Goal: Task Accomplishment & Management: Use online tool/utility

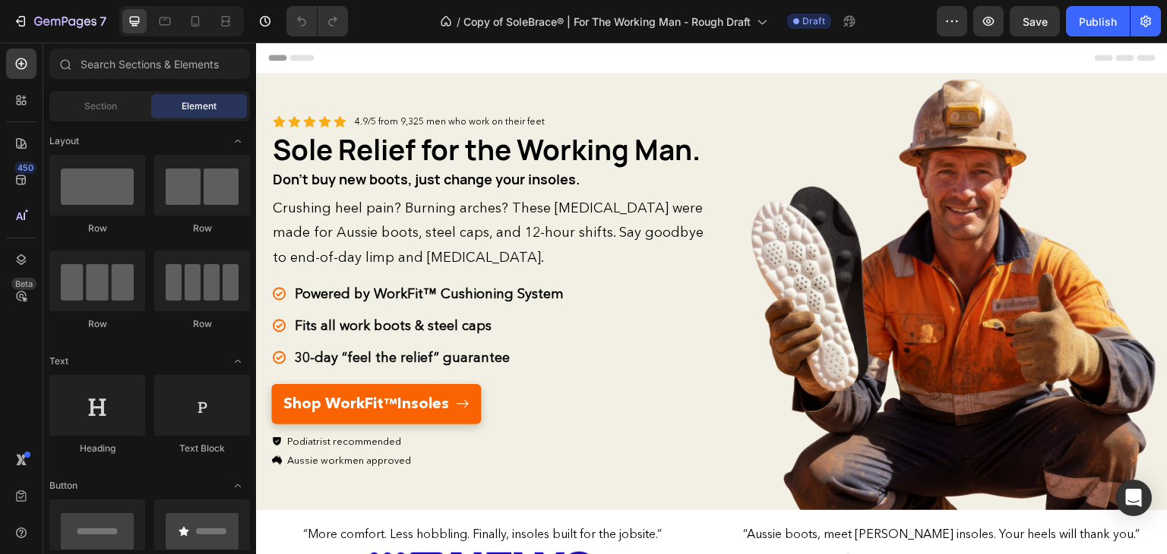
click at [352, 65] on div "Header" at bounding box center [711, 58] width 887 height 30
click at [300, 59] on span "Header" at bounding box center [301, 57] width 33 height 15
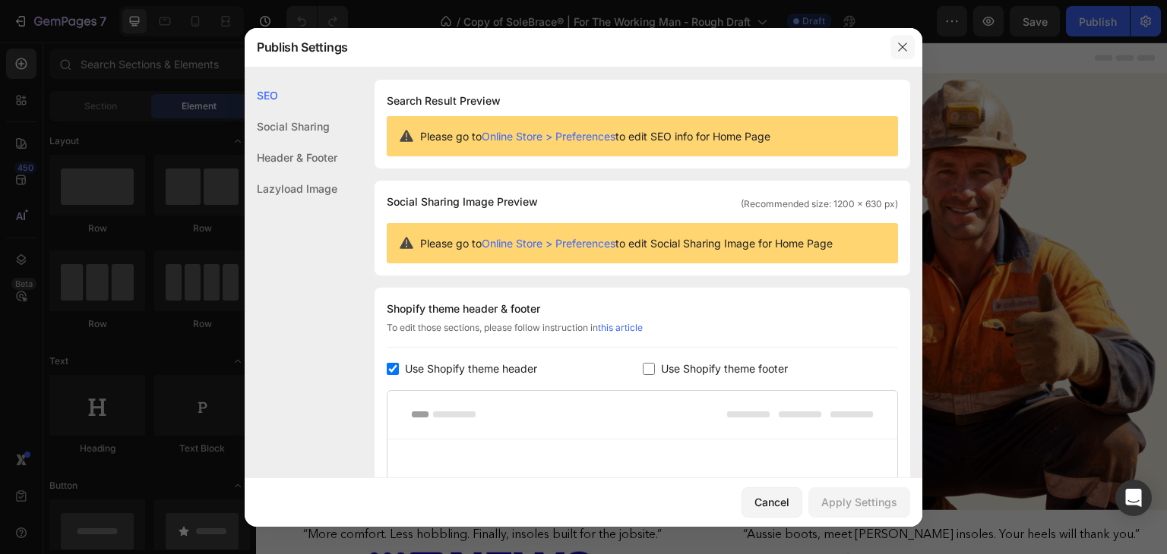
click at [897, 46] on icon "button" at bounding box center [902, 47] width 12 height 12
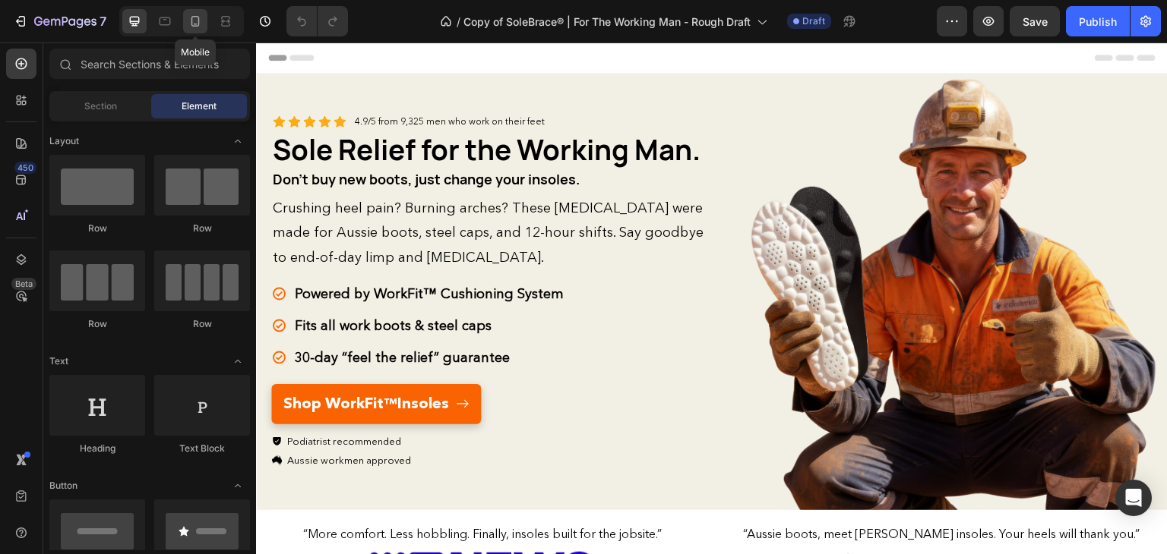
click at [199, 24] on icon at bounding box center [195, 21] width 15 height 15
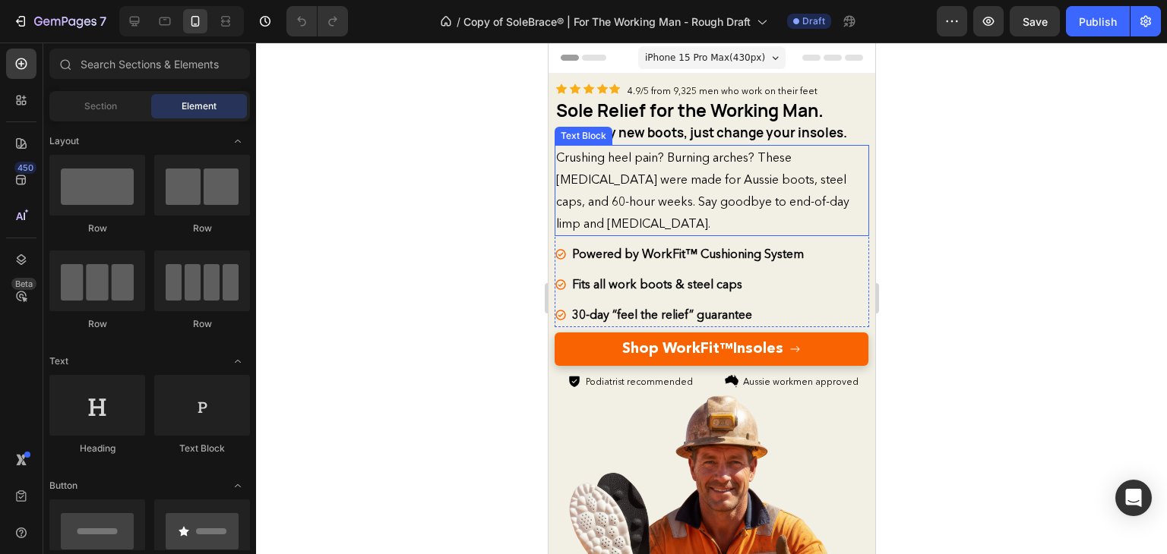
click at [739, 186] on p "Crushing heel pain? Burning arches? These [MEDICAL_DATA] were made for Aussie b…" at bounding box center [710, 191] width 311 height 88
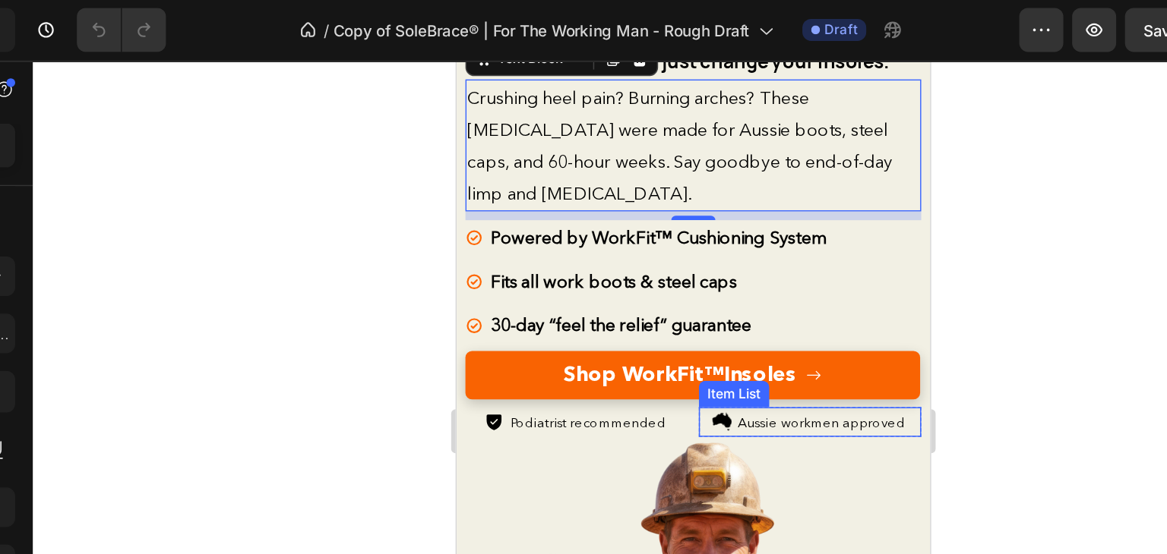
scroll to position [211, 0]
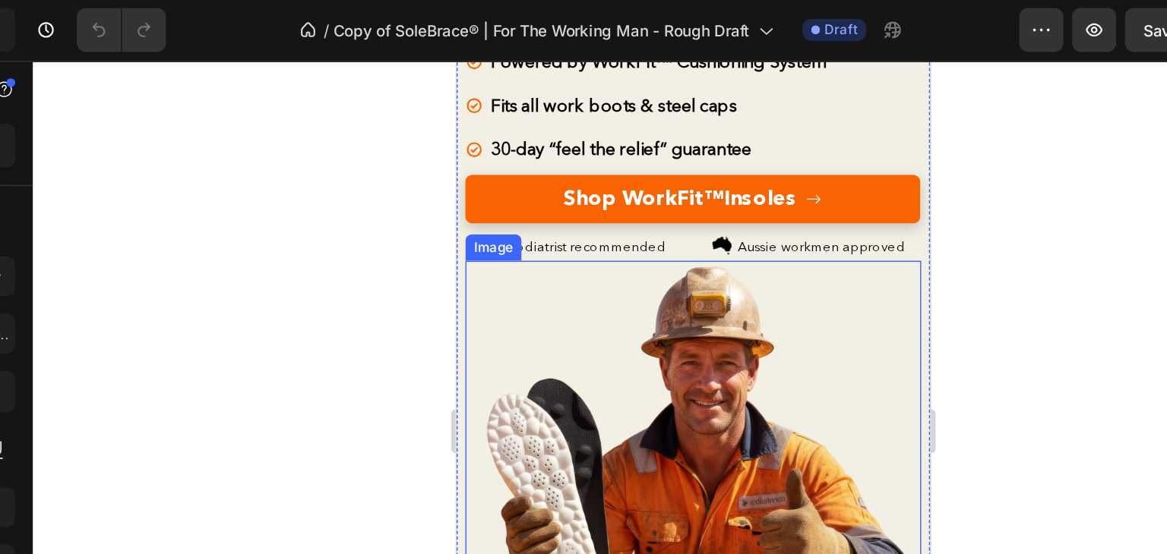
click at [627, 223] on img at bounding box center [619, 355] width 314 height 314
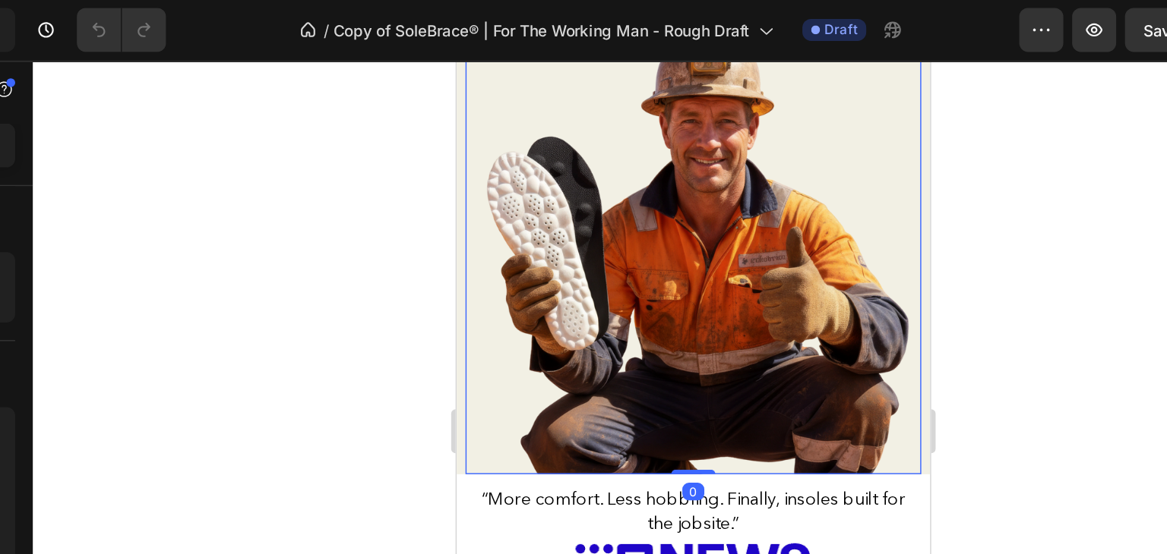
scroll to position [380, 0]
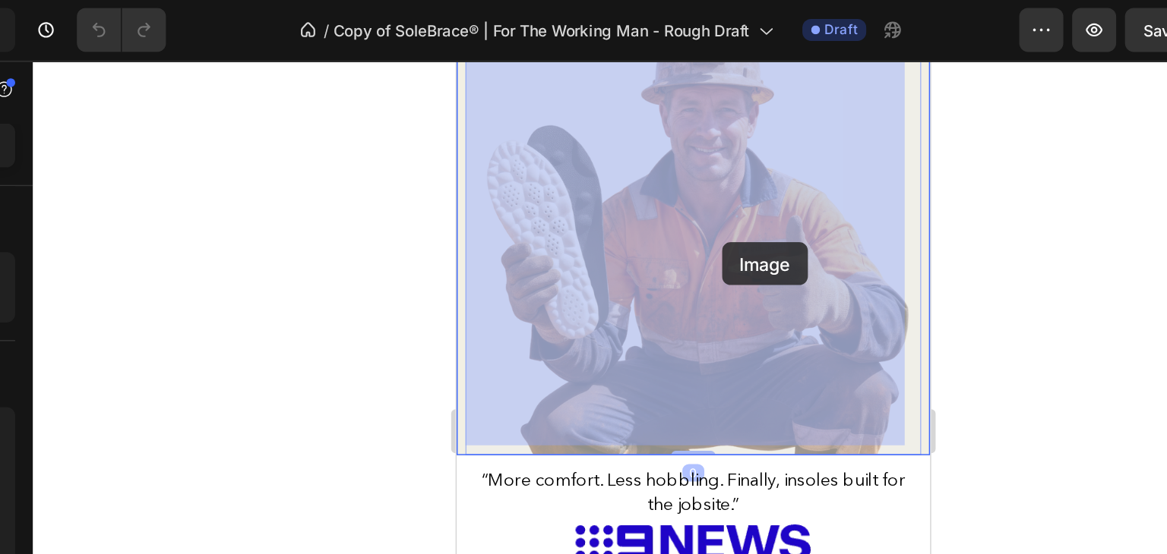
drag, startPoint x: 638, startPoint y: 216, endPoint x: 639, endPoint y: 185, distance: 31.2
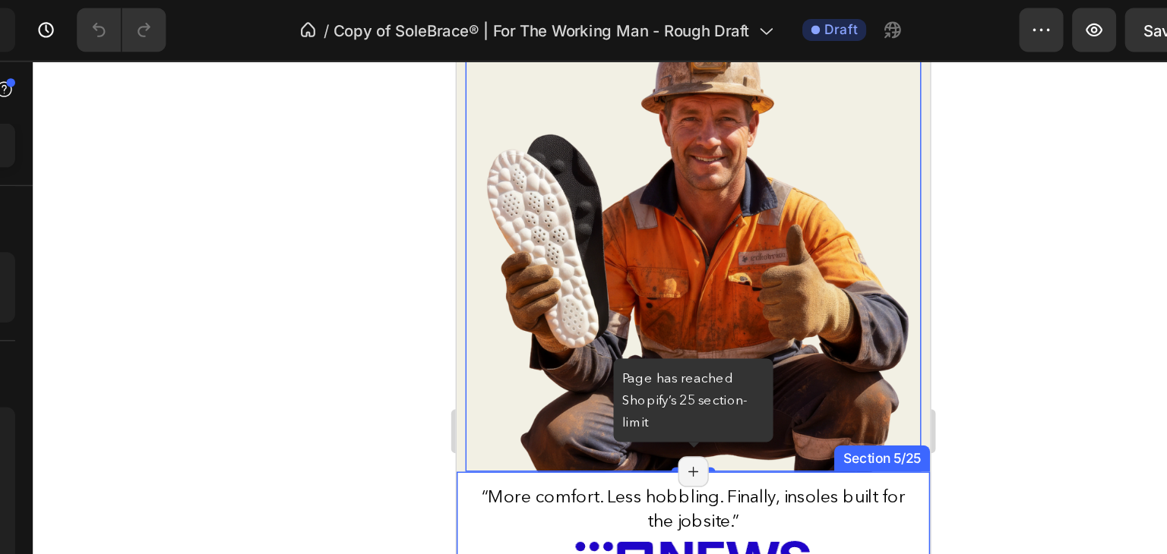
click at [613, 338] on icon at bounding box center [619, 344] width 12 height 12
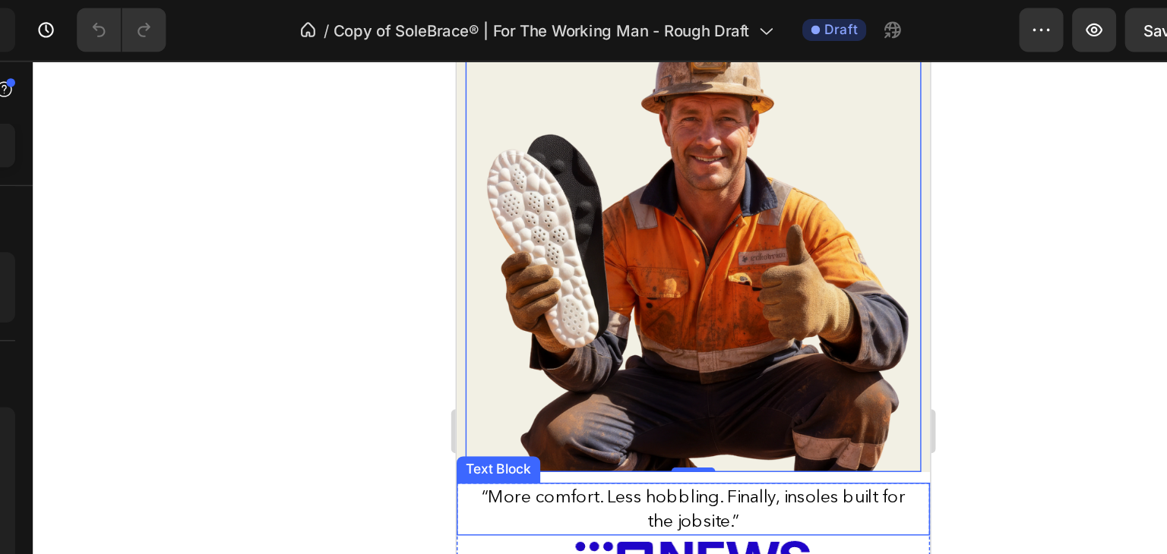
scroll to position [497, 0]
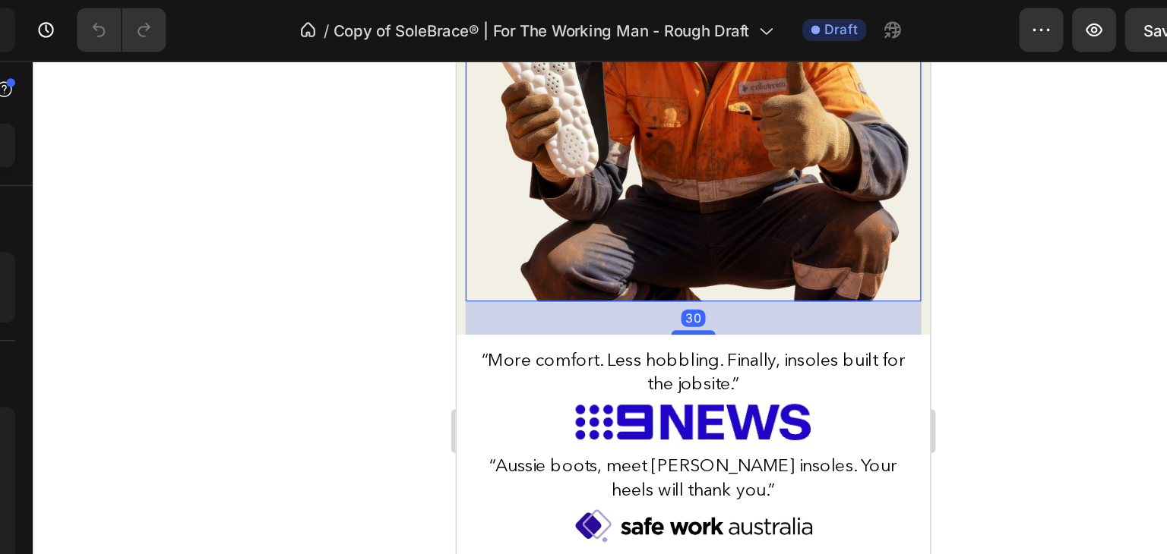
drag, startPoint x: 614, startPoint y: 207, endPoint x: 684, endPoint y: 175, distance: 76.8
click at [615, 246] on div at bounding box center [619, 247] width 30 height 3
click at [694, 174] on img at bounding box center [619, 69] width 314 height 314
click at [765, 188] on img at bounding box center [619, 69] width 314 height 314
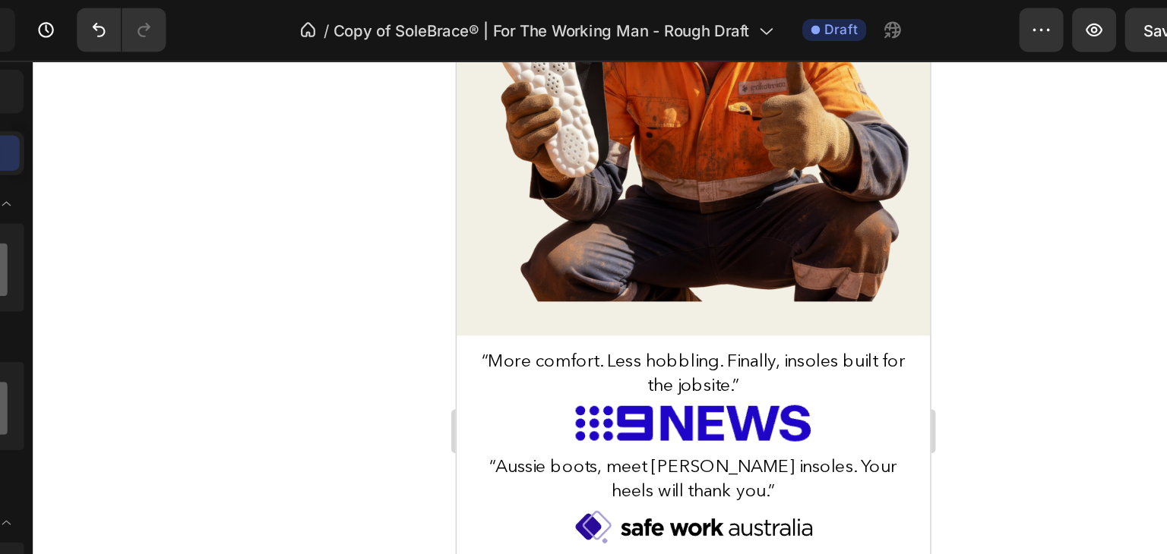
click at [750, 193] on img at bounding box center [619, 69] width 314 height 314
click at [734, 188] on img at bounding box center [619, 69] width 314 height 314
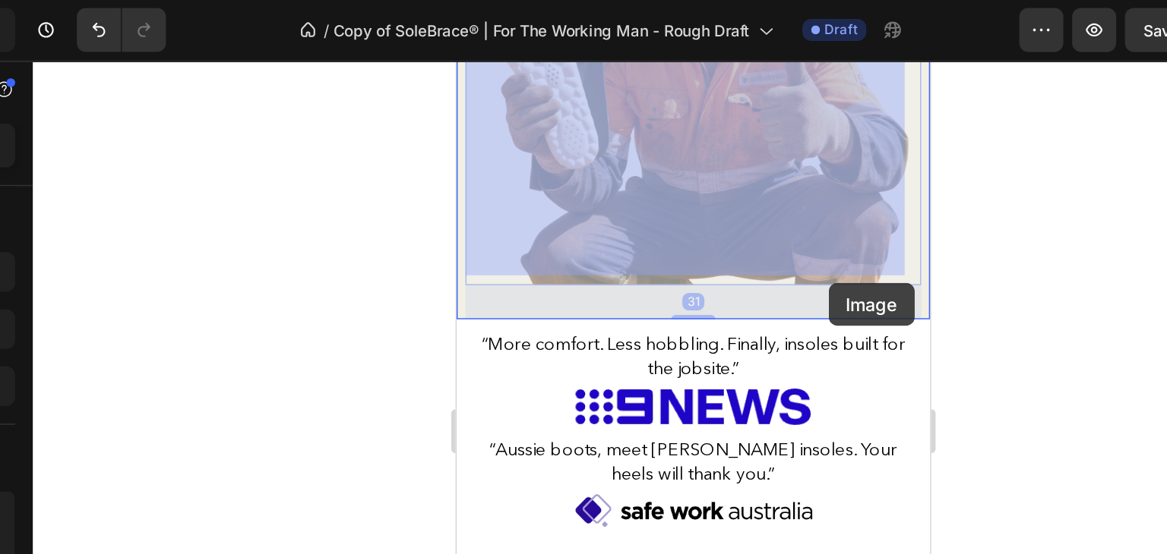
drag, startPoint x: 717, startPoint y: 172, endPoint x: 712, endPoint y: 213, distance: 41.3
drag, startPoint x: 697, startPoint y: 172, endPoint x: 692, endPoint y: 228, distance: 56.5
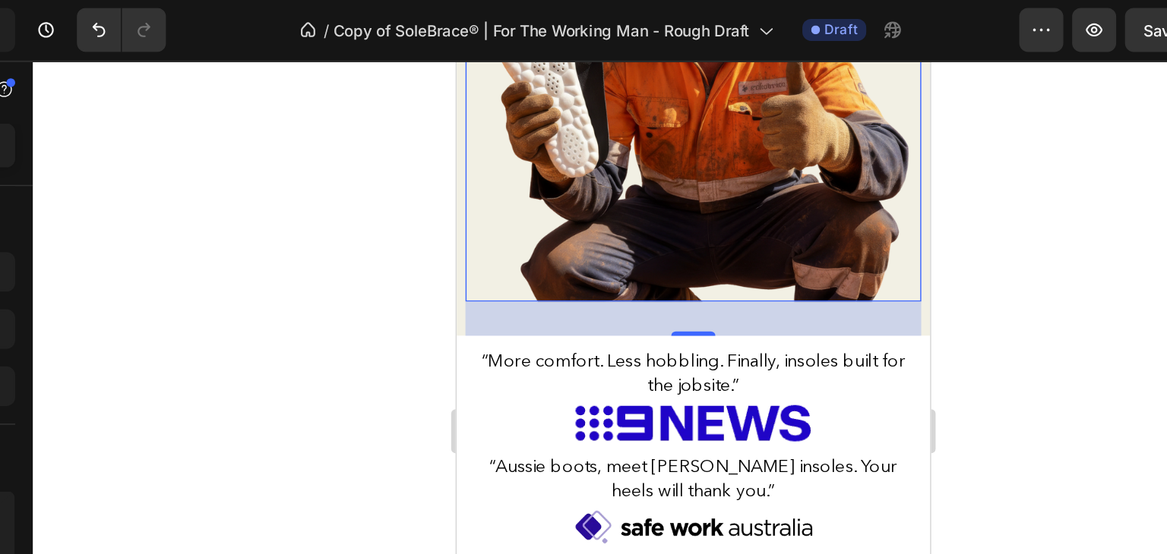
click at [931, 192] on div at bounding box center [711, 299] width 911 height 512
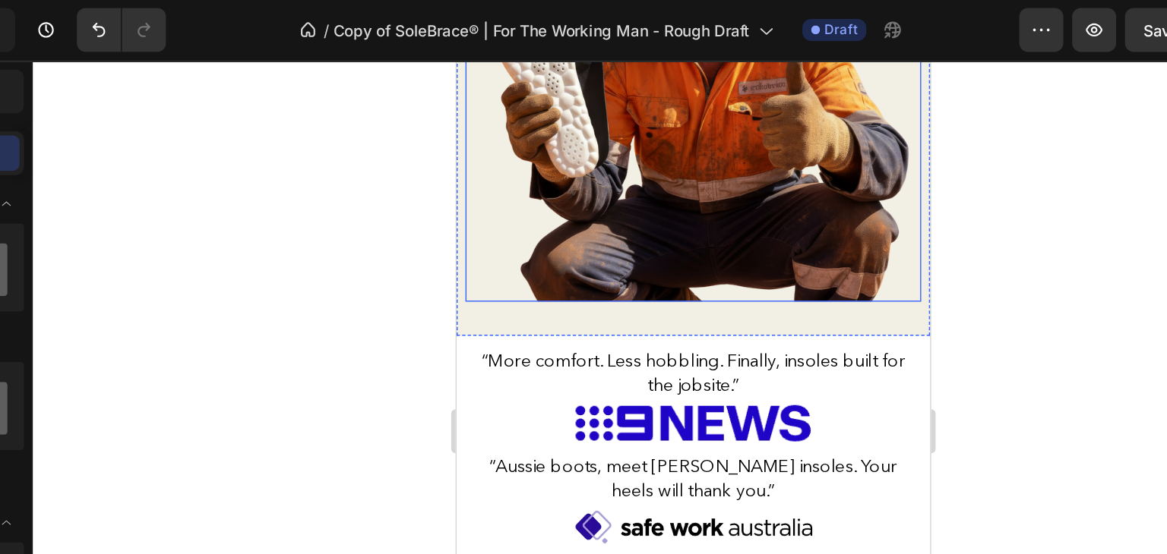
scroll to position [287, 0]
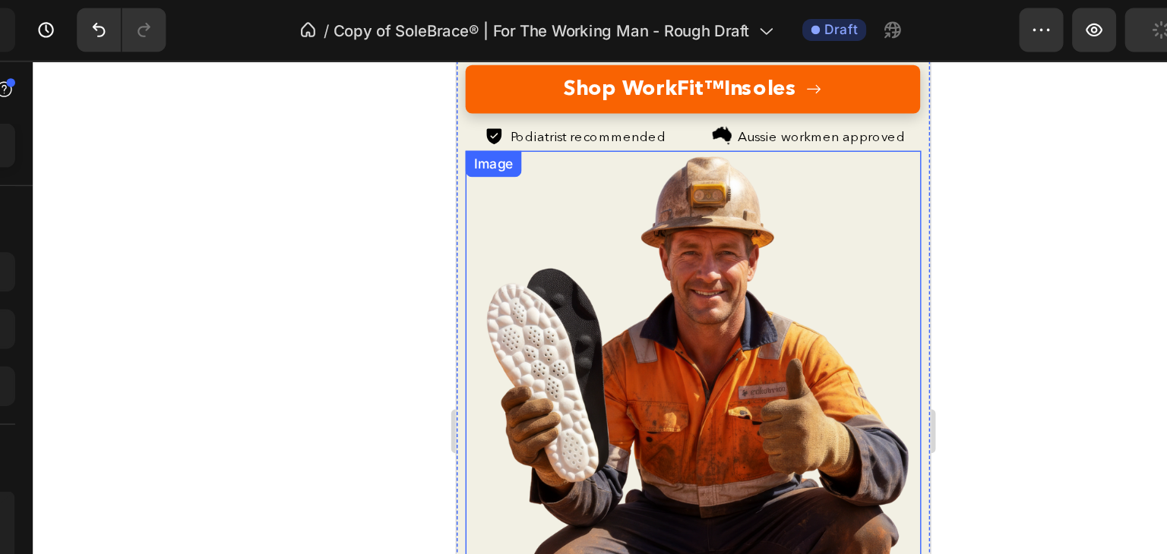
click at [690, 232] on img at bounding box center [619, 279] width 314 height 314
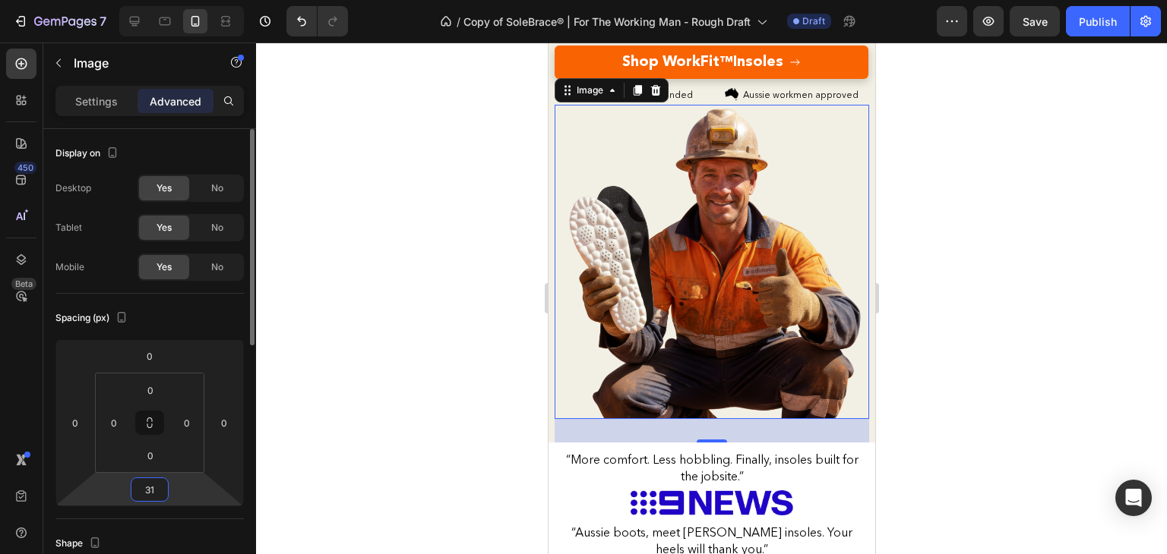
click at [149, 480] on input "31" at bounding box center [149, 490] width 30 height 23
type input "30"
click at [718, 253] on img at bounding box center [711, 262] width 314 height 314
click at [777, 158] on img at bounding box center [711, 262] width 314 height 314
click at [798, 153] on img at bounding box center [711, 262] width 314 height 314
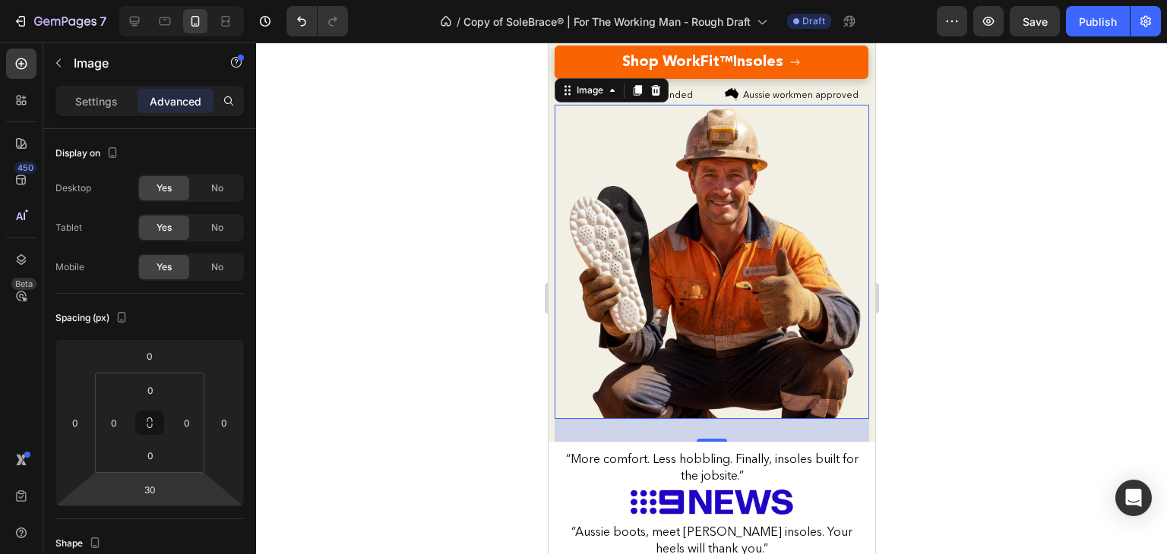
click at [798, 153] on img at bounding box center [711, 262] width 314 height 314
click at [981, 232] on div at bounding box center [711, 299] width 911 height 512
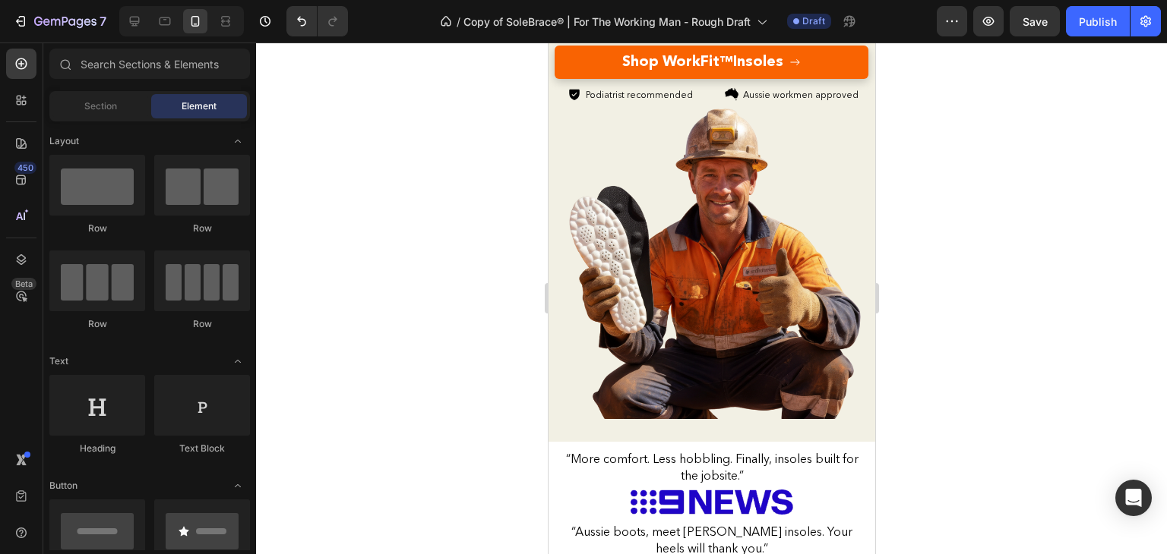
click at [804, 247] on img at bounding box center [711, 262] width 314 height 314
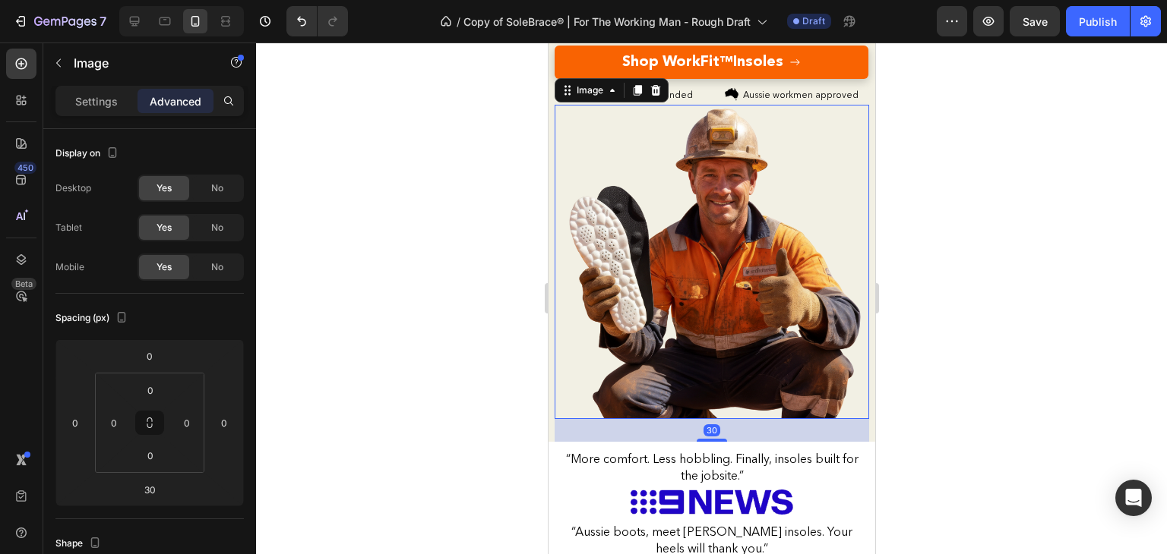
click at [578, 419] on div "30" at bounding box center [711, 430] width 314 height 23
click at [548, 349] on div "Icon Icon Icon Icon Icon Icon List 4.9/5 from 9,325 men who work on their feet …" at bounding box center [711, 115] width 327 height 653
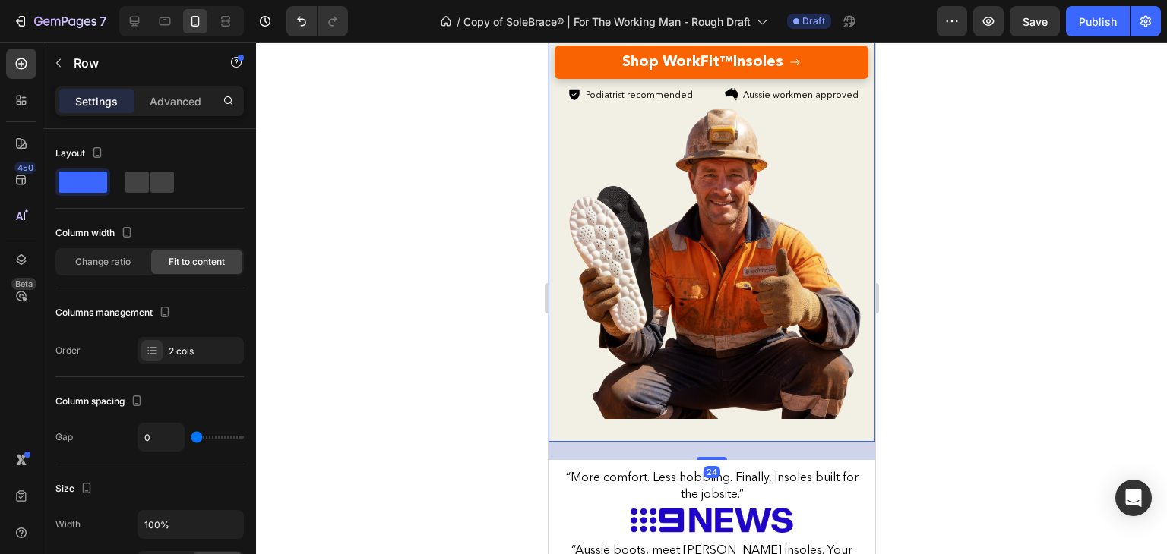
drag, startPoint x: 707, startPoint y: 423, endPoint x: 704, endPoint y: 441, distance: 18.5
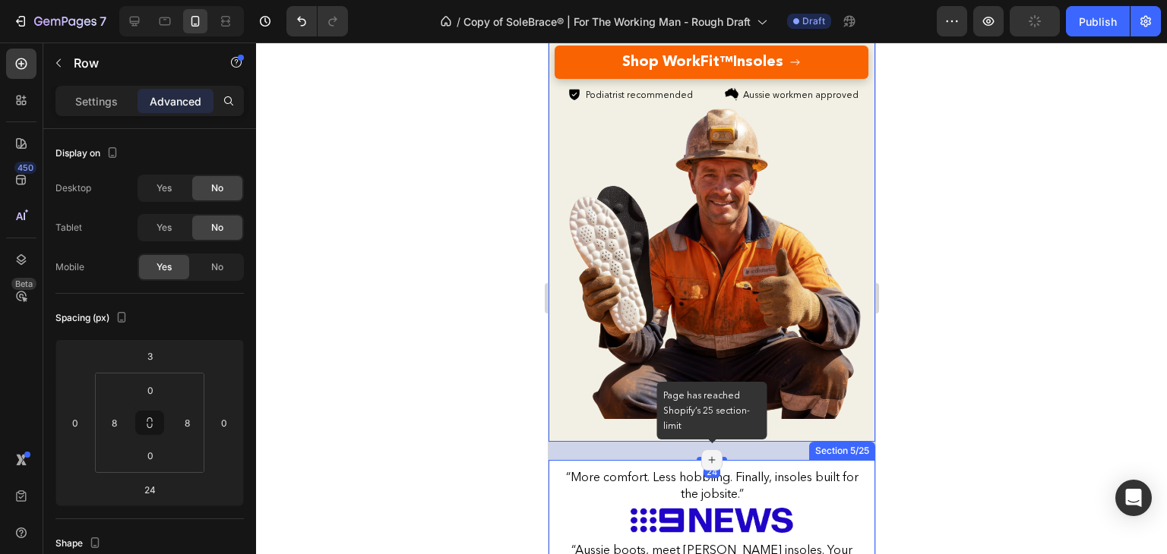
click at [706, 454] on icon at bounding box center [711, 460] width 12 height 12
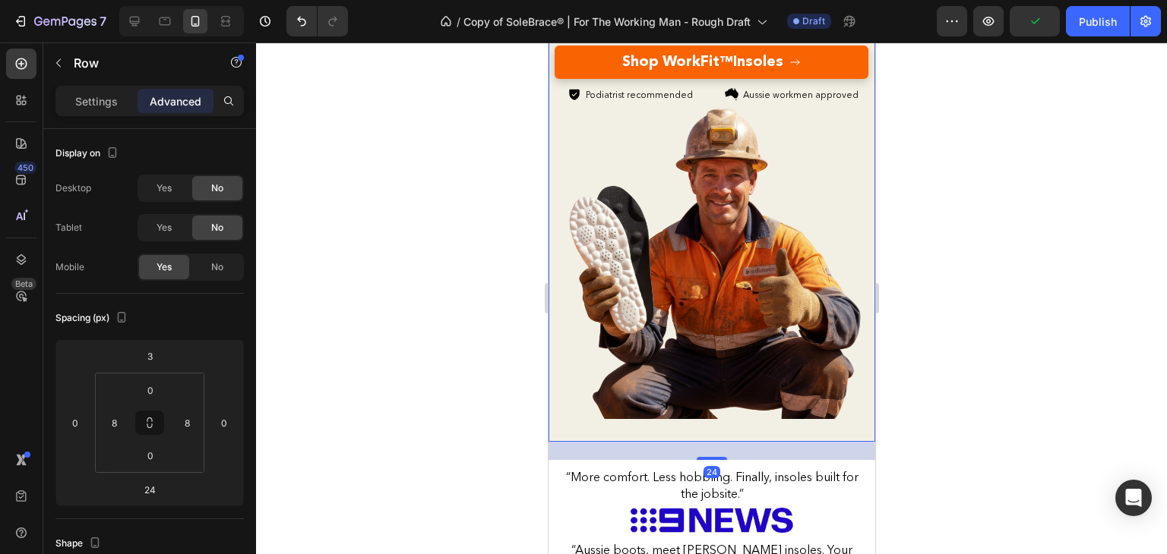
click at [660, 442] on div "24" at bounding box center [711, 451] width 327 height 18
click at [974, 358] on div at bounding box center [711, 299] width 911 height 512
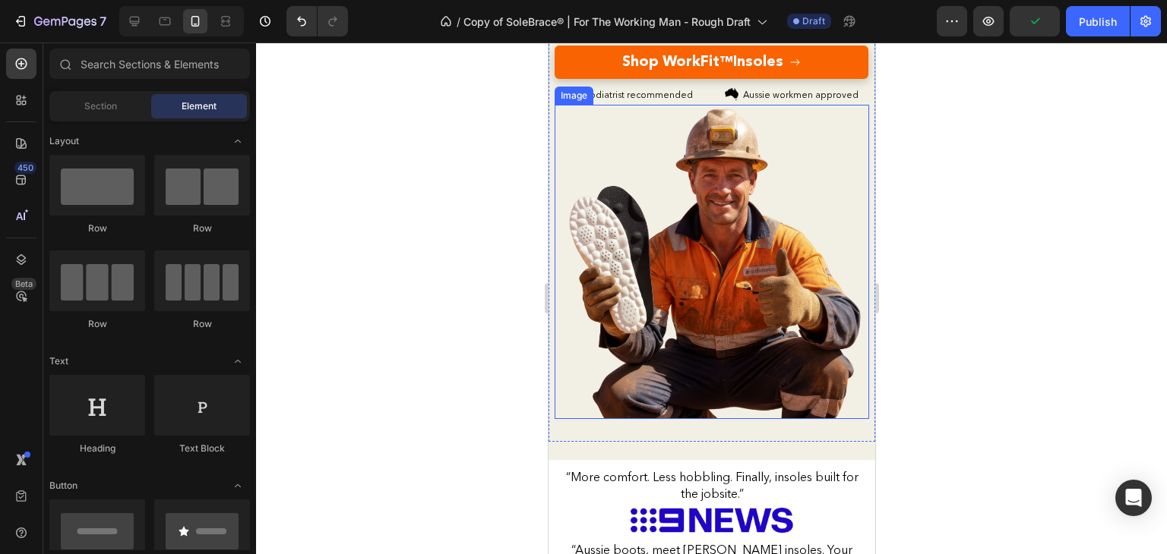
click at [788, 394] on img at bounding box center [711, 262] width 314 height 314
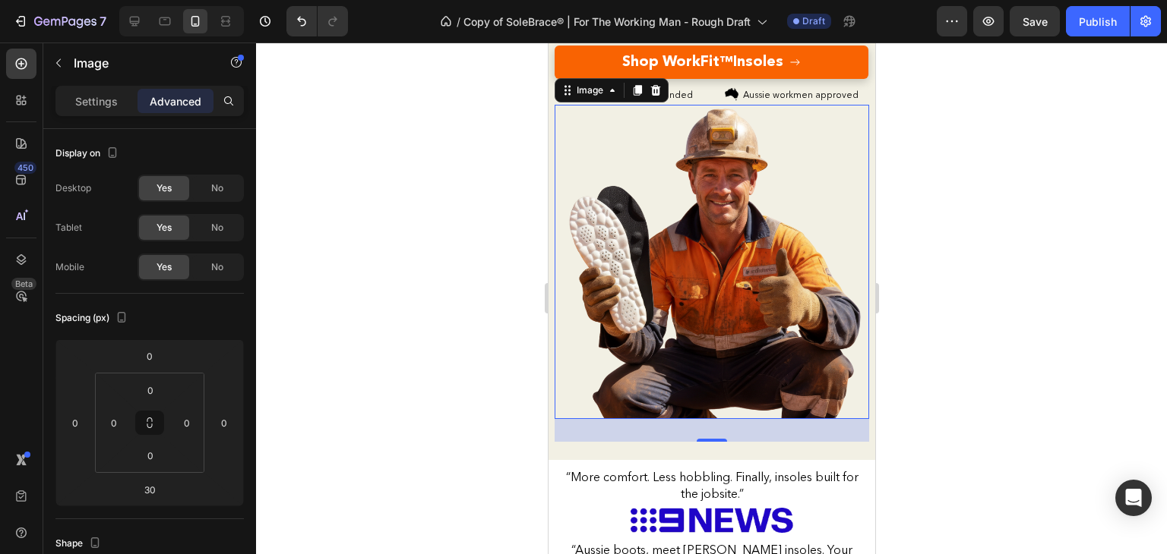
click at [706, 425] on div "30" at bounding box center [711, 431] width 17 height 12
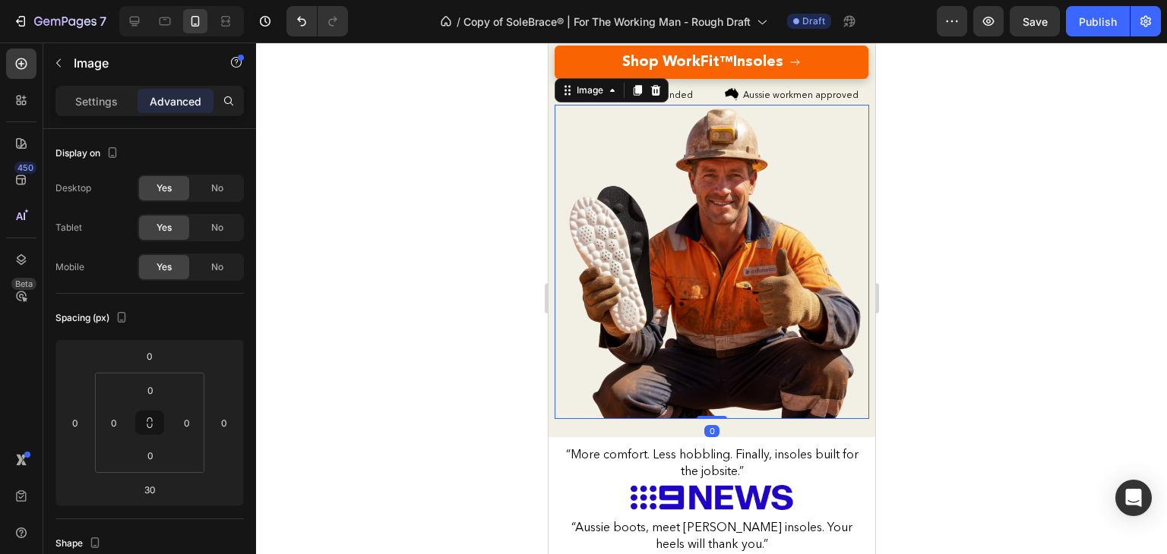
drag, startPoint x: 693, startPoint y: 421, endPoint x: 709, endPoint y: 381, distance: 43.0
click at [709, 381] on div "Image 0" at bounding box center [711, 262] width 314 height 314
type input "0"
click at [751, 315] on img at bounding box center [711, 262] width 314 height 314
click at [993, 253] on div at bounding box center [711, 299] width 911 height 512
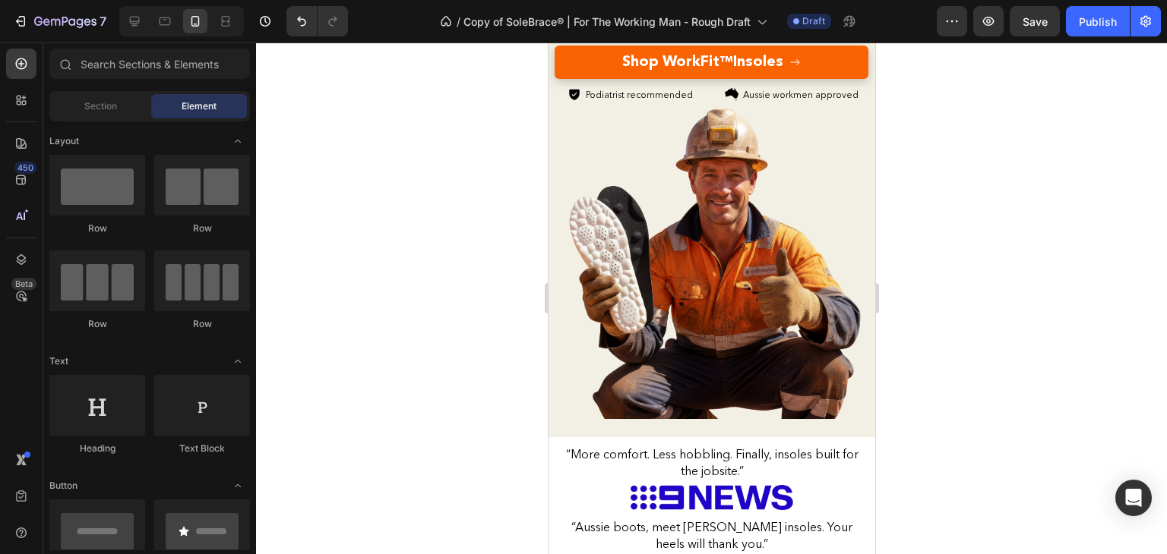
click at [785, 234] on img at bounding box center [711, 262] width 314 height 314
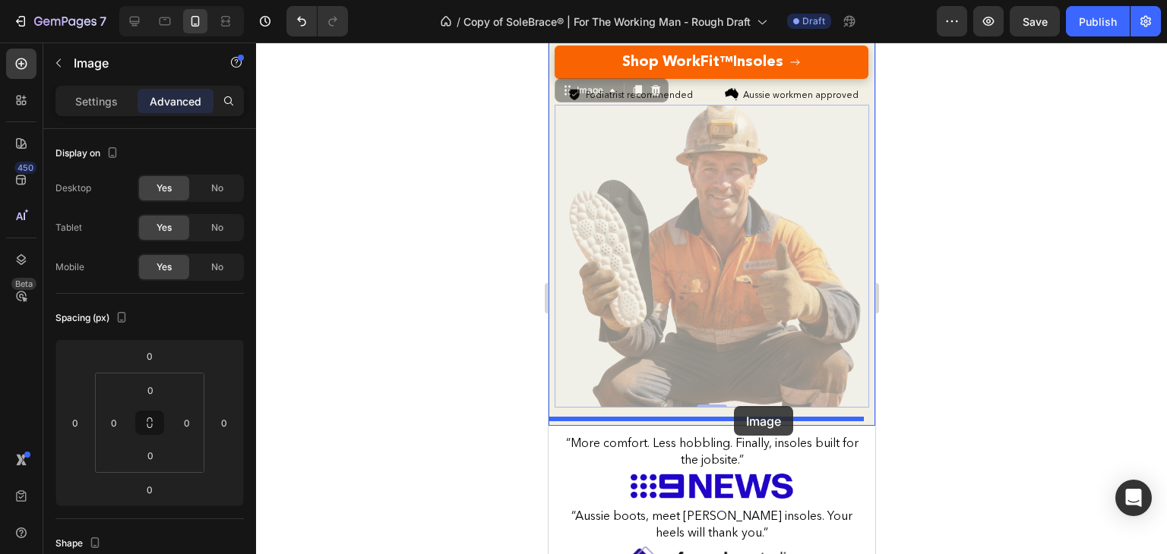
drag, startPoint x: 755, startPoint y: 234, endPoint x: 733, endPoint y: 406, distance: 173.8
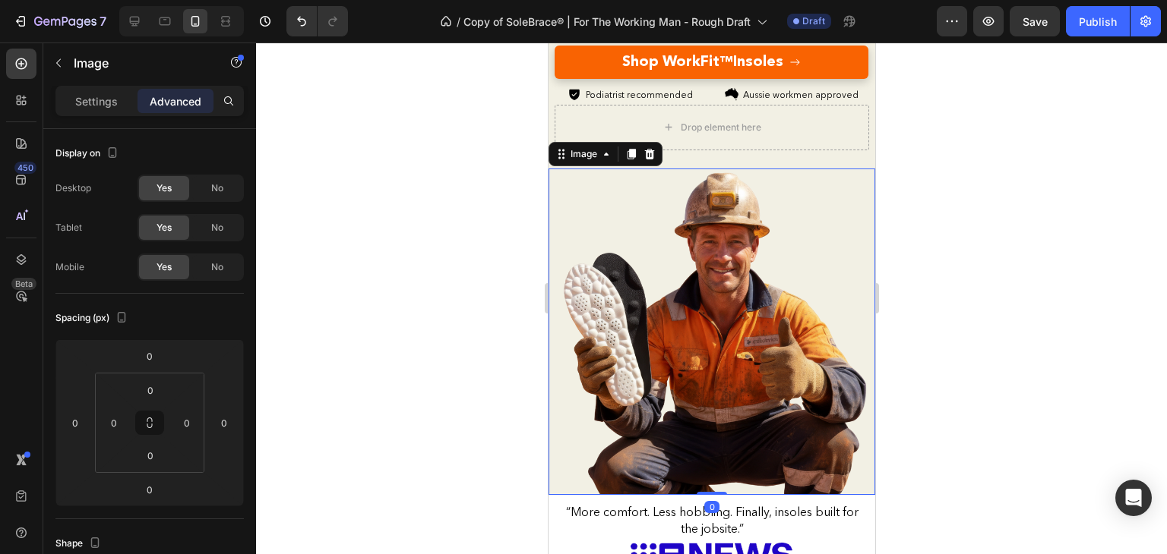
click at [959, 253] on div at bounding box center [711, 299] width 911 height 512
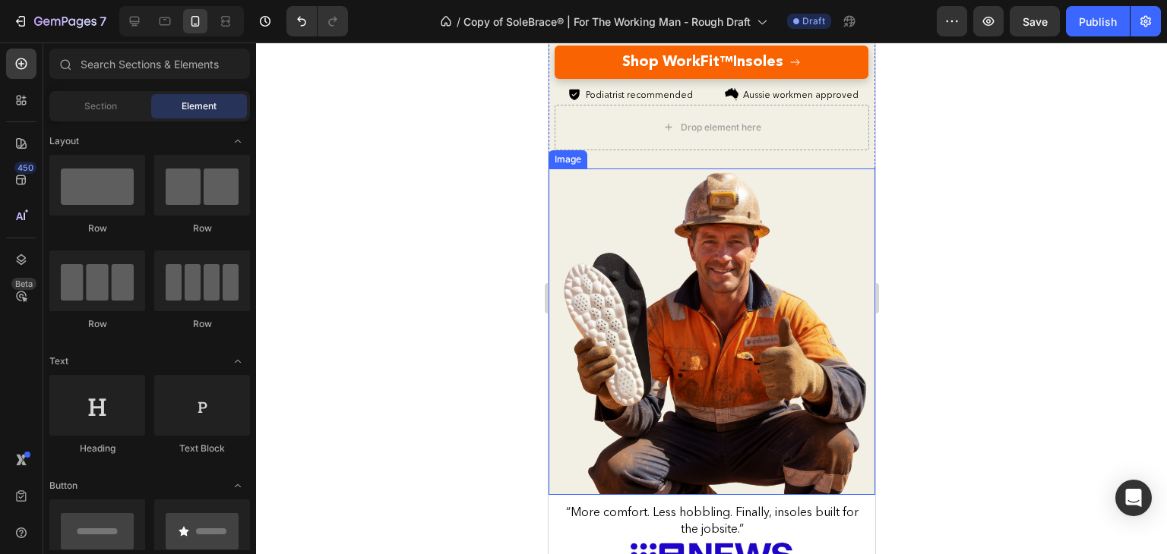
scroll to position [206, 0]
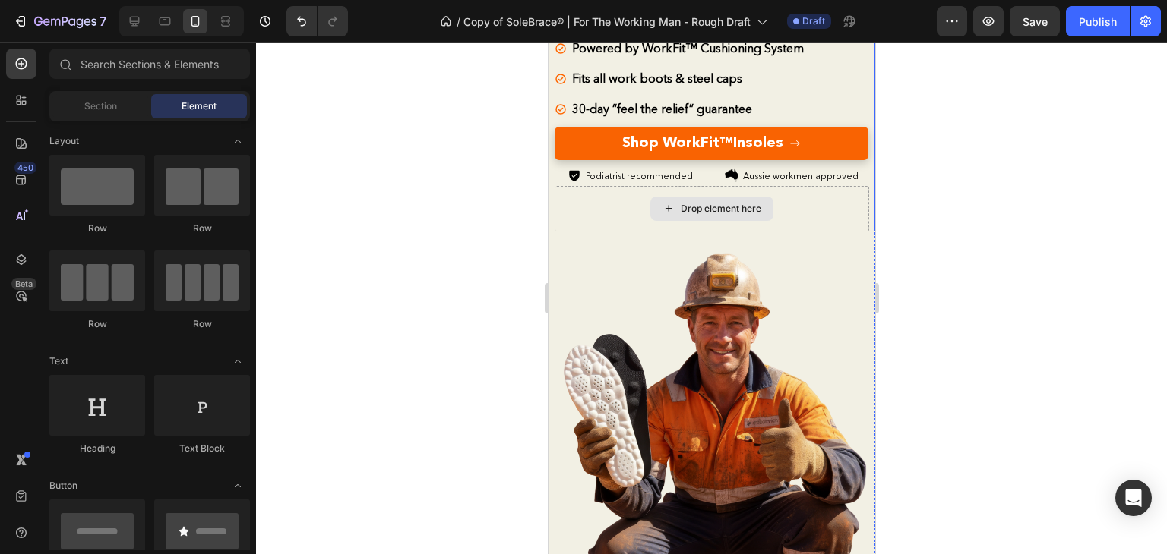
click at [614, 201] on div "Drop element here" at bounding box center [711, 209] width 314 height 46
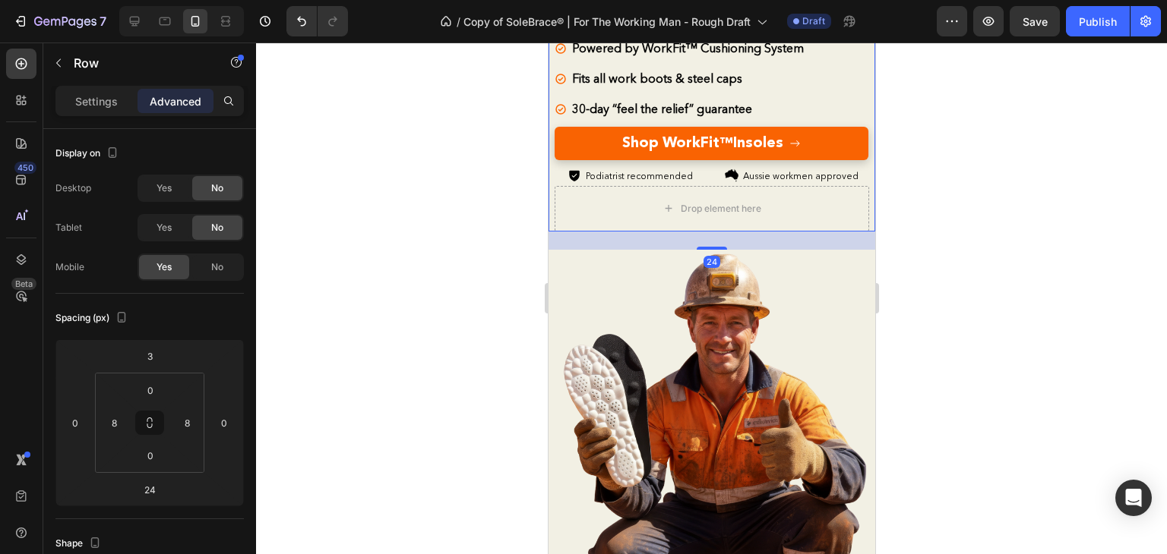
scroll to position [109, 0]
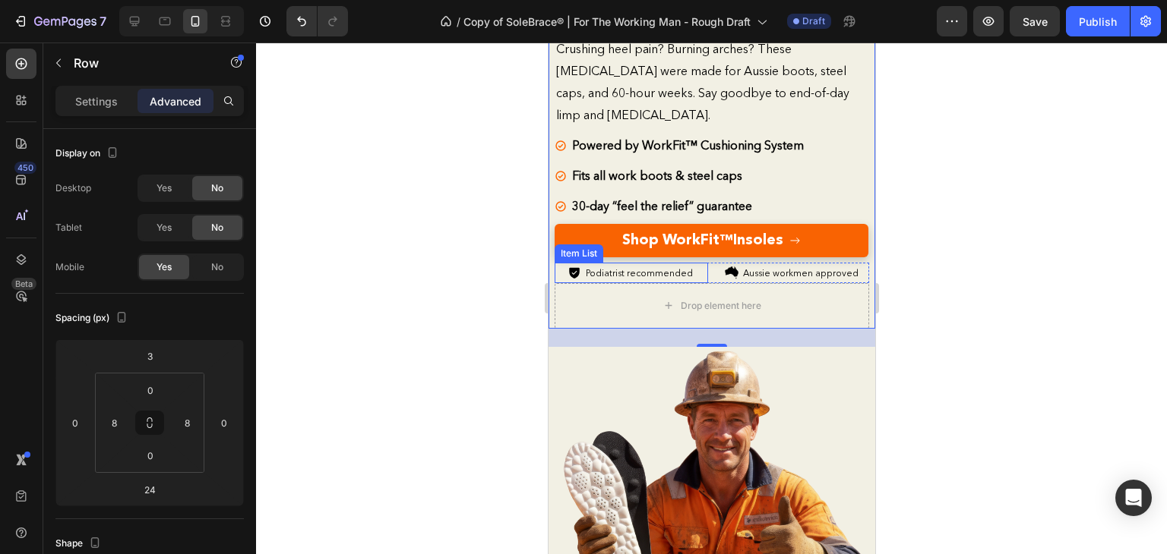
click at [608, 271] on span "Podiatrist recommended" at bounding box center [638, 272] width 107 height 11
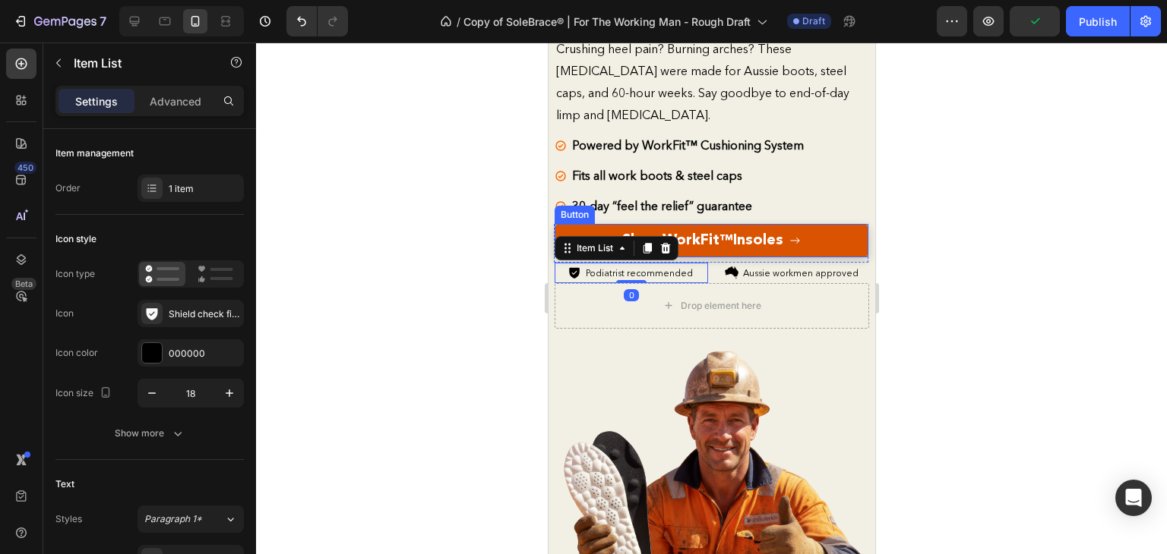
scroll to position [27, 0]
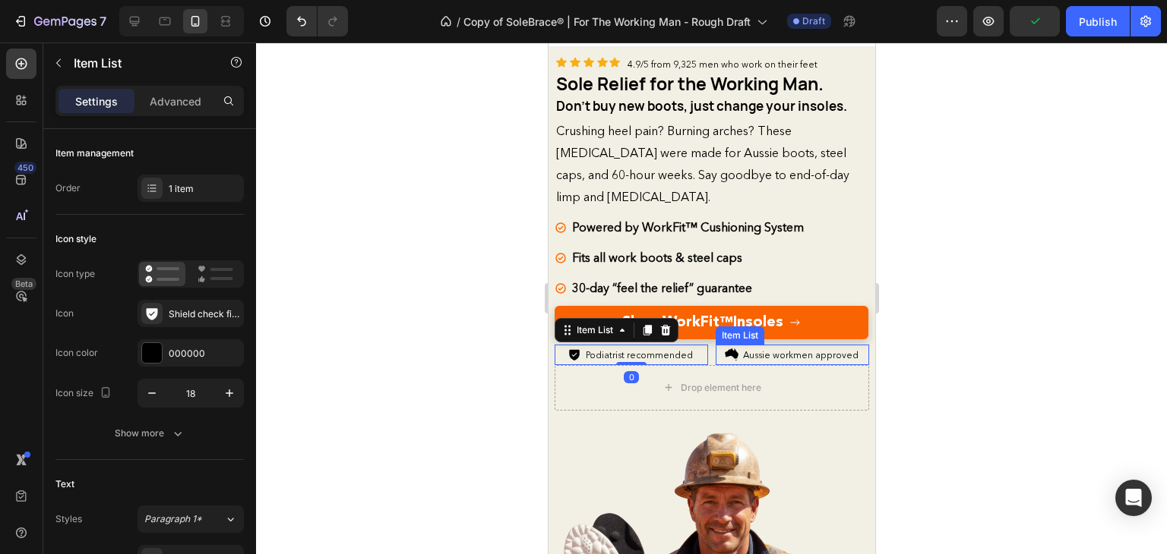
click at [771, 353] on span "Aussie workmen approved" at bounding box center [799, 354] width 115 height 11
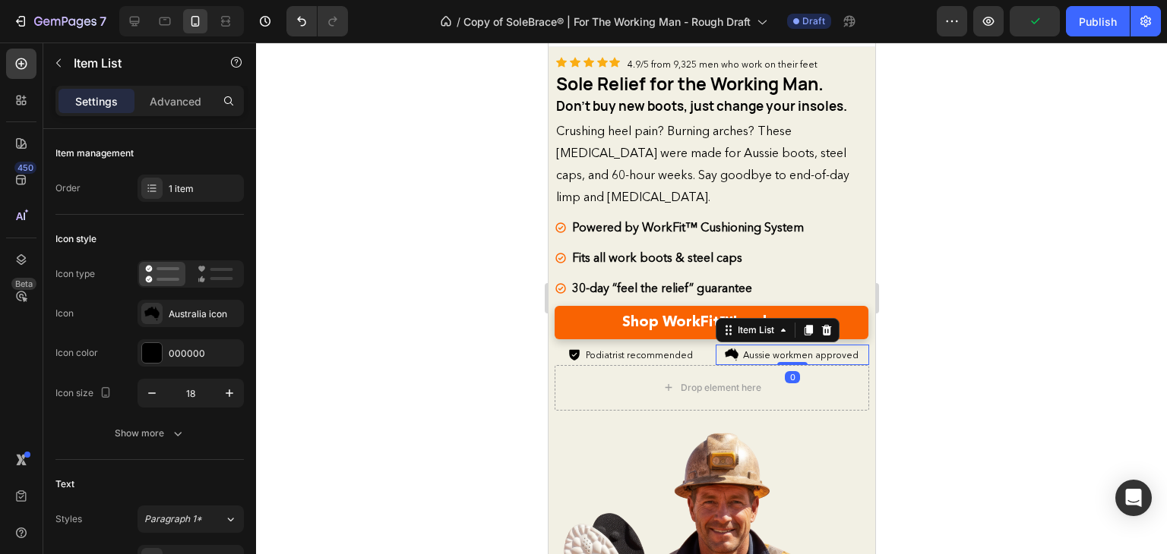
scroll to position [0, 0]
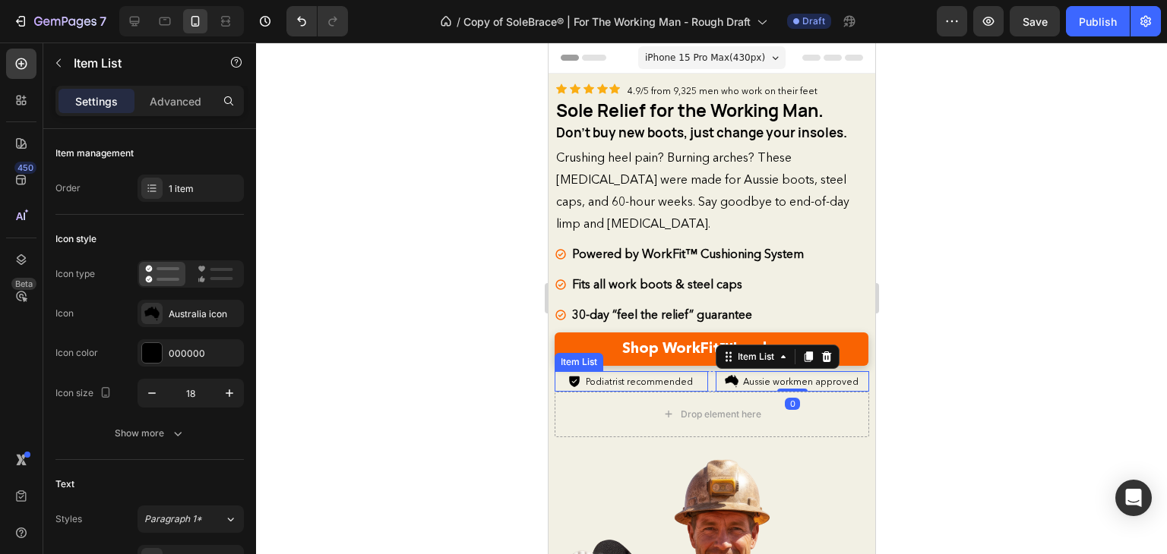
click at [677, 376] on span "Podiatrist recommended" at bounding box center [638, 381] width 107 height 11
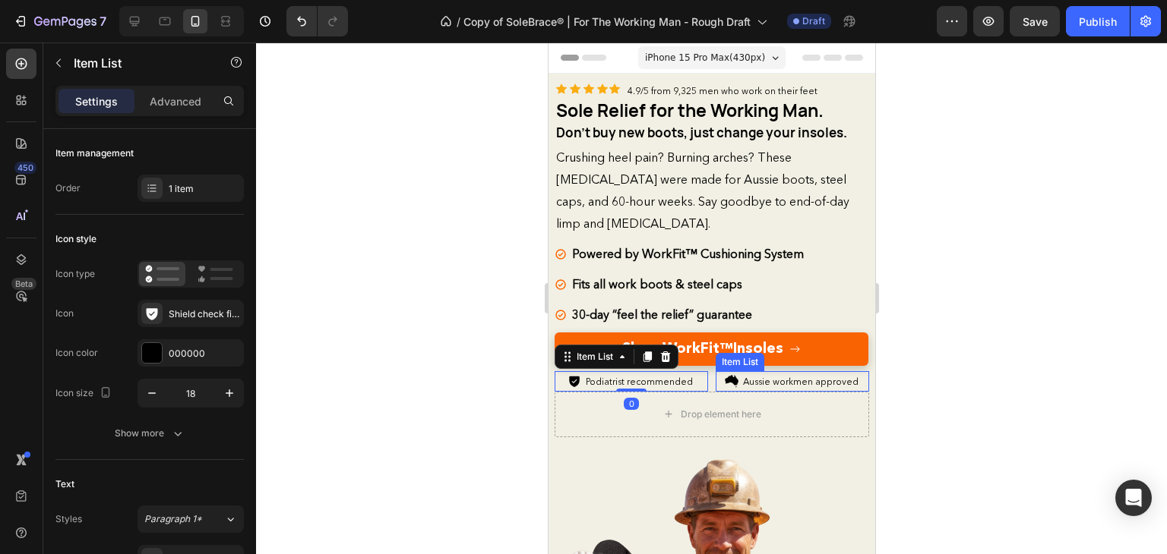
click at [742, 376] on span "Aussie workmen approved" at bounding box center [799, 381] width 115 height 11
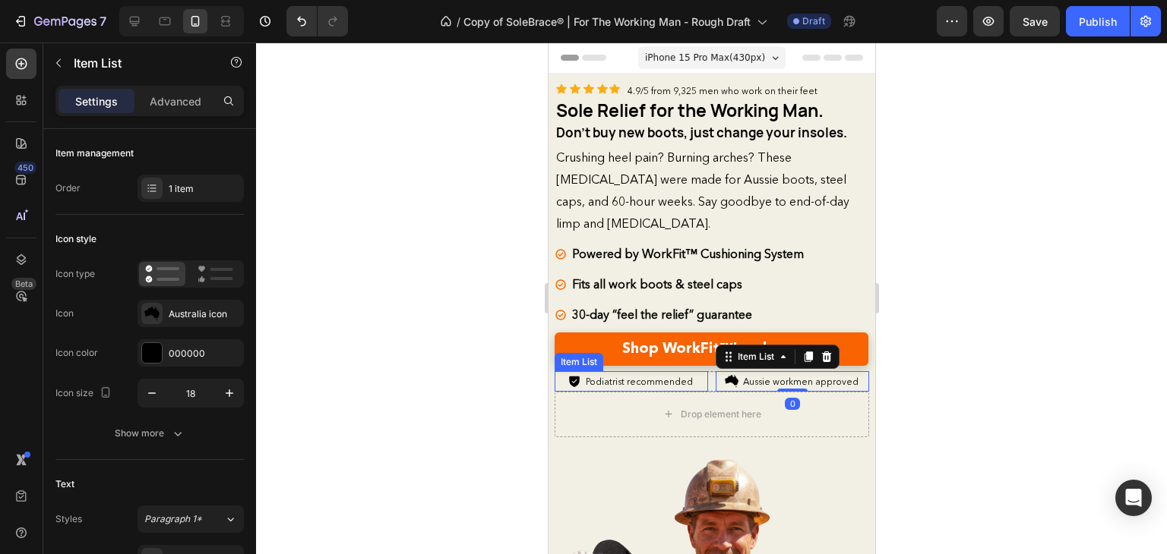
click at [670, 376] on span "Podiatrist recommended" at bounding box center [638, 381] width 107 height 11
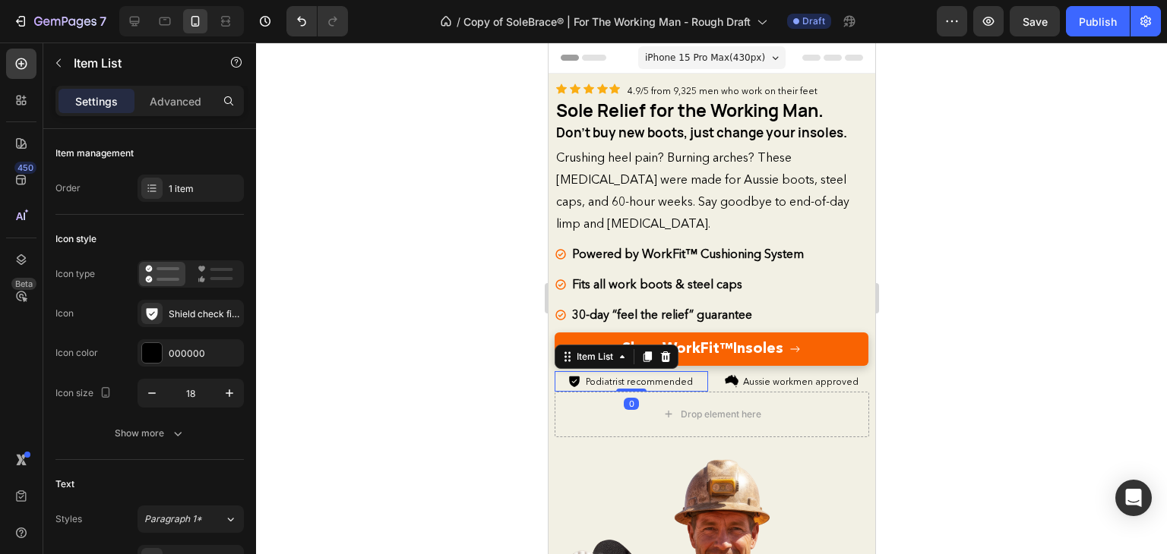
click at [580, 376] on div "Podiatrist recommended" at bounding box center [631, 381] width 128 height 21
click at [730, 373] on image at bounding box center [730, 381] width 17 height 17
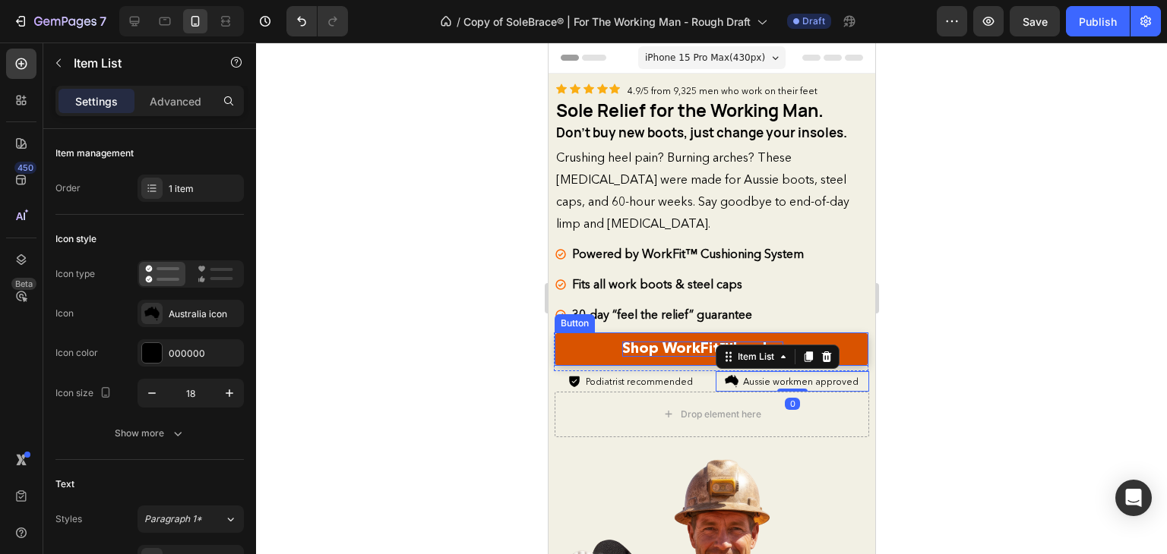
click at [640, 341] on strong "Shop WorkFit" at bounding box center [669, 348] width 97 height 17
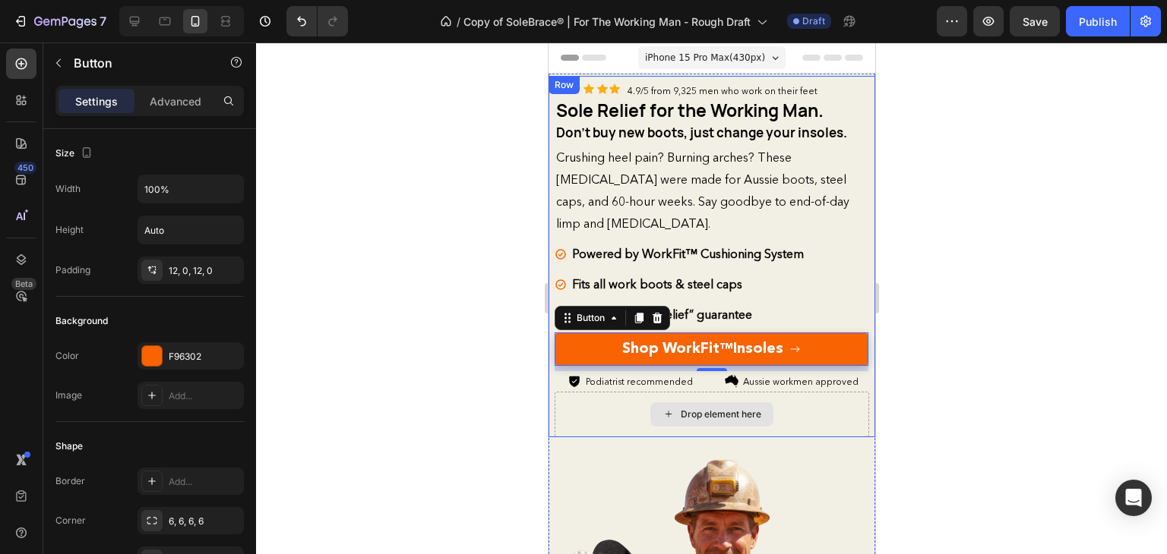
click at [567, 396] on div "Drop element here" at bounding box center [711, 415] width 314 height 46
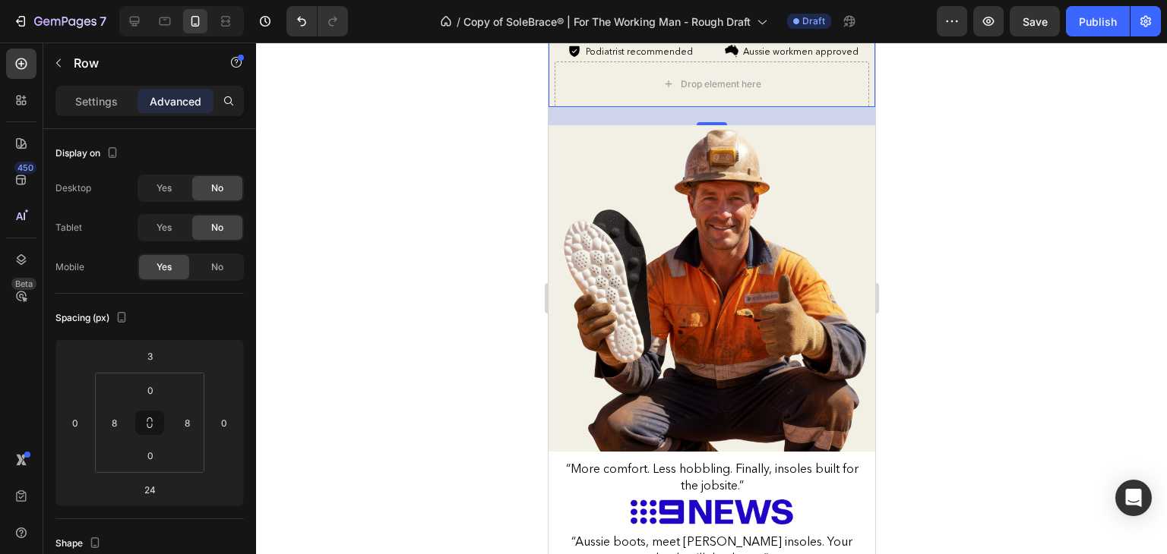
scroll to position [369, 0]
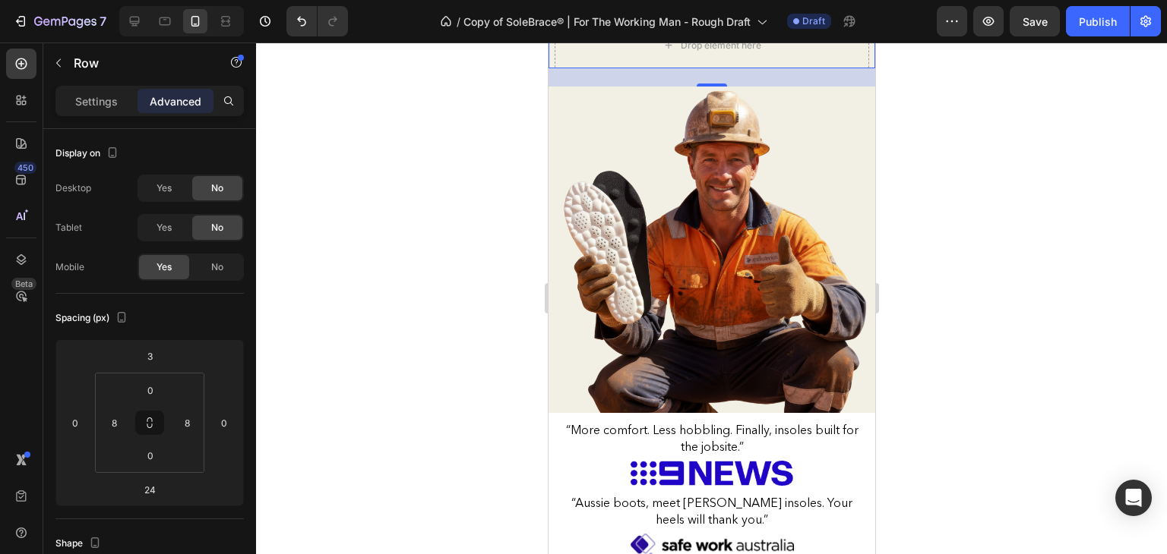
click at [936, 351] on div at bounding box center [711, 299] width 911 height 512
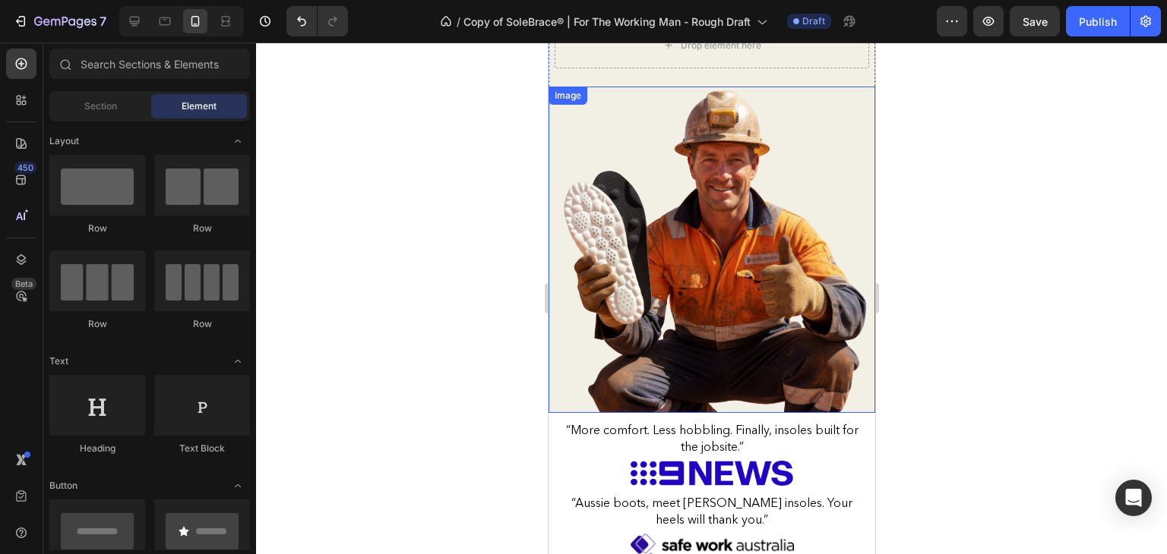
scroll to position [0, 0]
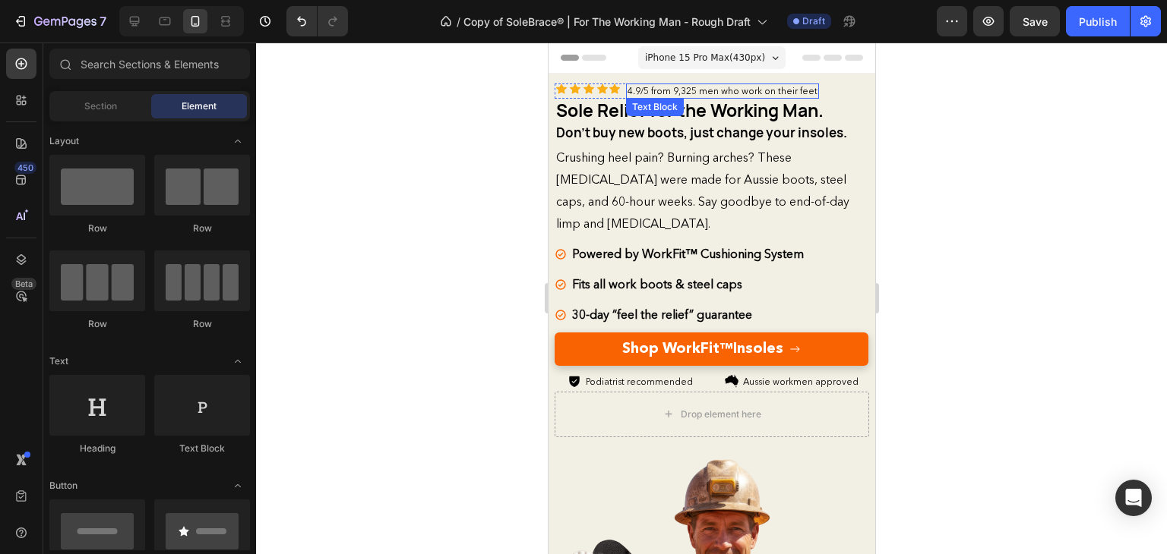
click at [679, 92] on p "4.9/5 from 9,325 men who work on their feet" at bounding box center [722, 91] width 190 height 12
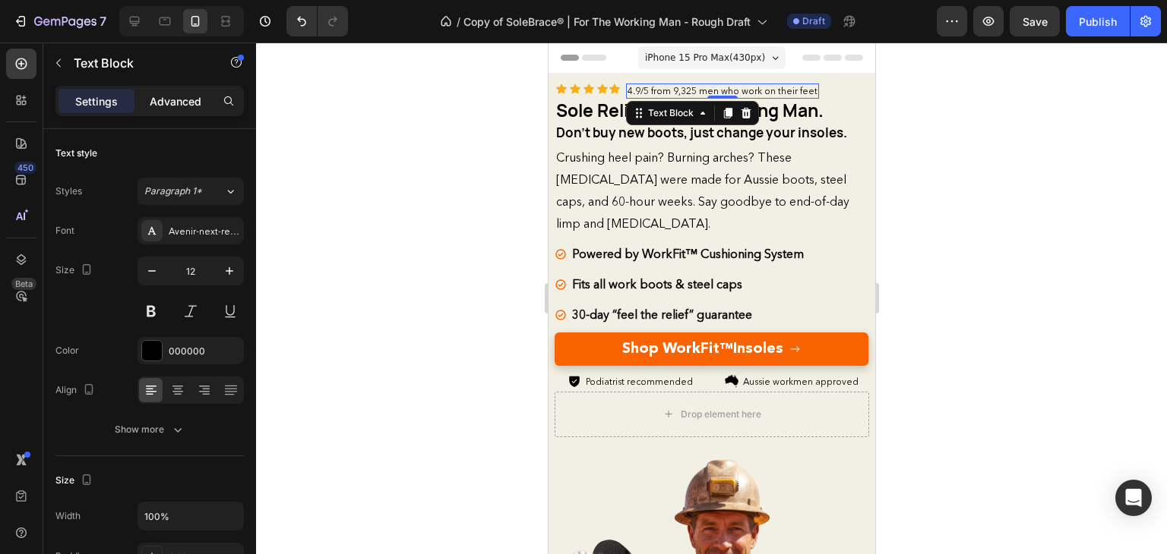
click at [172, 110] on div "Advanced" at bounding box center [175, 101] width 76 height 24
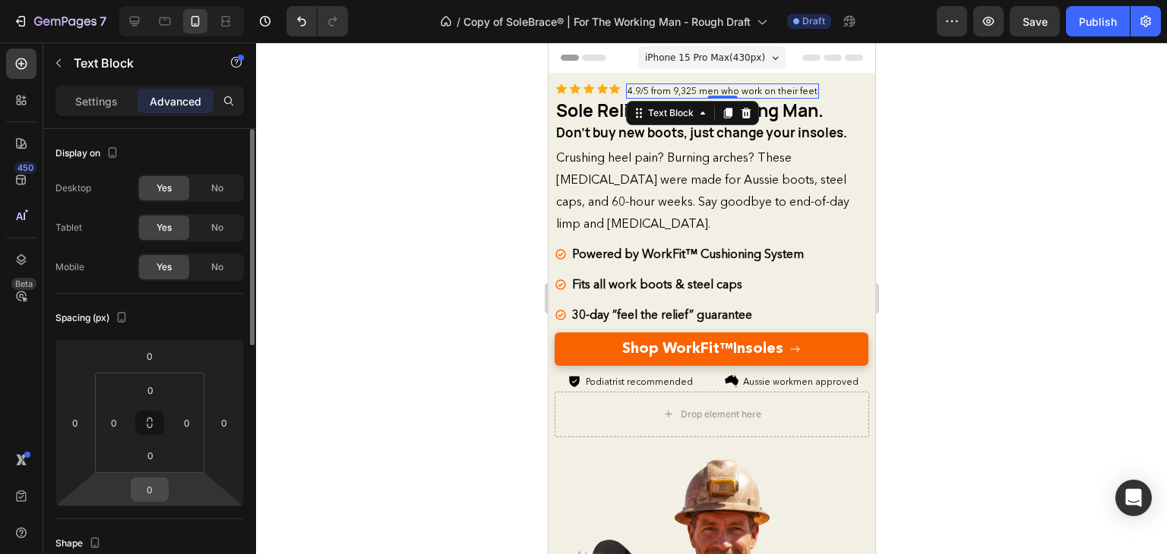
click at [161, 497] on input "0" at bounding box center [149, 490] width 30 height 23
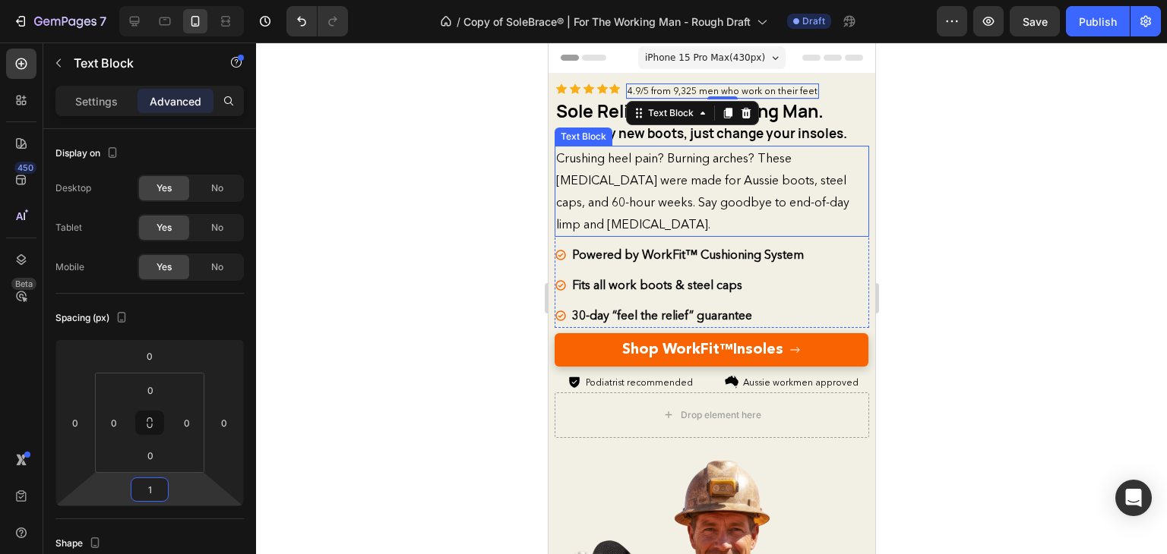
type input "10"
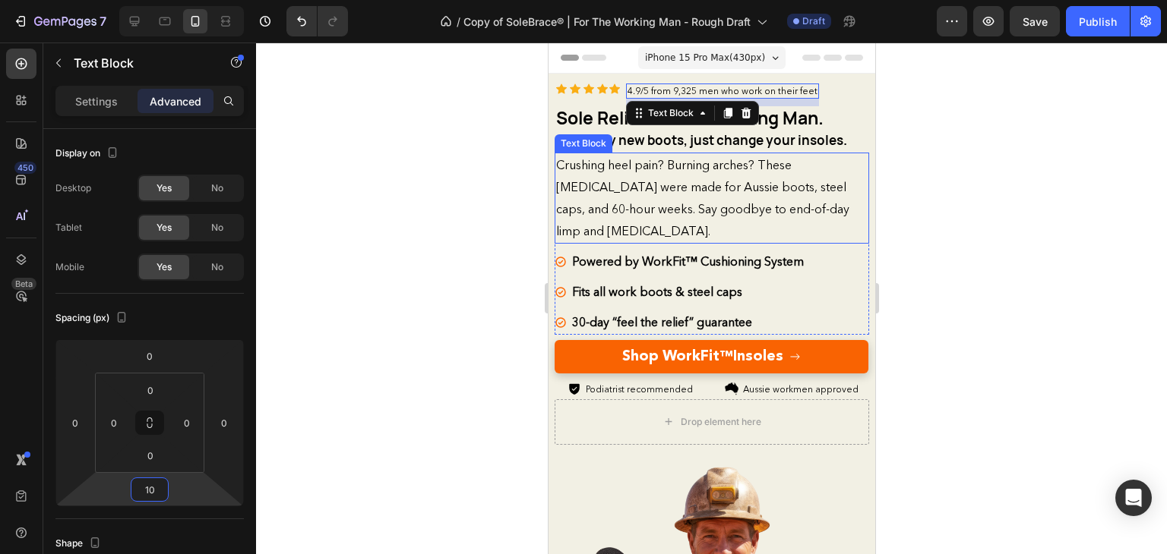
click at [626, 182] on span "Crushing heel pain? Burning arches? These [MEDICAL_DATA] were made for Aussie b…" at bounding box center [701, 197] width 293 height 81
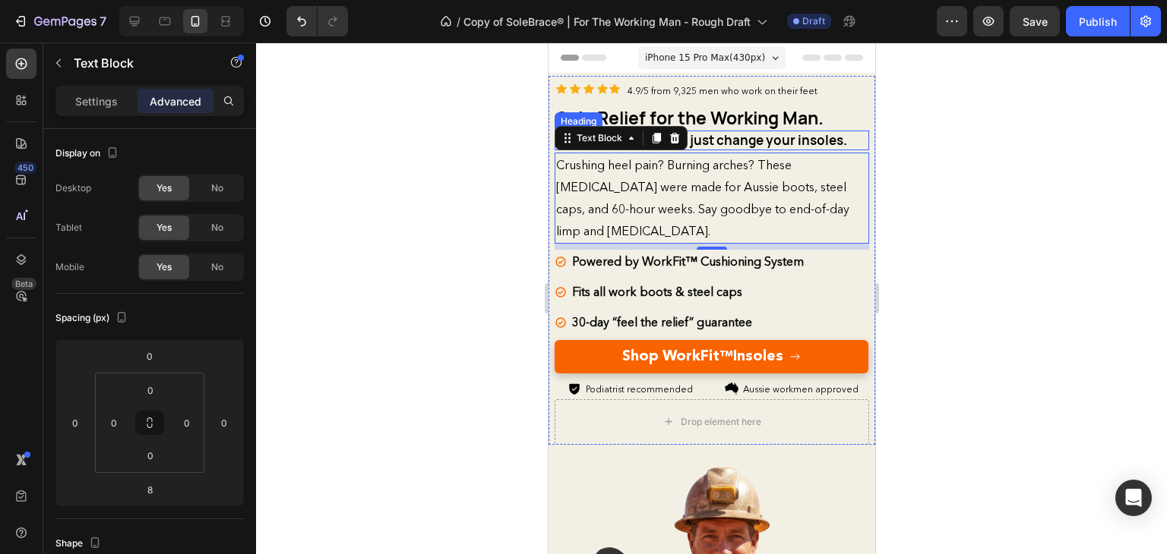
click at [742, 145] on span "Don't buy new boots, just change your insoles." at bounding box center [700, 139] width 291 height 17
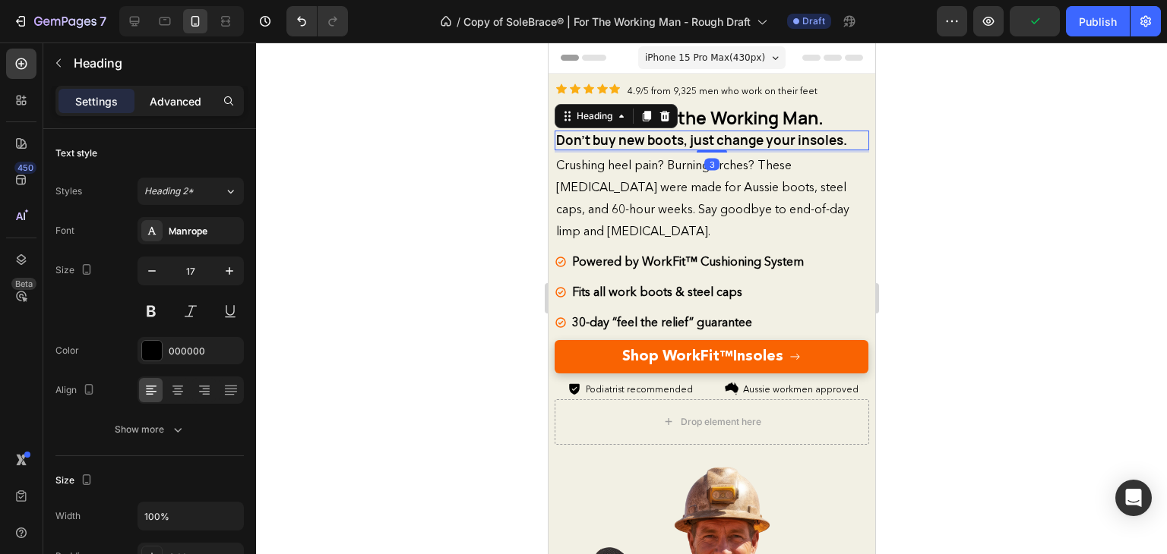
click at [180, 94] on p "Advanced" at bounding box center [176, 101] width 52 height 16
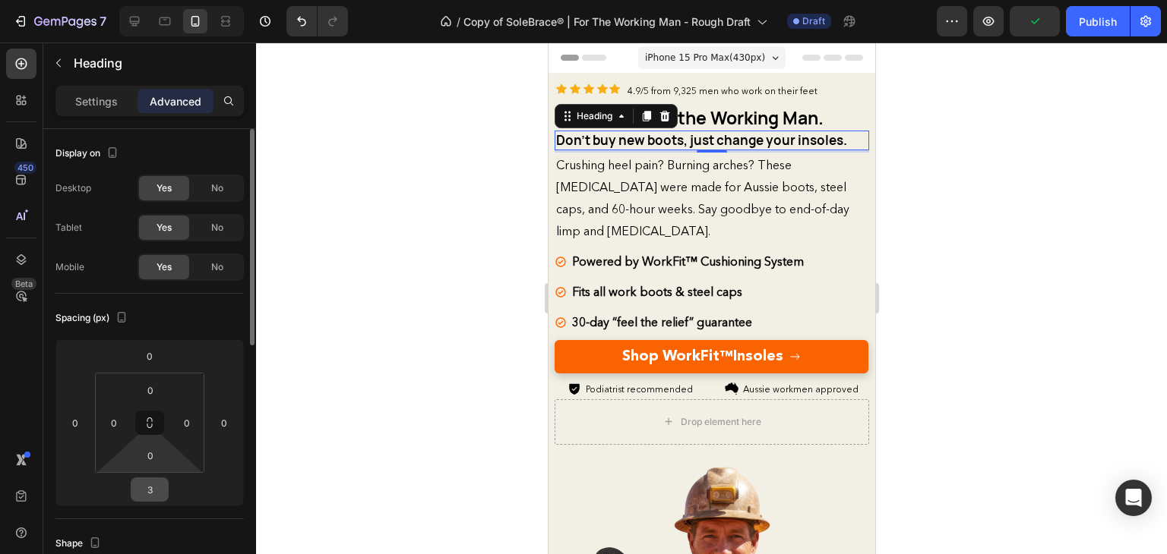
click at [152, 479] on input "3" at bounding box center [149, 490] width 30 height 23
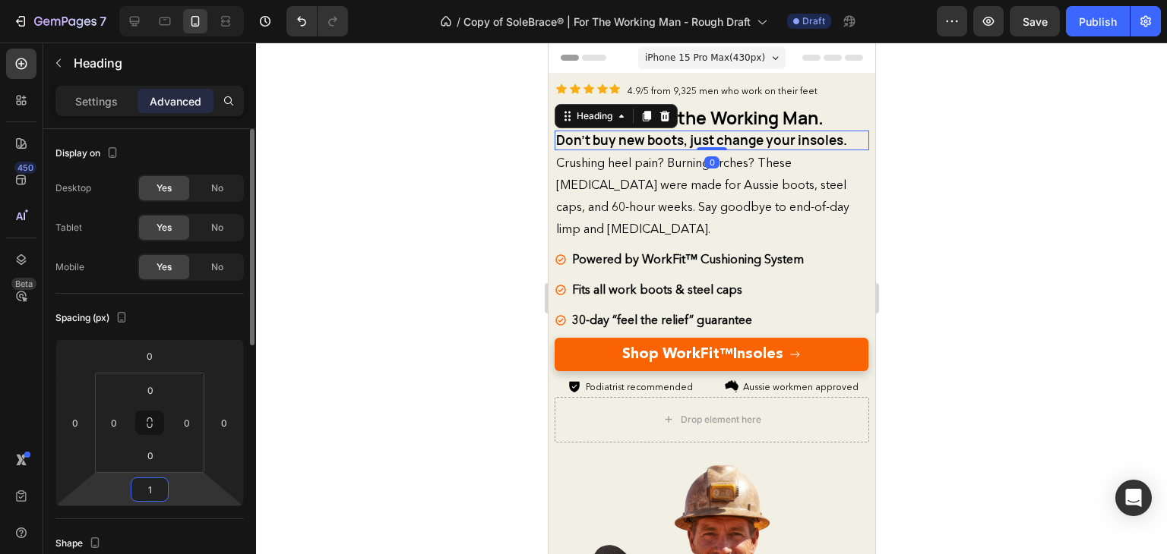
type input "10"
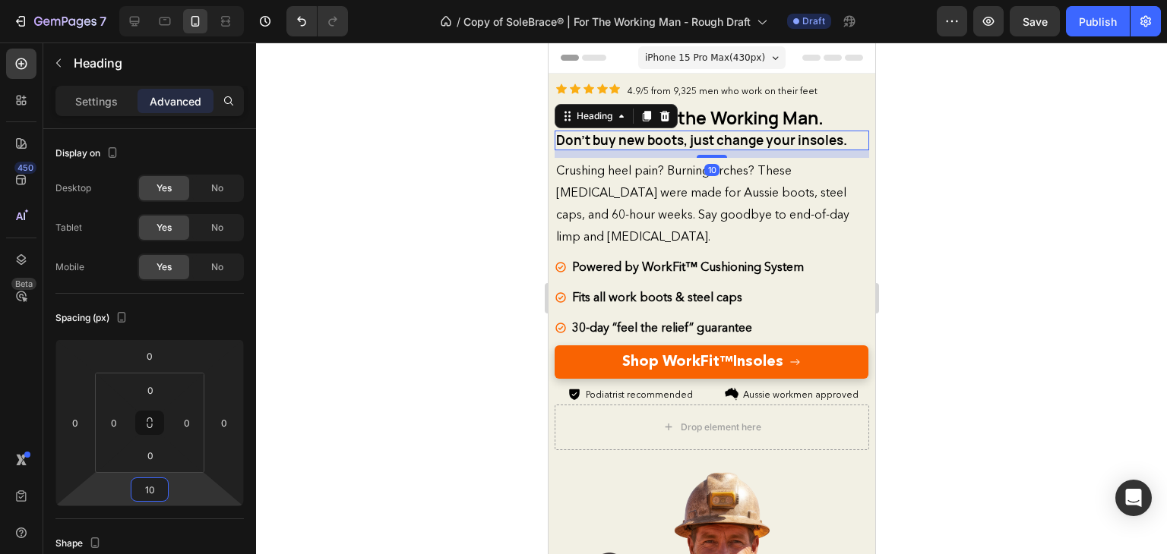
click at [912, 326] on div at bounding box center [711, 299] width 911 height 512
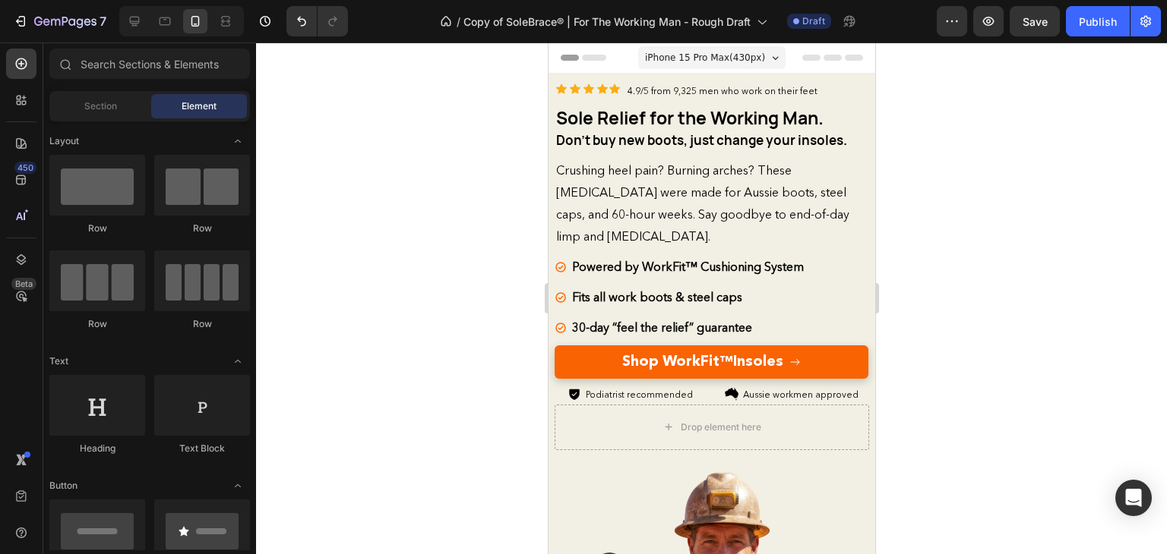
click at [760, 214] on span "Crushing heel pain? Burning arches? These [MEDICAL_DATA] were made for Aussie b…" at bounding box center [701, 203] width 293 height 81
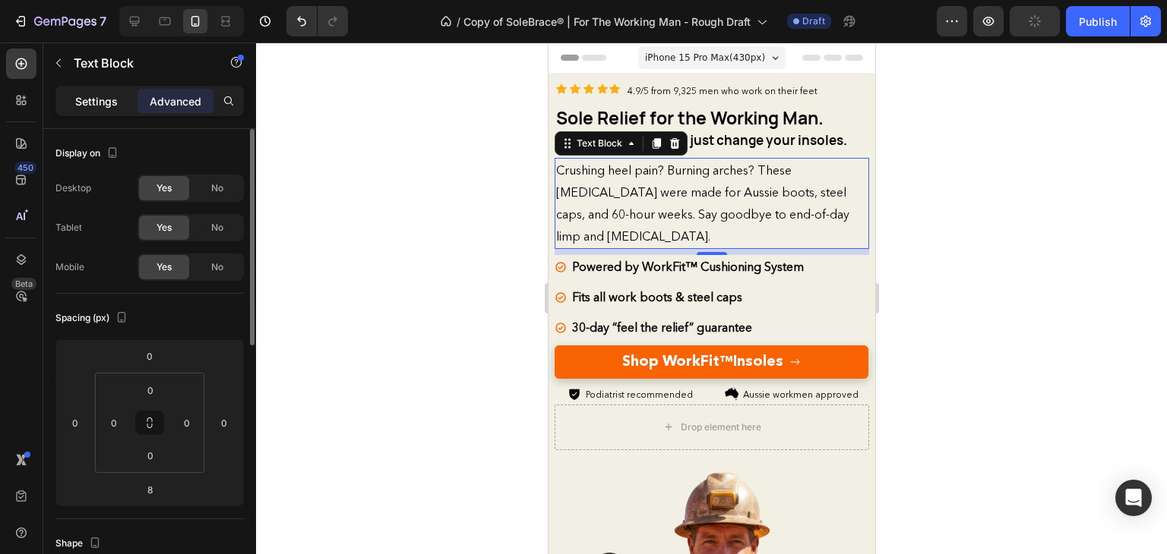
click at [88, 89] on div "Settings" at bounding box center [96, 101] width 76 height 24
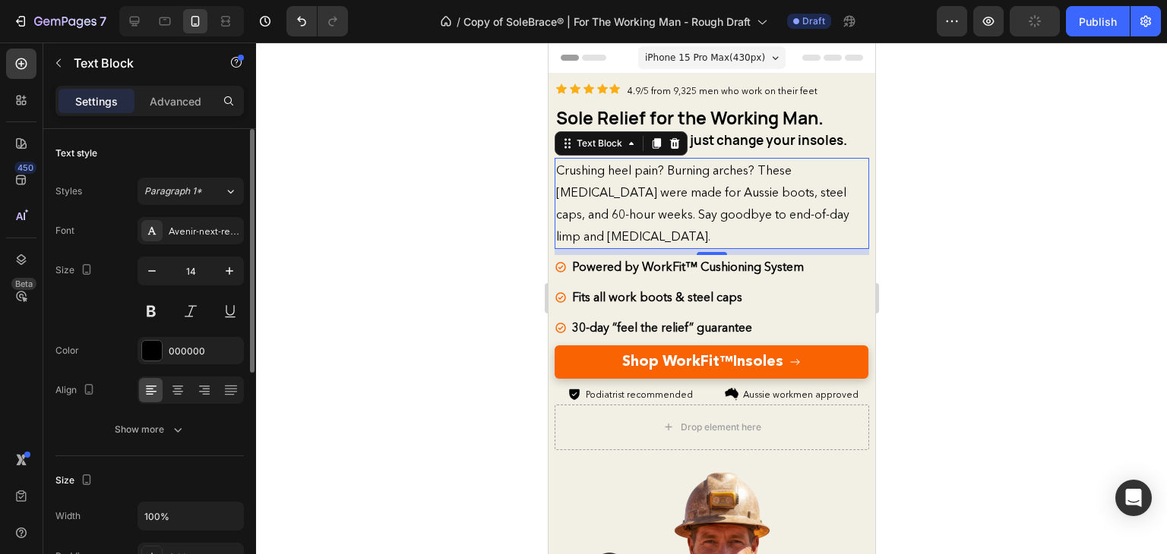
click at [104, 103] on p "Settings" at bounding box center [96, 101] width 43 height 16
click at [176, 389] on icon at bounding box center [178, 390] width 8 height 2
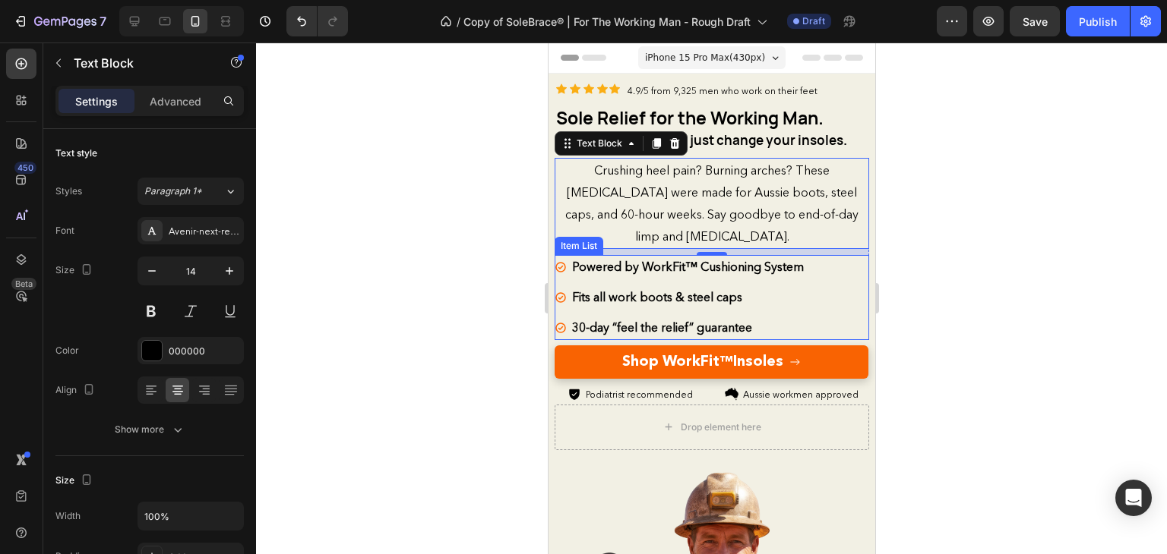
click at [684, 267] on strong "Powered by WorkFit™ Cushioning System" at bounding box center [687, 266] width 232 height 15
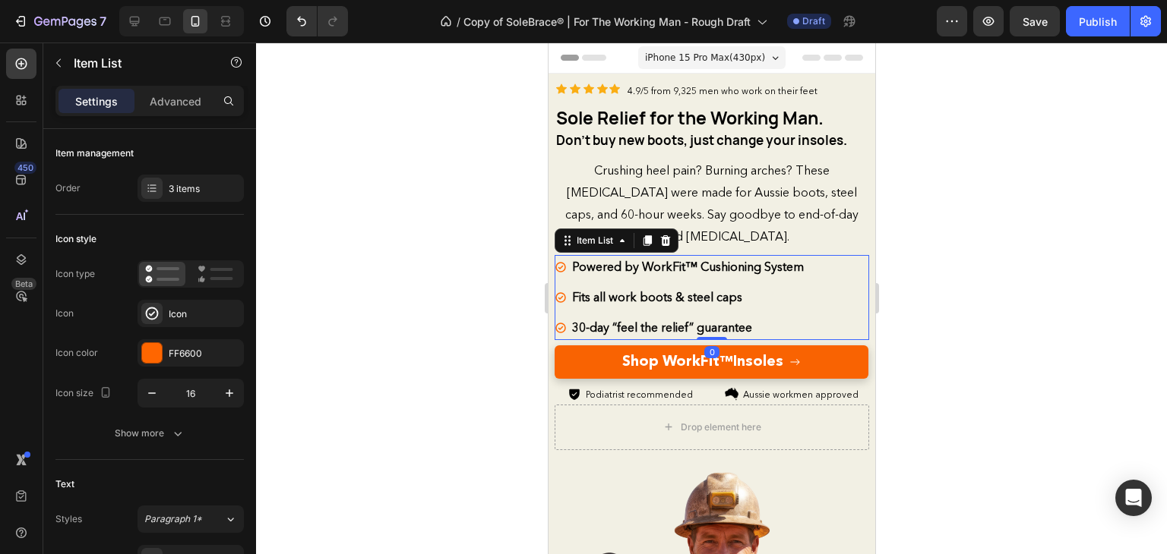
click at [826, 265] on div "Powered by WorkFit™ Cushioning System Fits all work boots & steel caps 30-day “…" at bounding box center [711, 298] width 314 height 86
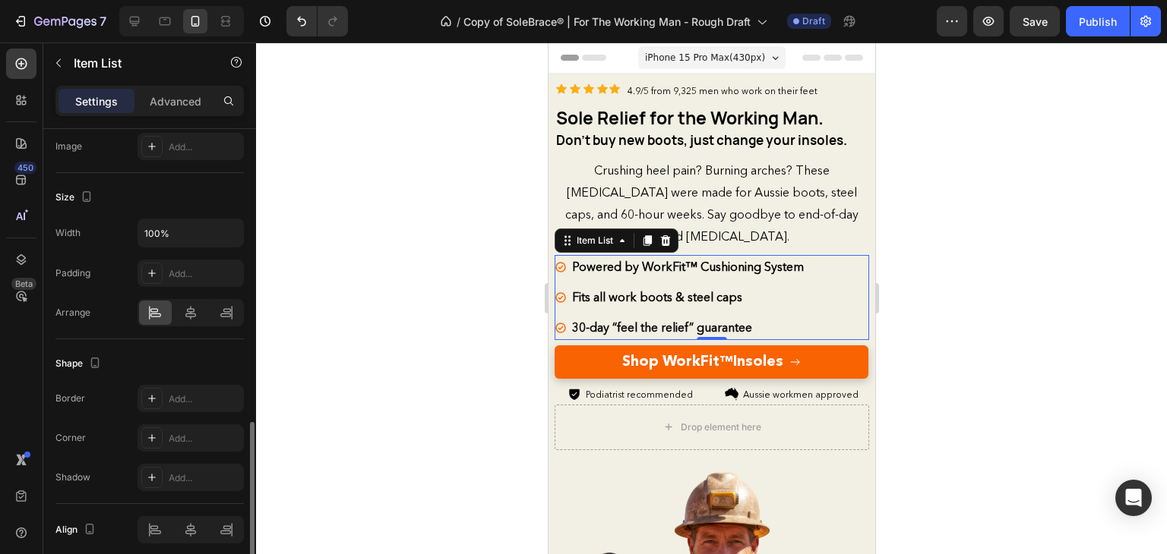
scroll to position [873, 0]
click at [188, 314] on icon at bounding box center [190, 312] width 15 height 15
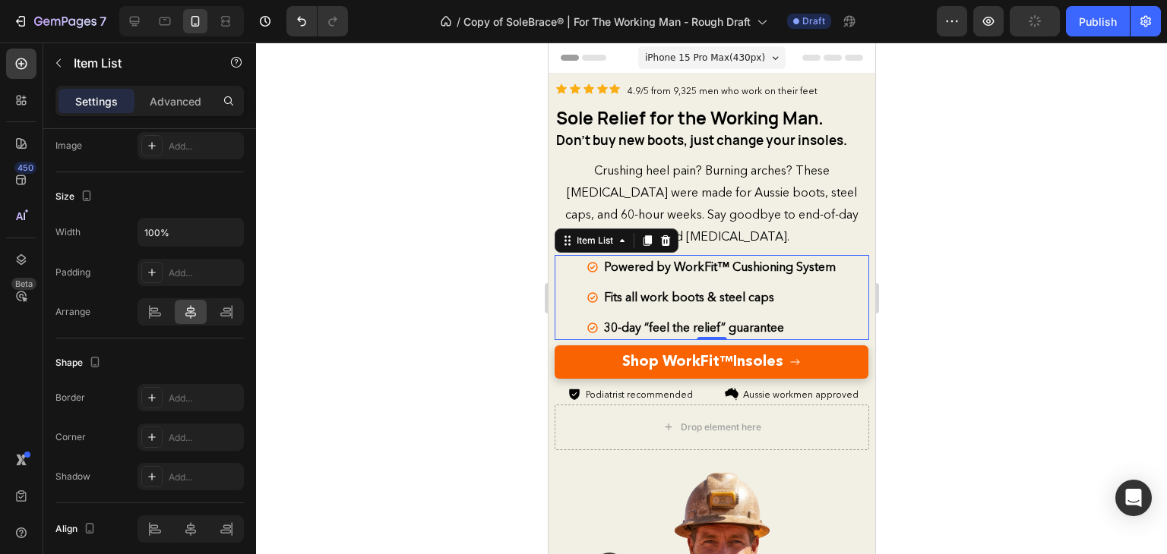
click at [923, 283] on div at bounding box center [711, 299] width 911 height 512
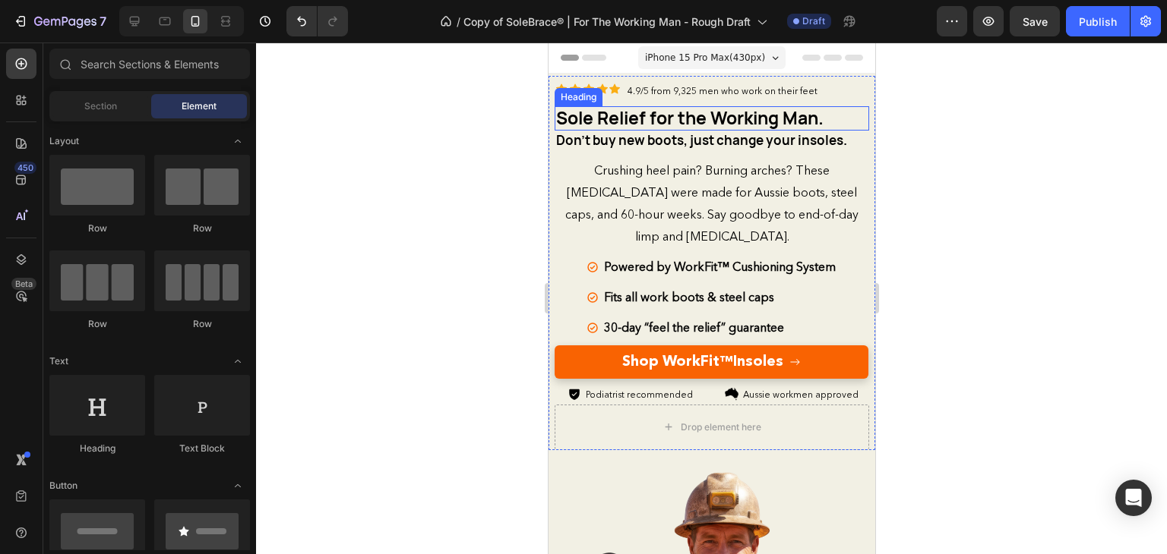
click at [791, 115] on span "Sole Relief for the Working Man." at bounding box center [688, 118] width 267 height 24
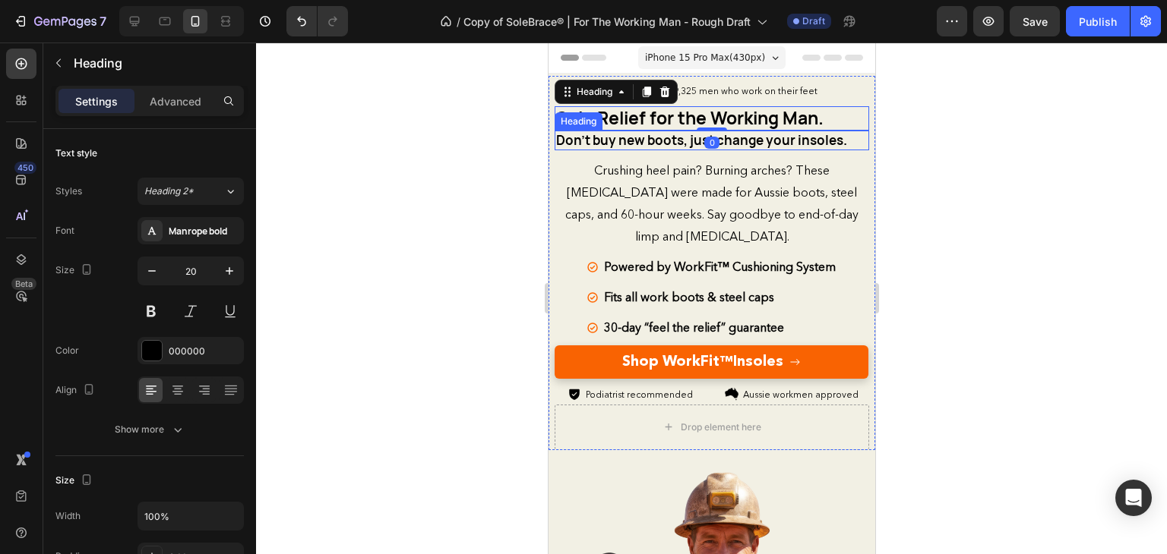
click at [736, 144] on span "Don't buy new boots, just change your insoles." at bounding box center [700, 139] width 291 height 17
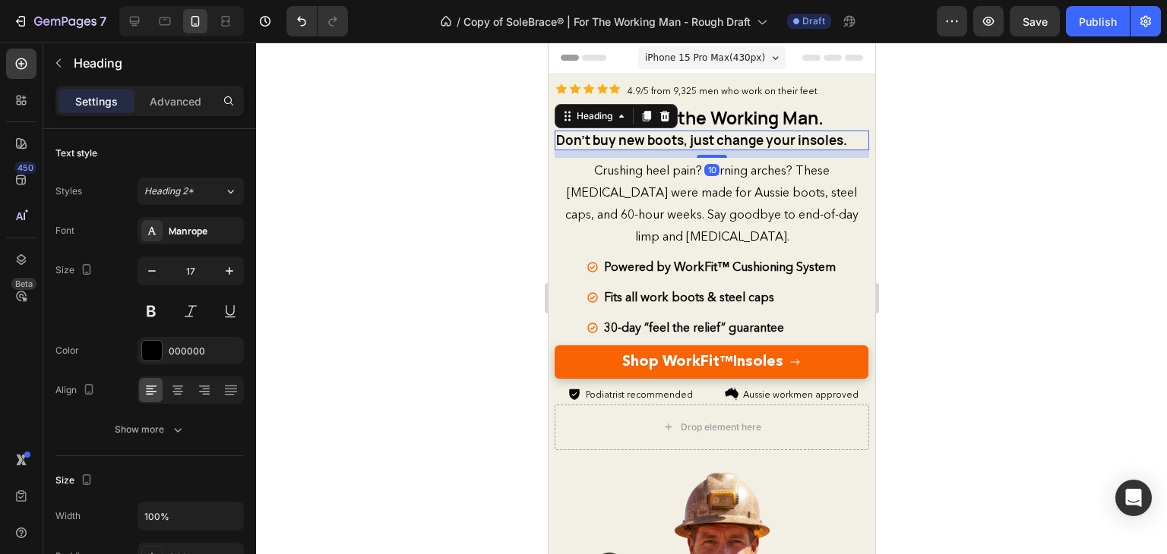
scroll to position [516, 0]
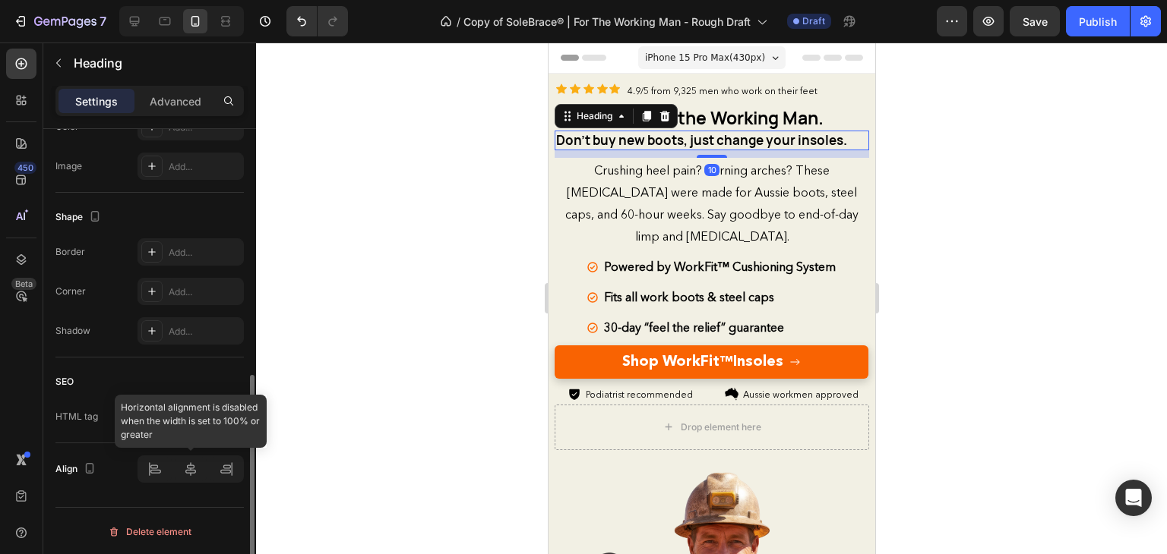
click at [188, 473] on div at bounding box center [190, 469] width 106 height 27
click at [188, 469] on div at bounding box center [190, 469] width 106 height 27
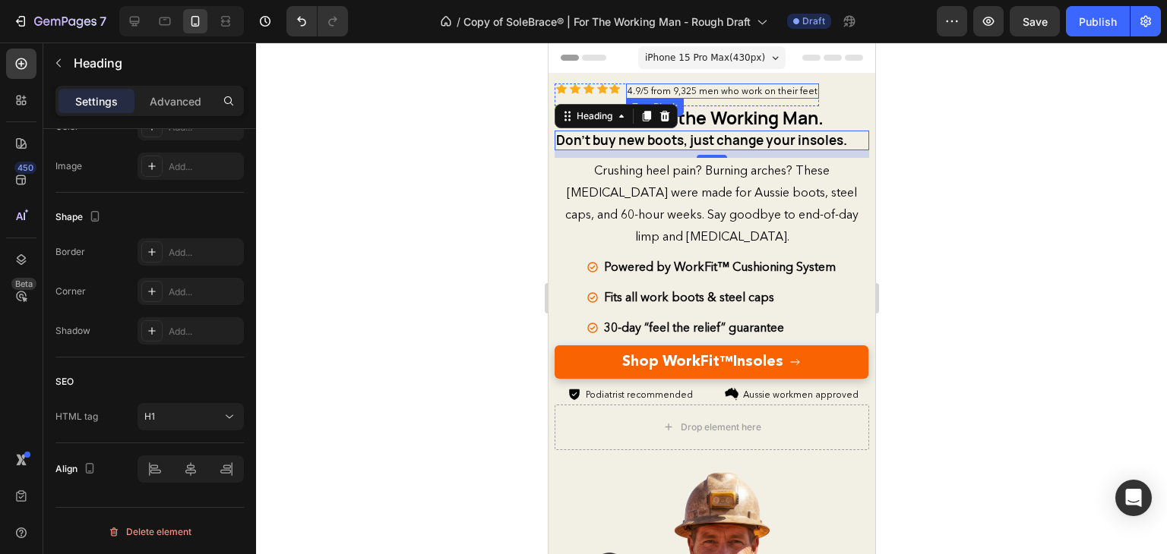
click at [786, 87] on p "4.9/5 from 9,325 men who work on their feet" at bounding box center [722, 91] width 190 height 12
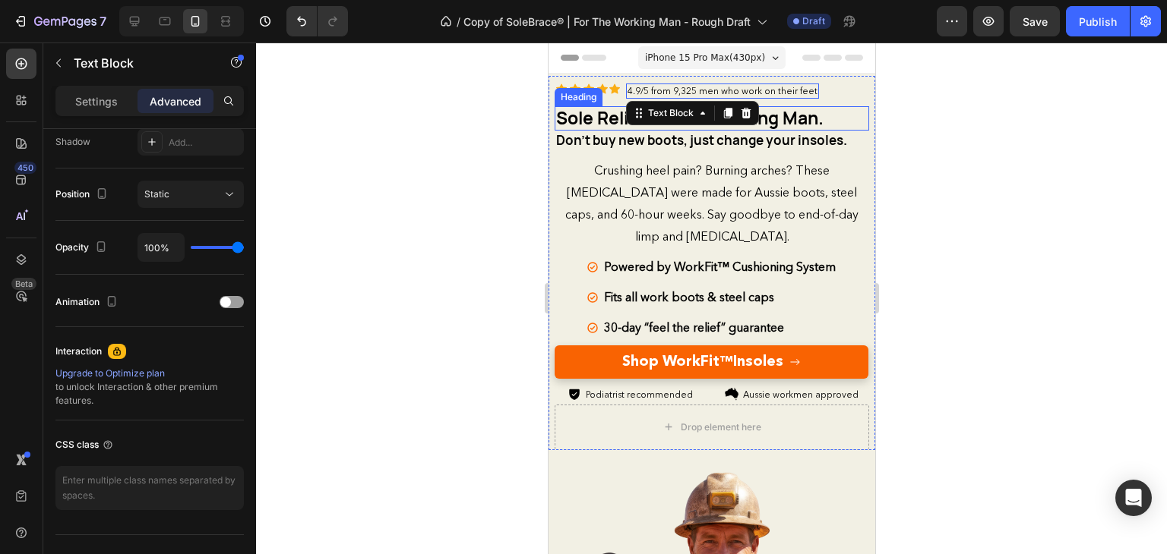
click at [769, 111] on span "Sole Relief for the Working Man." at bounding box center [688, 118] width 267 height 24
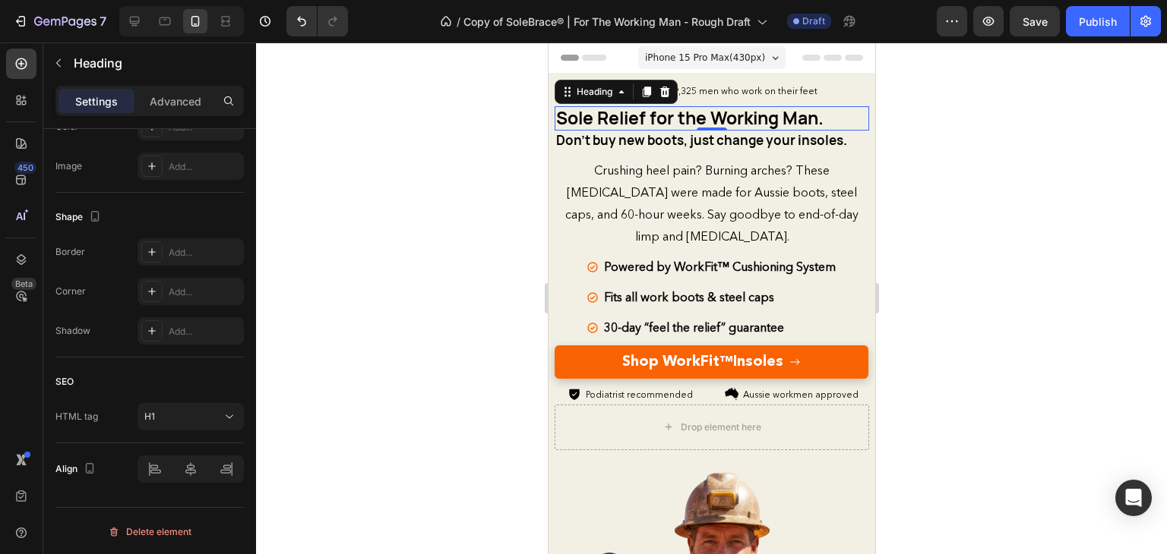
scroll to position [0, 0]
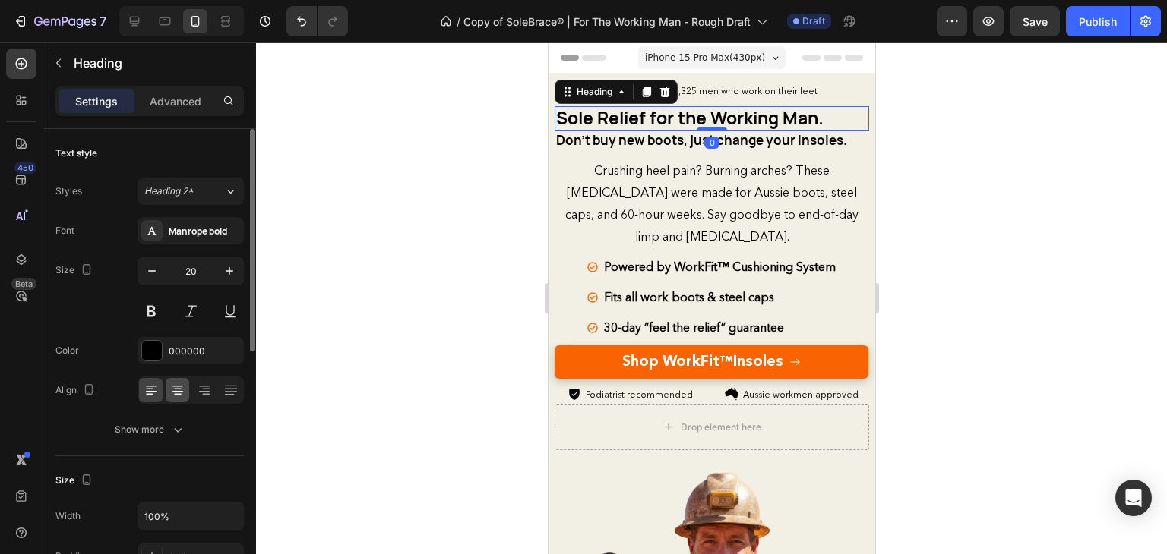
click at [176, 399] on div at bounding box center [178, 390] width 24 height 24
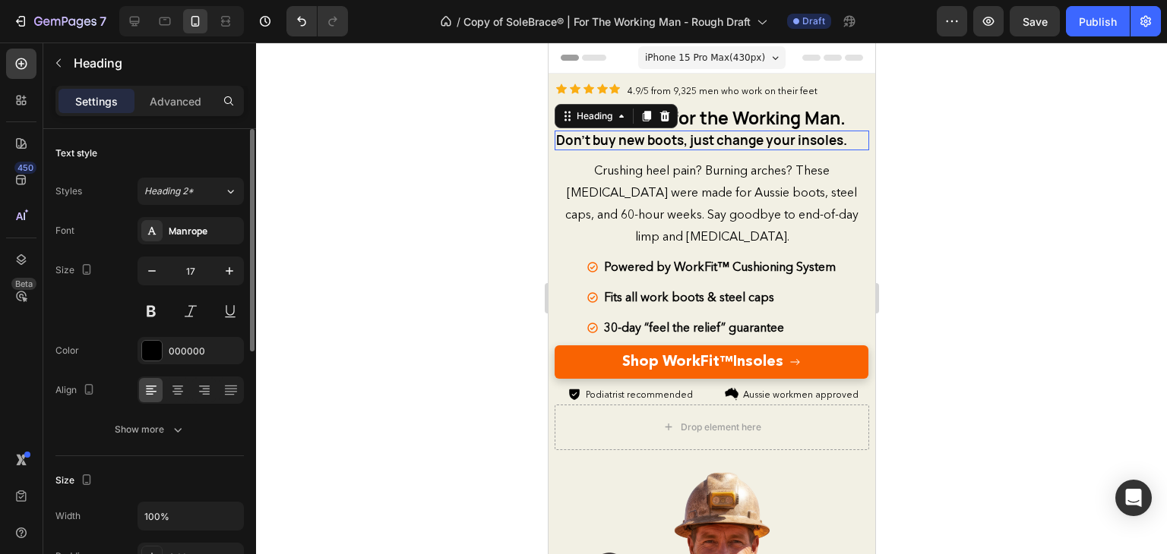
click at [624, 142] on span "Don't buy new boots, just change your insoles." at bounding box center [700, 139] width 291 height 17
click at [184, 394] on icon at bounding box center [177, 390] width 15 height 15
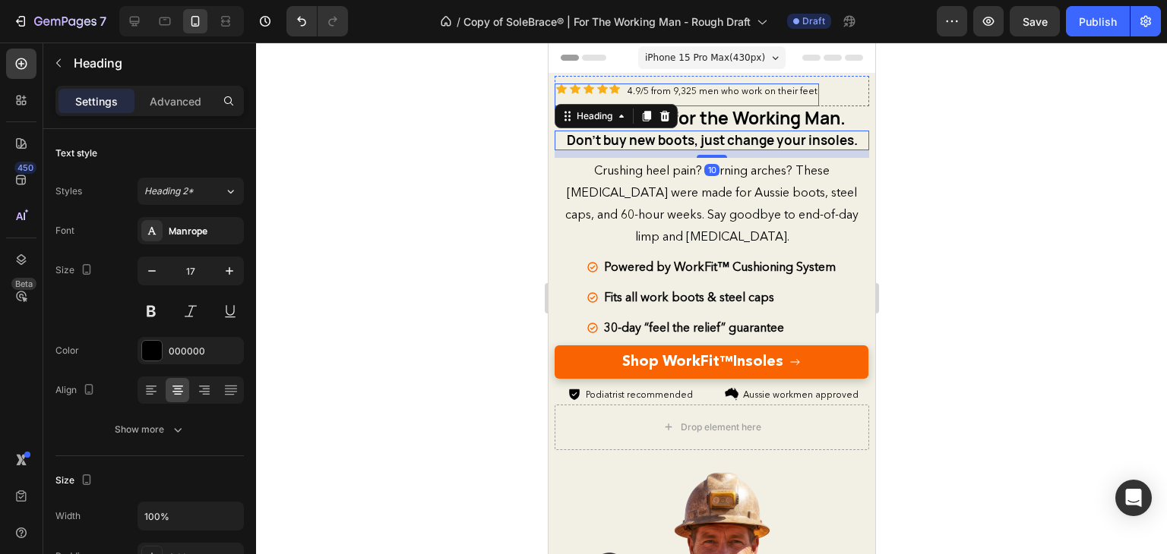
click at [739, 98] on div "4.9/5 from 9,325 men who work on their feet Text Block" at bounding box center [721, 95] width 193 height 23
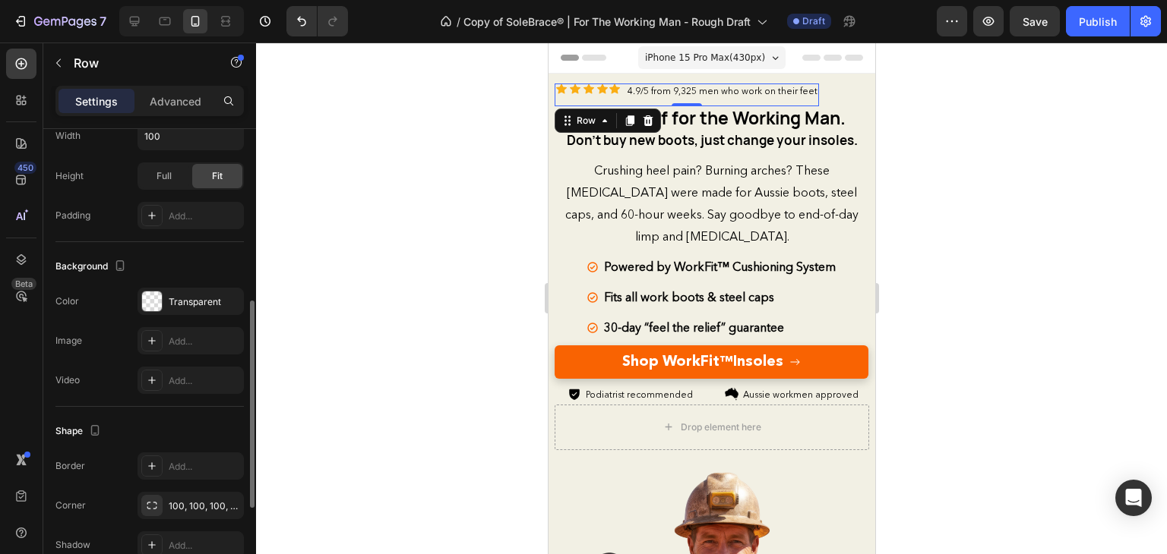
scroll to position [589, 0]
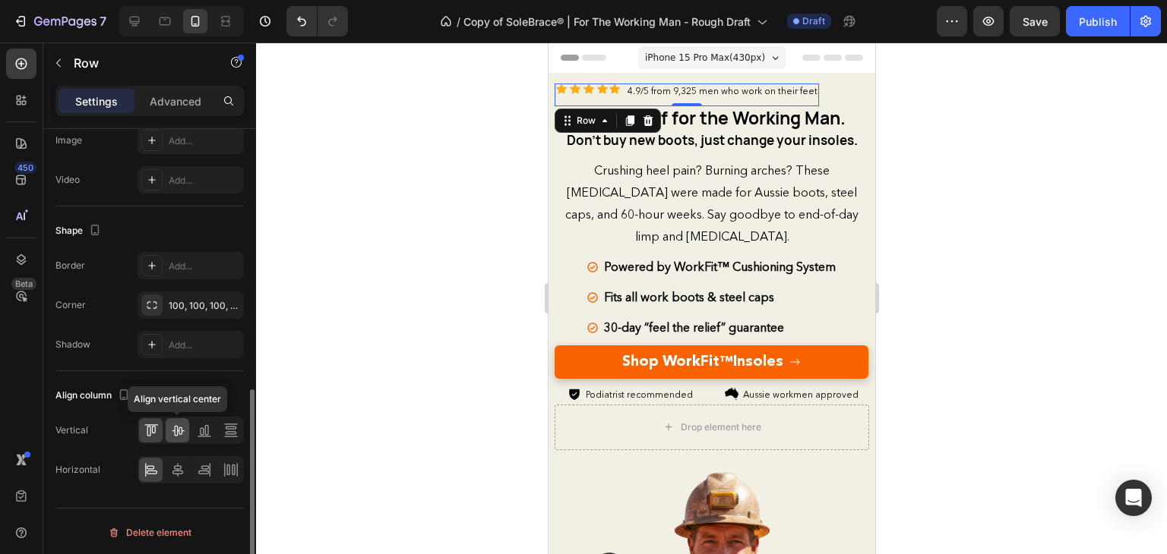
click at [173, 439] on div at bounding box center [178, 431] width 24 height 24
click at [155, 424] on icon at bounding box center [151, 430] width 15 height 15
click at [185, 466] on div at bounding box center [178, 470] width 24 height 24
click at [184, 432] on icon at bounding box center [177, 430] width 15 height 15
click at [149, 432] on icon at bounding box center [151, 430] width 15 height 15
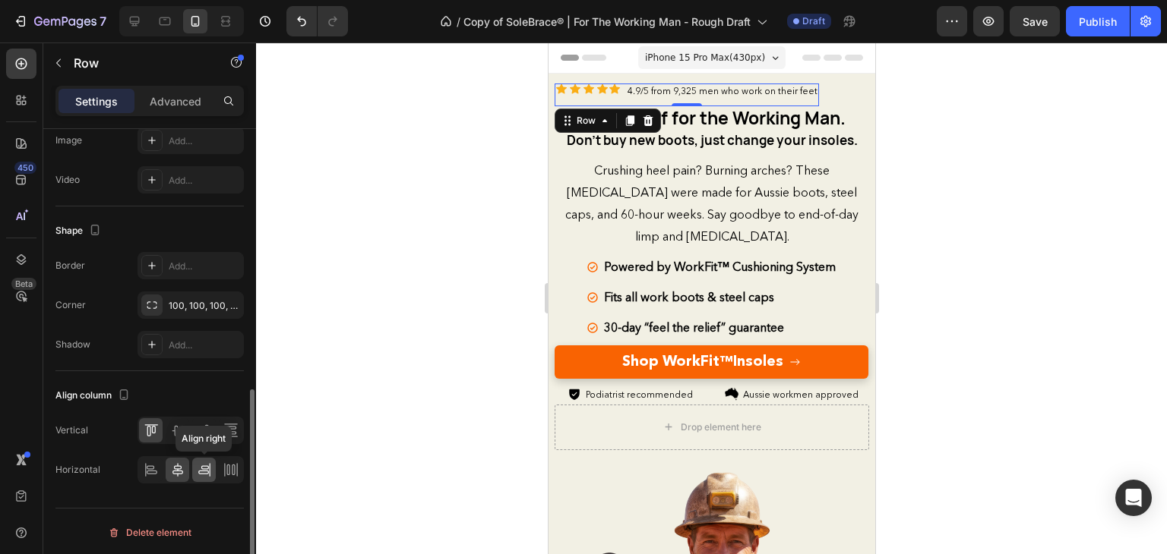
click at [207, 463] on icon at bounding box center [204, 470] width 15 height 15
click at [188, 468] on div at bounding box center [178, 470] width 24 height 24
click at [754, 109] on span "Sole Relief for the Working Man." at bounding box center [710, 118] width 267 height 24
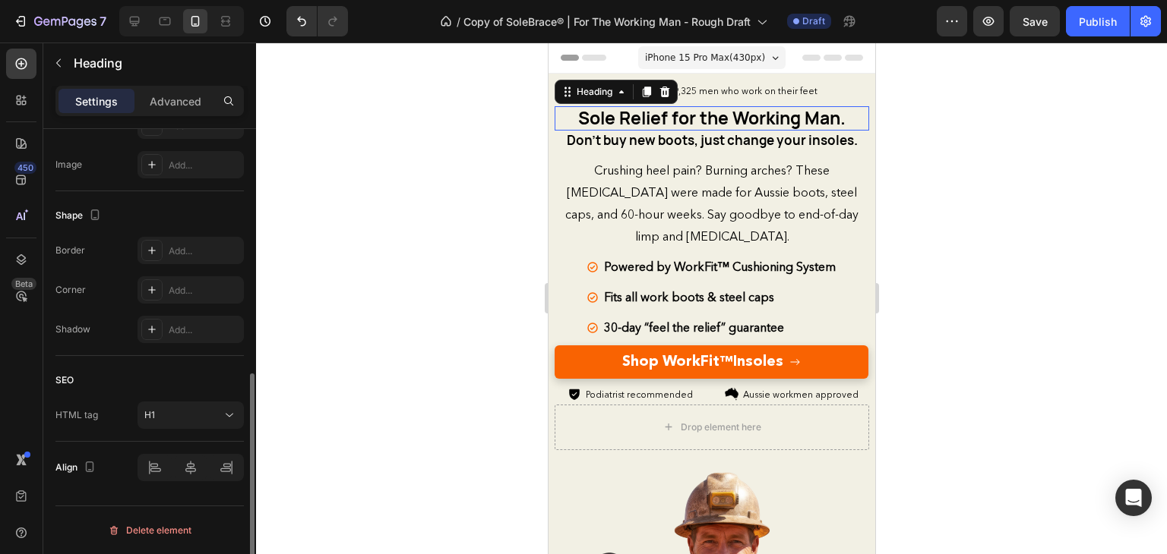
scroll to position [0, 0]
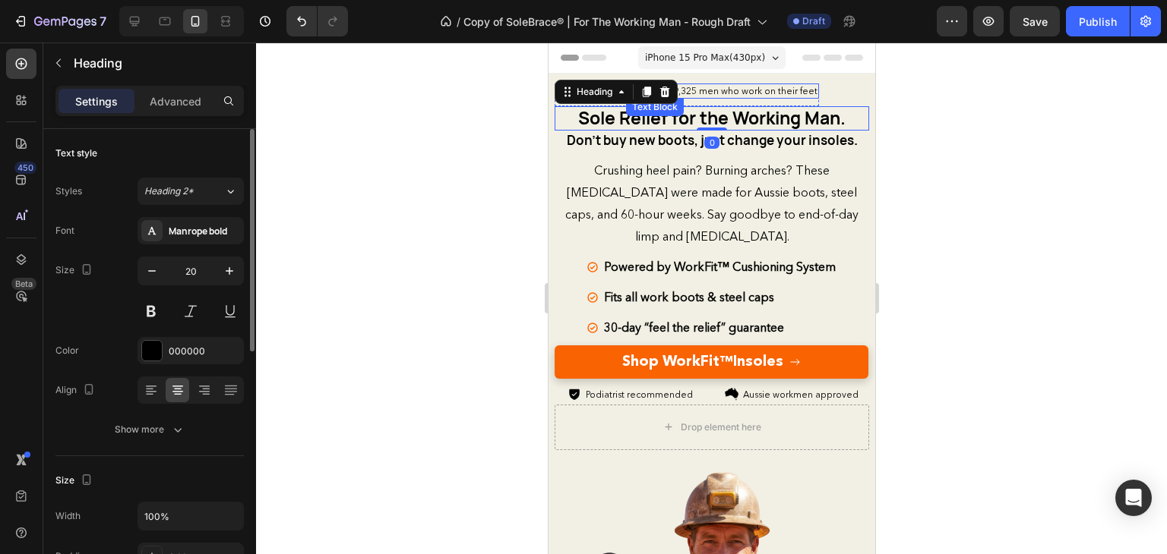
click at [722, 86] on p "4.9/5 from 9,325 men who work on their feet" at bounding box center [722, 91] width 190 height 12
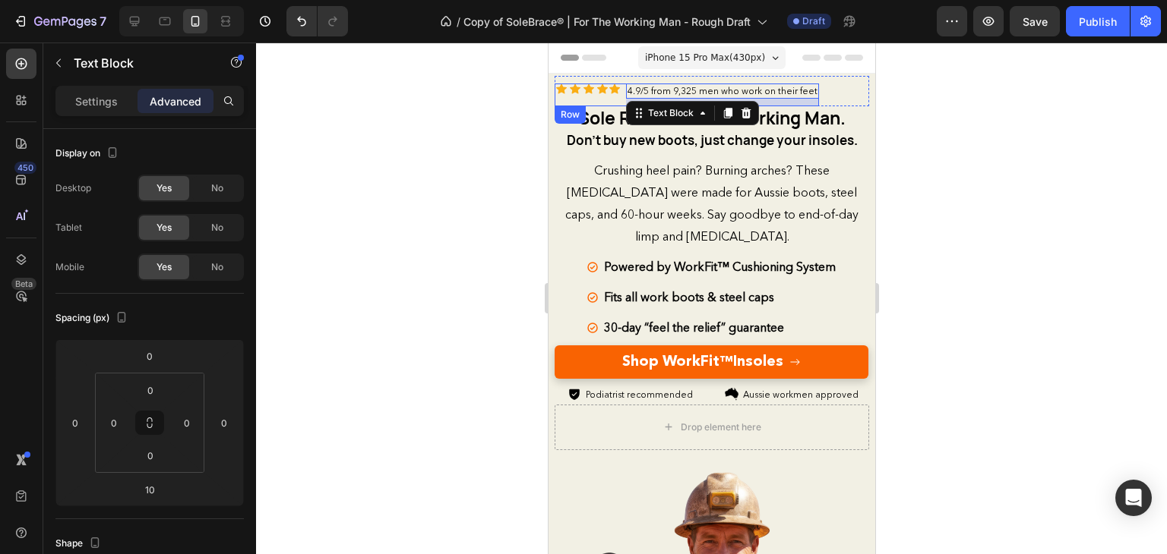
click at [608, 96] on div "Icon Icon Icon Icon Icon Icon List" at bounding box center [586, 95] width 65 height 23
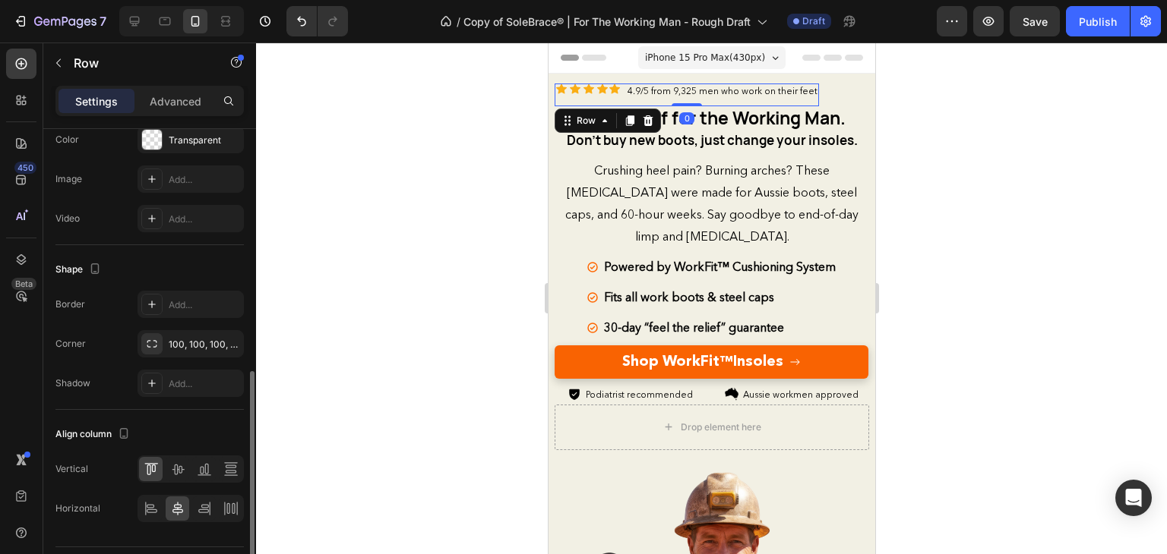
scroll to position [589, 0]
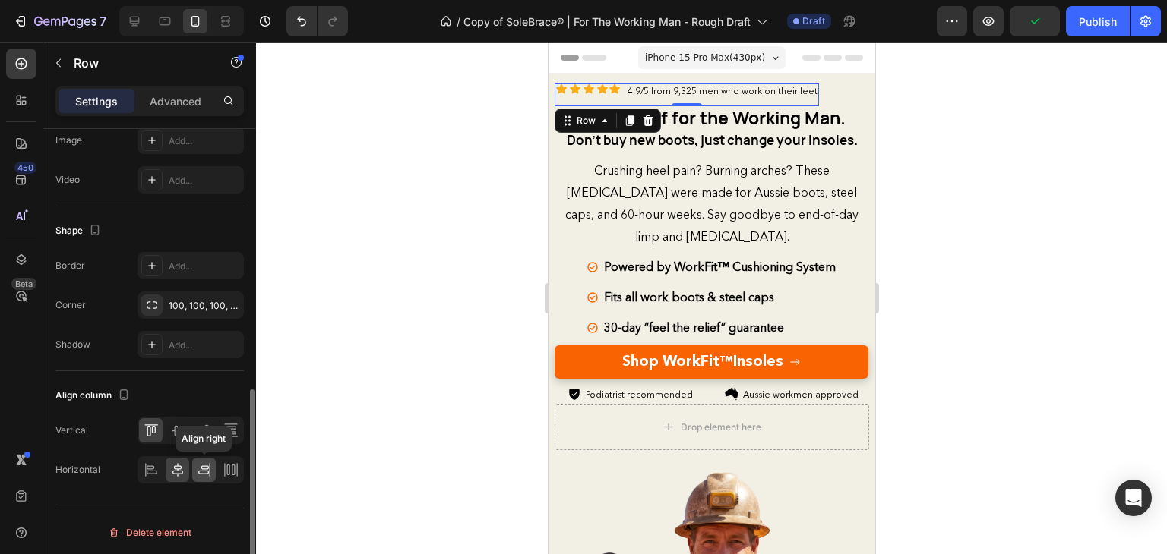
click at [201, 469] on icon at bounding box center [204, 470] width 15 height 15
click at [237, 469] on icon at bounding box center [236, 470] width 1 height 14
click at [177, 468] on icon at bounding box center [177, 470] width 11 height 14
click at [933, 119] on div at bounding box center [711, 299] width 911 height 512
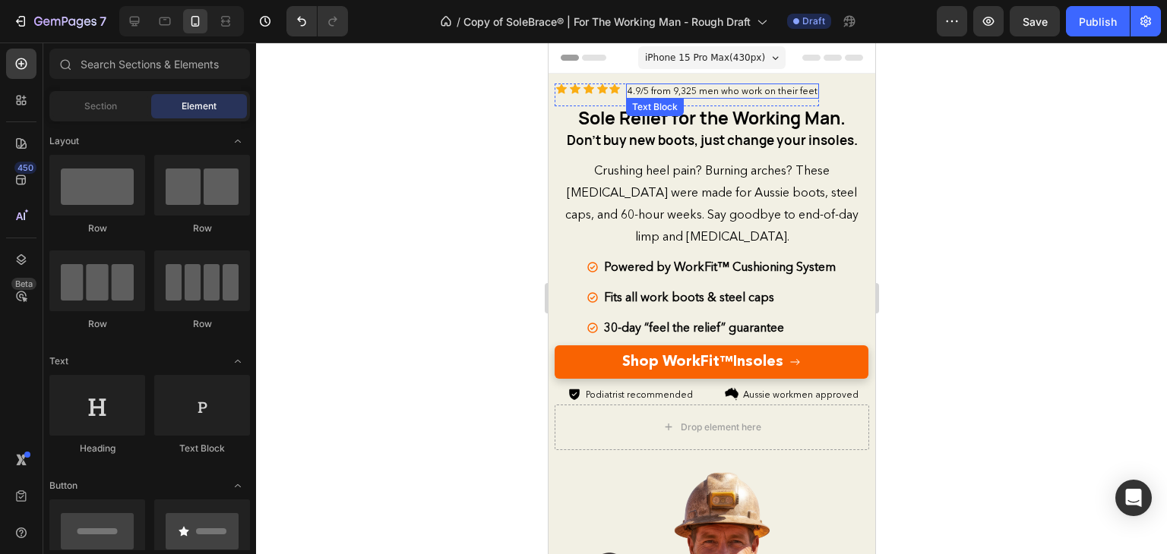
click at [759, 96] on div "4.9/5 from 9,325 men who work on their feet" at bounding box center [721, 91] width 193 height 15
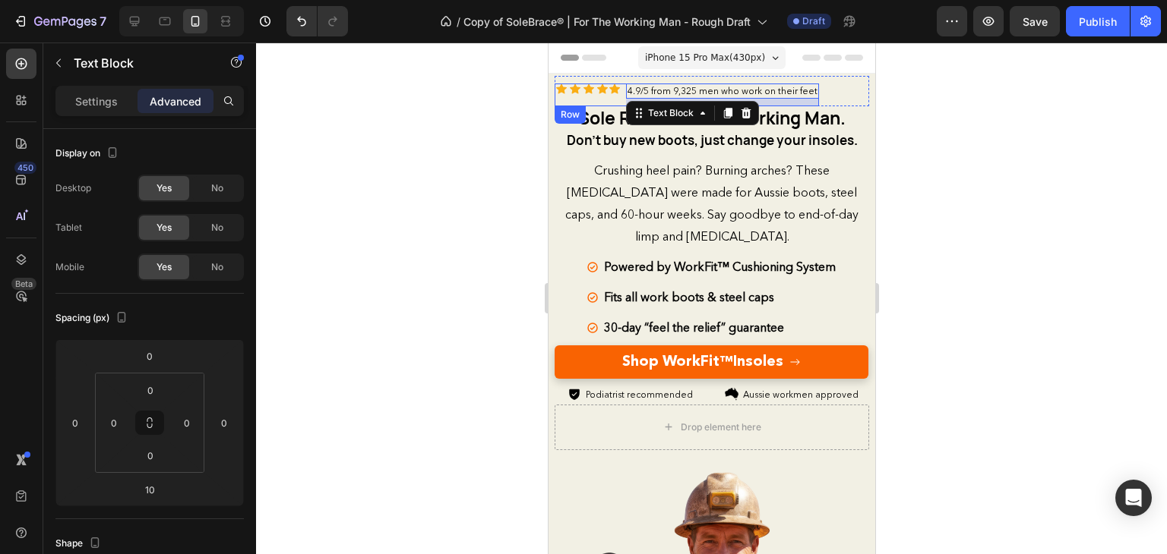
click at [554, 95] on div "Icon Icon Icon Icon Icon Icon List" at bounding box center [586, 95] width 65 height 23
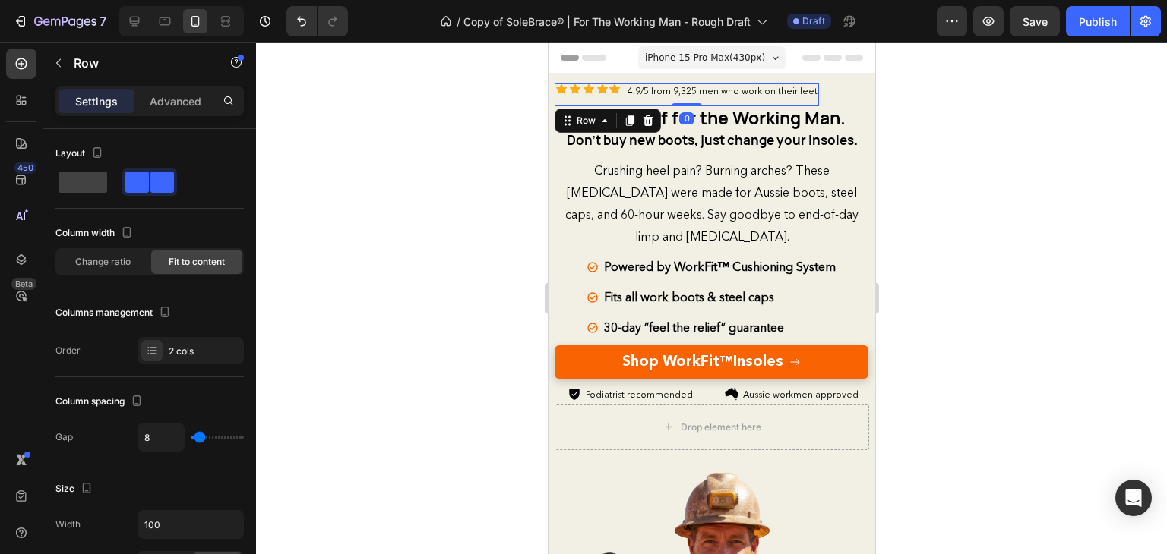
click at [168, 113] on div "Settings Advanced" at bounding box center [149, 101] width 188 height 30
click at [172, 93] on p "Advanced" at bounding box center [176, 101] width 52 height 16
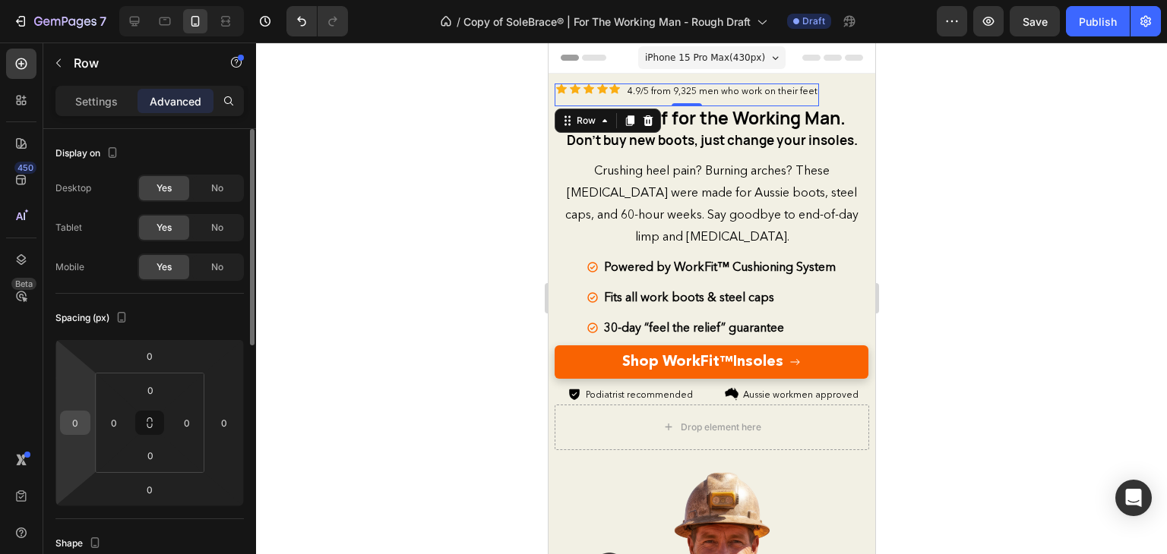
click at [79, 420] on input "0" at bounding box center [75, 423] width 23 height 23
type input "25"
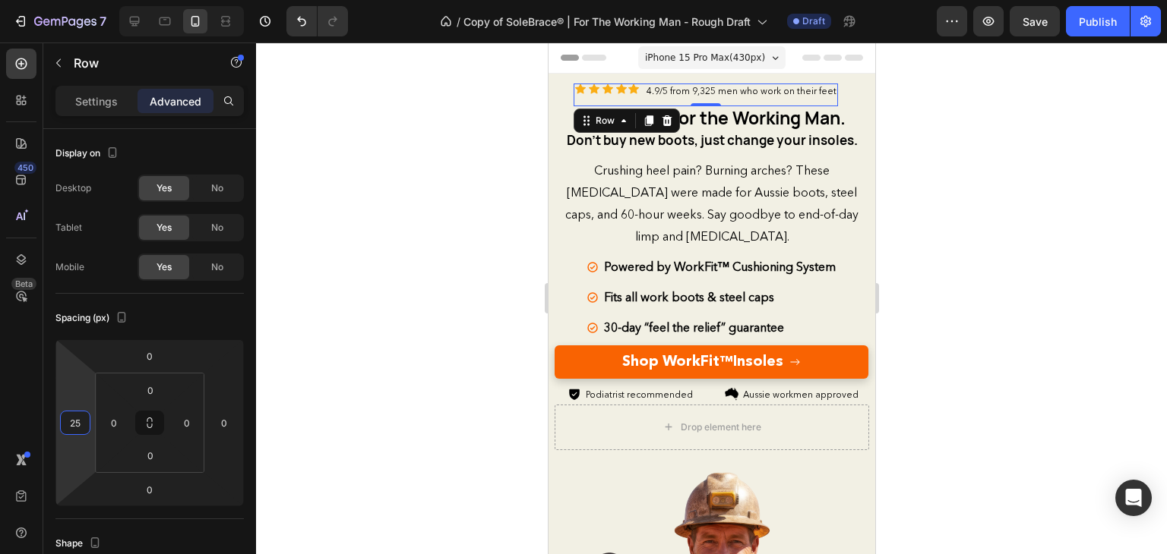
click at [965, 308] on div at bounding box center [711, 299] width 911 height 512
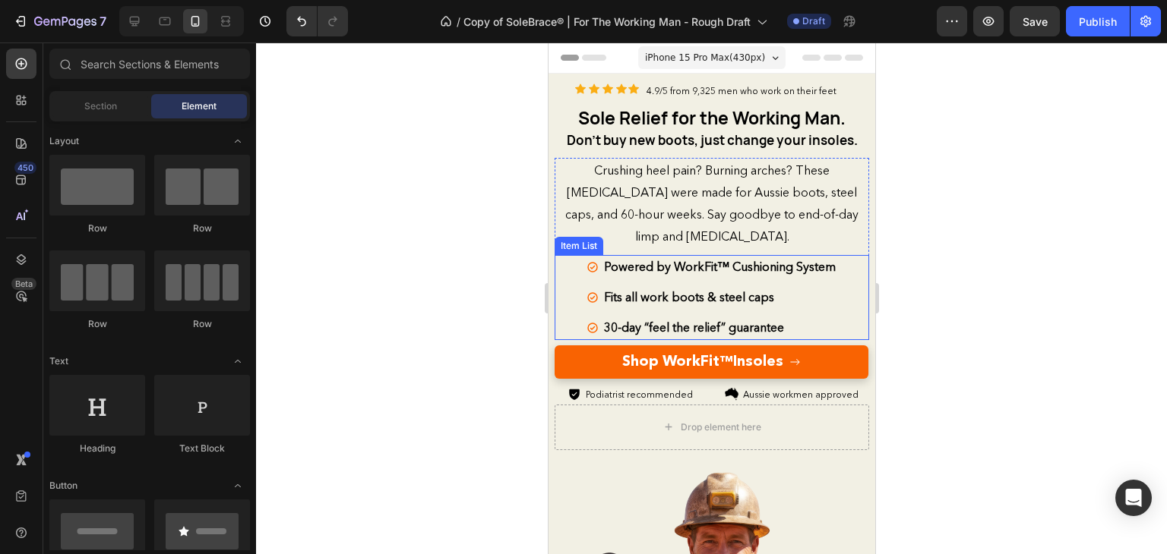
click at [834, 262] on div "Powered by WorkFit™ Cushioning System Fits all work boots & steel caps 30-day “…" at bounding box center [711, 298] width 314 height 86
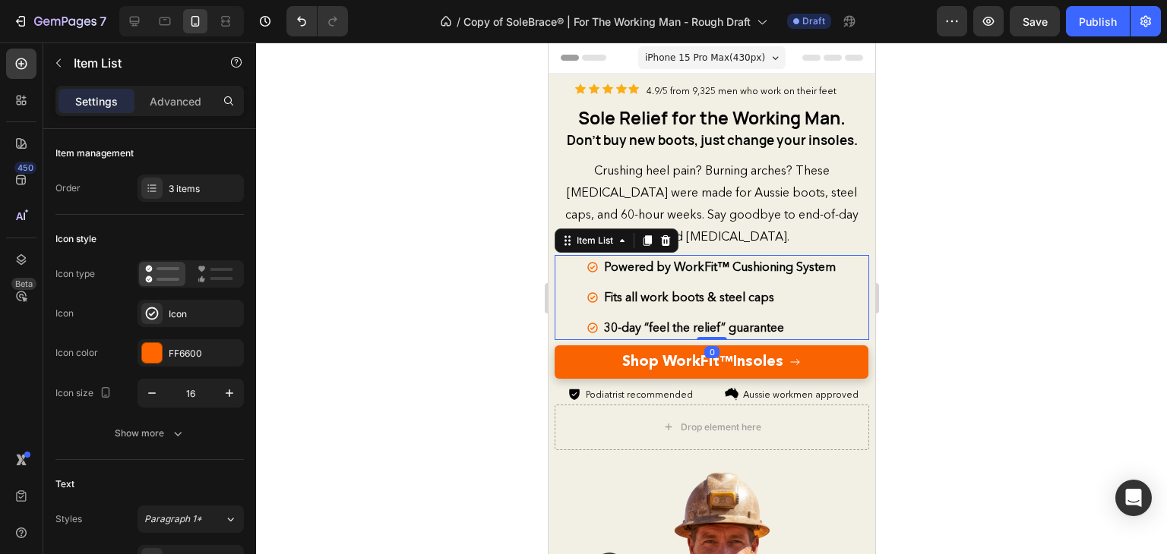
click at [814, 264] on strong "Powered by WorkFit™ Cushioning System" at bounding box center [719, 266] width 232 height 15
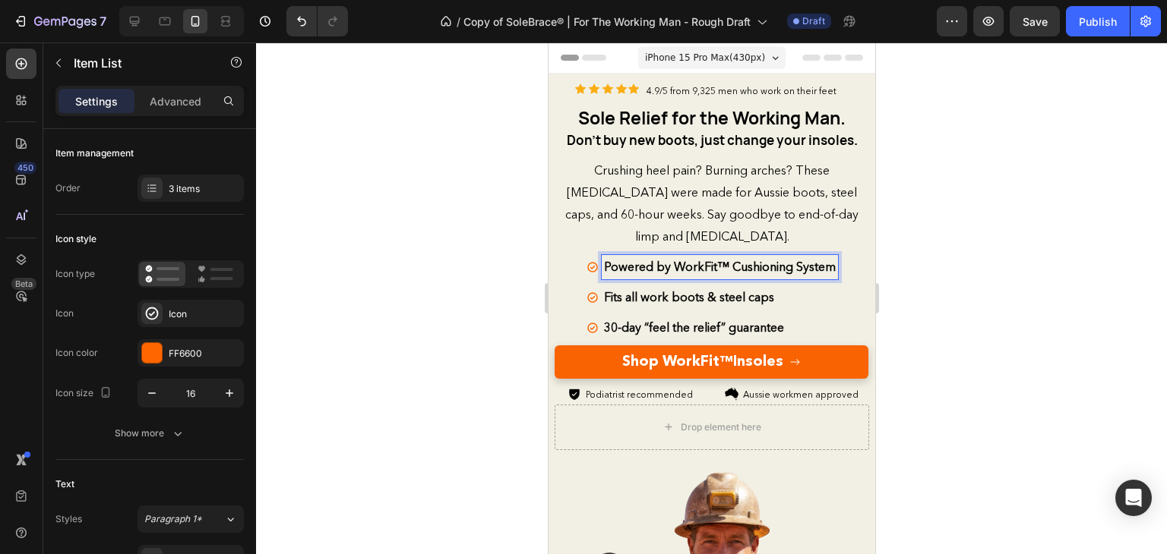
click at [811, 264] on strong "Powered by WorkFit™ Cushioning System" at bounding box center [719, 266] width 232 height 15
click at [967, 257] on div at bounding box center [711, 299] width 911 height 512
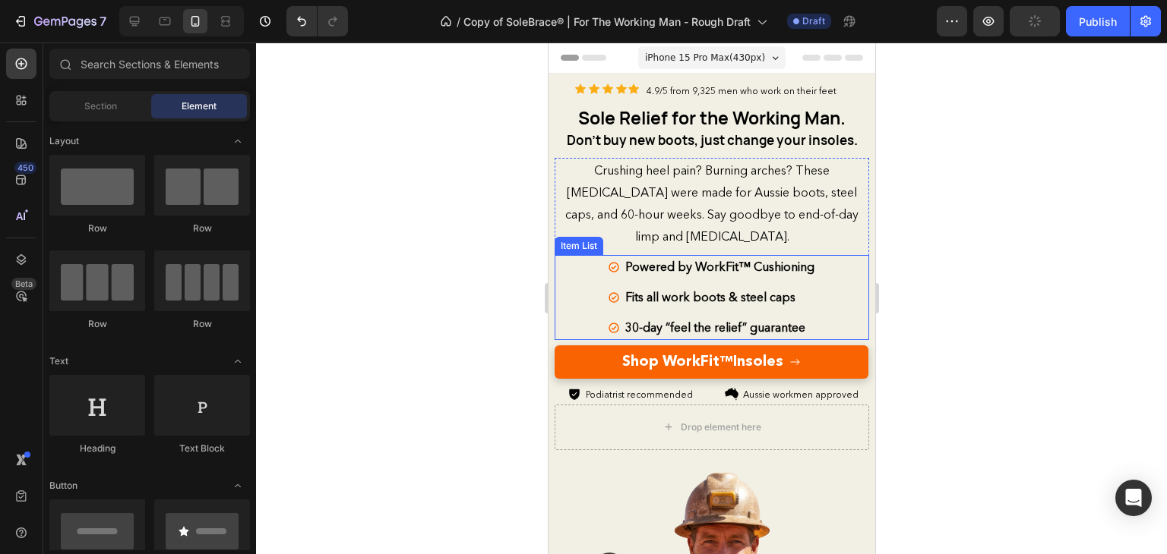
click at [775, 336] on div "Icon Icon Icon Icon Icon Icon List 4.9/5 from 9,325 men who work on their feet …" at bounding box center [711, 240] width 314 height 329
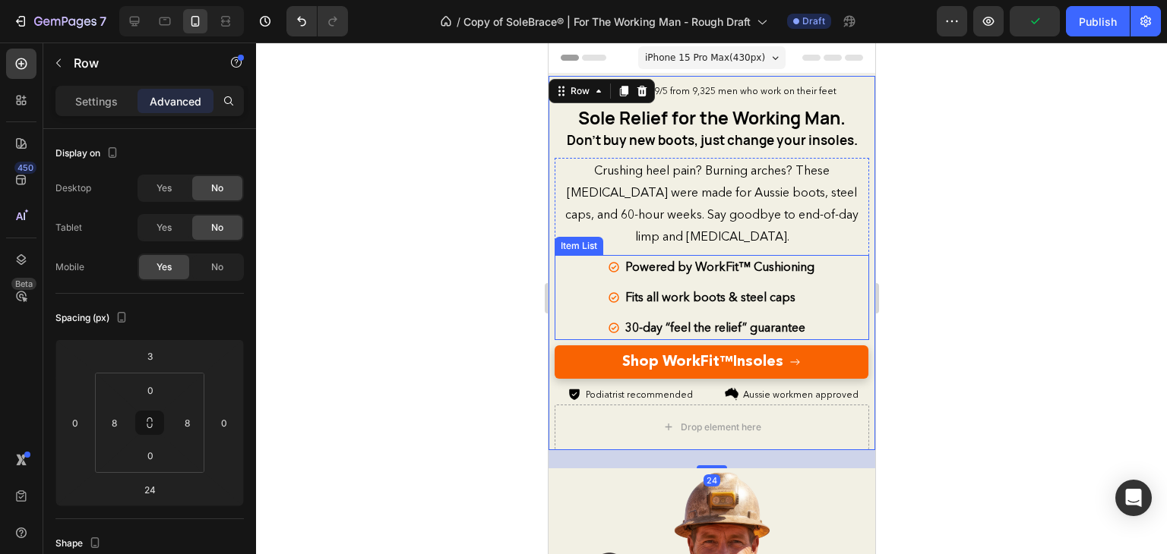
click at [793, 326] on strong "30-day “feel the relief” guarantee" at bounding box center [714, 327] width 180 height 15
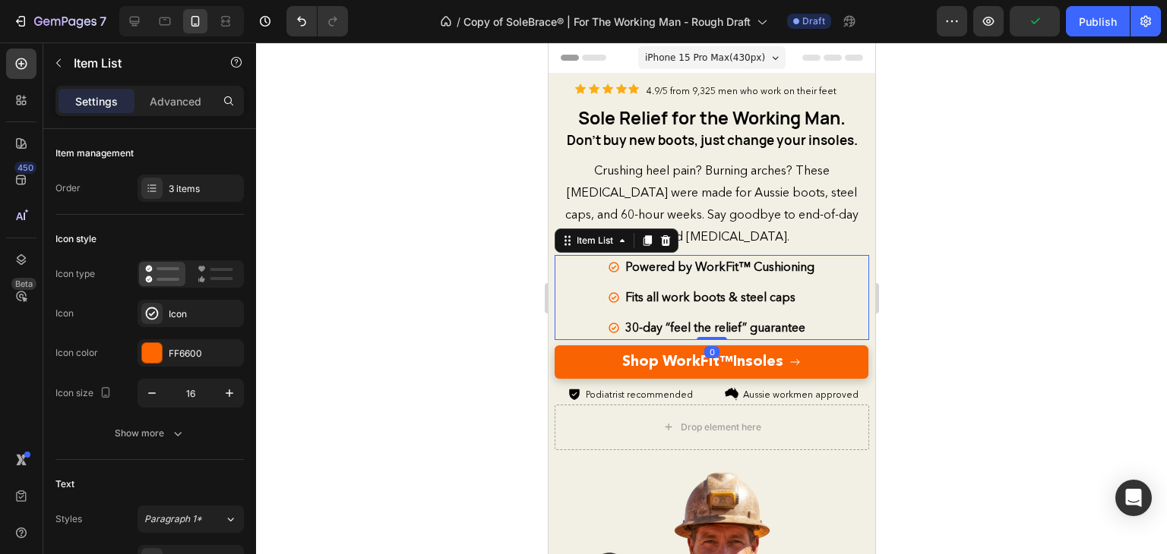
click at [836, 313] on div "Powered by WorkFit™ Cushioning Fits all work boots & steel caps 30-day “feel th…" at bounding box center [711, 298] width 314 height 86
click at [188, 115] on div "Settings Advanced" at bounding box center [149, 101] width 188 height 30
click at [164, 95] on p "Advanced" at bounding box center [176, 101] width 52 height 16
type input "100%"
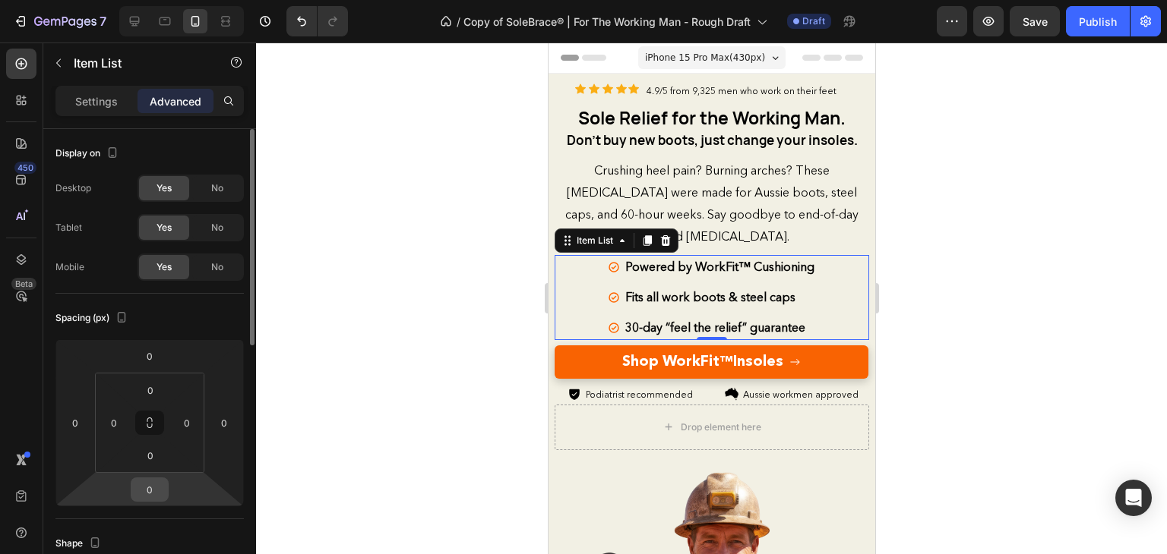
click at [145, 497] on input "0" at bounding box center [149, 490] width 30 height 23
type input "10"
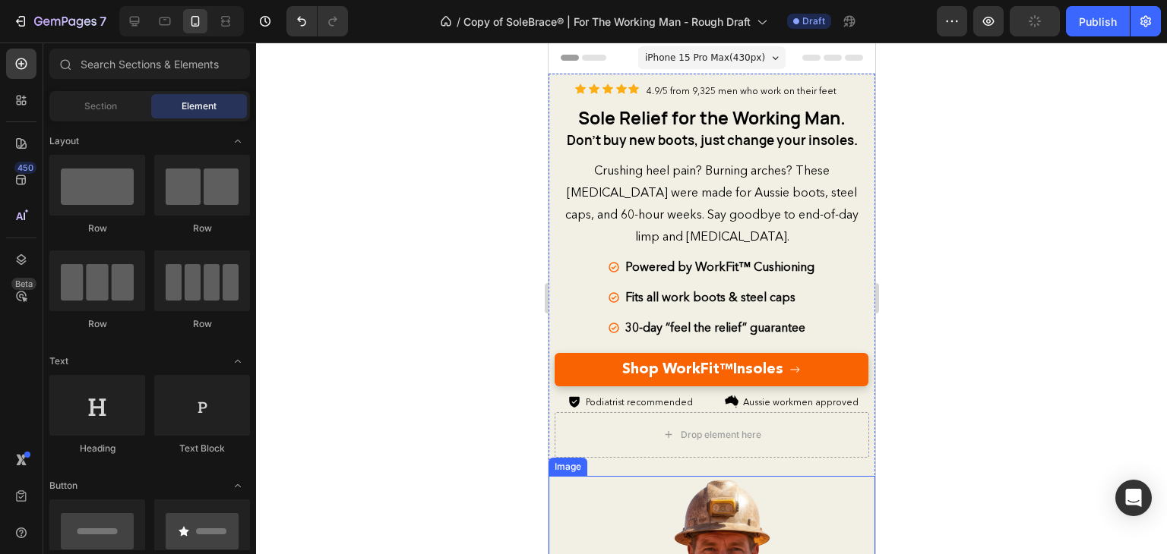
scroll to position [298, 0]
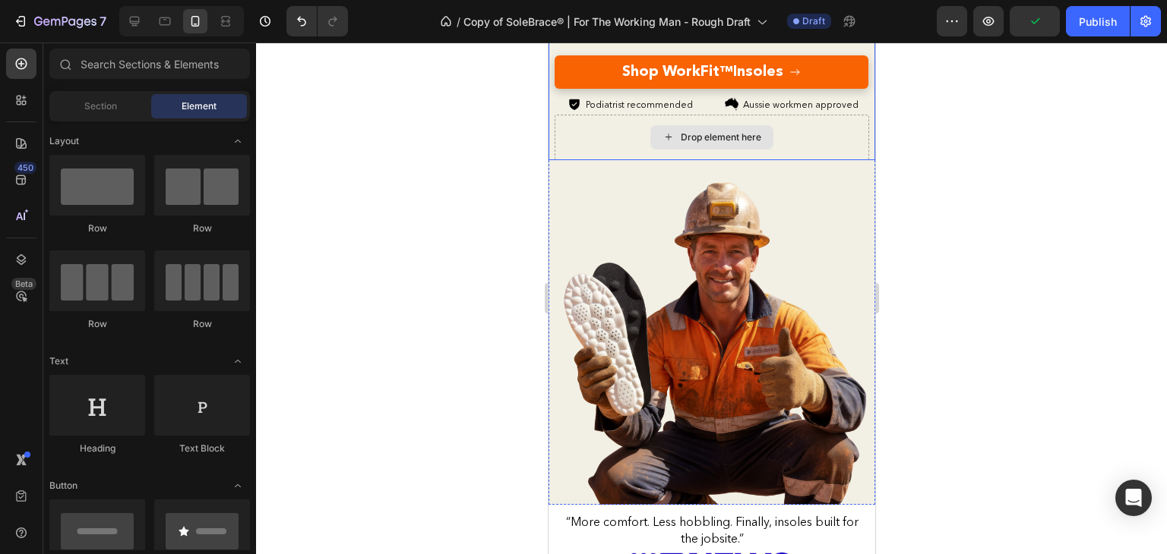
click at [725, 131] on div "Drop element here" at bounding box center [720, 137] width 81 height 12
click at [812, 136] on div "Drop element here" at bounding box center [711, 138] width 314 height 46
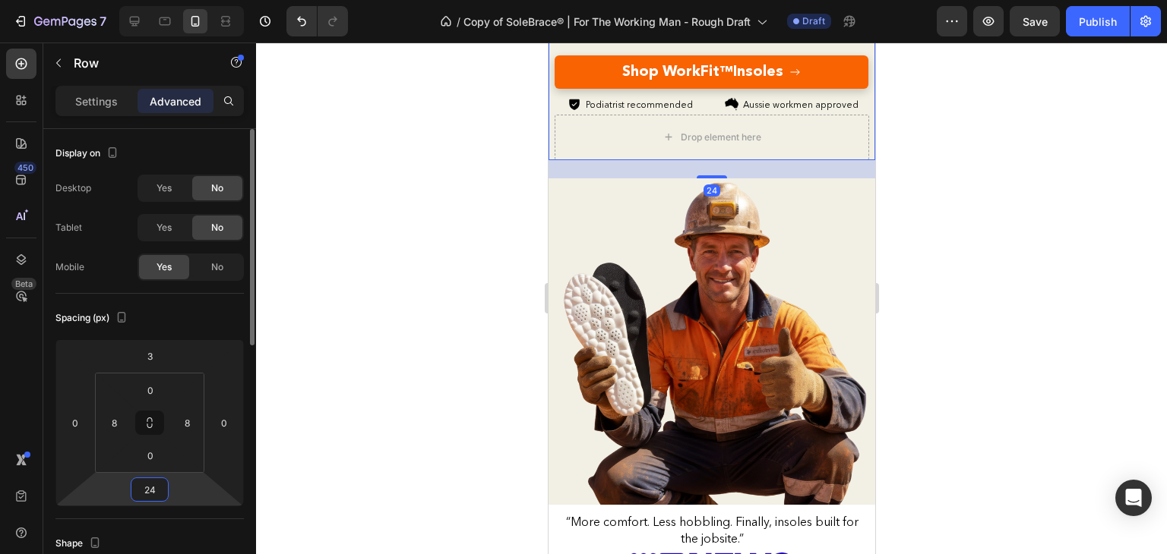
click at [155, 480] on input "24" at bounding box center [149, 490] width 30 height 23
type input "0"
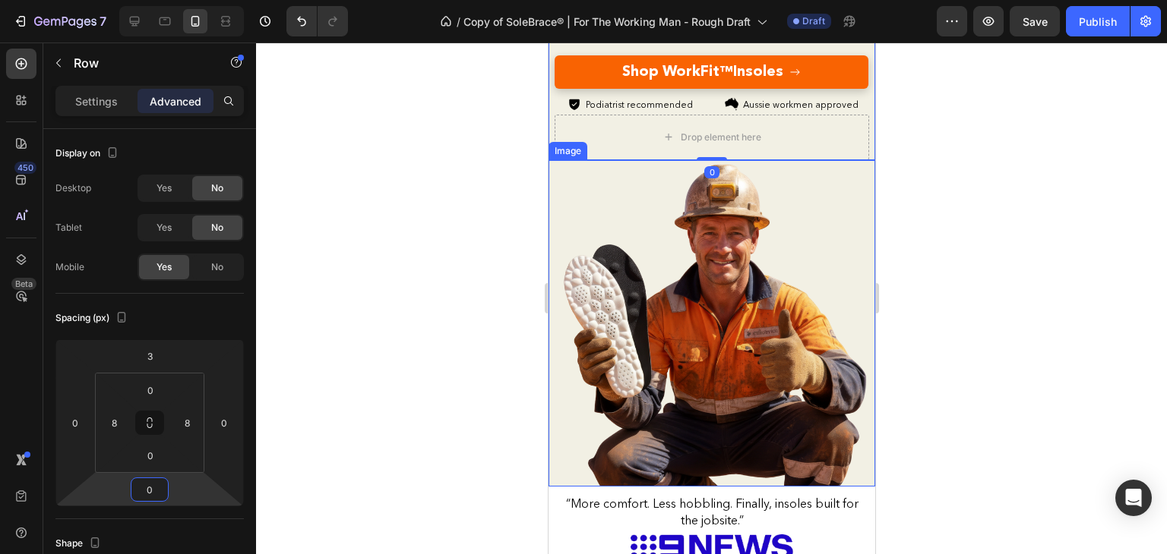
click at [520, 293] on div at bounding box center [711, 299] width 911 height 512
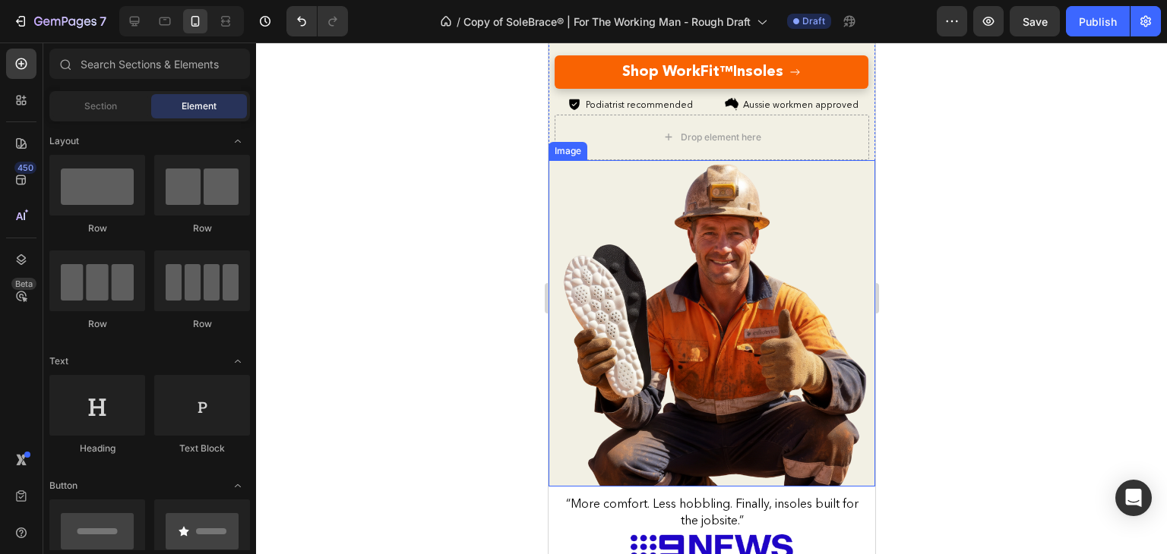
click at [804, 201] on img at bounding box center [711, 323] width 327 height 327
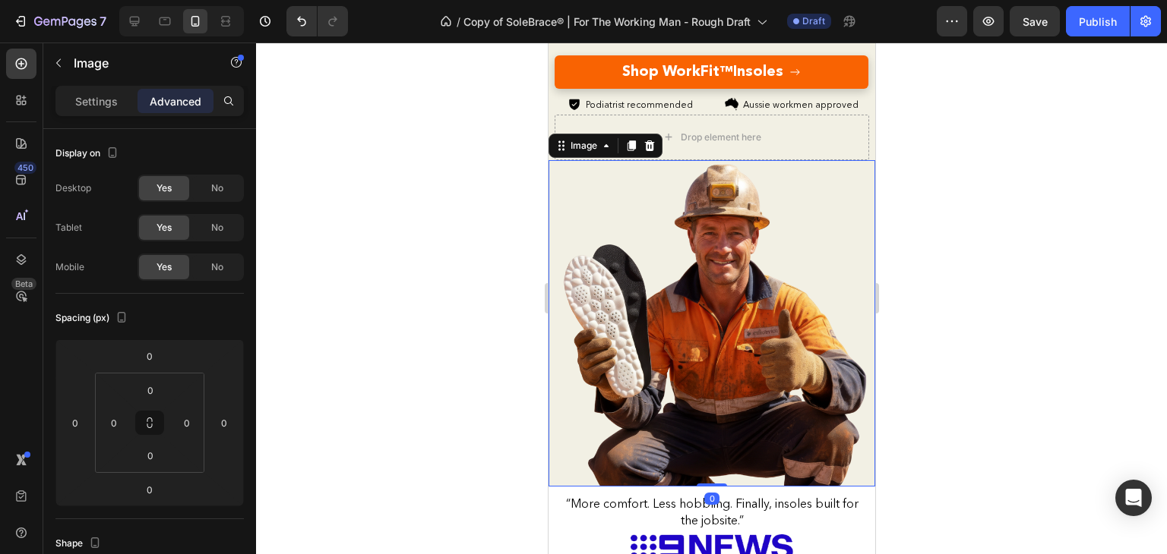
click at [392, 281] on div at bounding box center [711, 299] width 911 height 512
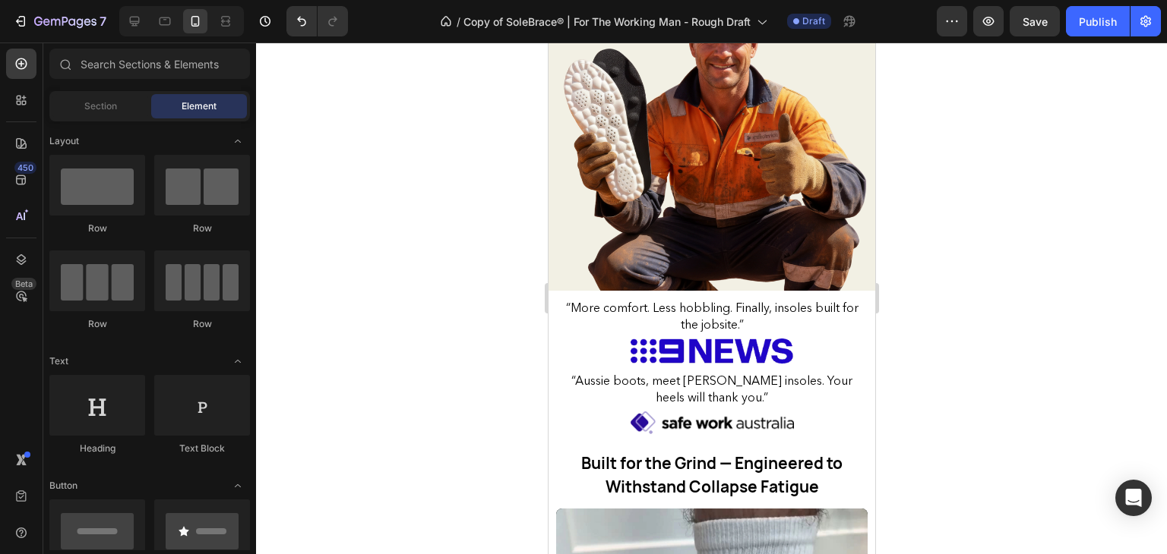
scroll to position [684, 0]
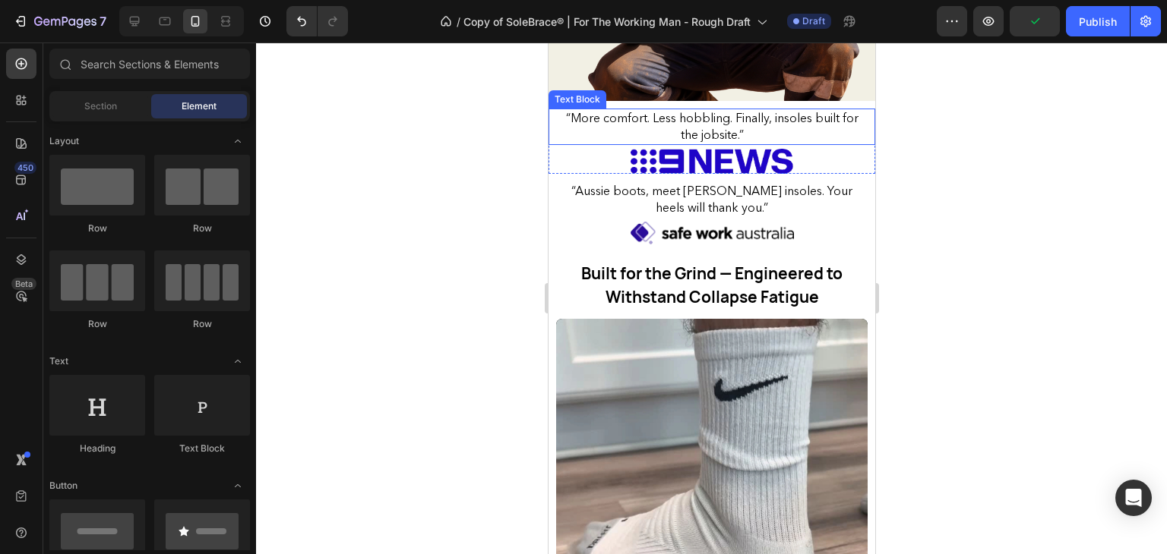
click at [802, 118] on p "“More comfort. Less hobbling. Finally, insoles built for the jobsite.”" at bounding box center [711, 126] width 308 height 33
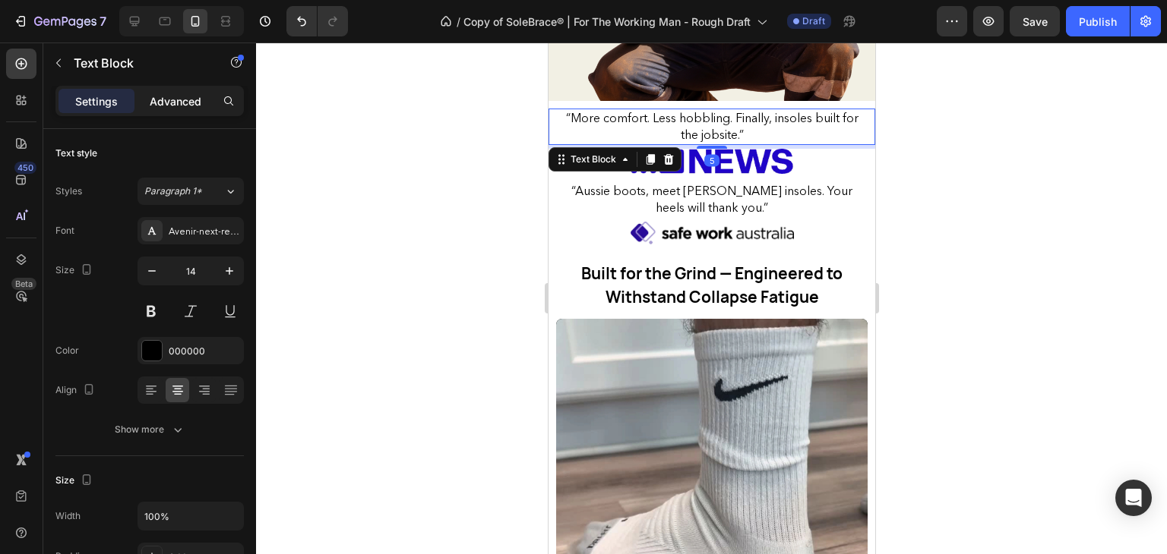
click at [157, 112] on div "Advanced" at bounding box center [175, 101] width 76 height 24
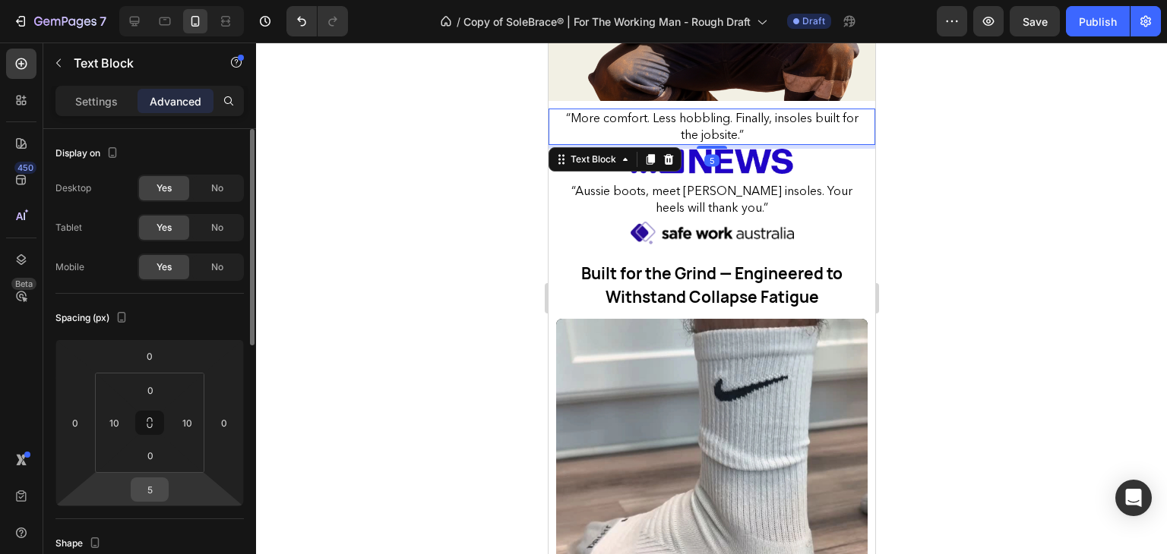
click at [156, 486] on input "5" at bounding box center [149, 490] width 30 height 23
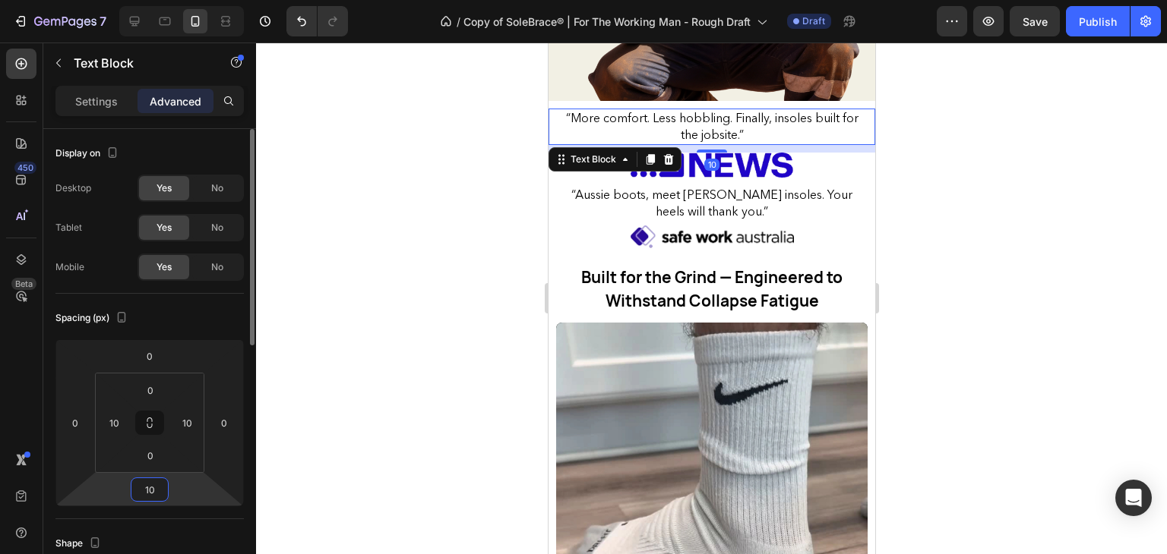
type input "1"
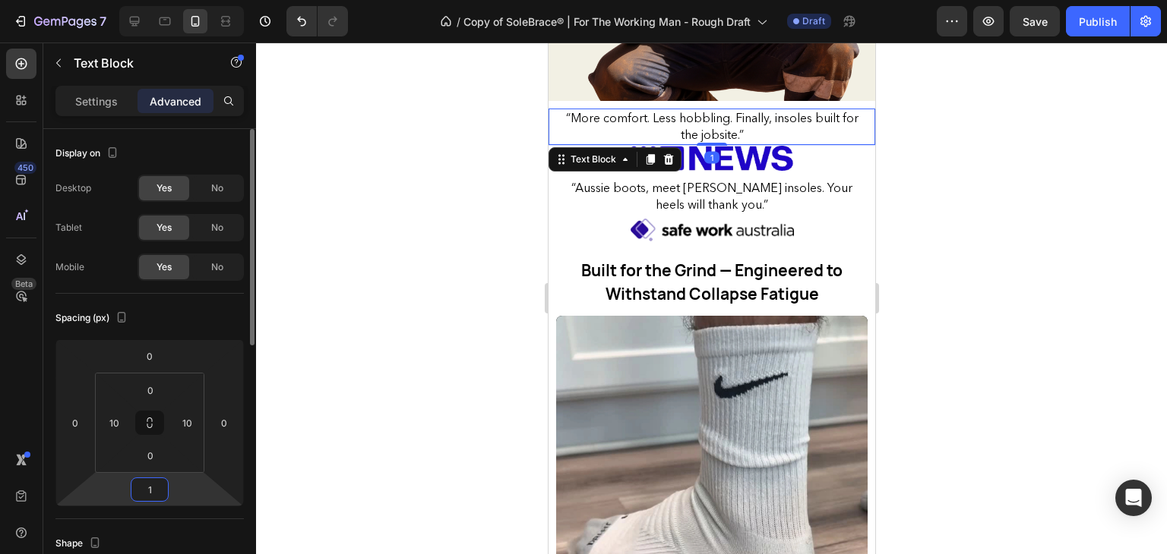
type input "15"
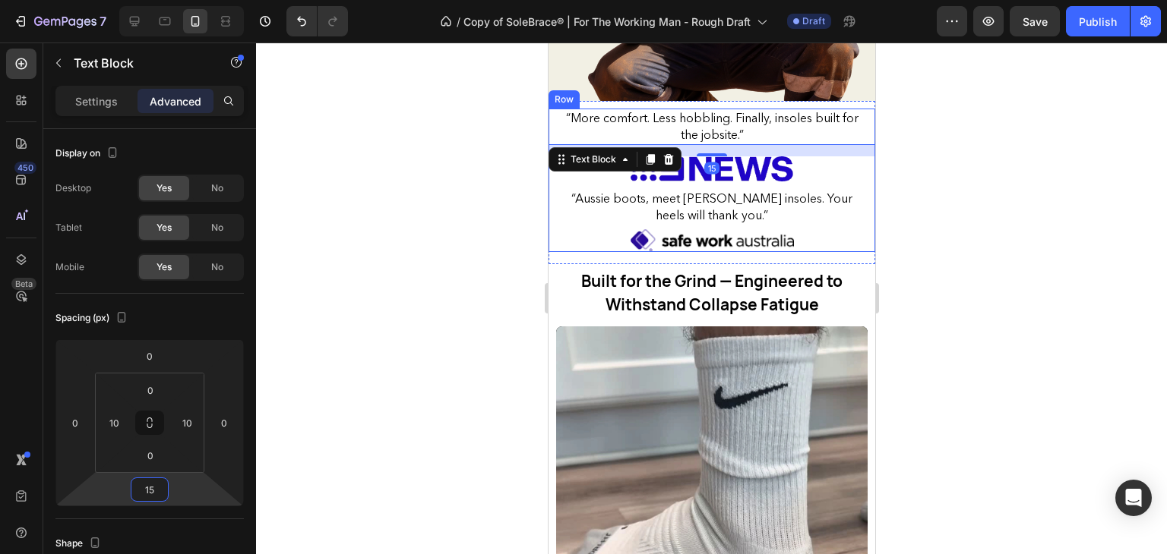
click at [816, 163] on div "“More comfort. Less hobbling. Finally, insoles built for the jobsite.” Text Blo…" at bounding box center [711, 181] width 327 height 144
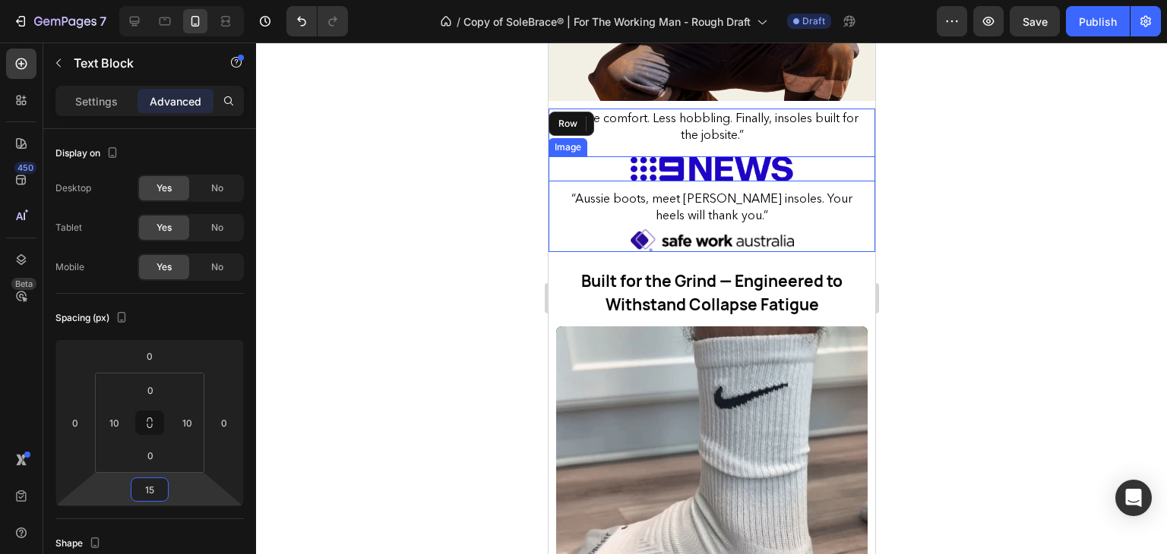
click at [771, 160] on img at bounding box center [711, 169] width 163 height 26
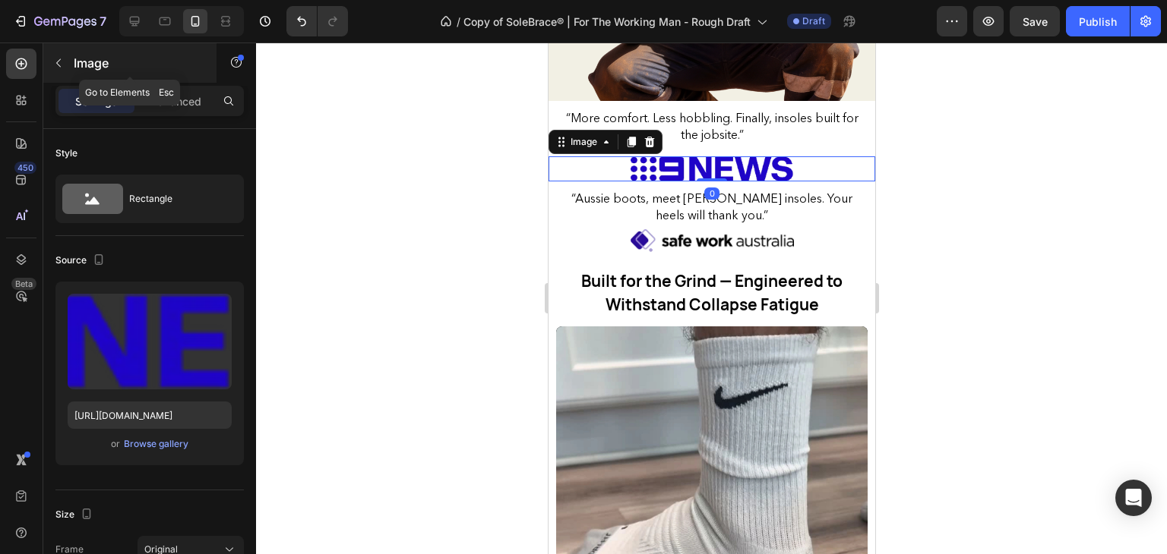
click at [153, 80] on div "Image" at bounding box center [129, 62] width 173 height 39
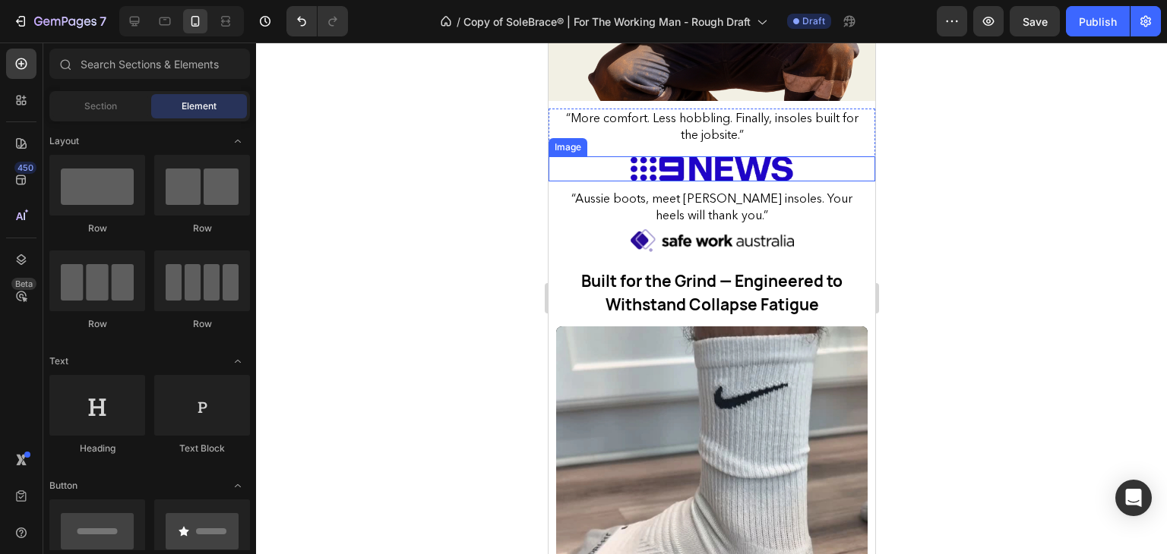
click at [706, 156] on img at bounding box center [711, 169] width 163 height 26
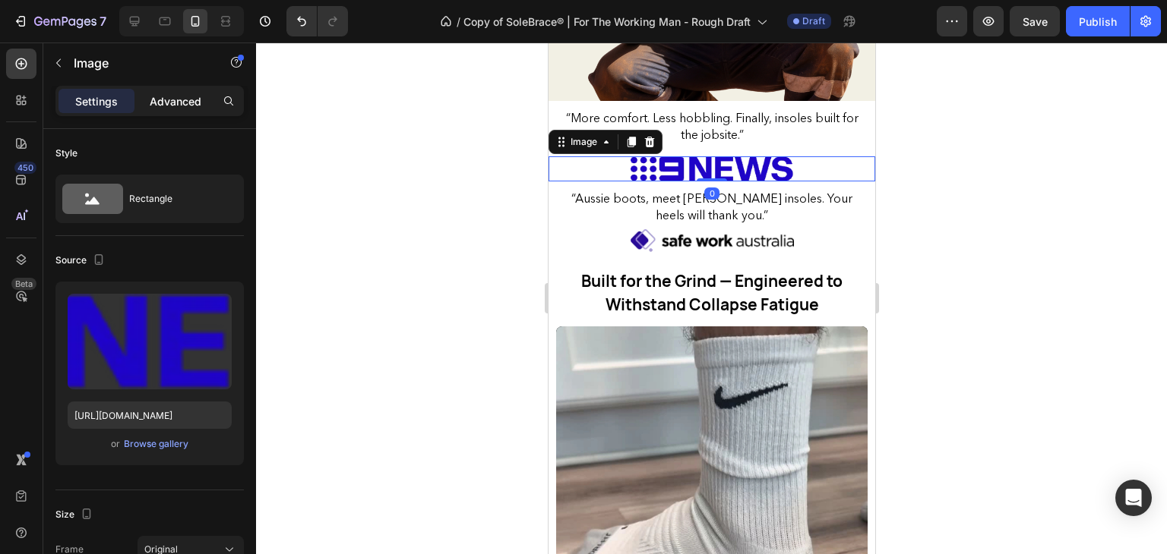
click at [207, 94] on div "Advanced" at bounding box center [175, 101] width 76 height 24
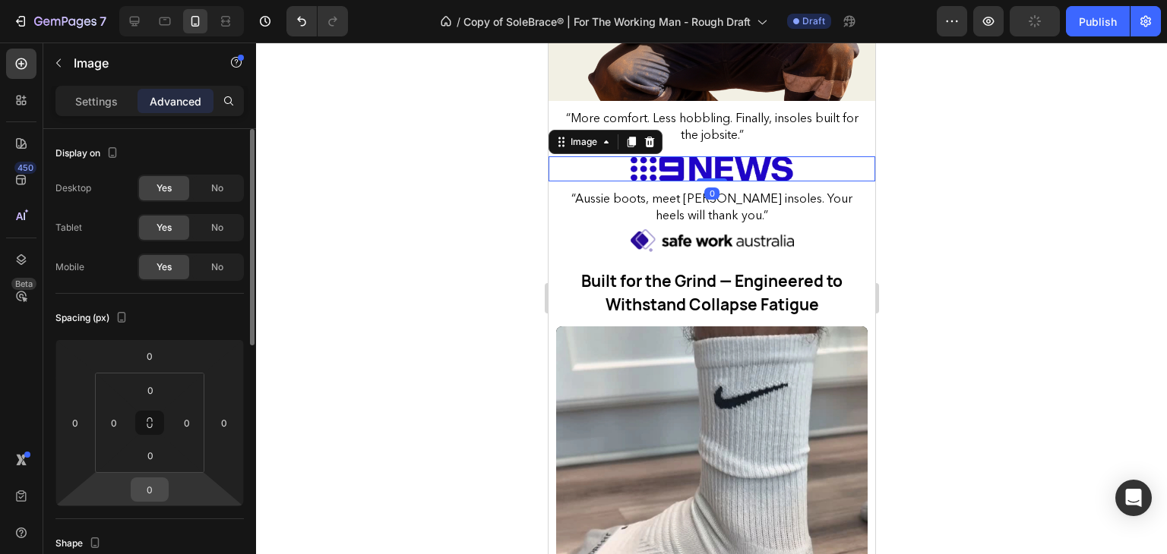
click at [149, 485] on input "0" at bounding box center [149, 490] width 30 height 23
click at [157, 495] on input "0" at bounding box center [149, 490] width 30 height 23
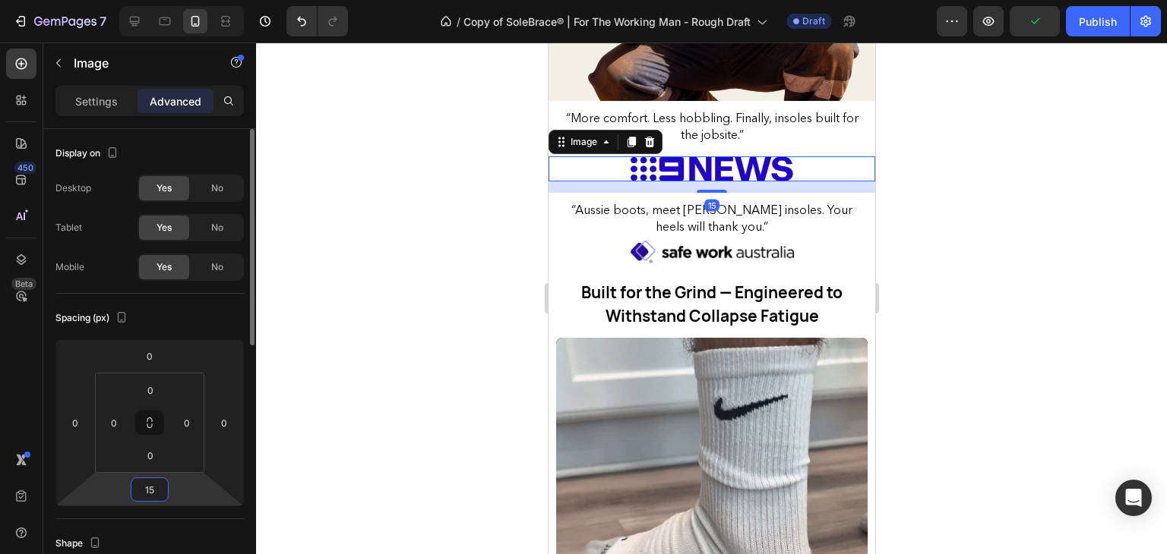
type input "15"
click at [766, 202] on p "“Aussie boots, meet [PERSON_NAME] insoles. Your heels will thank you.”" at bounding box center [711, 218] width 308 height 33
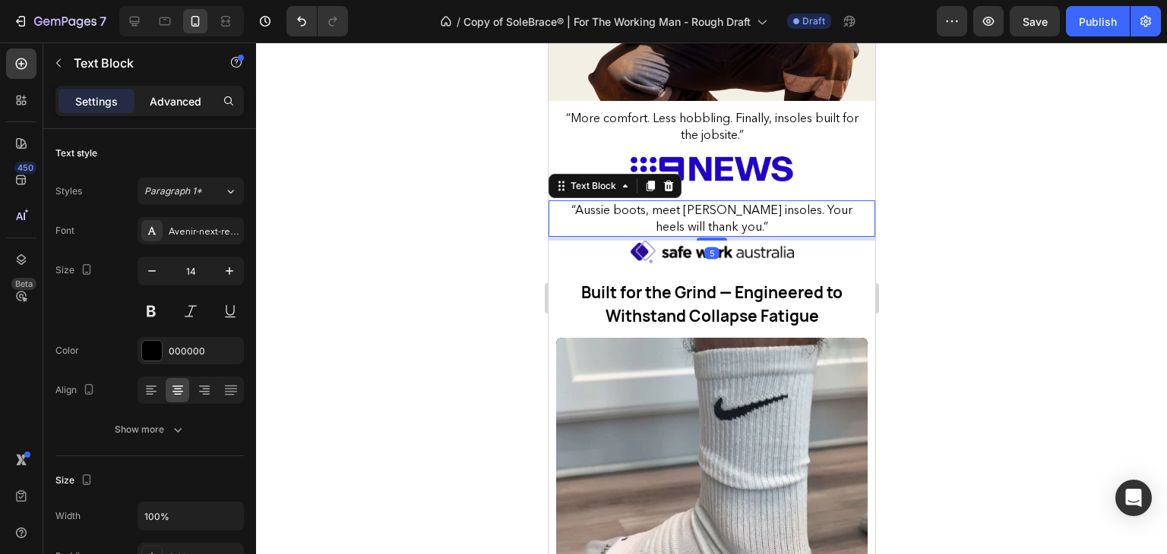
click at [163, 99] on p "Advanced" at bounding box center [176, 101] width 52 height 16
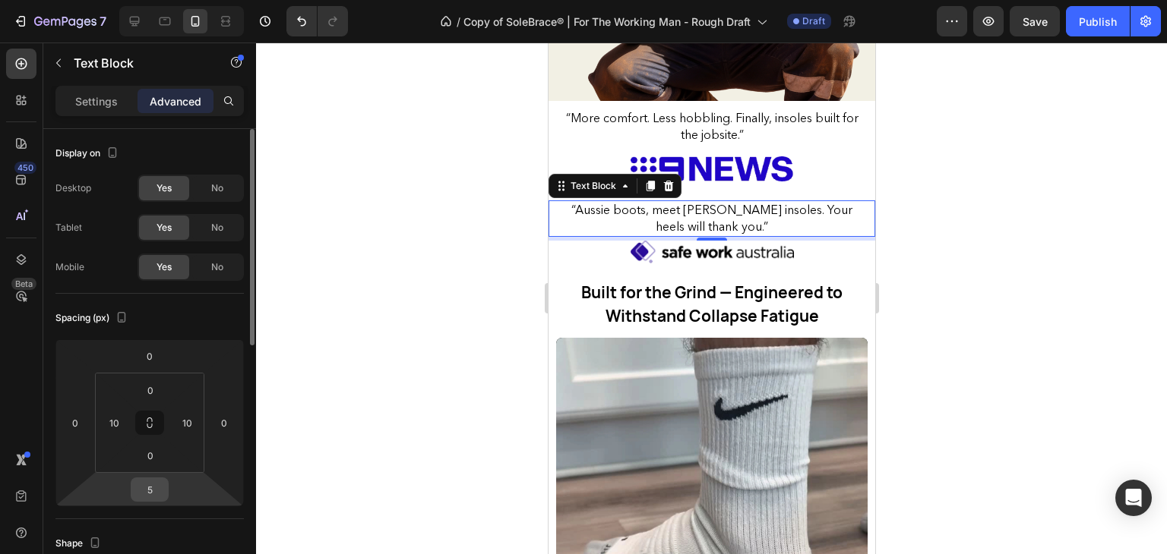
click at [145, 493] on input "5" at bounding box center [149, 490] width 30 height 23
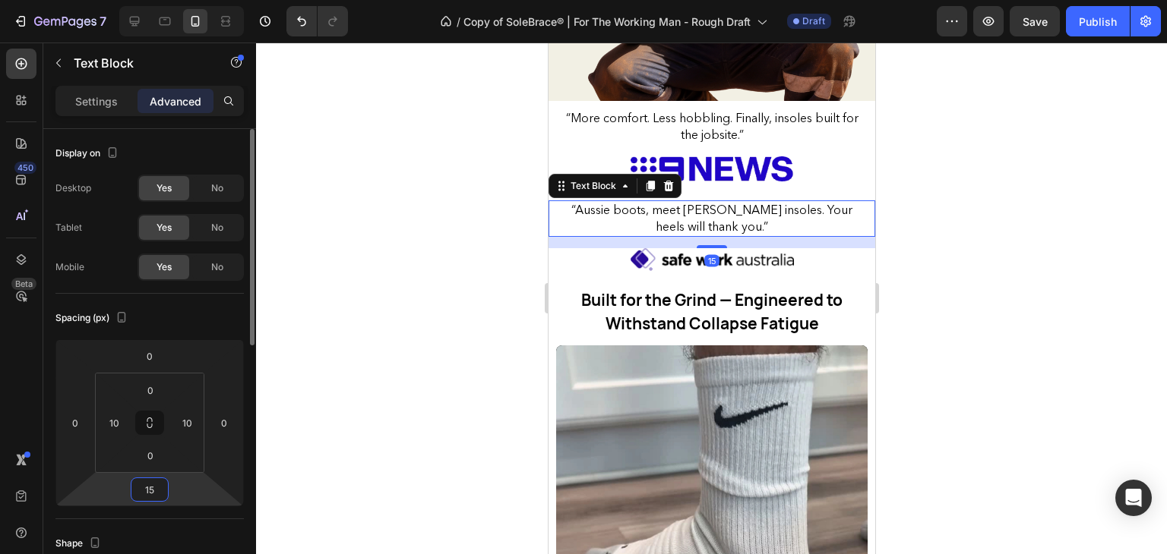
type input "15"
click at [902, 262] on div at bounding box center [711, 299] width 911 height 512
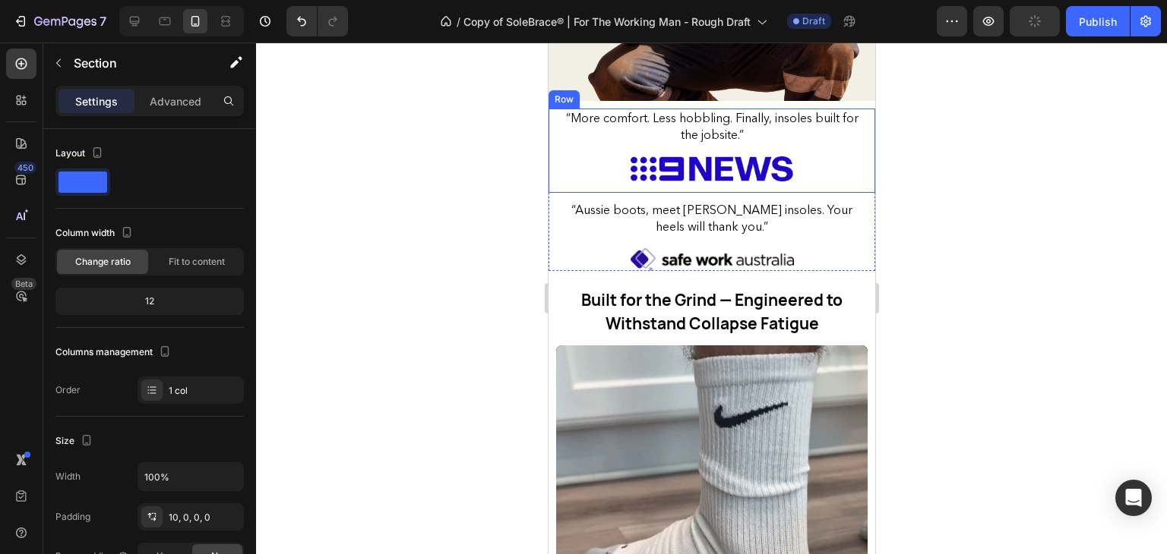
click at [634, 101] on div "“More comfort. Less hobbling. Finally, insoles built for the jobsite.” Text Blo…" at bounding box center [711, 192] width 327 height 182
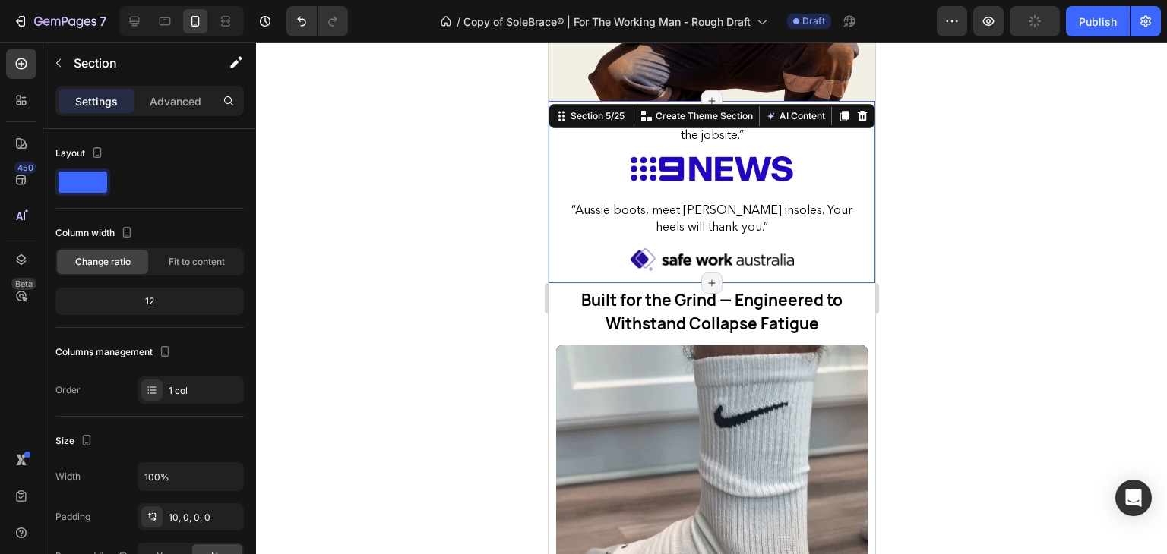
click at [657, 107] on div "Create Theme Section" at bounding box center [695, 116] width 118 height 20
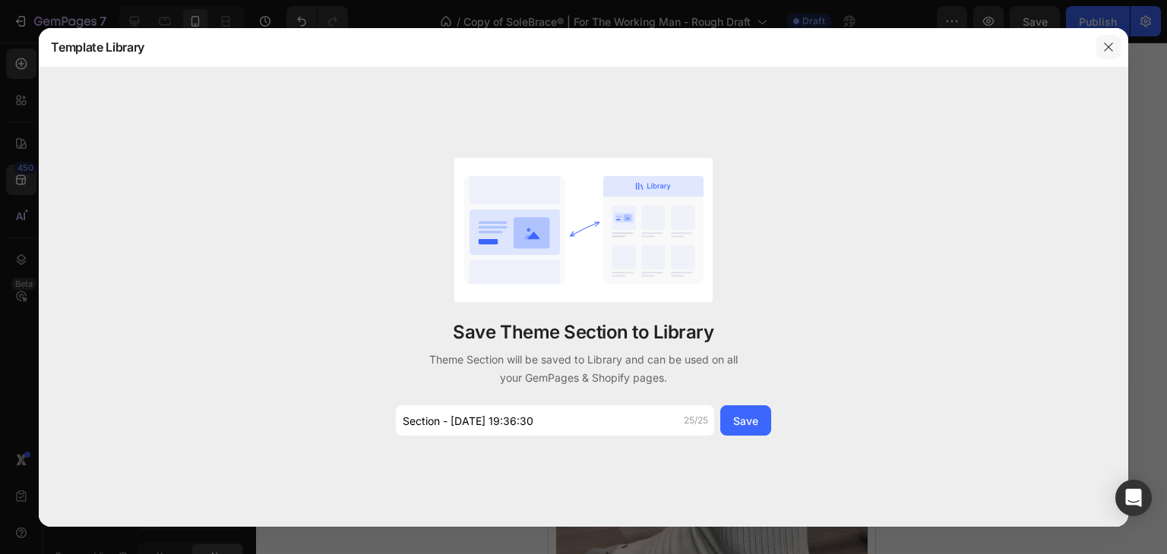
click at [1112, 44] on icon "button" at bounding box center [1108, 47] width 12 height 12
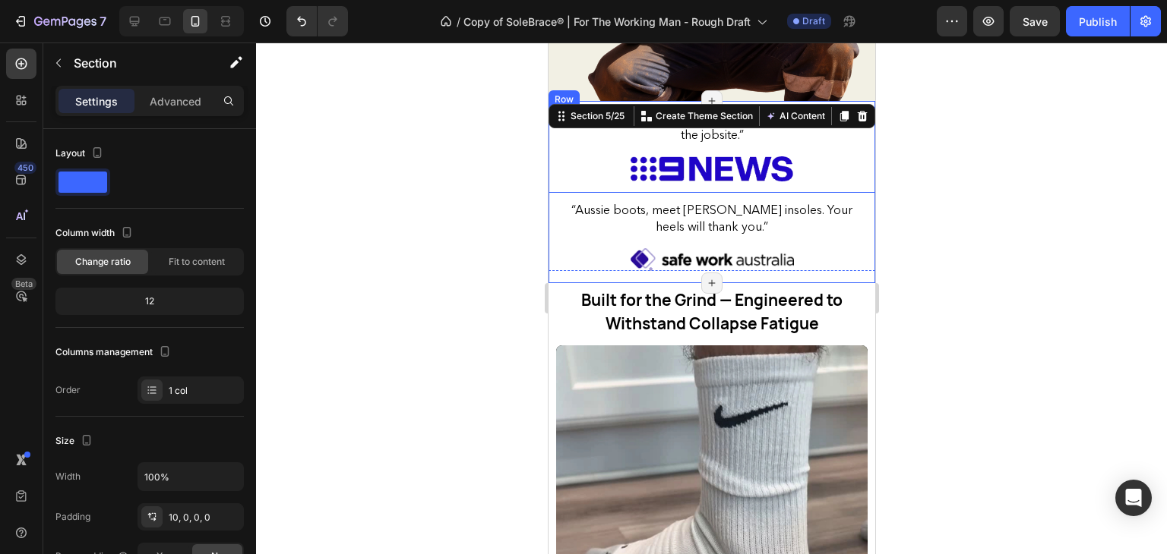
click at [764, 131] on div "“More comfort. Less hobbling. Finally, insoles built for the jobsite.” Text Blo…" at bounding box center [711, 133] width 327 height 48
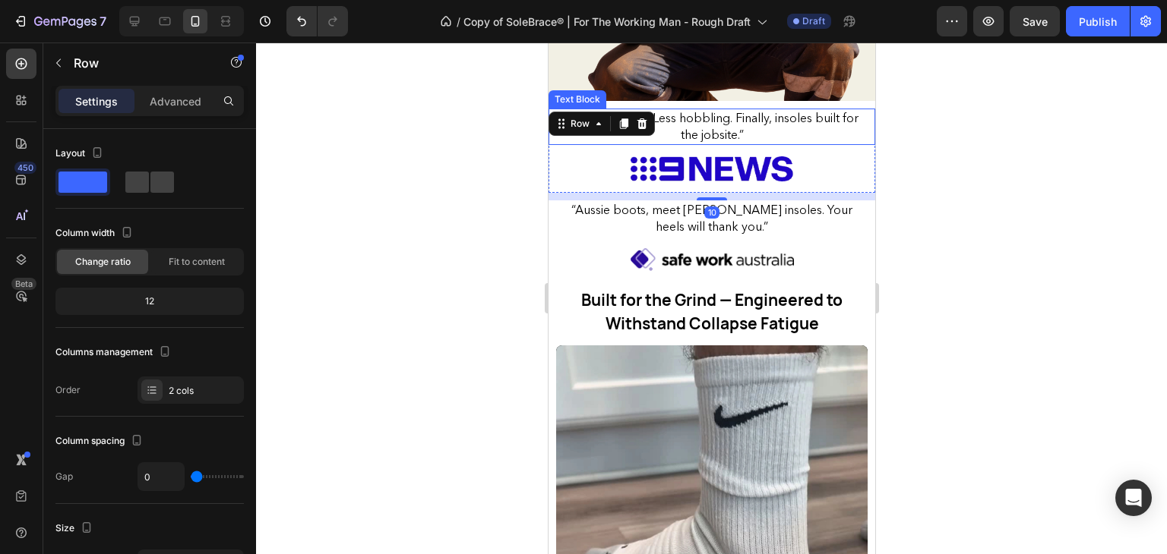
click at [722, 110] on span "“More comfort. Less hobbling. Finally, insoles built for the jobsite.”" at bounding box center [711, 126] width 292 height 32
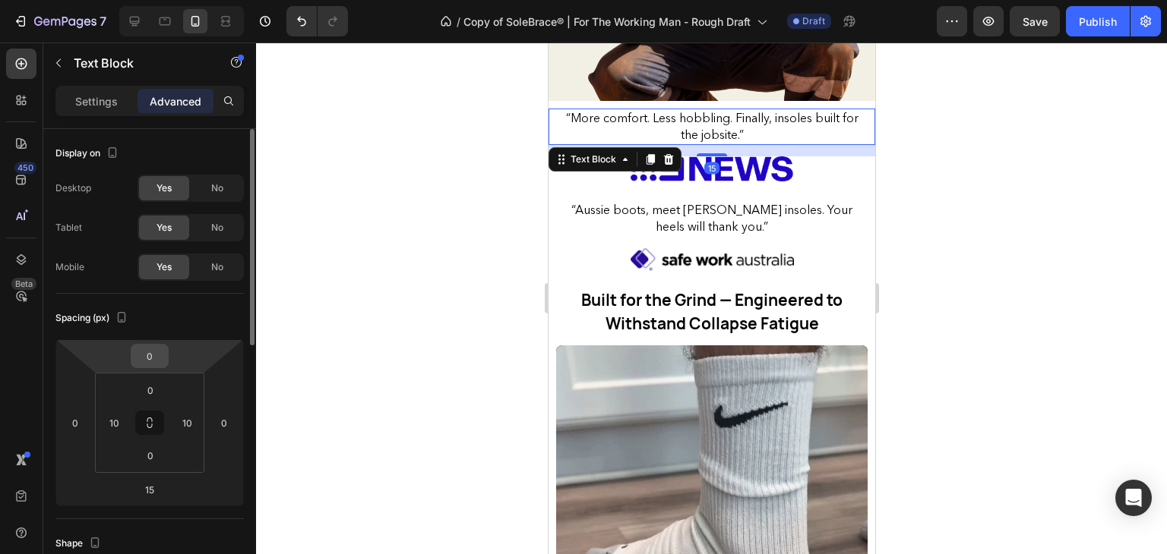
click at [147, 365] on input "0" at bounding box center [149, 356] width 30 height 23
type input "1"
type input "10"
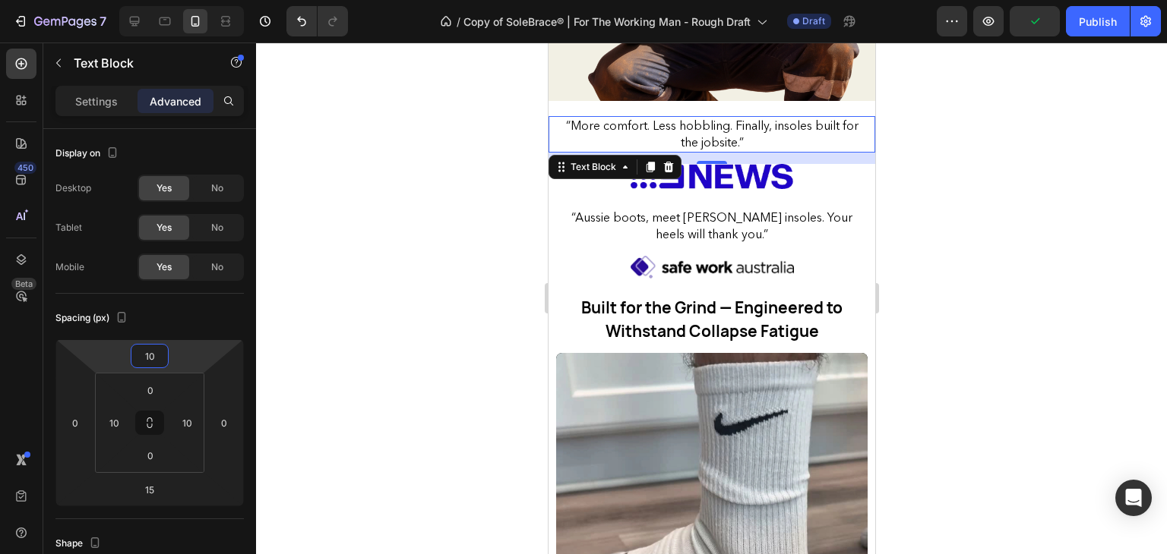
click at [444, 213] on div at bounding box center [711, 299] width 911 height 512
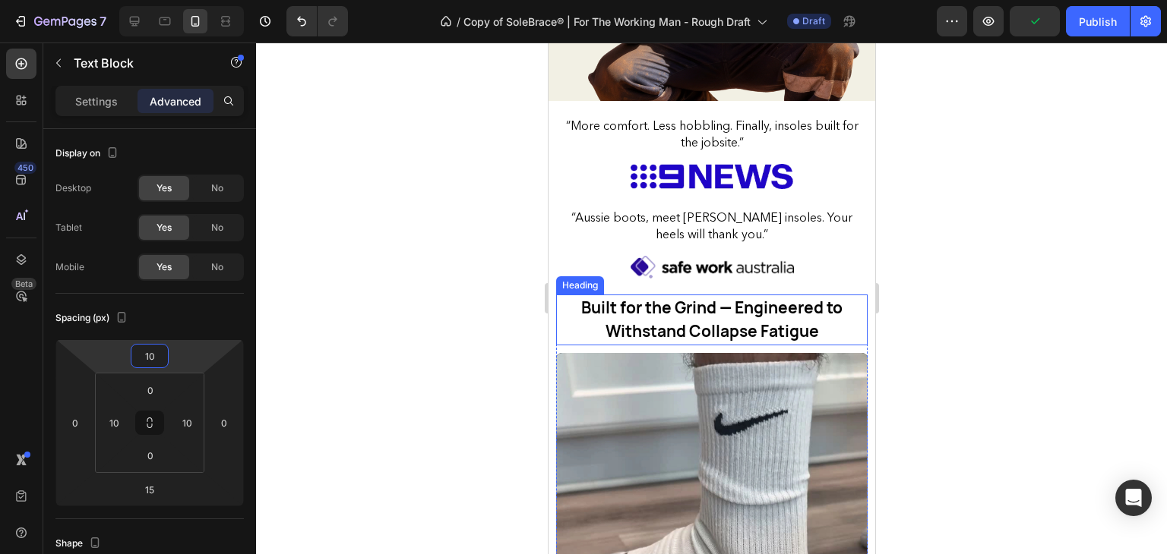
click at [833, 306] on h2 "Built for the Grind — Engineered to Withstand Collapse Fatigue" at bounding box center [711, 320] width 296 height 51
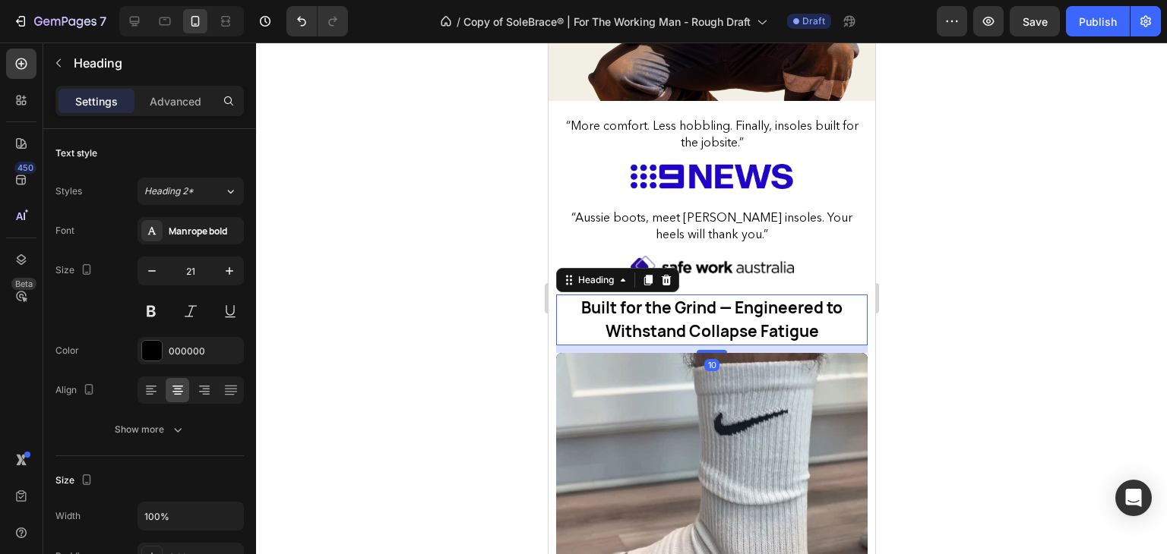
click at [180, 114] on div "Settings Advanced" at bounding box center [149, 101] width 188 height 30
click at [175, 95] on p "Advanced" at bounding box center [176, 101] width 52 height 16
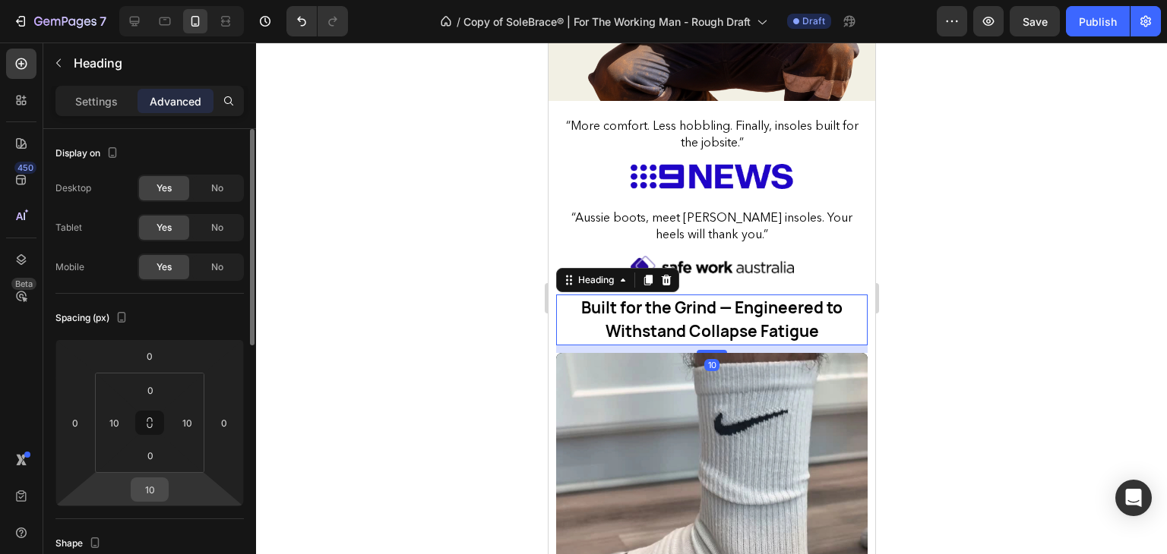
click at [158, 488] on input "10" at bounding box center [149, 490] width 30 height 23
type input "15"
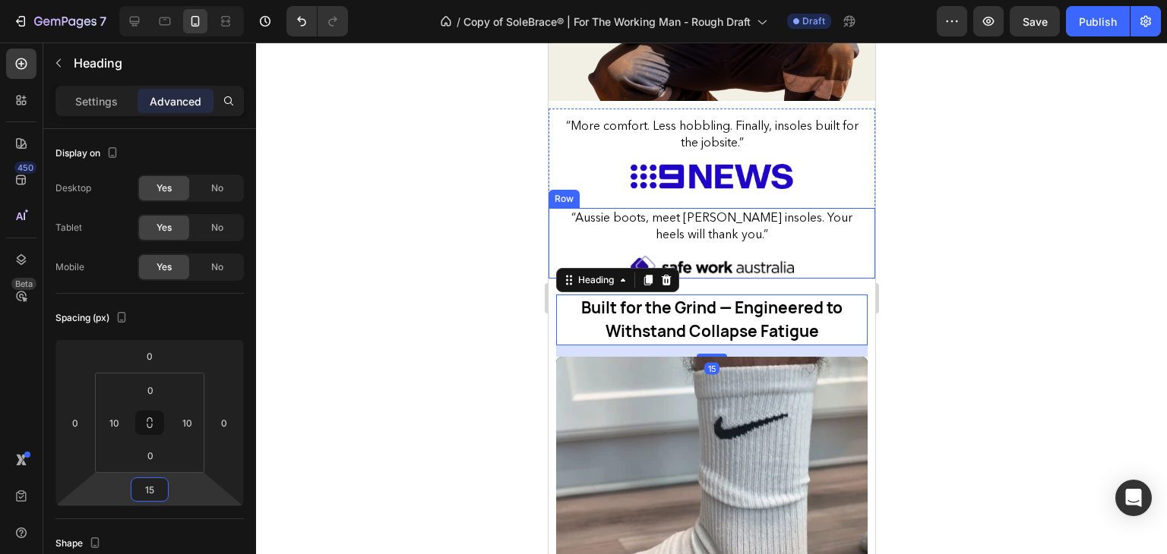
click at [482, 253] on div at bounding box center [711, 299] width 911 height 512
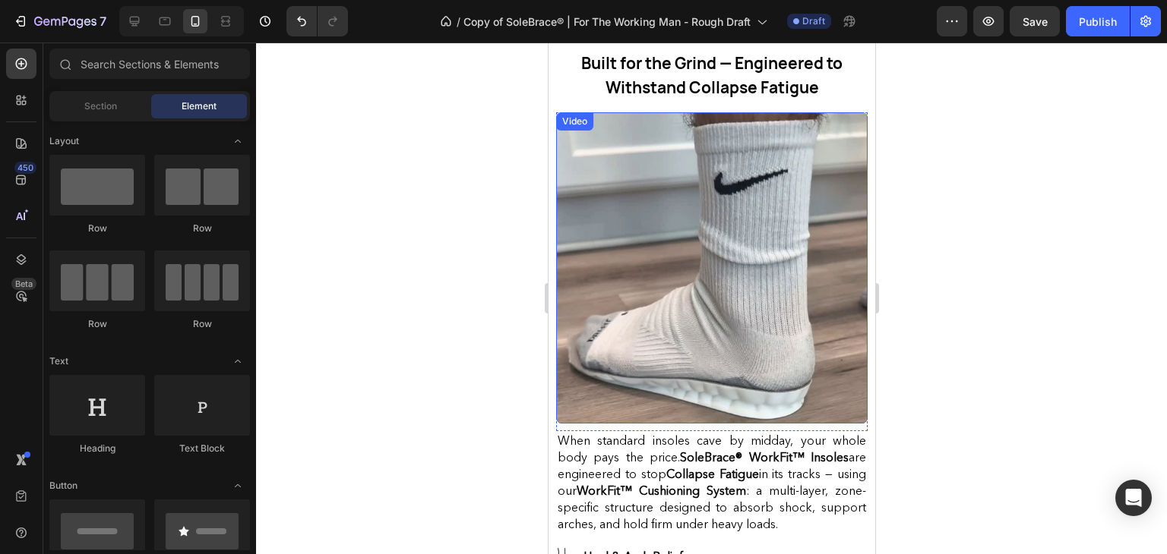
scroll to position [1108, 0]
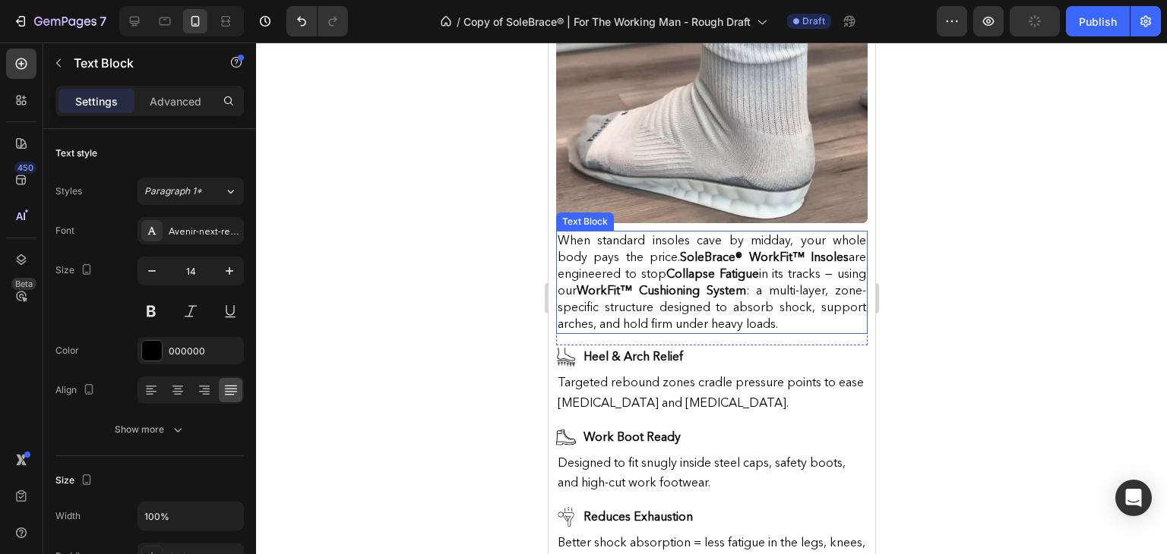
click at [712, 296] on span "When standard insoles cave by midday, your whole body pays the price. SoleBrace…" at bounding box center [711, 281] width 308 height 99
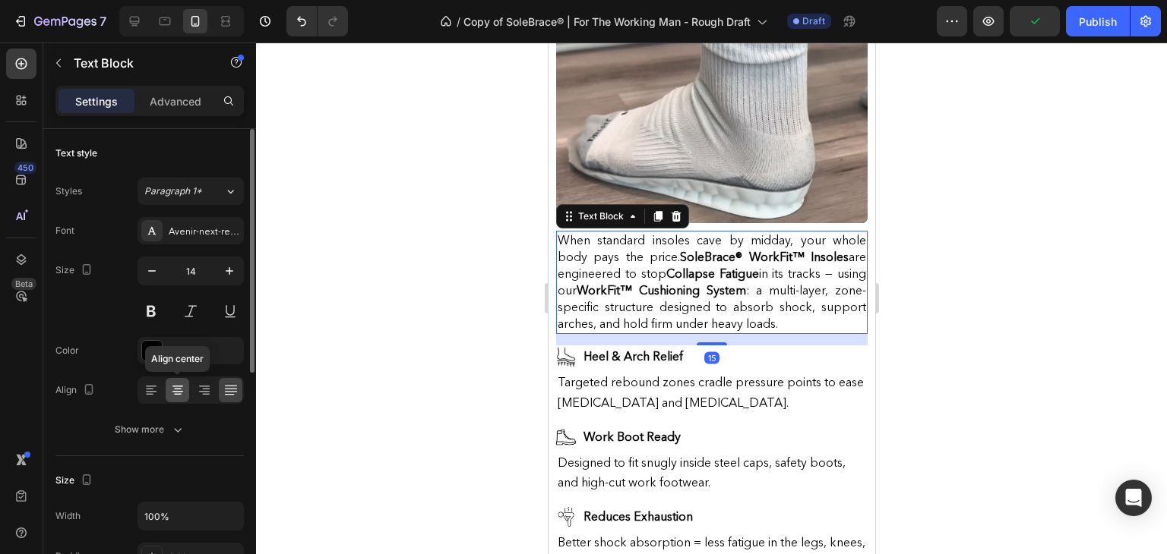
click at [173, 386] on icon at bounding box center [177, 387] width 11 height 2
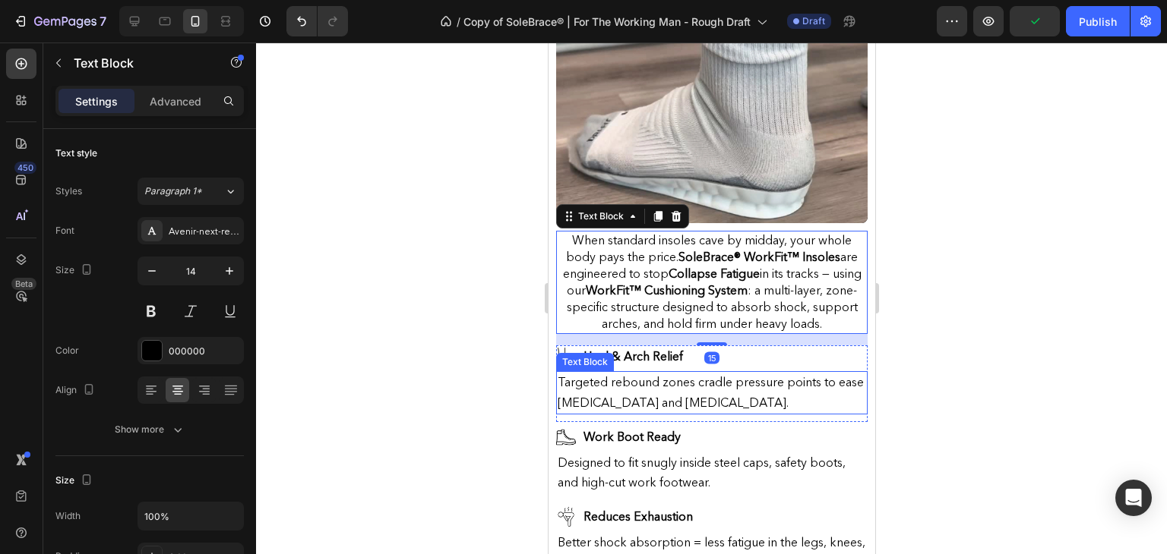
scroll to position [1218, 0]
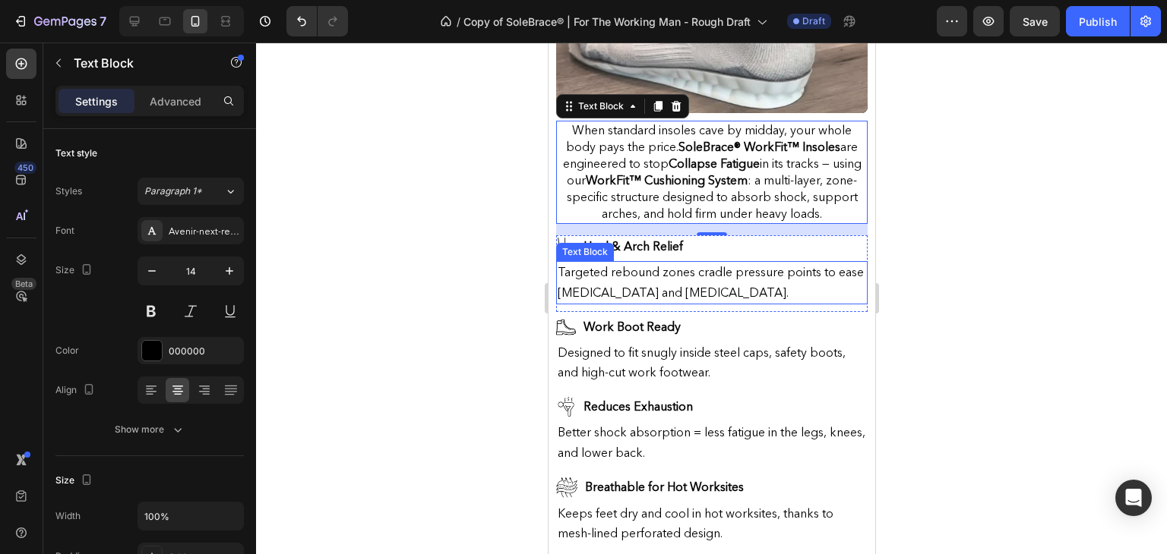
click at [591, 264] on span "Targeted rebound zones cradle pressure points to ease [MEDICAL_DATA] and [MEDIC…" at bounding box center [710, 281] width 306 height 35
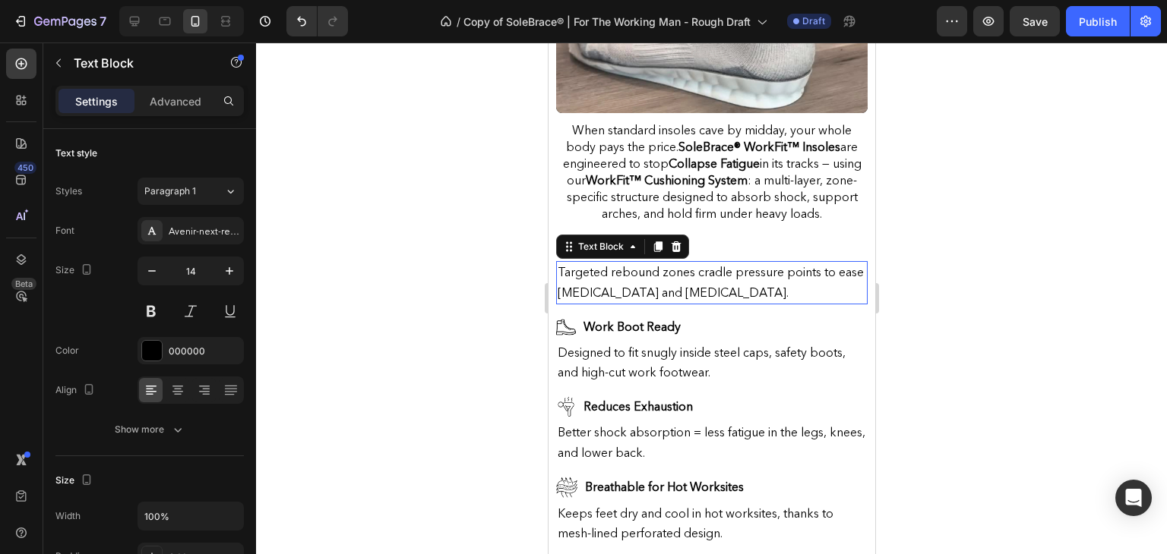
scroll to position [430, 0]
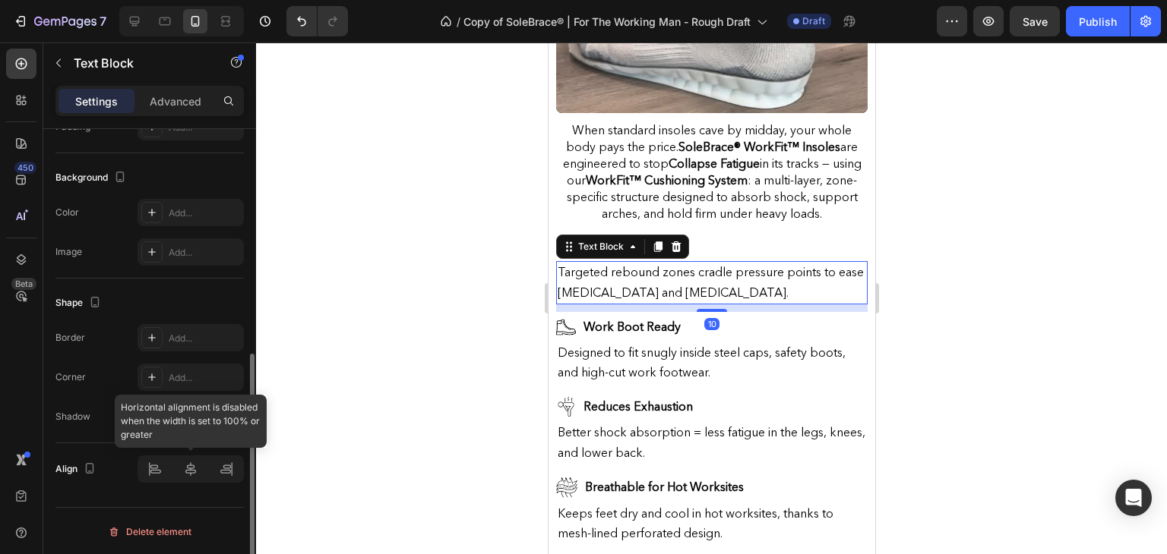
click at [191, 469] on div at bounding box center [190, 469] width 106 height 27
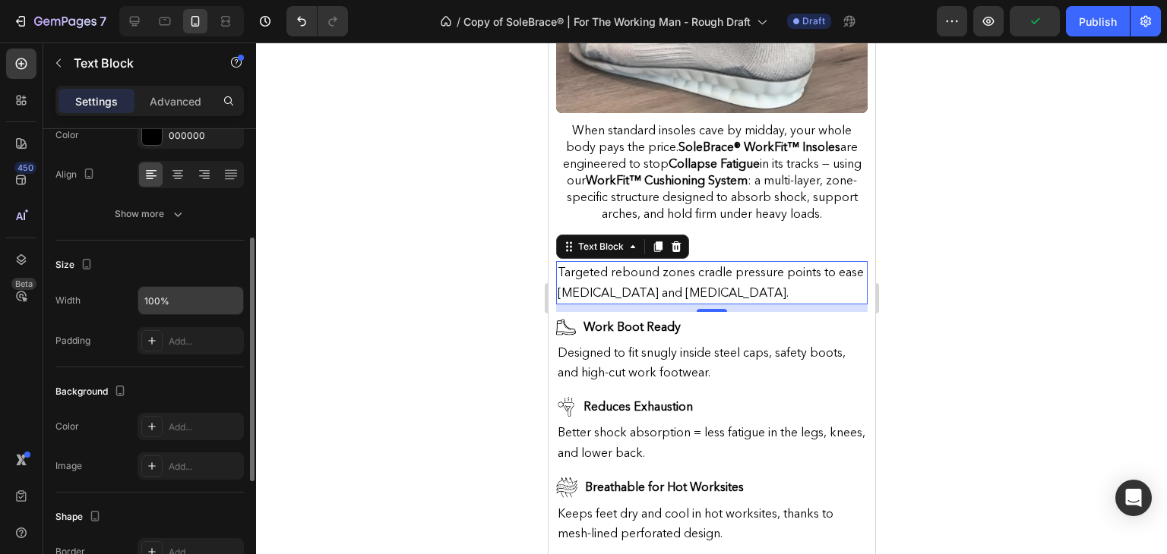
scroll to position [213, 0]
click at [179, 292] on input "100%" at bounding box center [190, 303] width 105 height 27
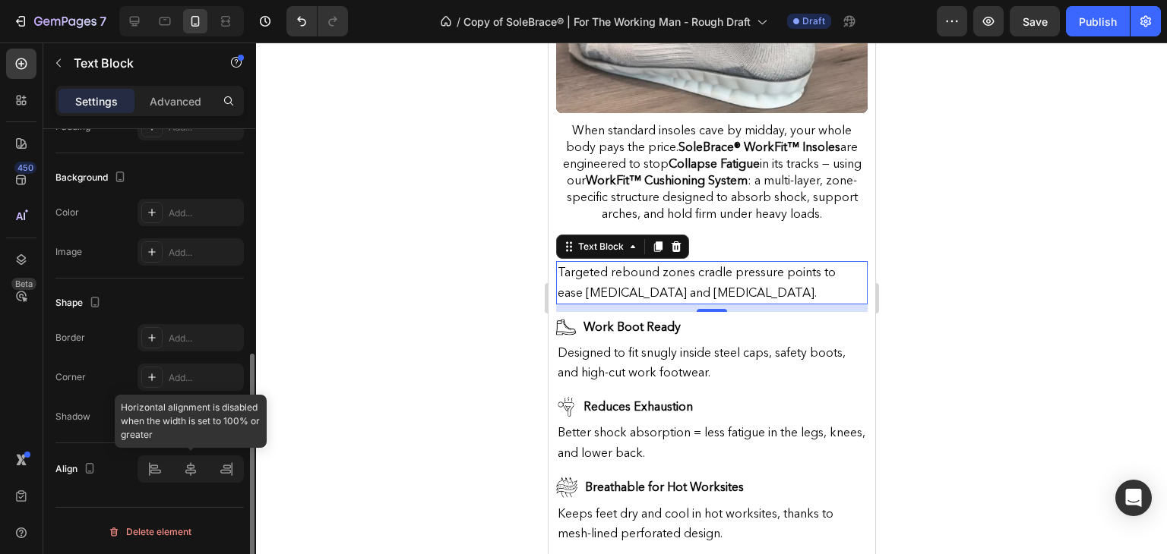
type input "95%"
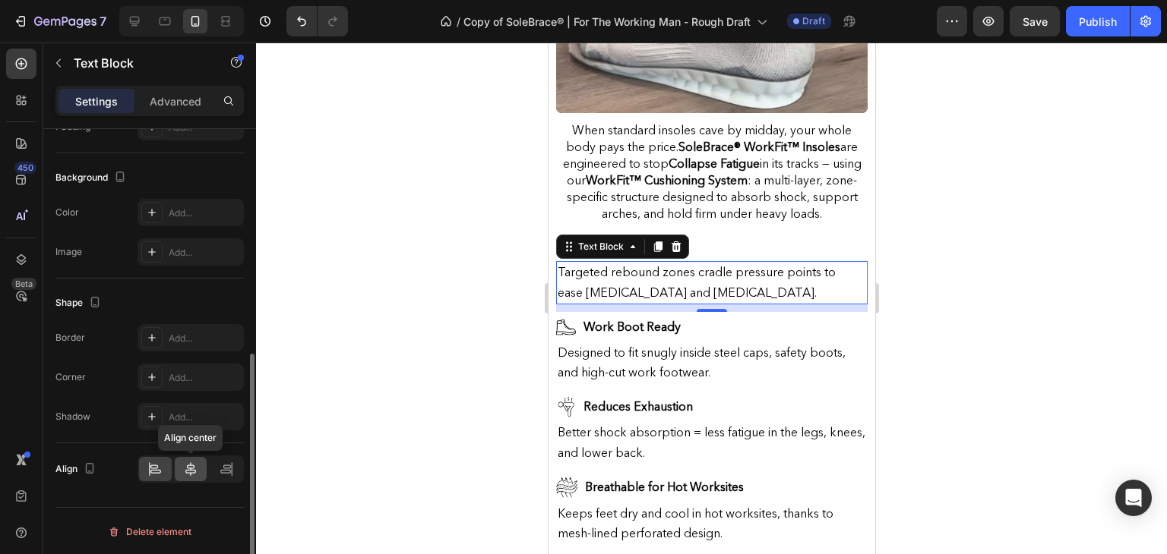
click at [195, 472] on icon at bounding box center [190, 469] width 15 height 15
click at [636, 286] on p "Targeted rebound zones cradle pressure points to ease [MEDICAL_DATA] and [MEDIC…" at bounding box center [710, 282] width 293 height 39
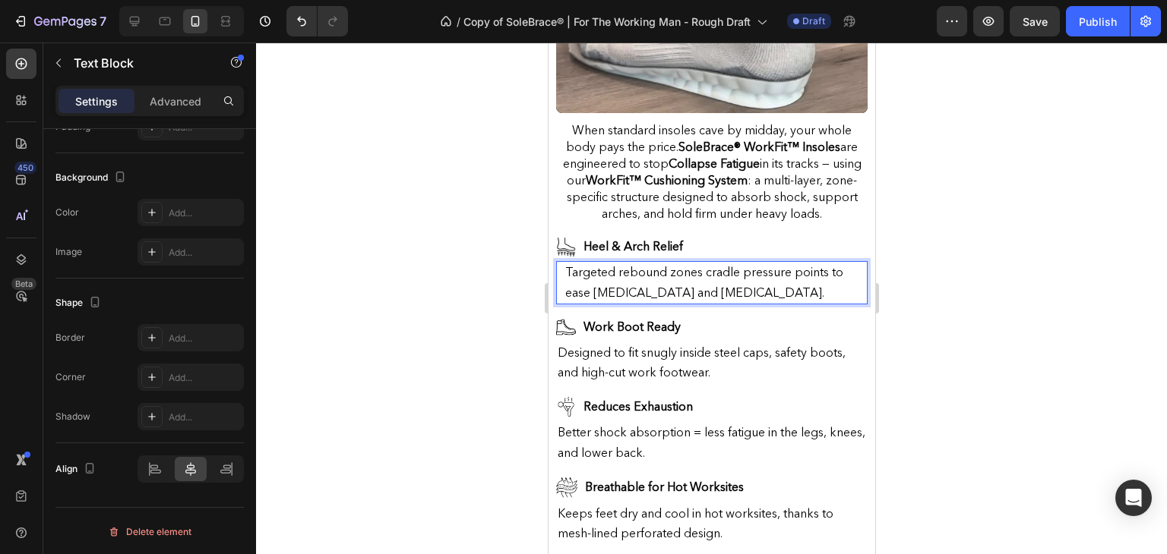
click at [678, 268] on p "Targeted rebound zones cradle pressure points to ease [MEDICAL_DATA] and [MEDIC…" at bounding box center [710, 282] width 293 height 39
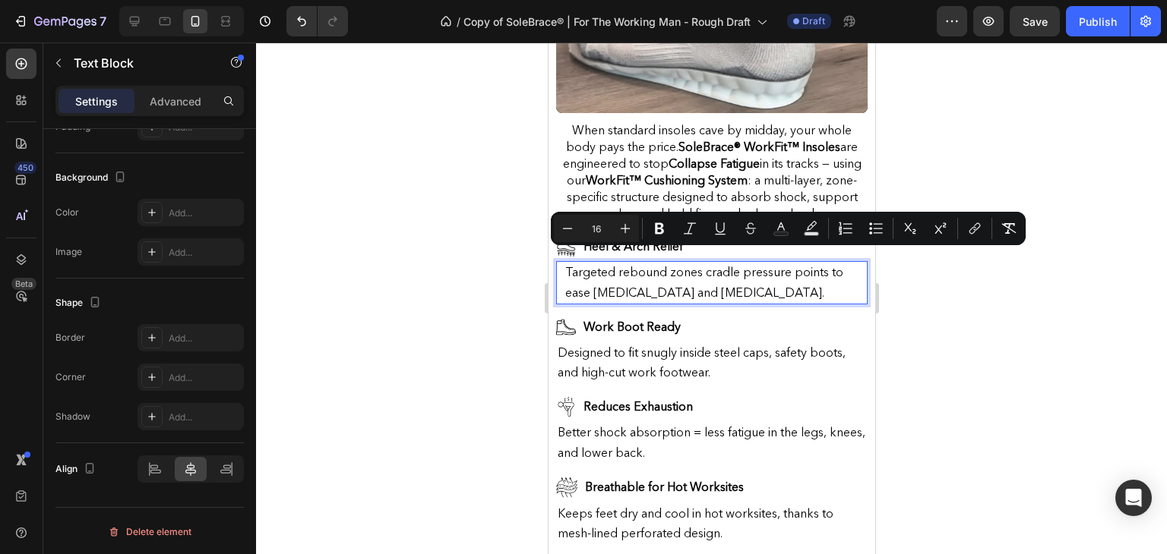
click at [773, 280] on p "Targeted rebound zones cradle pressure points to ease [MEDICAL_DATA] and [MEDIC…" at bounding box center [710, 282] width 293 height 39
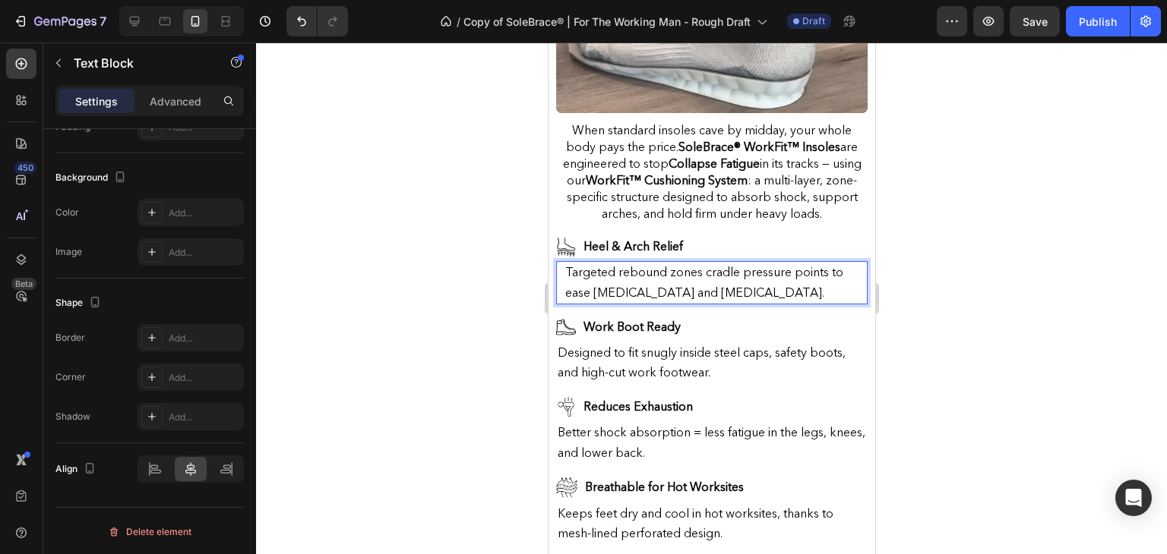
click at [927, 276] on div at bounding box center [711, 299] width 911 height 512
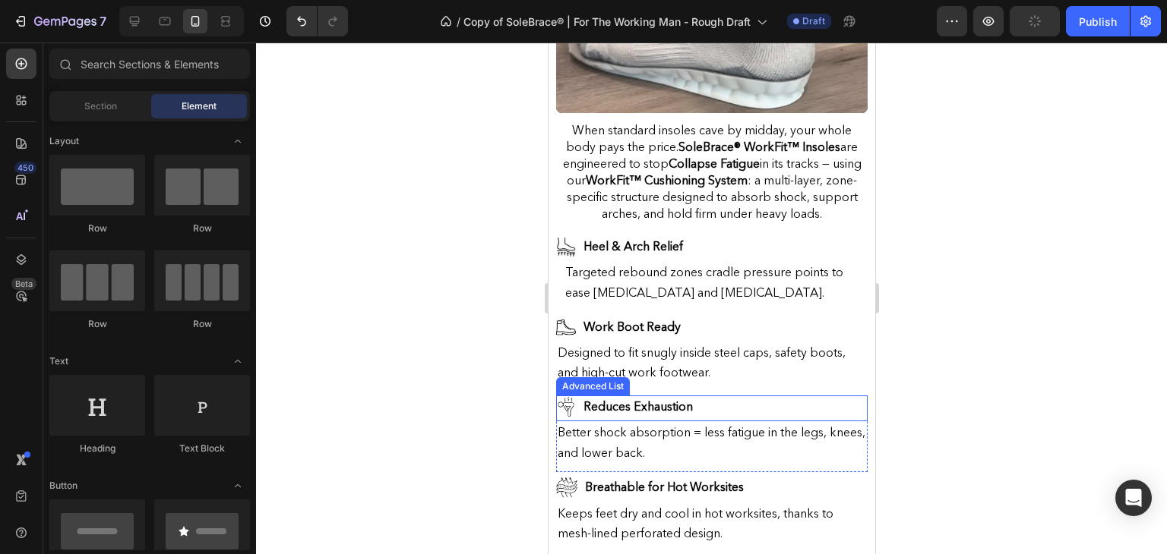
scroll to position [1297, 0]
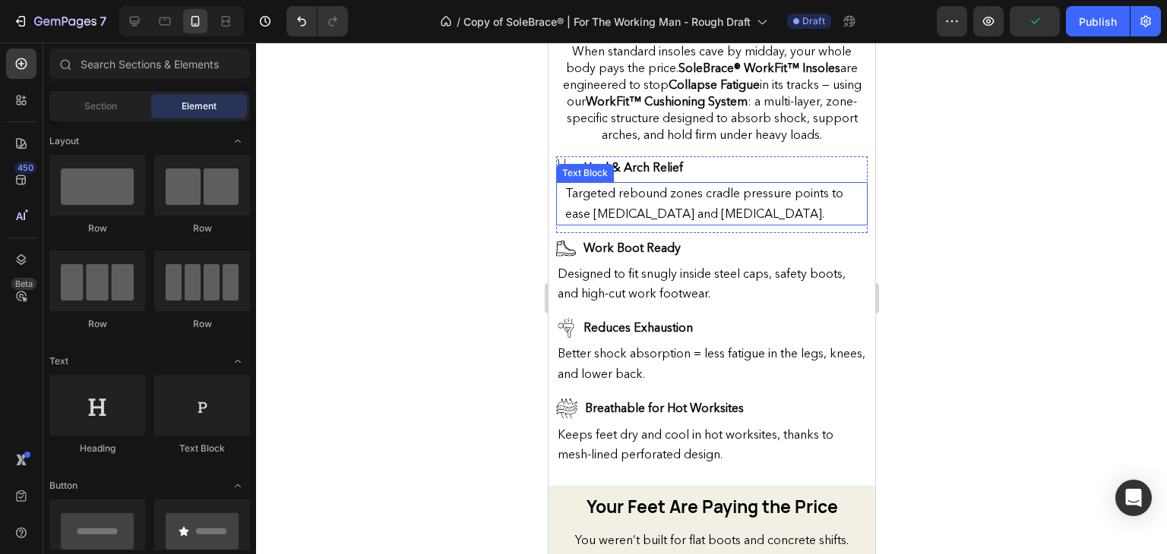
click at [702, 201] on span "Targeted rebound zones cradle pressure points to ease [MEDICAL_DATA] and [MEDIC…" at bounding box center [703, 202] width 278 height 35
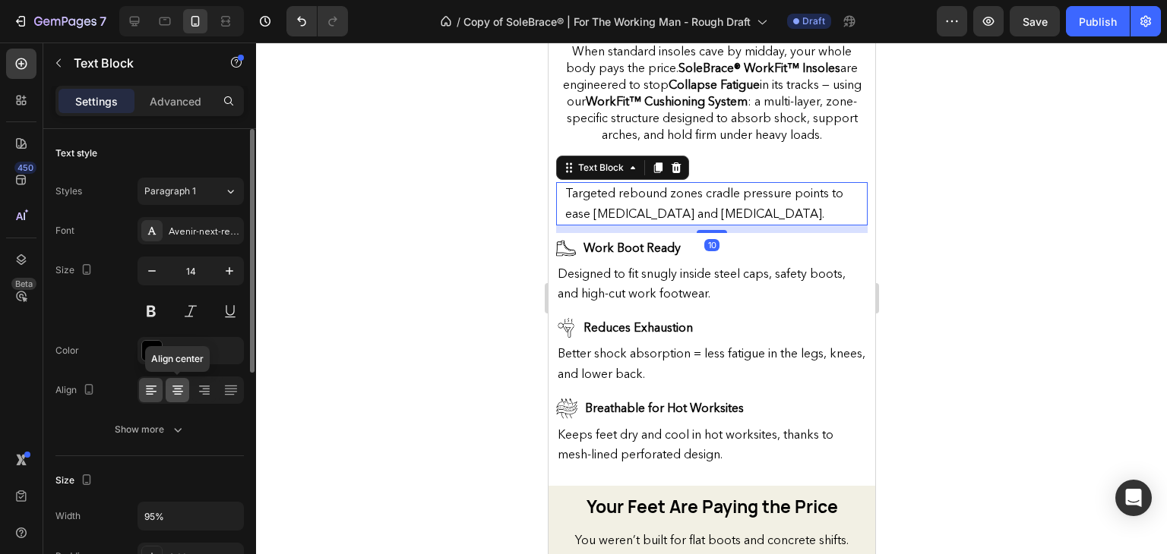
click at [176, 394] on icon at bounding box center [178, 395] width 8 height 2
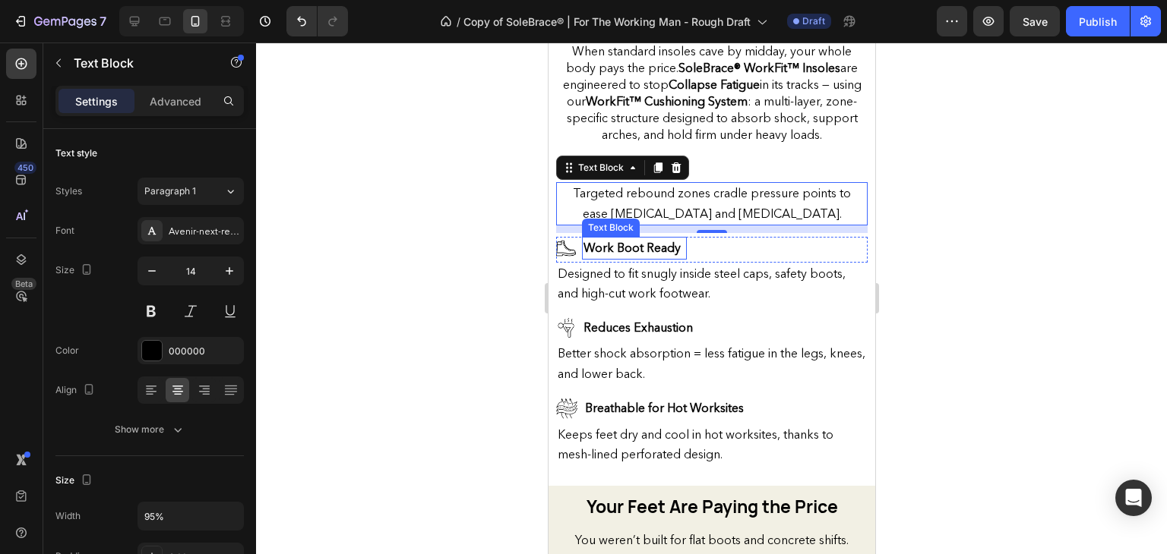
click at [643, 275] on span "Designed to fit snugly inside steel caps, safety boots, and high-cut work footw…" at bounding box center [701, 283] width 288 height 35
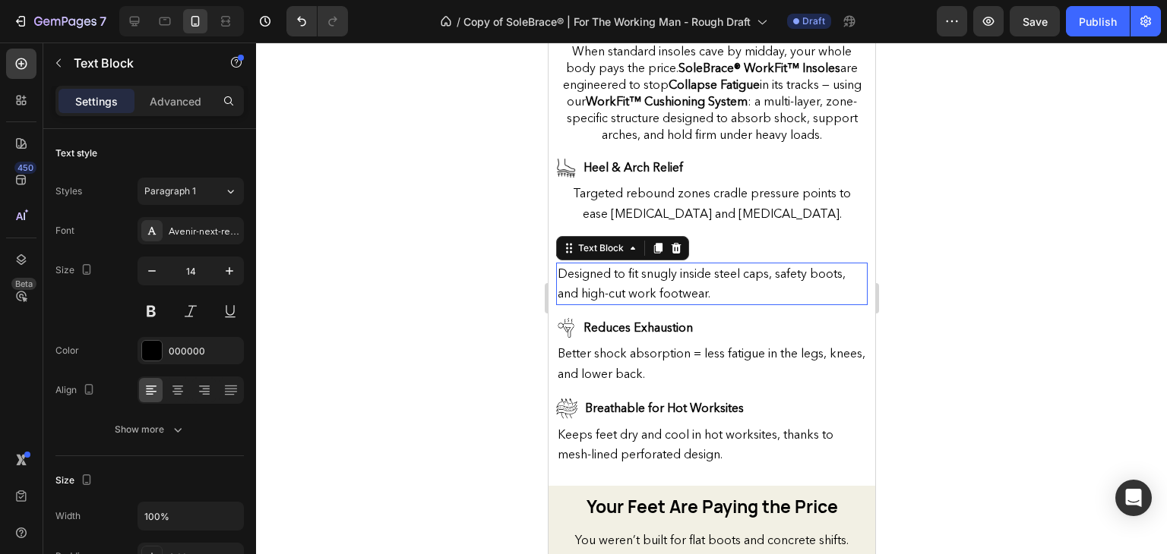
scroll to position [430, 0]
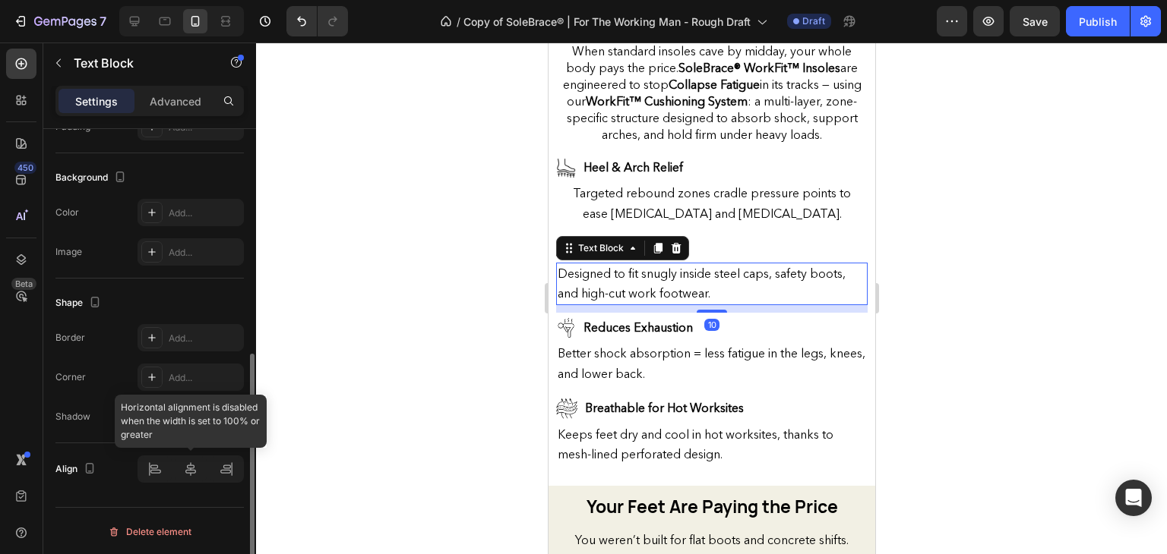
click at [187, 463] on div at bounding box center [190, 469] width 106 height 27
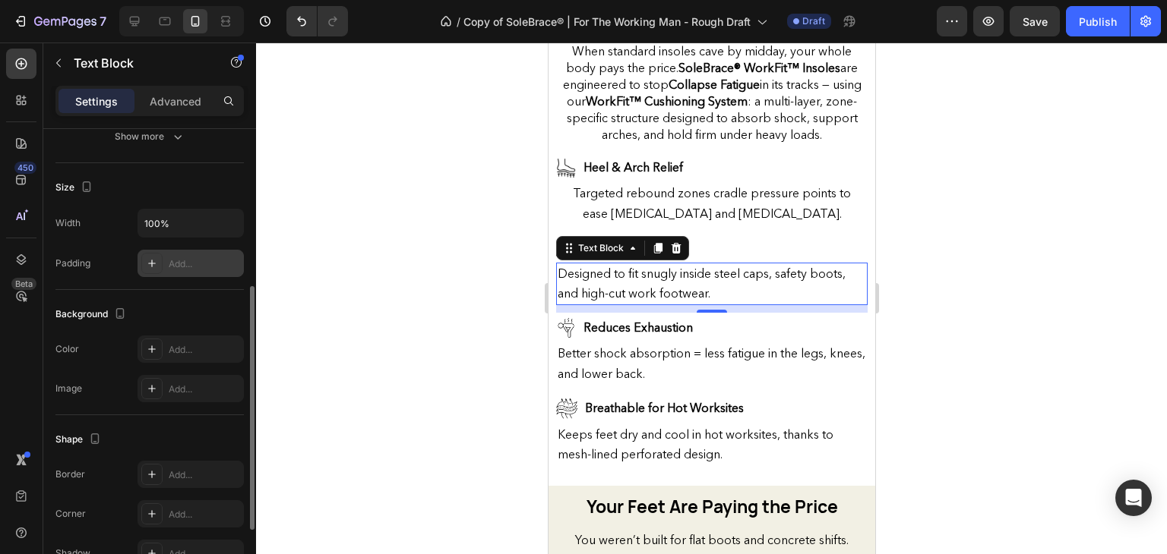
scroll to position [294, 0]
click at [164, 232] on input "100%" at bounding box center [190, 222] width 105 height 27
type input "95%"
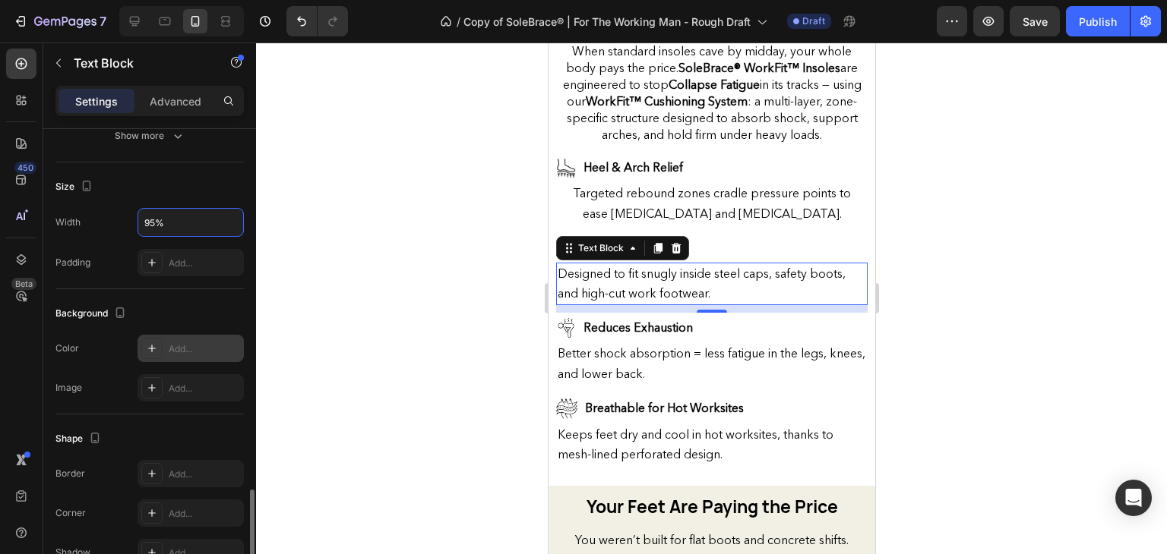
scroll to position [430, 0]
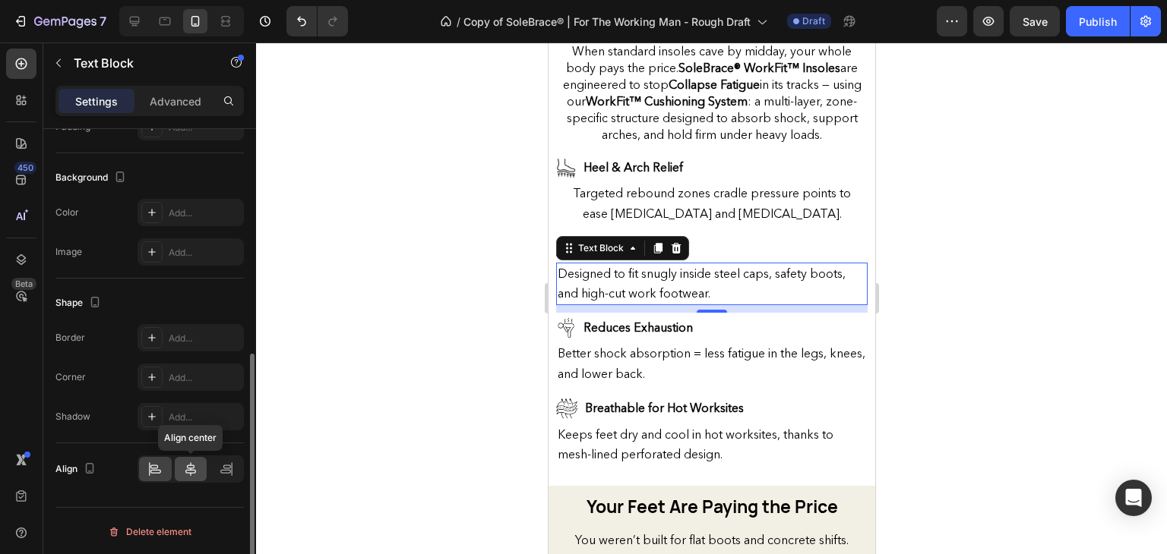
click at [197, 472] on icon at bounding box center [190, 469] width 15 height 15
click at [709, 319] on div "10" at bounding box center [710, 325] width 15 height 12
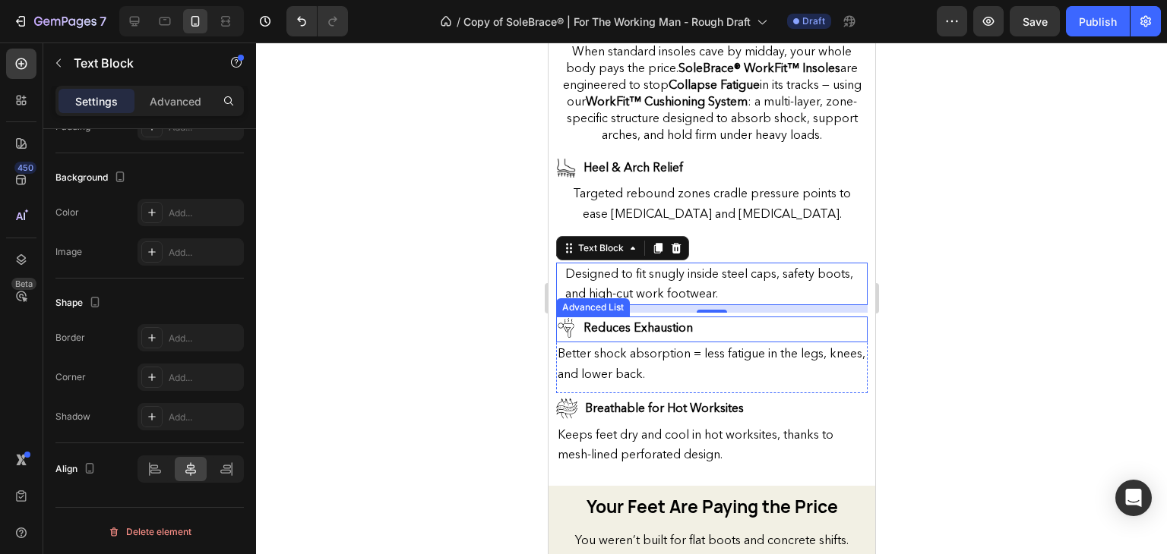
click at [701, 344] on p "Better shock absorption = less fatigue in the legs, knees, and lower back." at bounding box center [711, 363] width 308 height 39
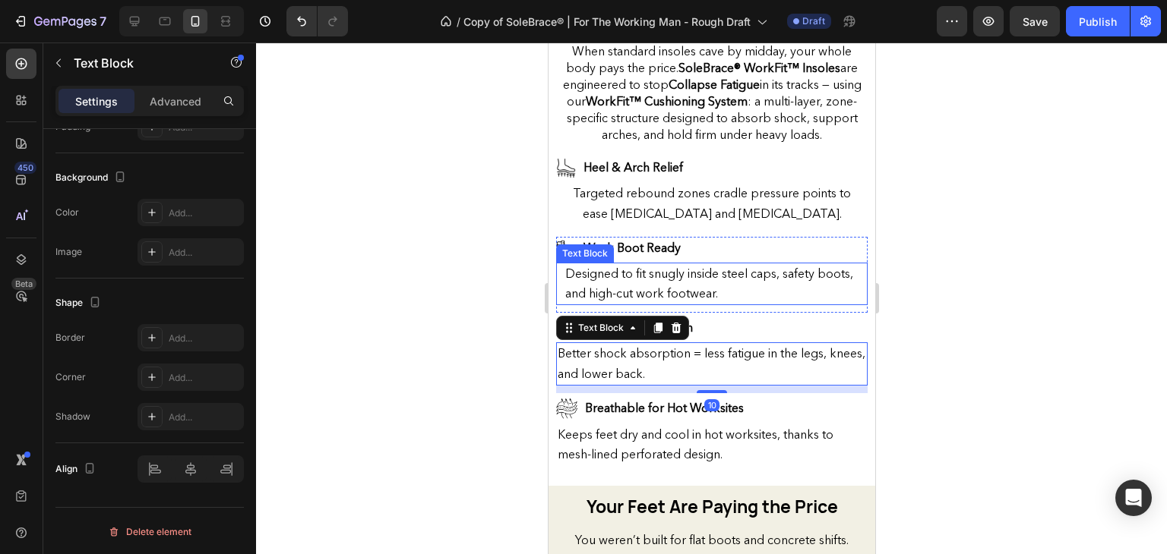
click at [704, 272] on span "Designed to fit snugly inside steel caps, safety boots, and high-cut work footw…" at bounding box center [708, 283] width 288 height 35
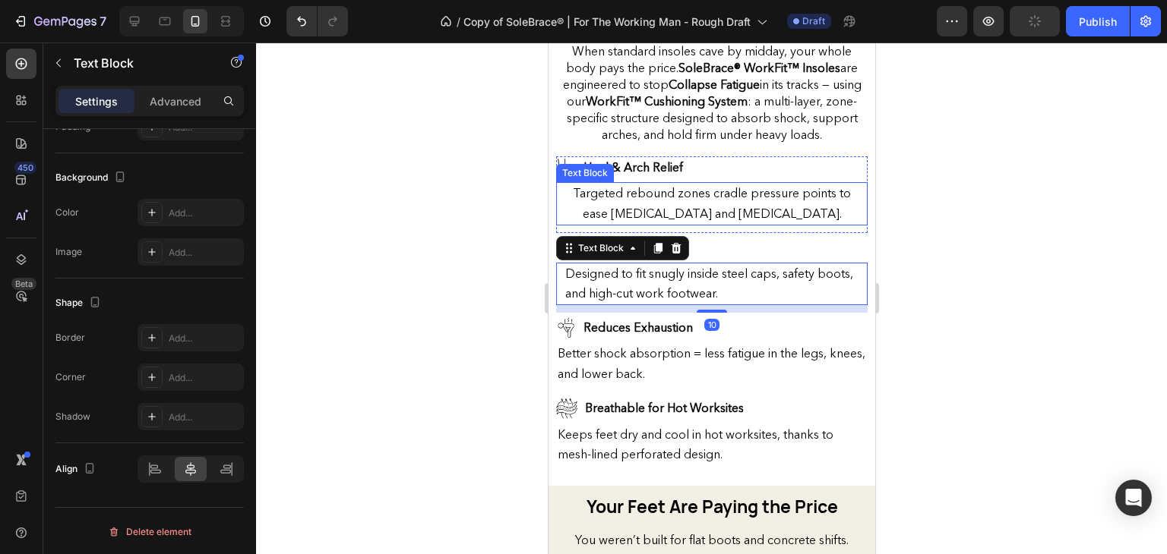
click at [781, 185] on span "Targeted rebound zones cradle pressure points to ease [MEDICAL_DATA] and [MEDIC…" at bounding box center [711, 202] width 278 height 35
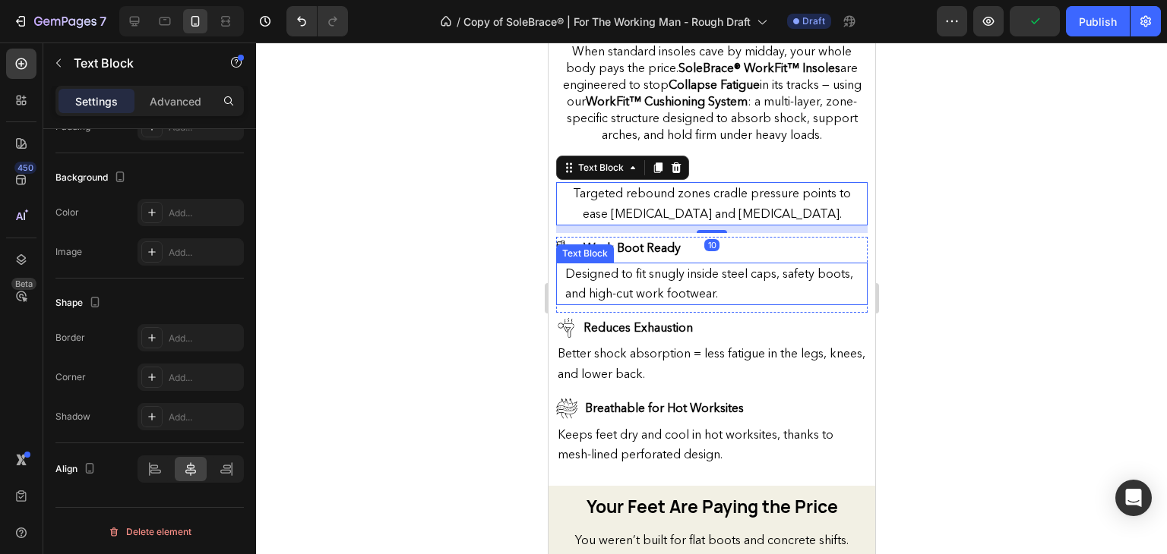
click at [757, 266] on span "Designed to fit snugly inside steel caps, safety boots, and high-cut work footw…" at bounding box center [708, 283] width 288 height 35
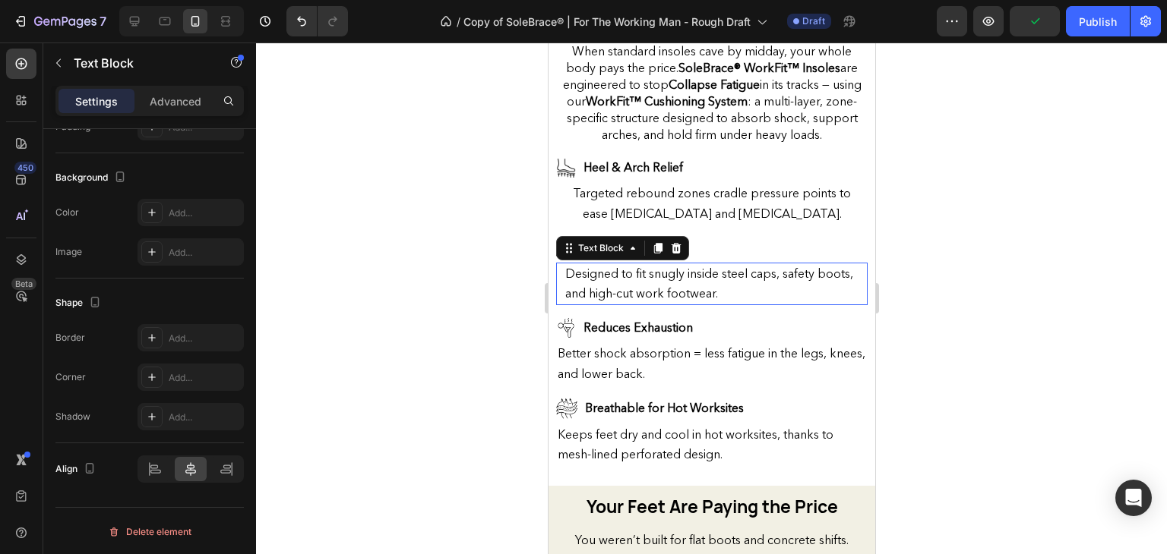
click at [757, 266] on span "Designed to fit snugly inside steel caps, safety boots, and high-cut work footw…" at bounding box center [708, 283] width 288 height 35
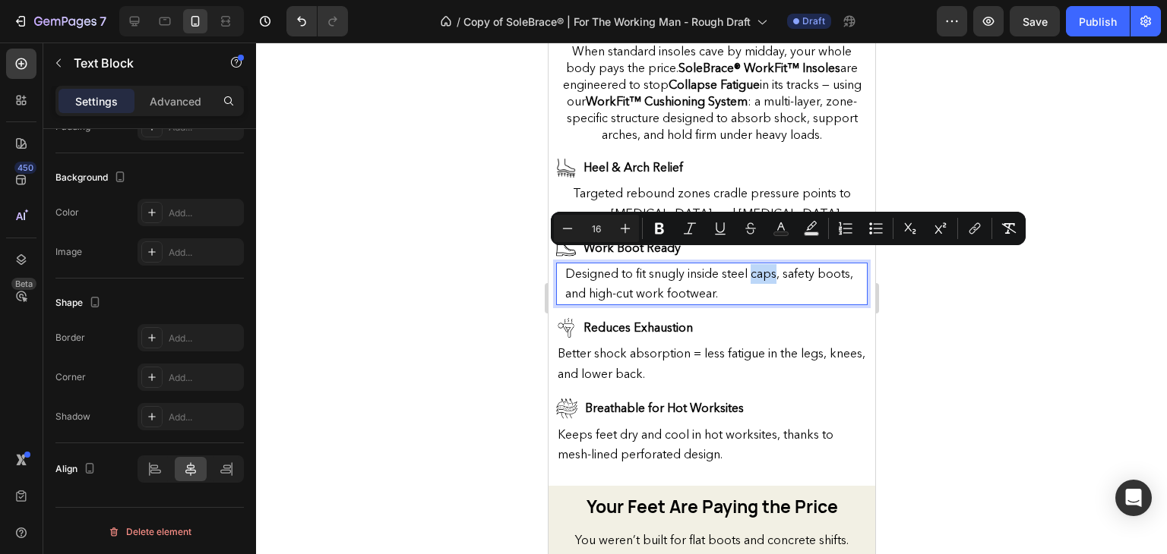
click at [683, 266] on span "Designed to fit snugly inside steel caps, safety boots, and high-cut work footw…" at bounding box center [708, 283] width 288 height 35
click at [782, 156] on div "Image Heel & Arch Relief Text Block" at bounding box center [710, 169] width 311 height 26
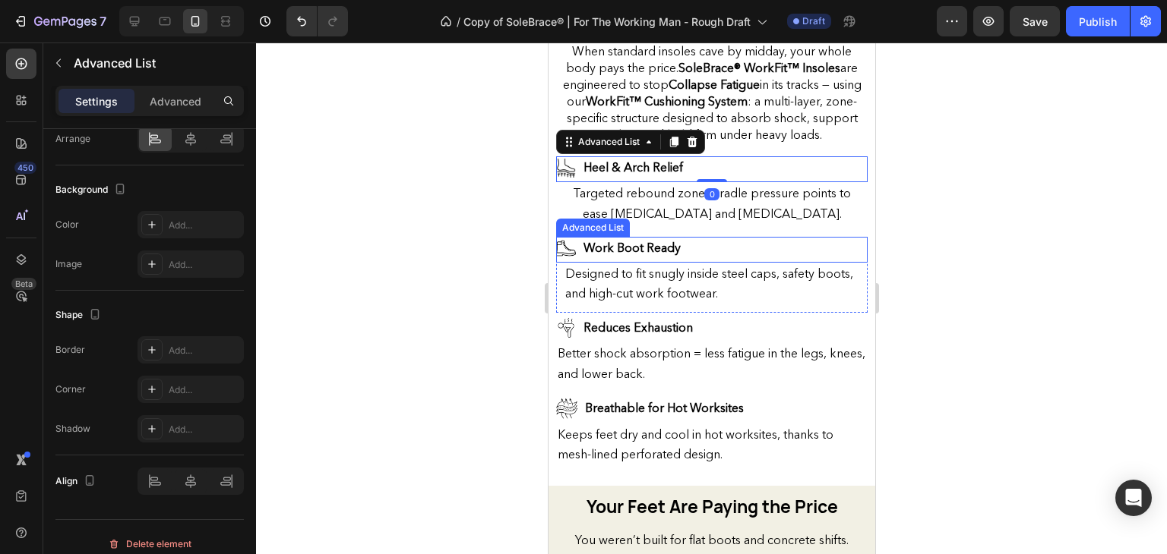
click at [735, 237] on div "Image Work Boot Ready Text Block" at bounding box center [710, 250] width 311 height 26
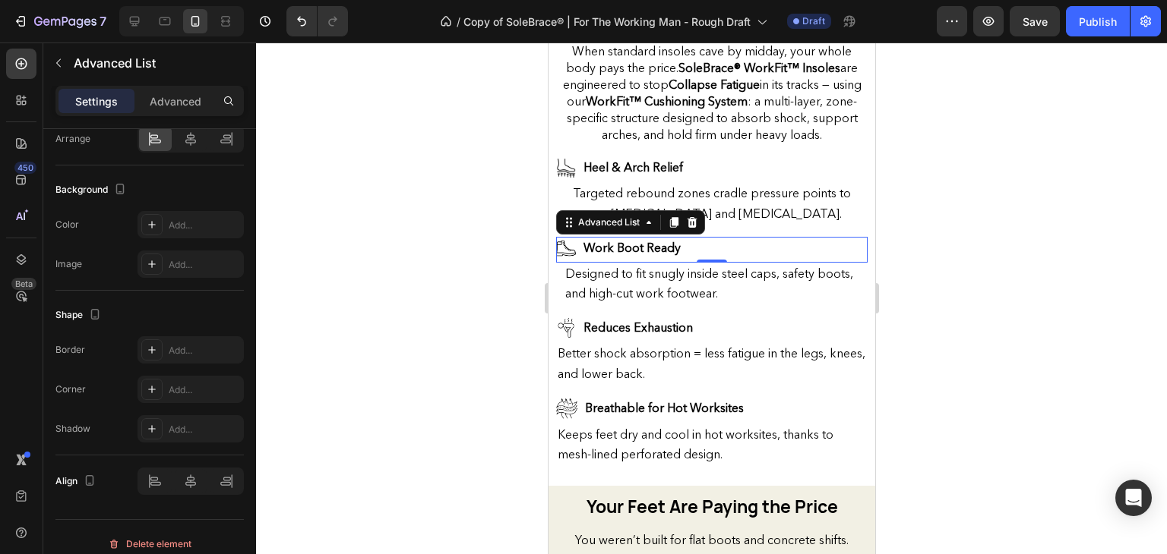
scroll to position [0, 0]
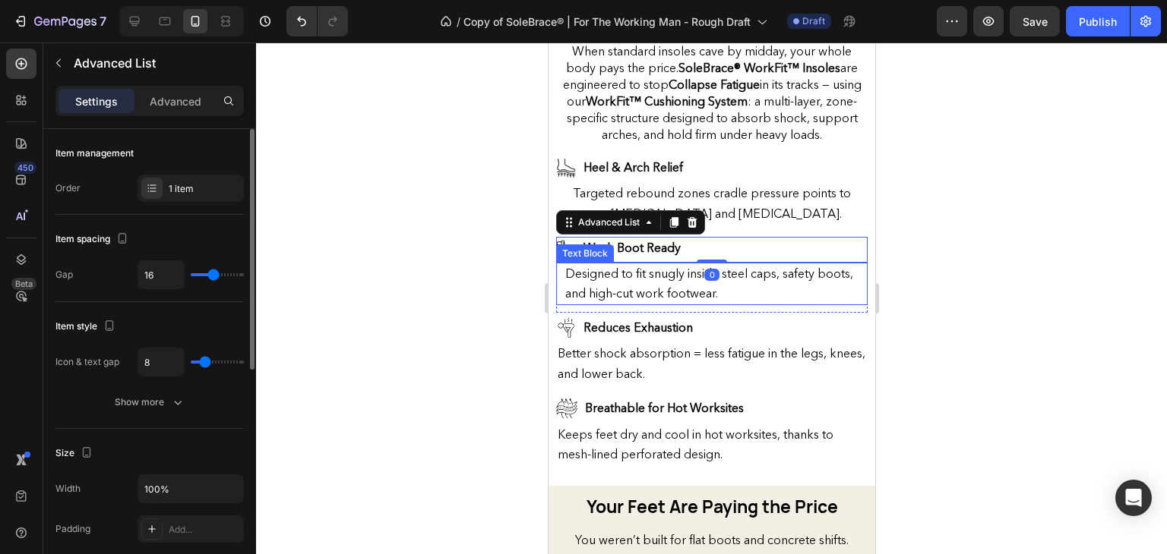
click at [703, 267] on p "Designed to fit snugly inside steel caps, safety boots, and high-cut work footw…" at bounding box center [710, 283] width 293 height 39
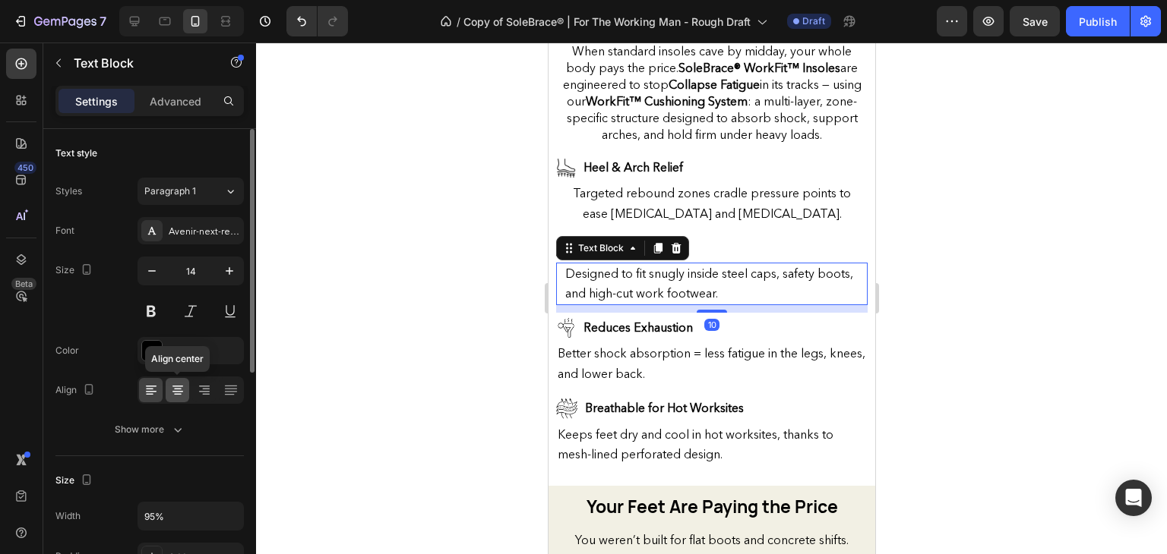
drag, startPoint x: 174, startPoint y: 384, endPoint x: 91, endPoint y: 305, distance: 114.4
click at [174, 384] on icon at bounding box center [177, 390] width 15 height 15
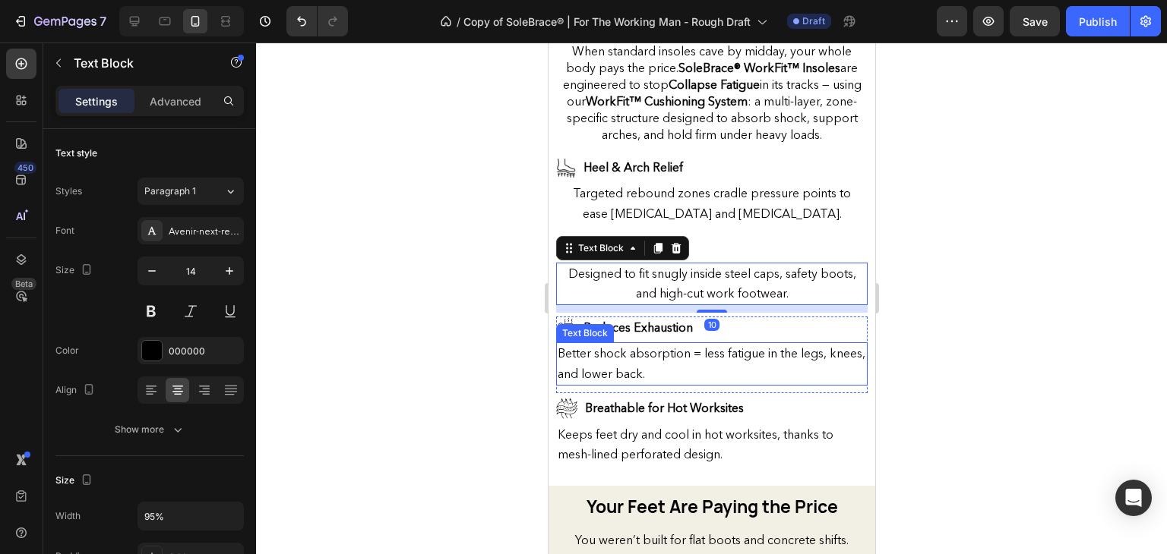
click at [636, 359] on span "Better shock absorption = less fatigue in the legs, knees, and lower back." at bounding box center [711, 363] width 308 height 35
click at [681, 346] on span "Better shock absorption = less fatigue in the legs, knees, and lower back." at bounding box center [711, 363] width 308 height 35
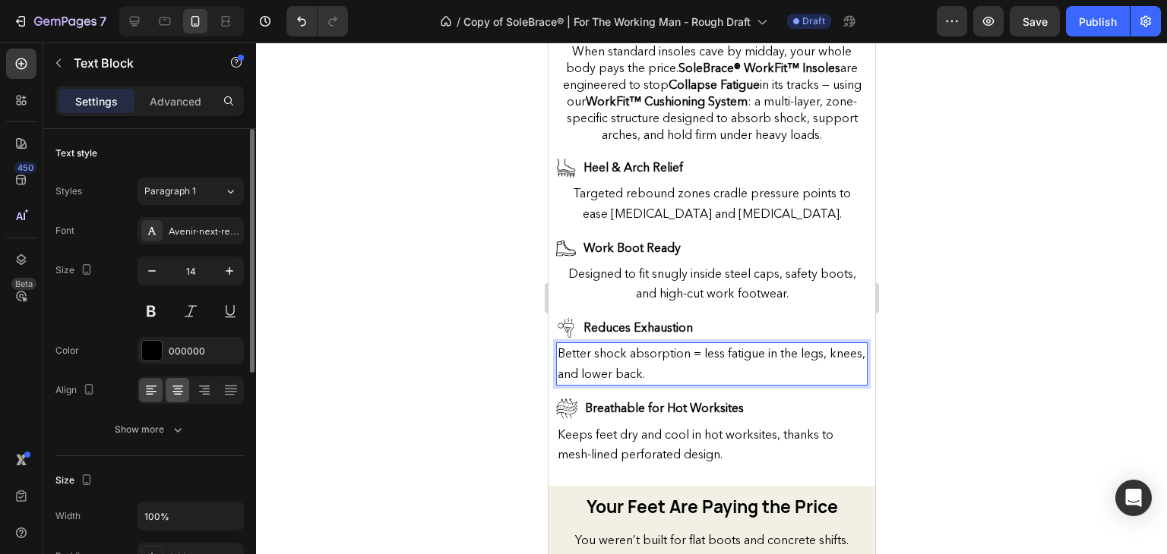
click at [185, 383] on icon at bounding box center [177, 390] width 15 height 15
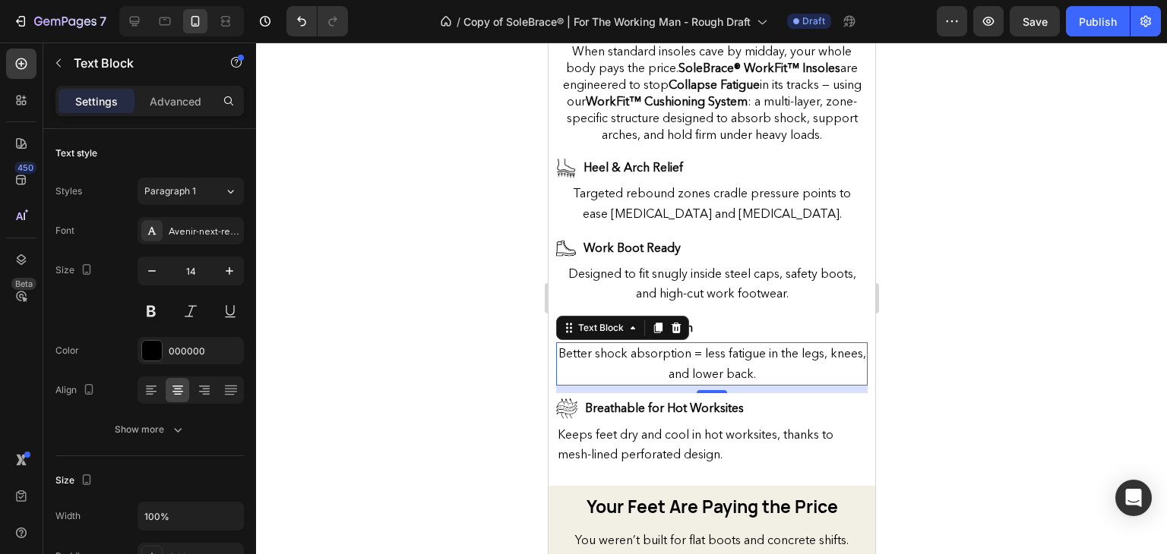
click at [696, 427] on span "Keeps feet dry and cool in hot worksites, thanks to mesh-lined perforated desig…" at bounding box center [695, 444] width 276 height 35
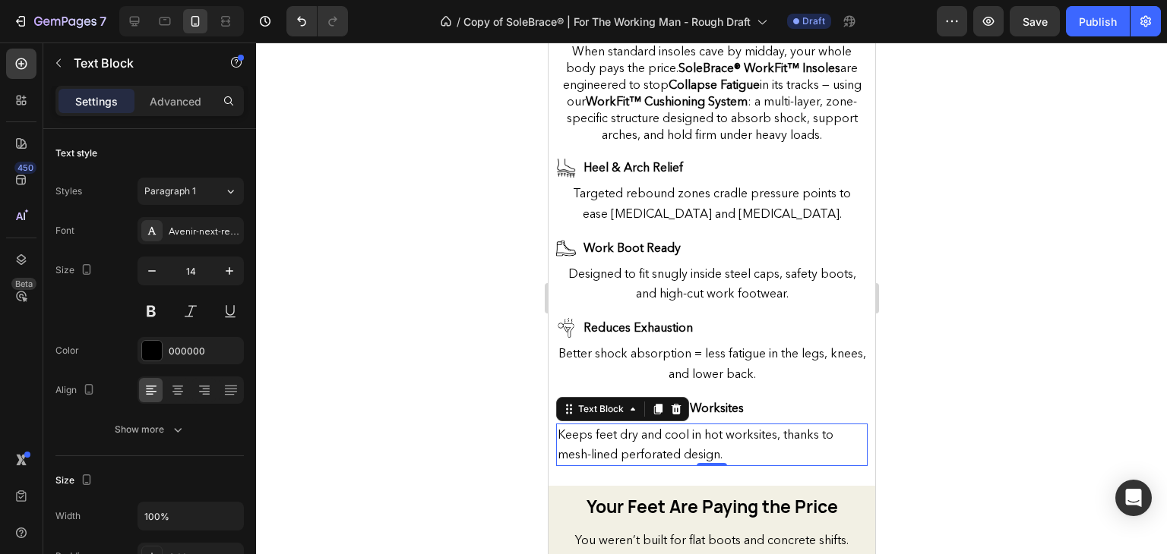
click at [685, 427] on span "Keeps feet dry and cool in hot worksites, thanks to mesh-lined perforated desig…" at bounding box center [695, 444] width 276 height 35
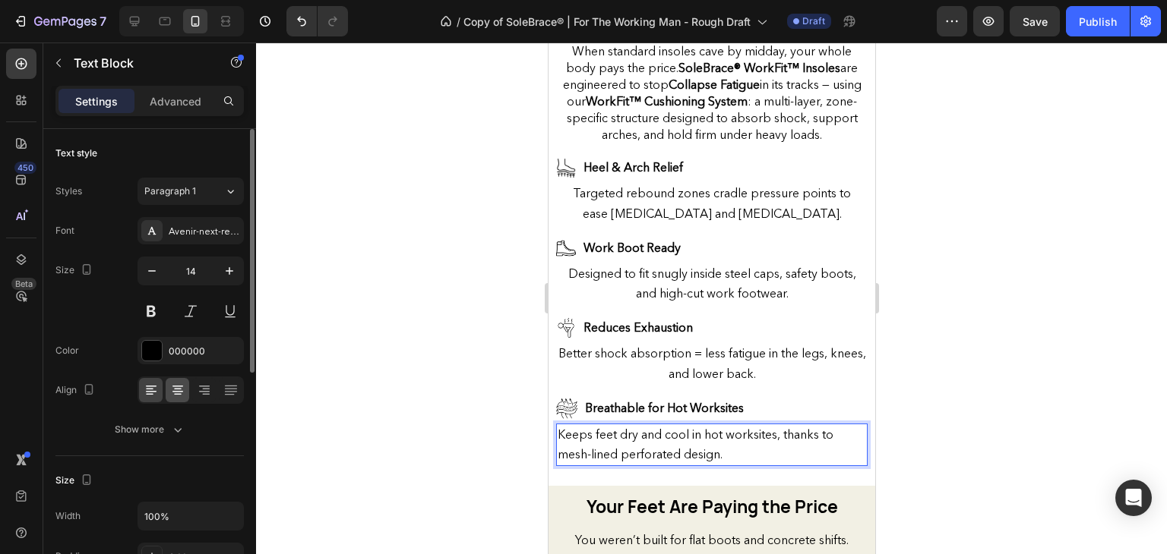
click at [176, 384] on icon at bounding box center [177, 390] width 15 height 15
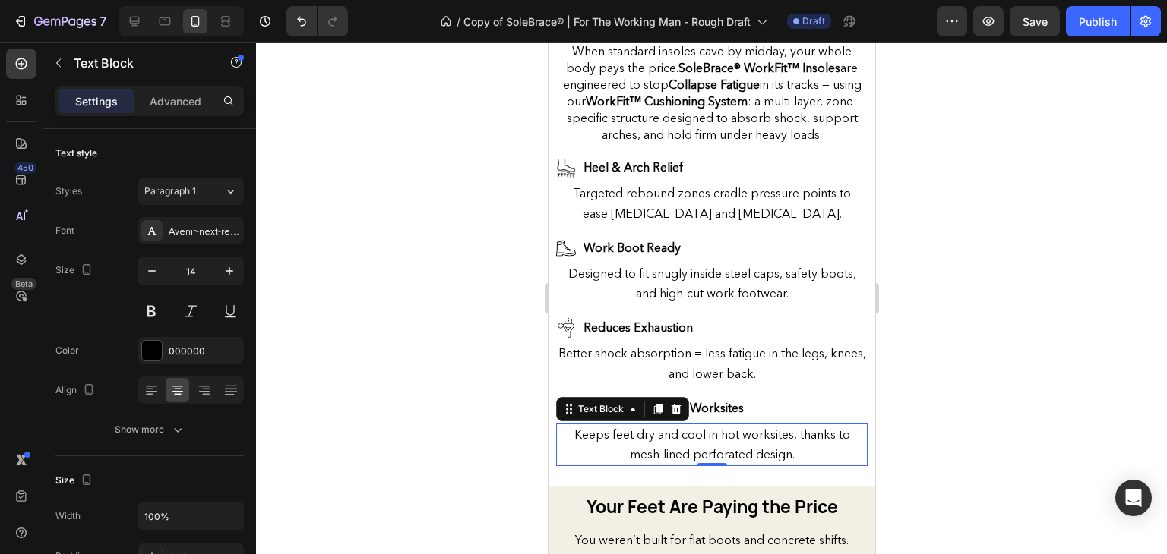
click at [498, 347] on div at bounding box center [711, 299] width 911 height 512
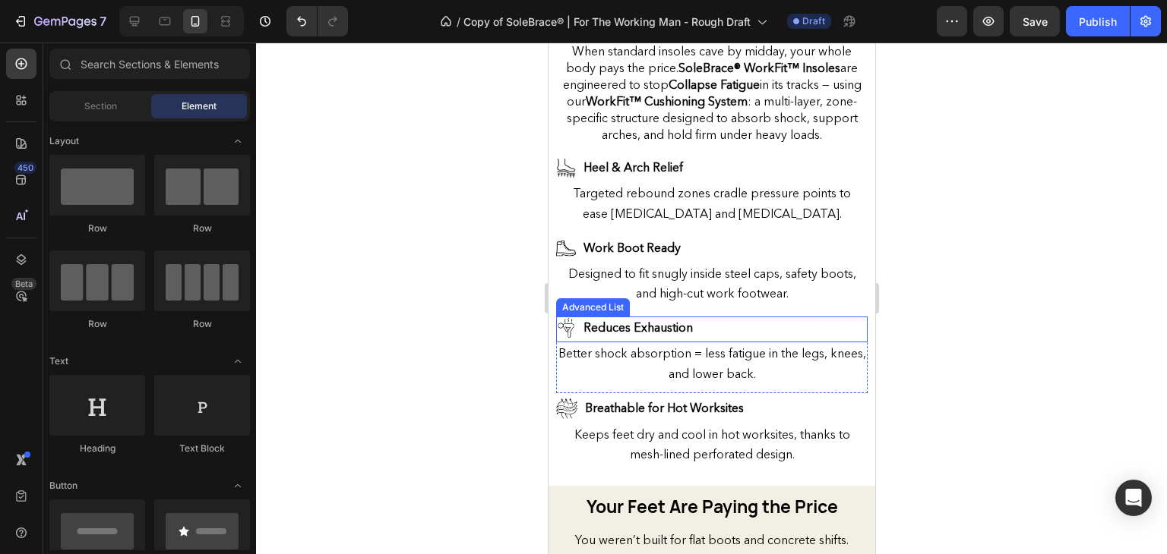
click at [744, 317] on div "Image Reduces Exhaustion Text Block" at bounding box center [710, 330] width 311 height 26
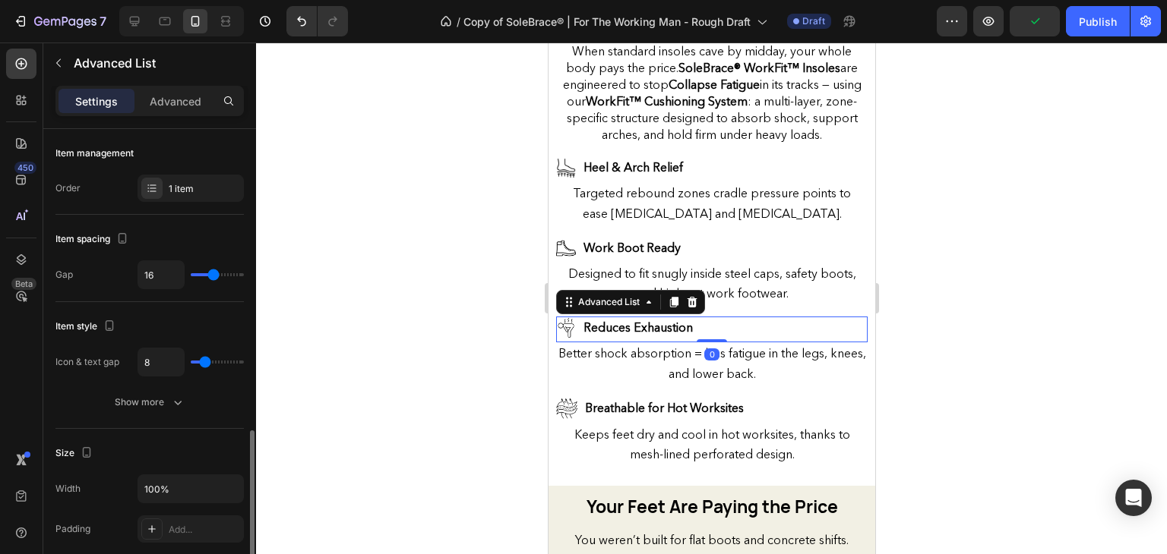
scroll to position [199, 0]
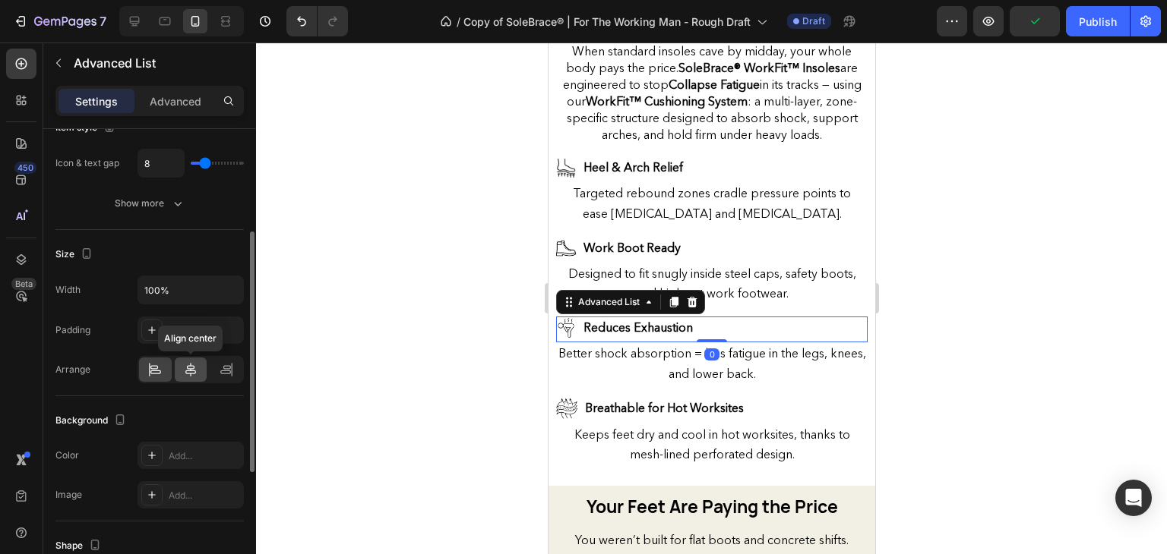
click at [185, 358] on div at bounding box center [191, 370] width 33 height 24
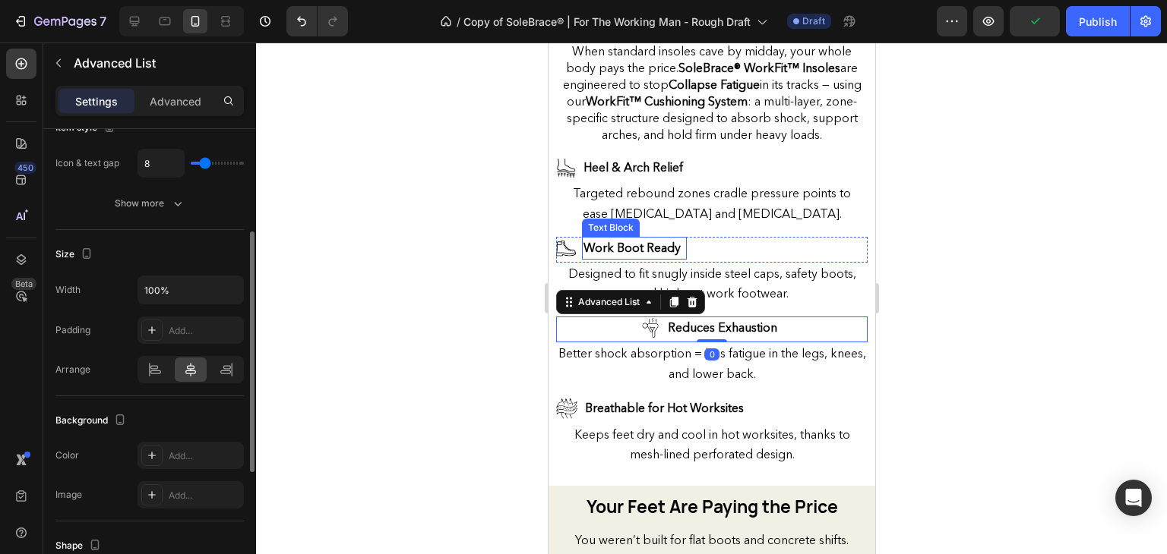
click at [684, 237] on div "Work Boot Ready" at bounding box center [633, 248] width 105 height 23
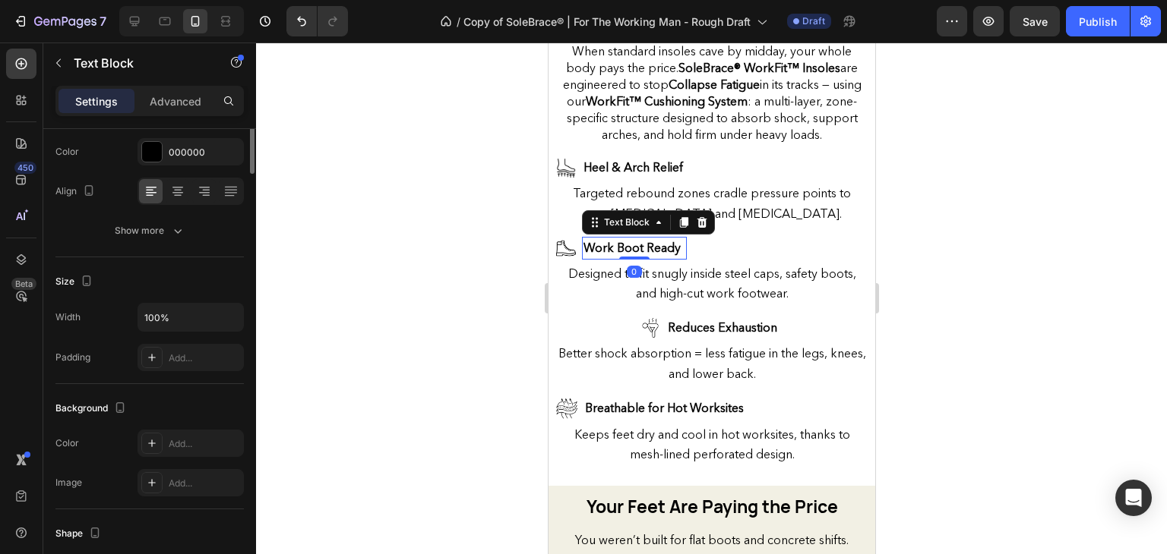
scroll to position [0, 0]
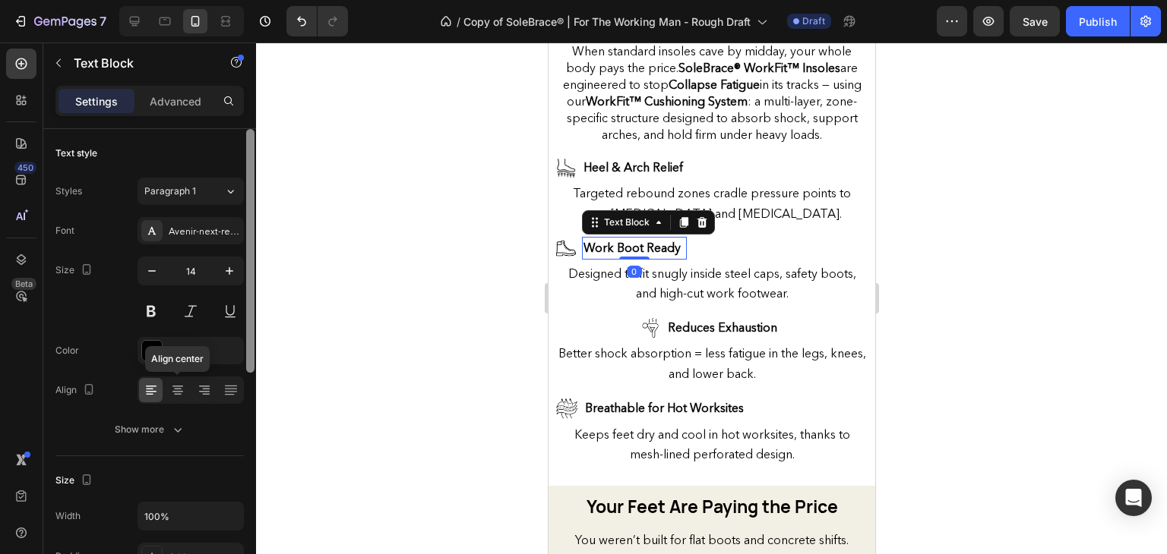
click at [178, 384] on icon at bounding box center [177, 390] width 15 height 15
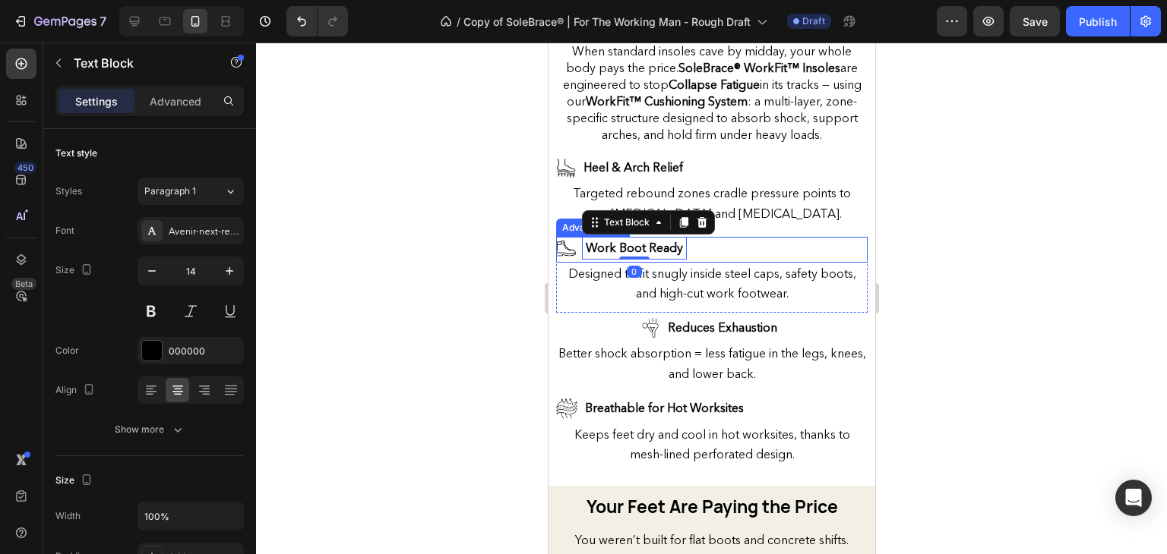
click at [712, 237] on div "Image Work Boot Ready Text Block 0" at bounding box center [710, 250] width 311 height 26
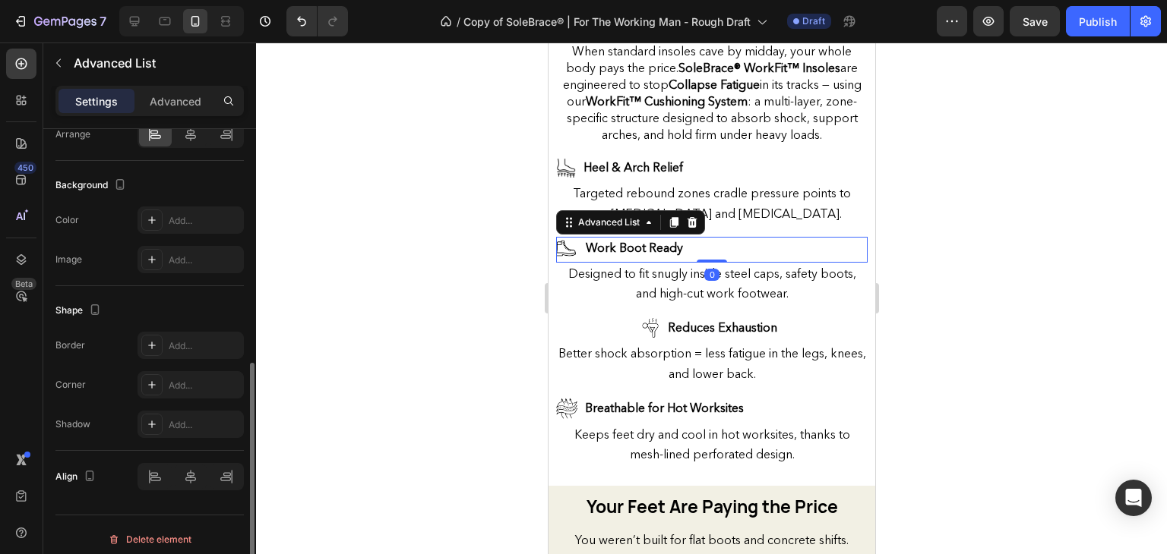
scroll to position [441, 0]
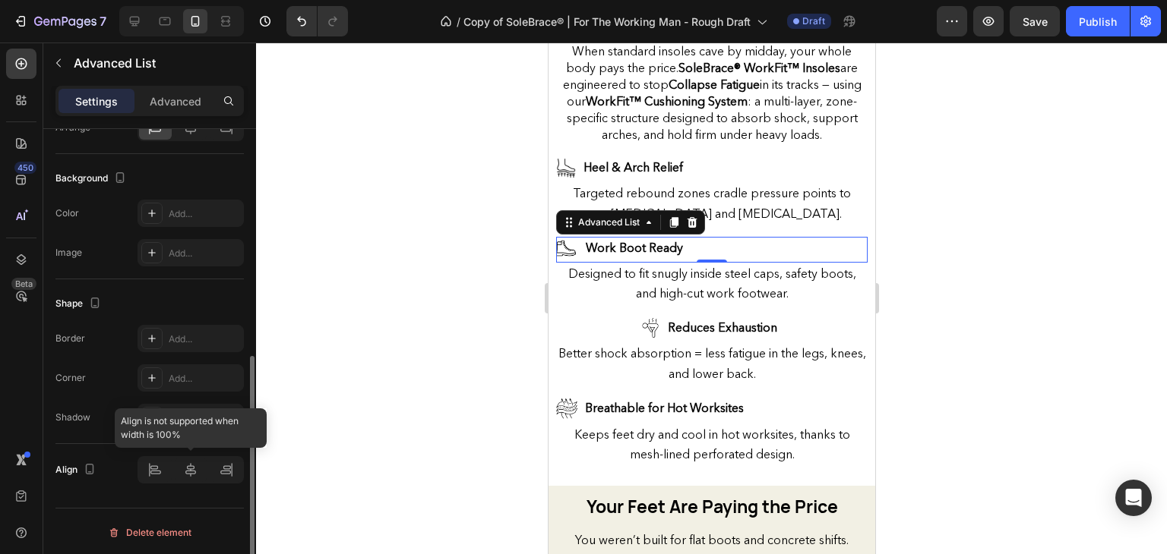
click at [191, 471] on div at bounding box center [190, 469] width 106 height 27
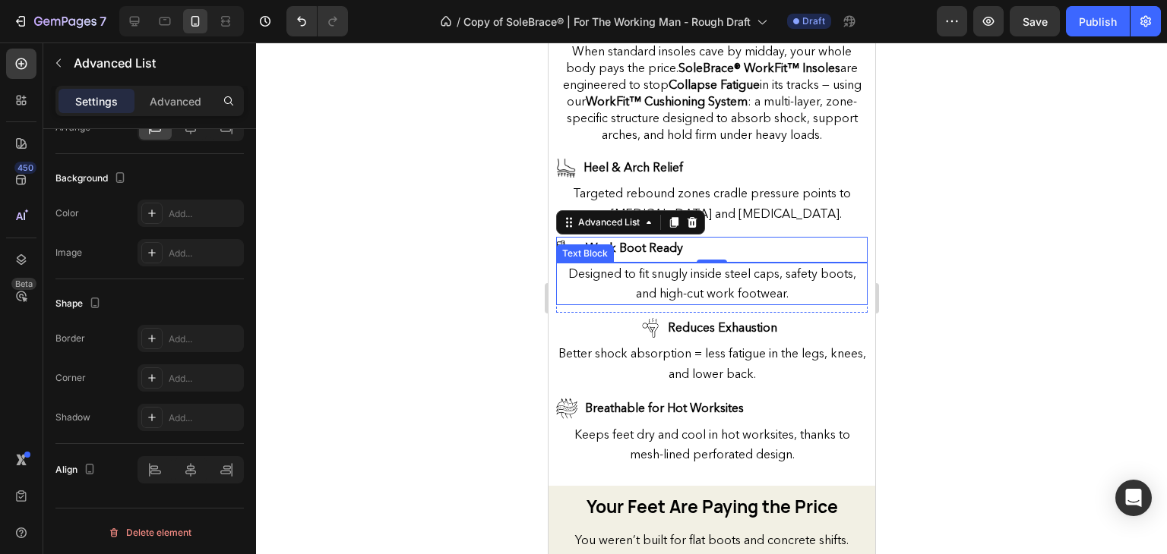
click at [706, 282] on span "Designed to fit snugly inside steel caps, safety boots, and high-cut work footw…" at bounding box center [711, 283] width 288 height 35
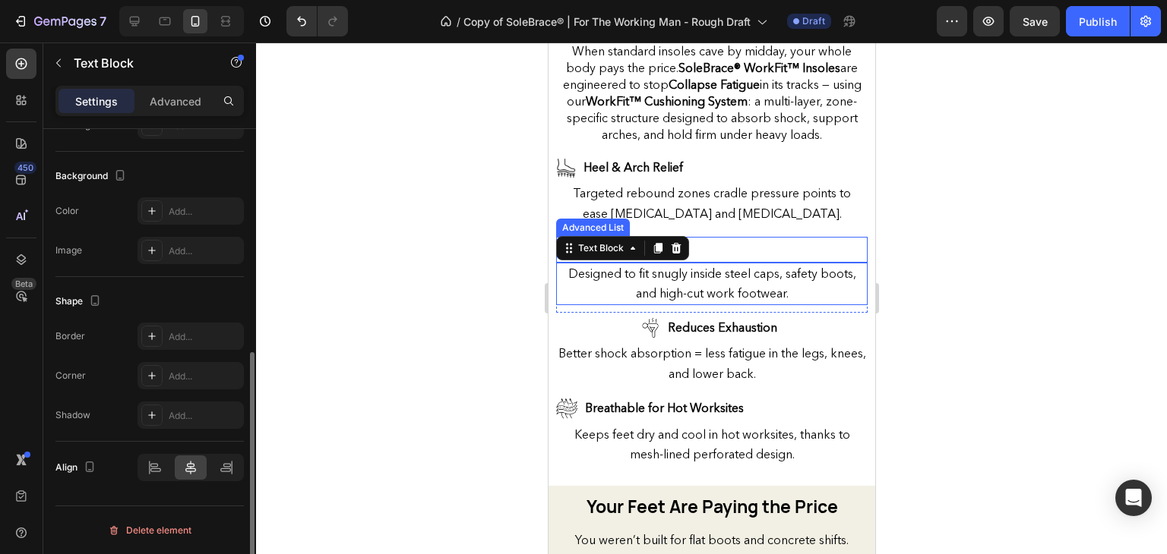
scroll to position [0, 0]
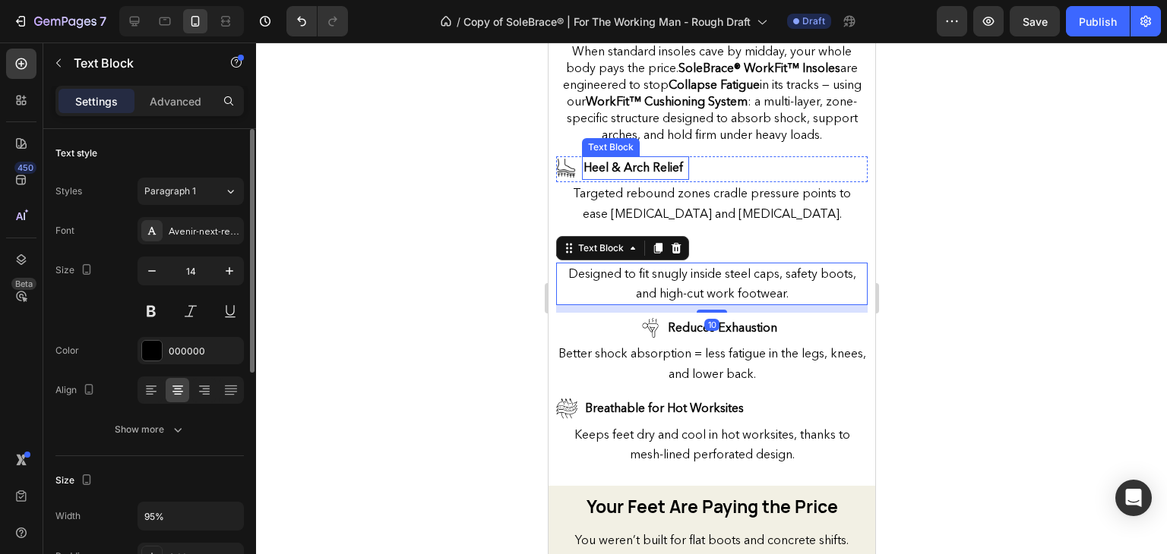
click at [663, 160] on strong "Heel & Arch Relief" at bounding box center [632, 167] width 99 height 15
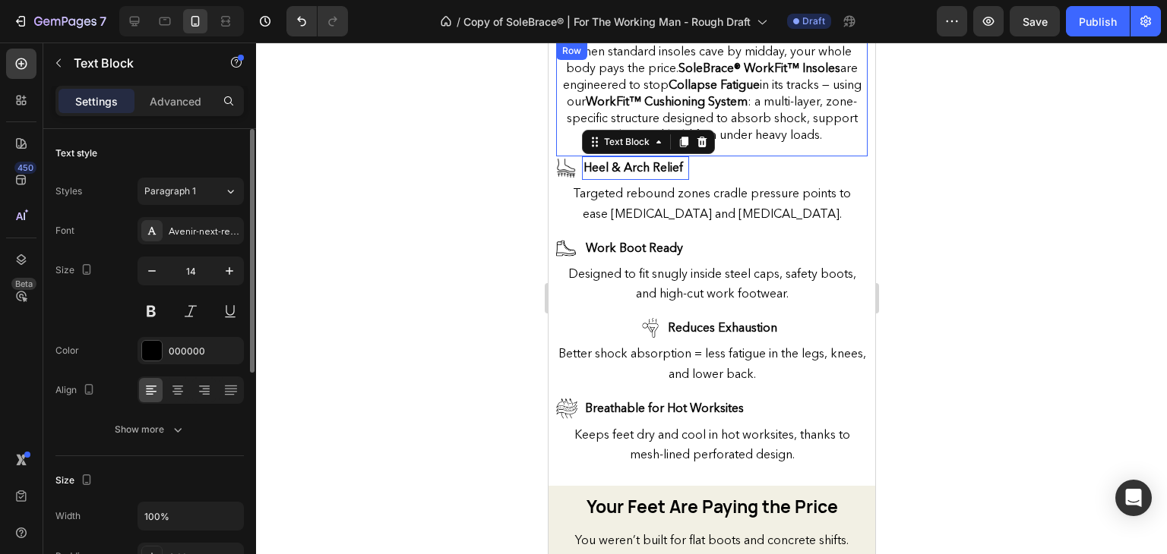
click at [738, 142] on div "When standard insoles cave by midday, your whole body pays the price. SoleBrace…" at bounding box center [710, 99] width 311 height 115
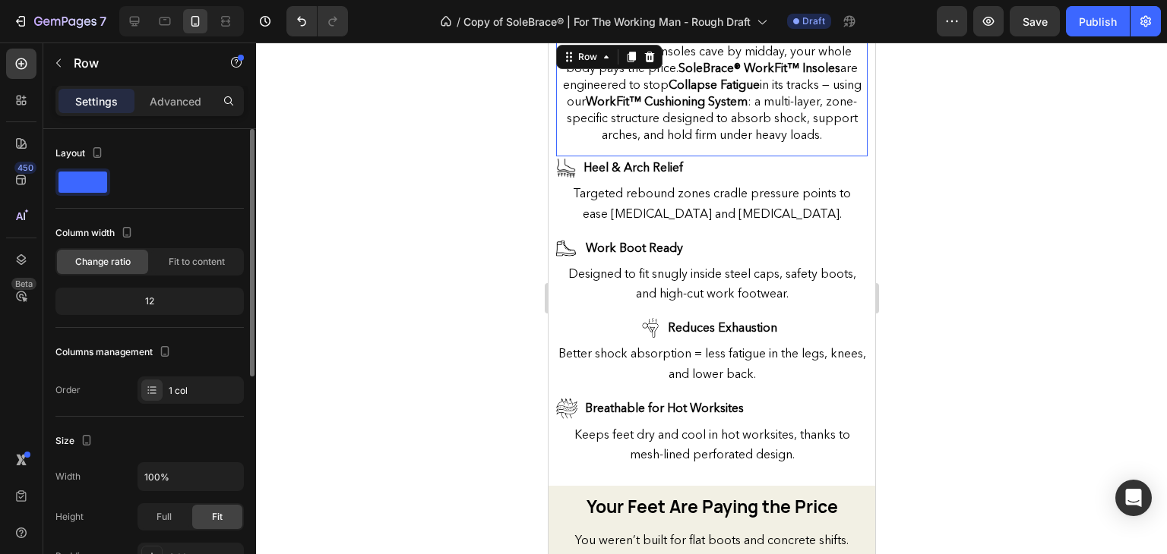
click at [721, 165] on div "Image Heel & Arch Relief Text Block" at bounding box center [710, 169] width 311 height 26
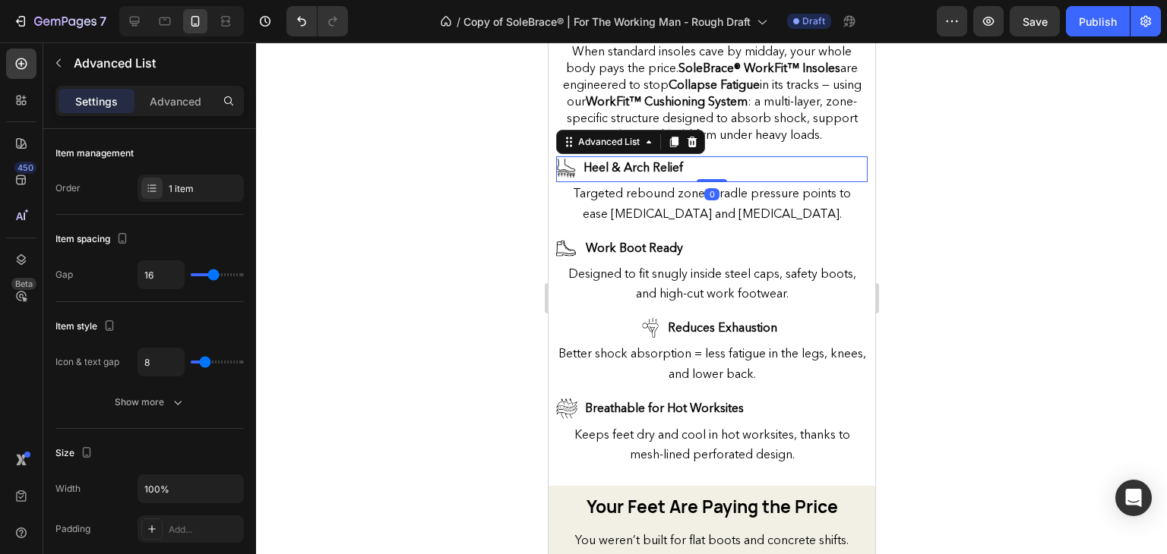
click at [696, 156] on div "Image Heel & Arch Relief Text Block" at bounding box center [710, 169] width 311 height 26
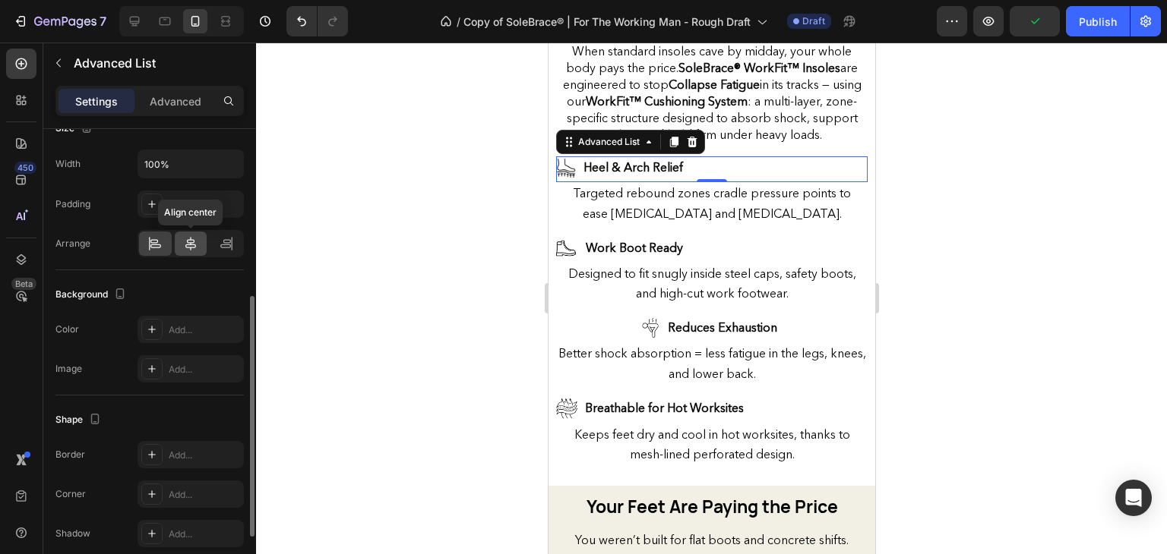
drag, startPoint x: 198, startPoint y: 240, endPoint x: 167, endPoint y: 137, distance: 107.2
click at [198, 240] on div at bounding box center [191, 244] width 33 height 24
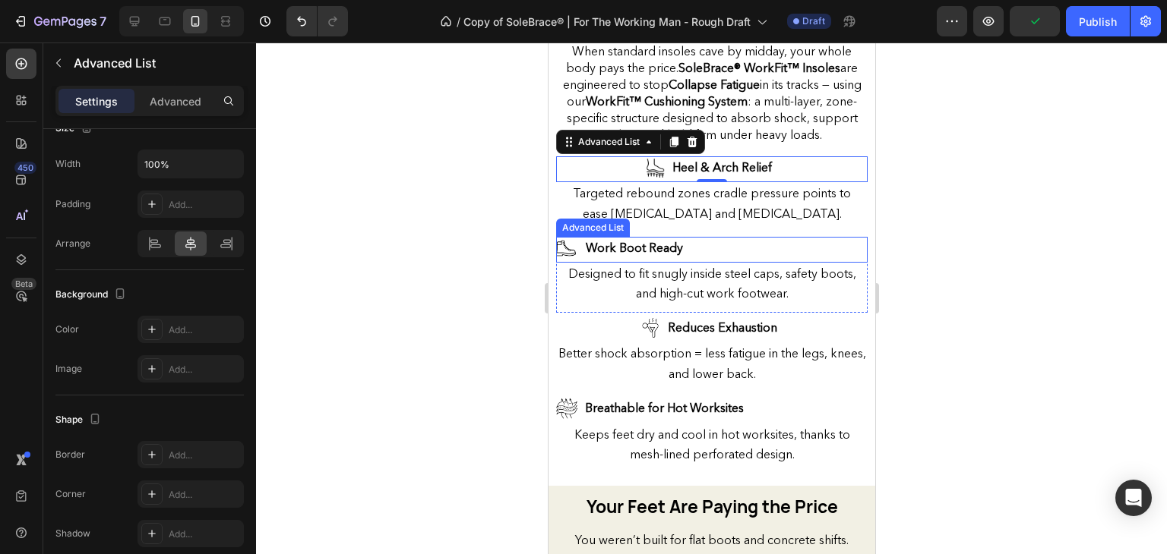
click at [712, 237] on div "Image Work Boot Ready Text Block" at bounding box center [710, 250] width 311 height 26
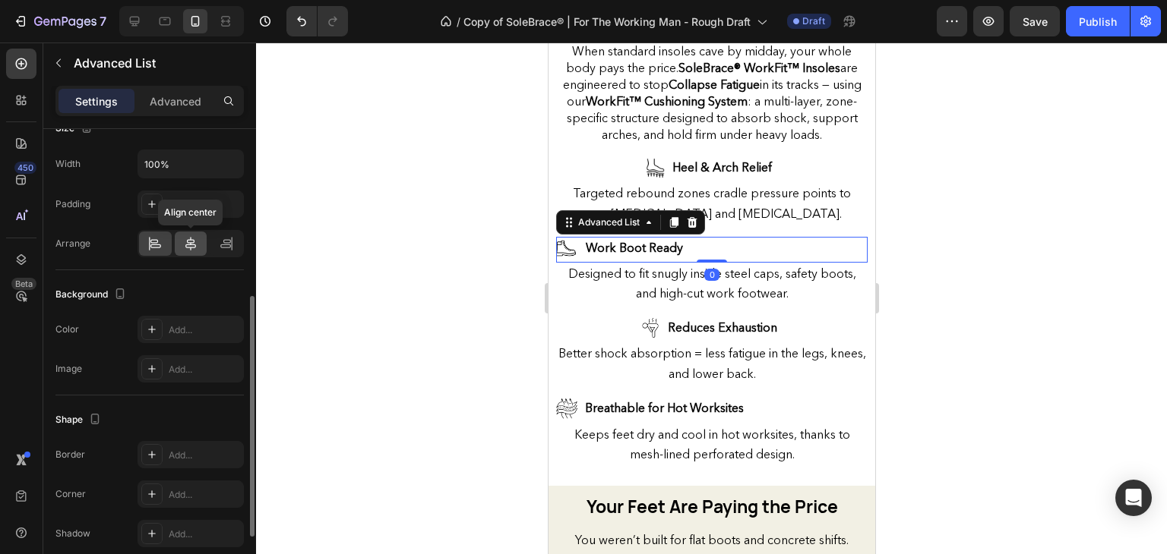
click at [185, 246] on icon at bounding box center [190, 243] width 15 height 15
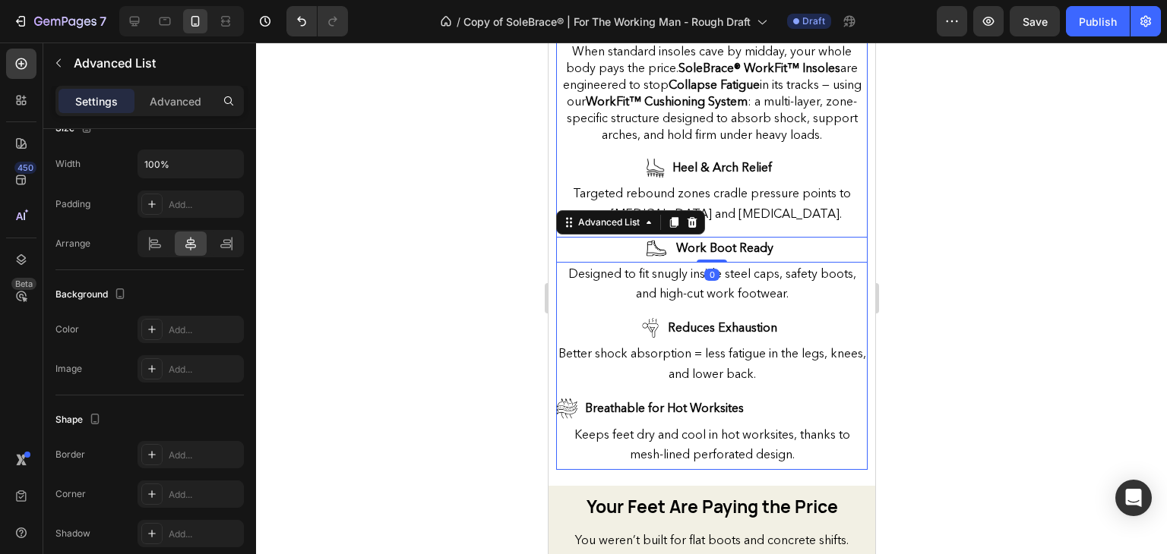
click at [772, 397] on div "Image Breathable for Hot Worksites Text Block" at bounding box center [710, 410] width 311 height 27
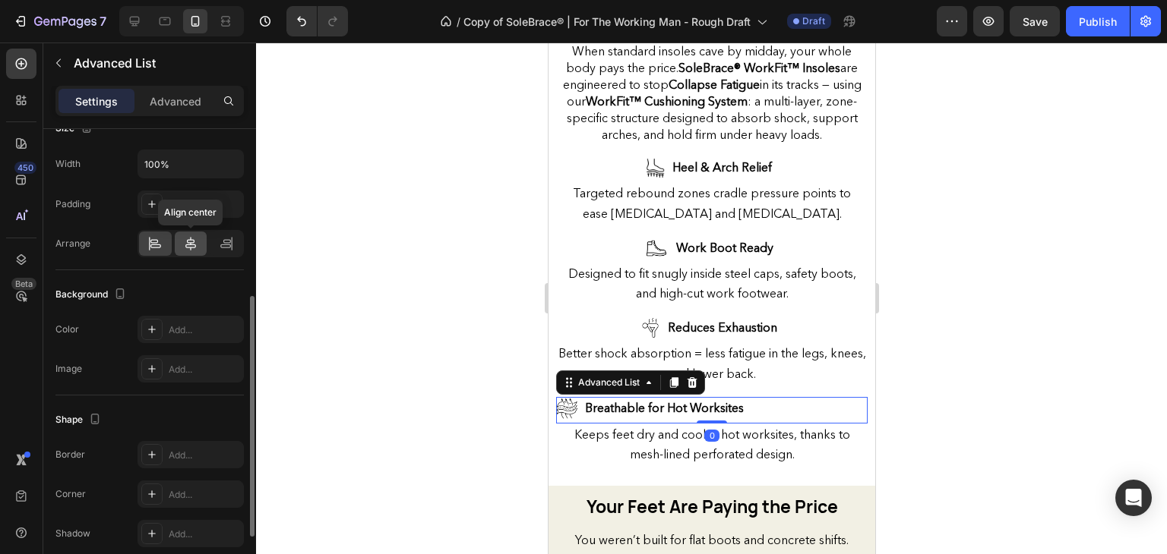
click at [178, 242] on div at bounding box center [191, 244] width 33 height 24
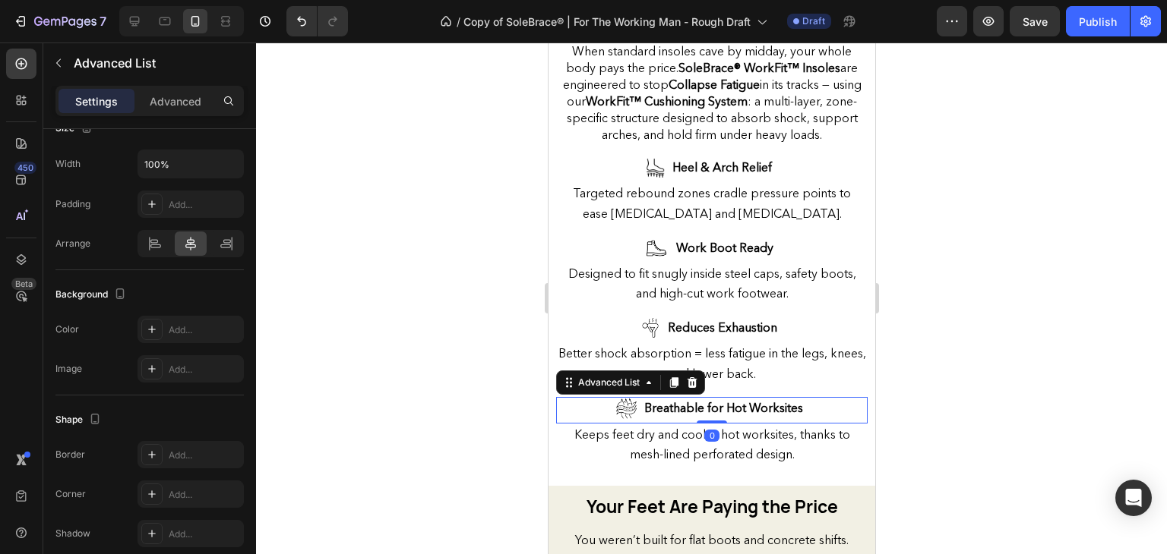
click at [498, 303] on div at bounding box center [711, 299] width 911 height 512
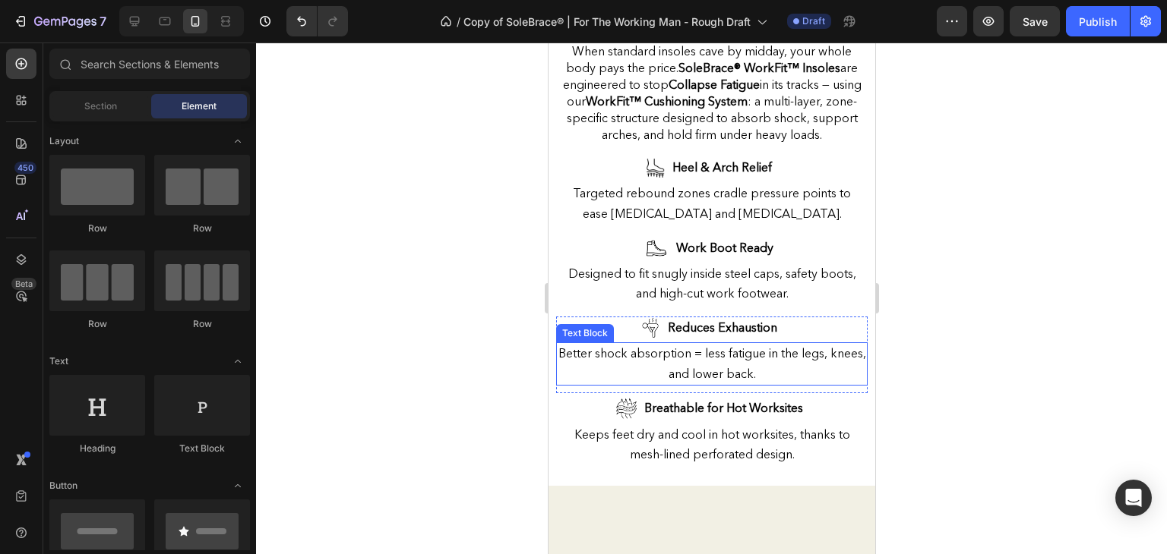
scroll to position [1189, 0]
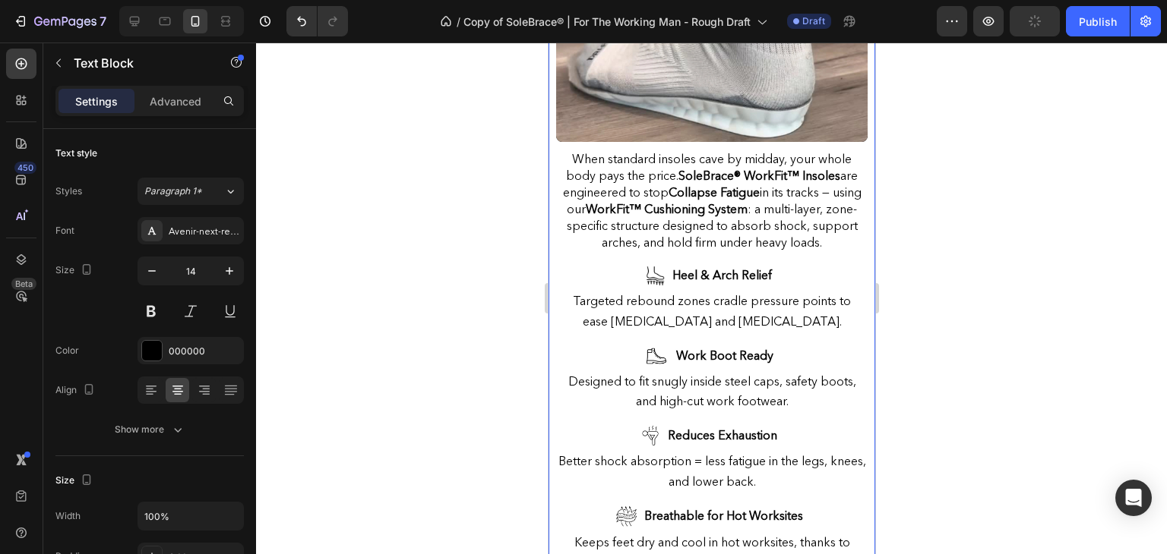
click at [820, 209] on span "When standard insoles cave by midday, your whole body pays the price. SoleBrace…" at bounding box center [711, 200] width 298 height 99
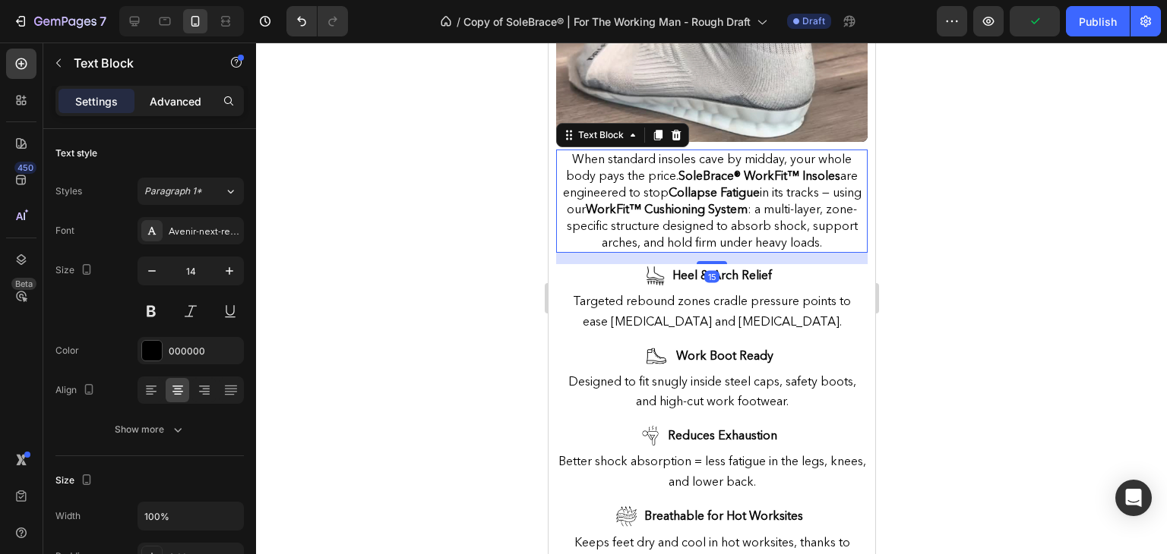
click at [168, 104] on p "Advanced" at bounding box center [176, 101] width 52 height 16
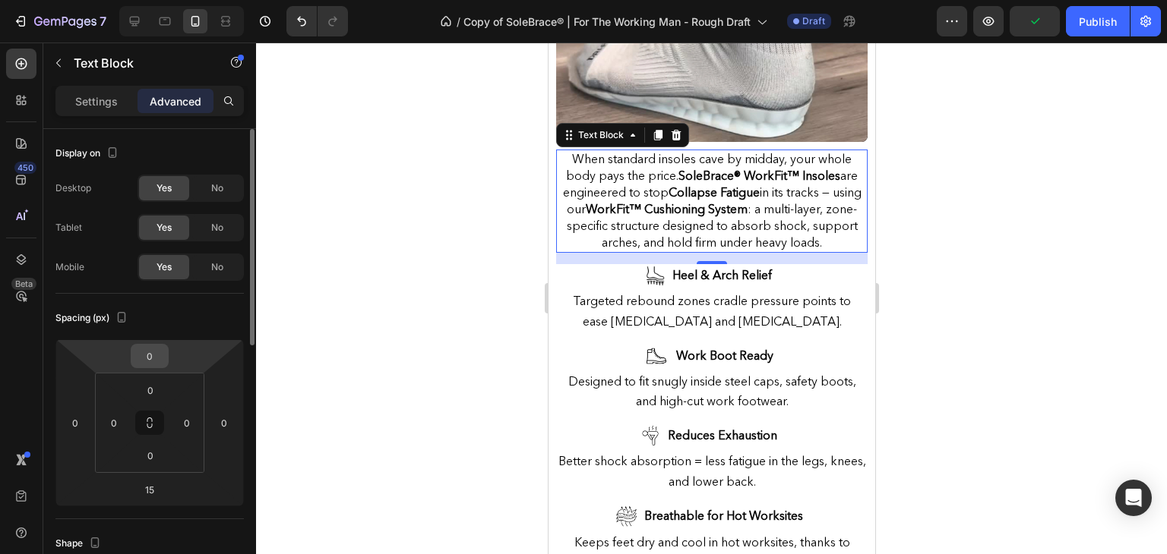
click at [148, 356] on input "0" at bounding box center [149, 356] width 30 height 23
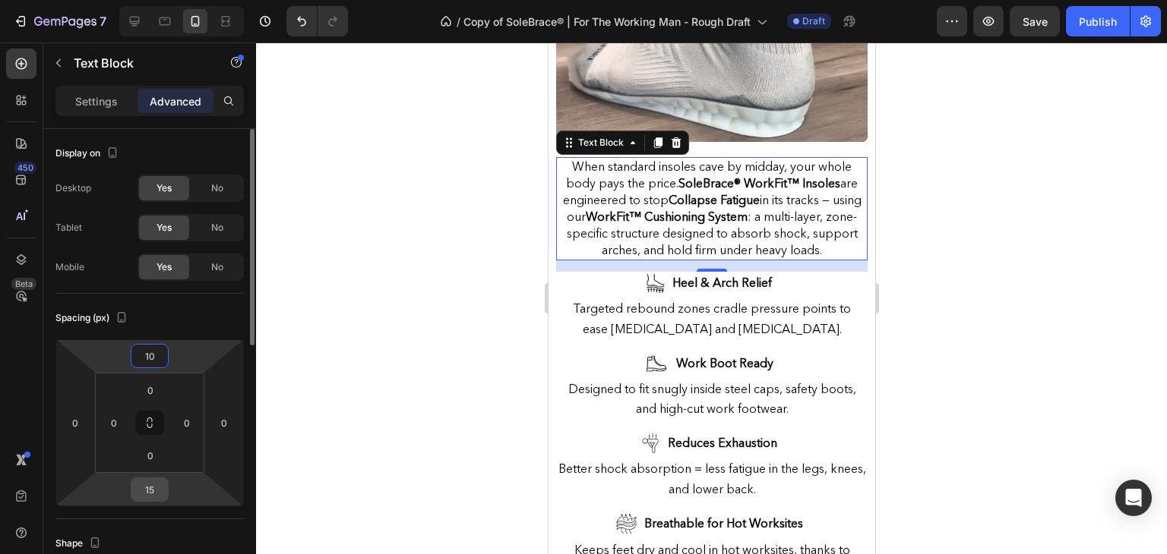
type input "10"
click at [141, 499] on input "15" at bounding box center [149, 490] width 30 height 23
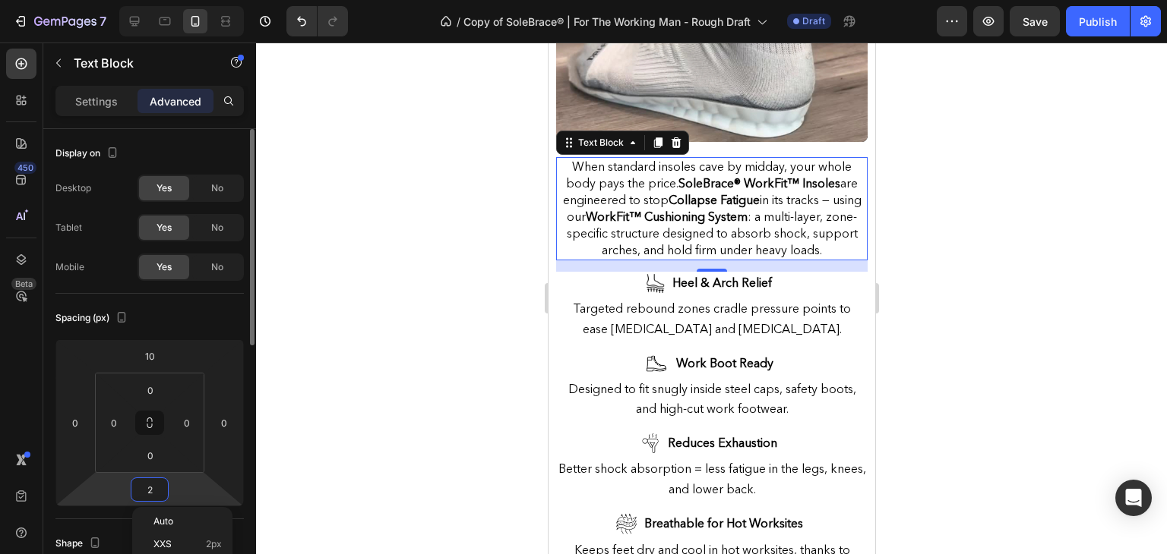
type input "20"
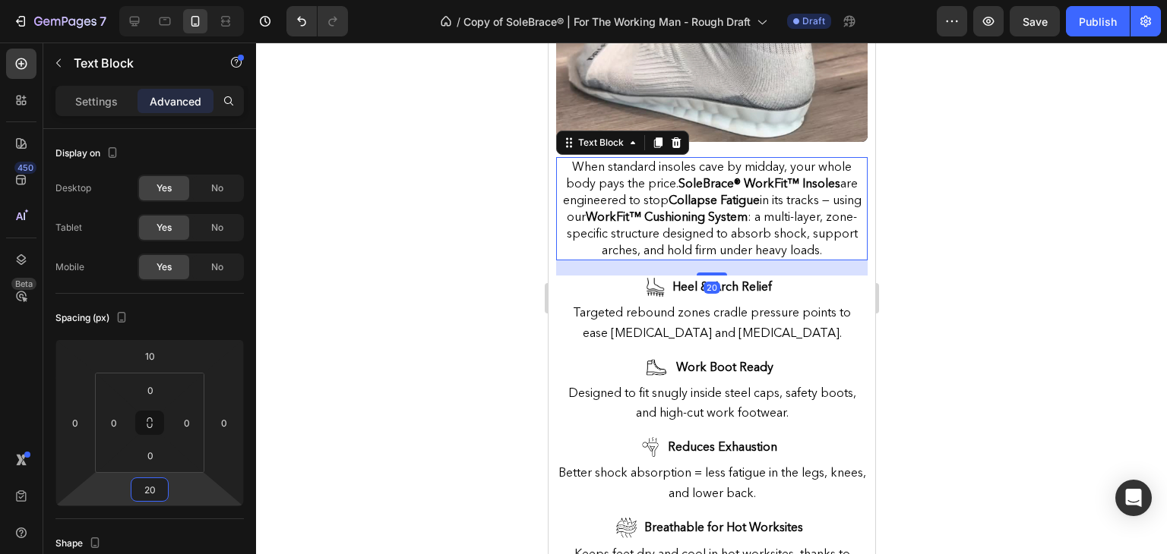
click at [437, 247] on div at bounding box center [711, 299] width 911 height 512
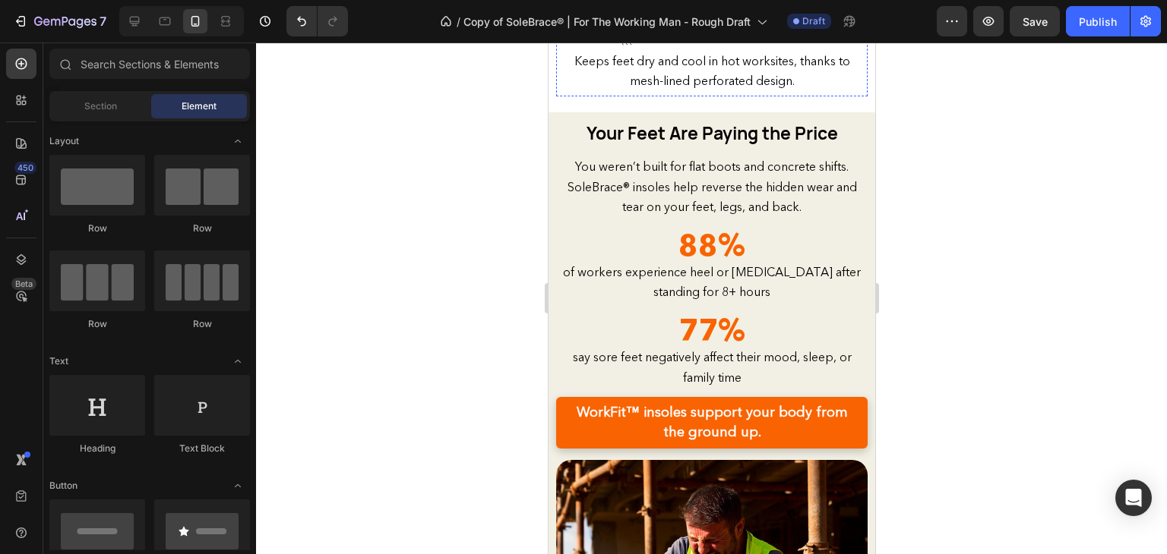
scroll to position [1691, 0]
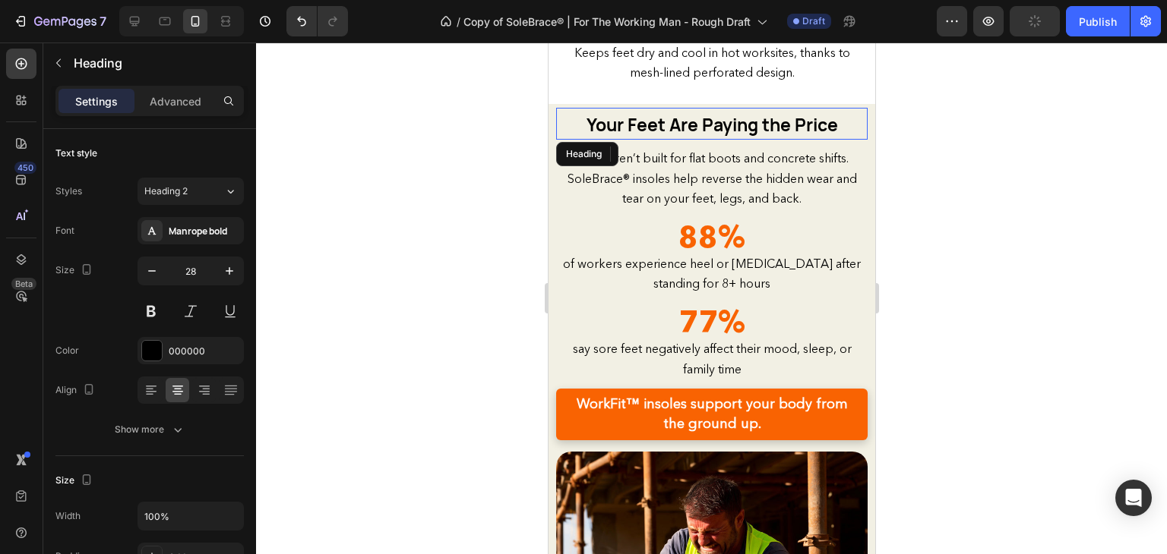
click at [724, 112] on strong "Your Feet Are Paying the Price" at bounding box center [711, 124] width 251 height 24
click at [170, 91] on div "Advanced" at bounding box center [175, 101] width 76 height 24
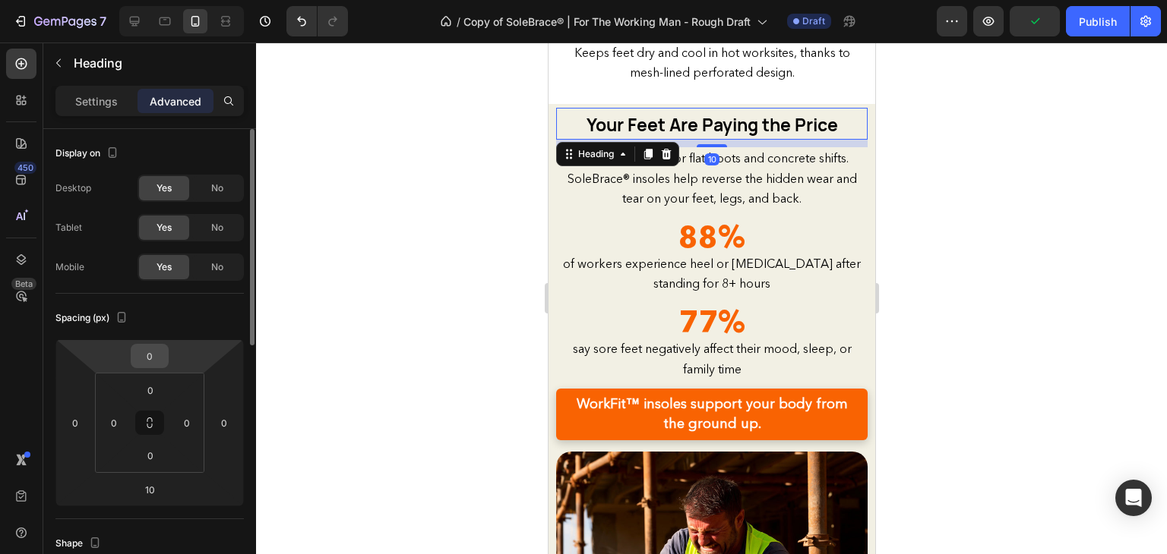
click at [152, 373] on div "0 0 0 0" at bounding box center [149, 423] width 109 height 100
click at [153, 365] on input "0" at bounding box center [149, 356] width 30 height 23
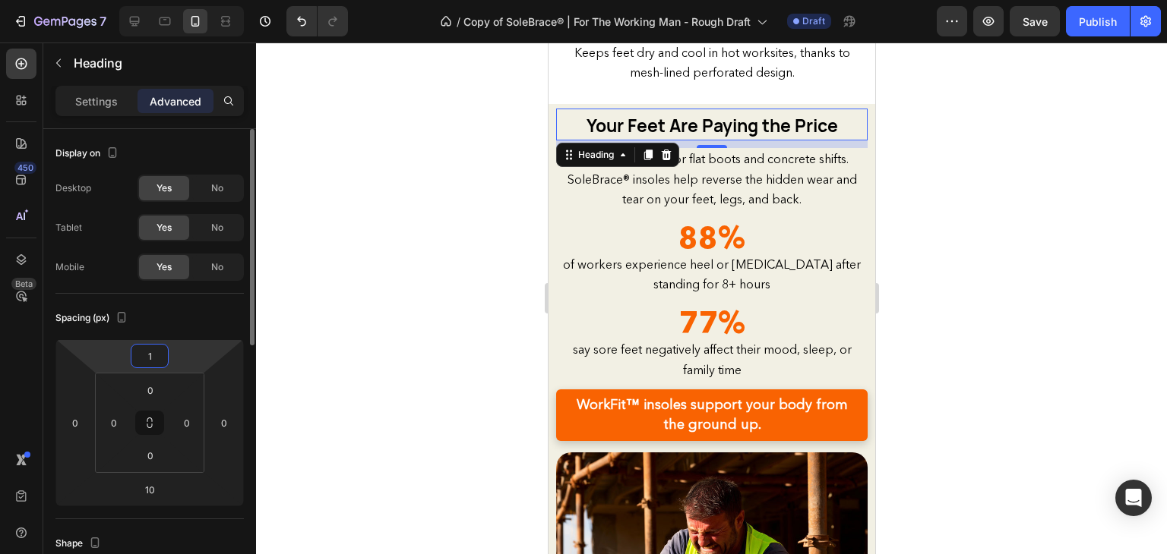
type input "10"
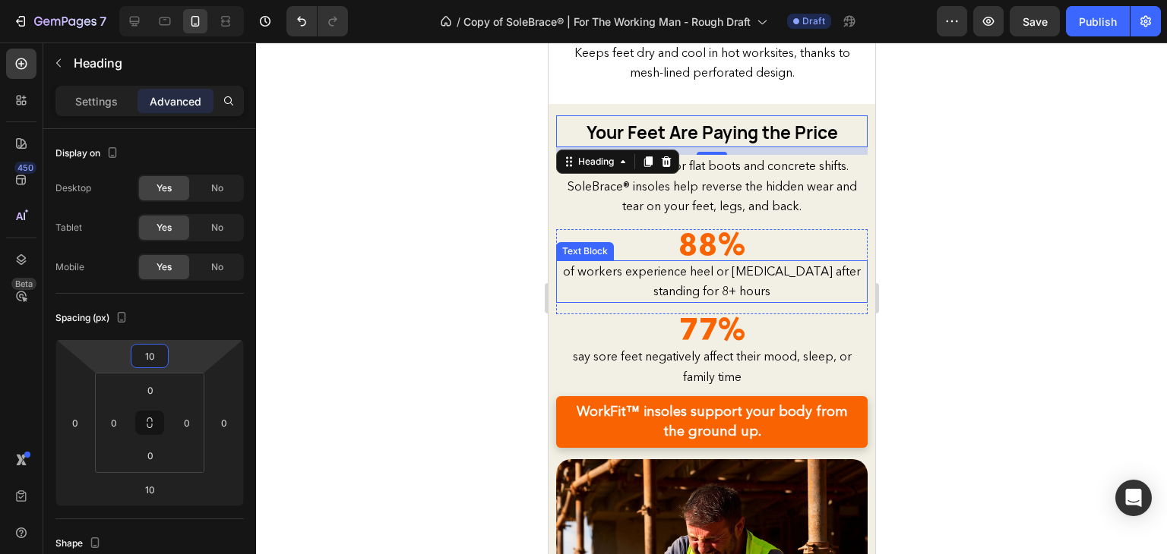
click at [526, 260] on div at bounding box center [711, 299] width 911 height 512
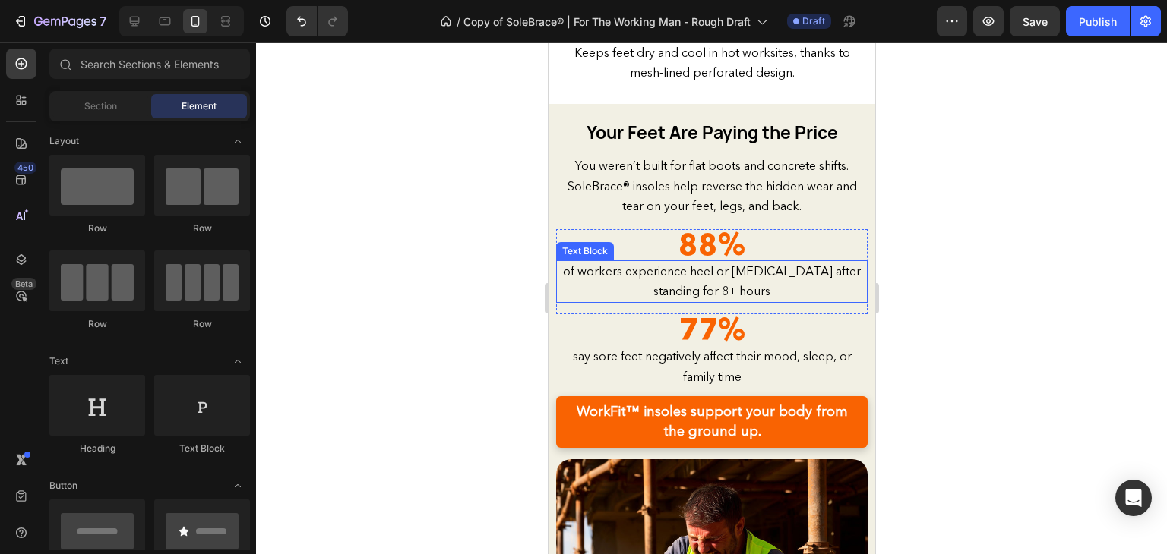
click at [816, 280] on div "of workers experience heel or [MEDICAL_DATA] after standing for 8+ hours" at bounding box center [710, 282] width 311 height 43
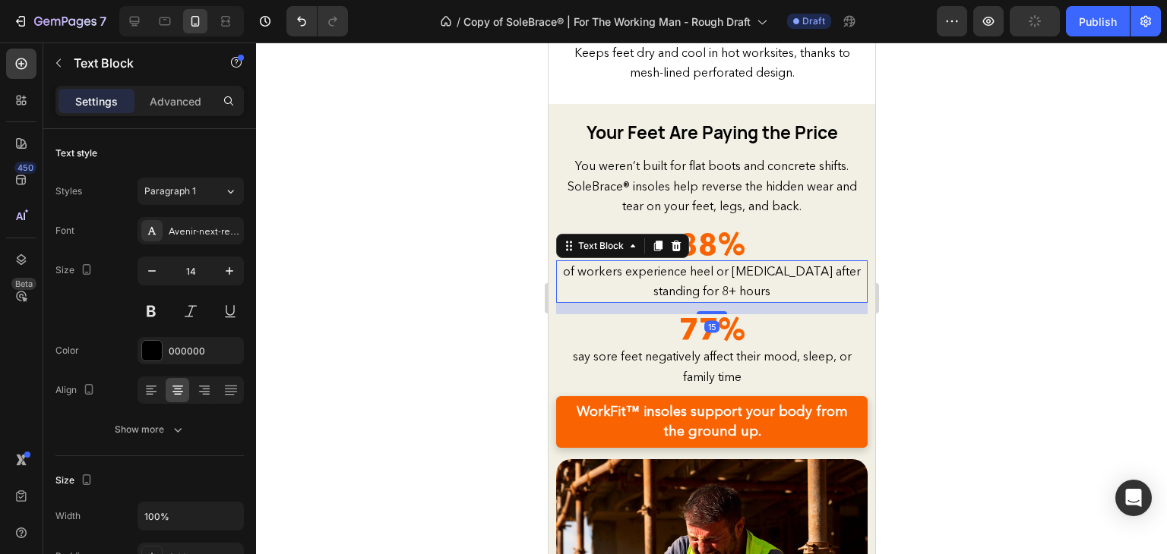
click at [160, 119] on div "Settings Advanced" at bounding box center [149, 107] width 213 height 43
click at [169, 105] on p "Advanced" at bounding box center [176, 101] width 52 height 16
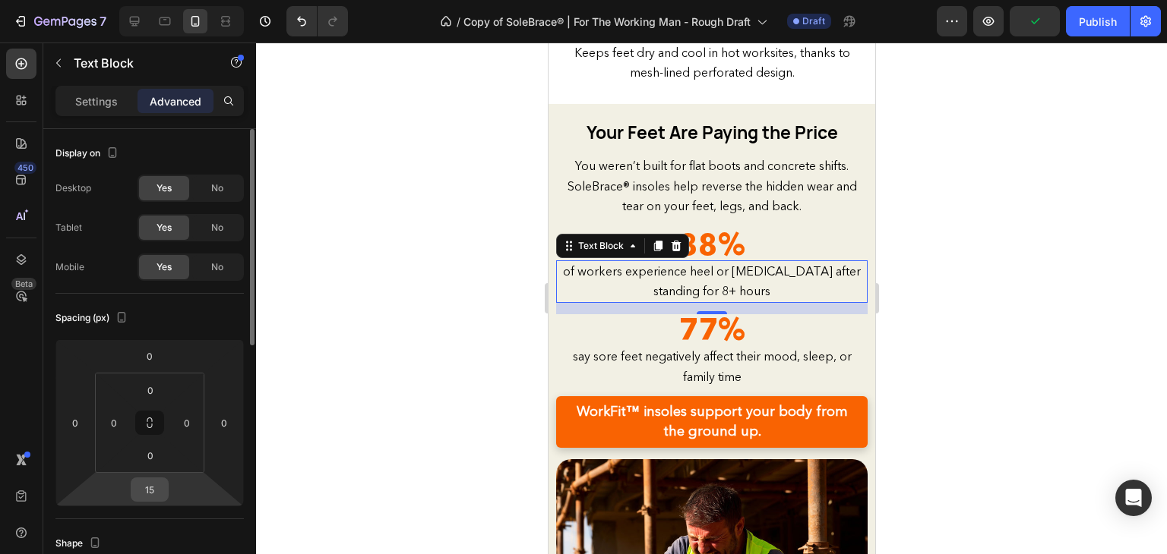
click at [152, 501] on div "15" at bounding box center [150, 490] width 38 height 24
click at [150, 489] on input "15" at bounding box center [149, 490] width 30 height 23
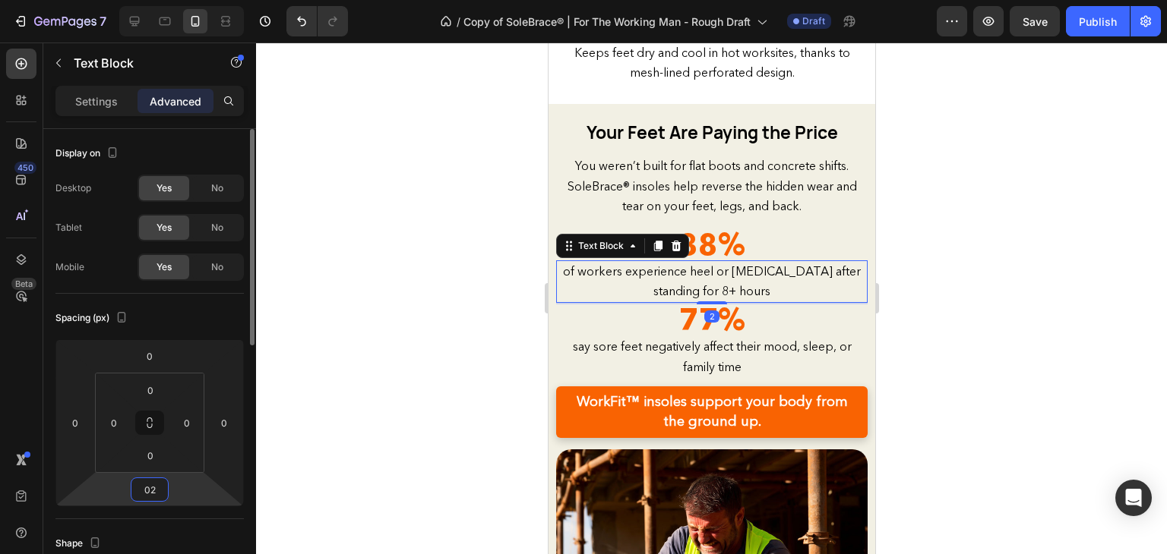
type input "0"
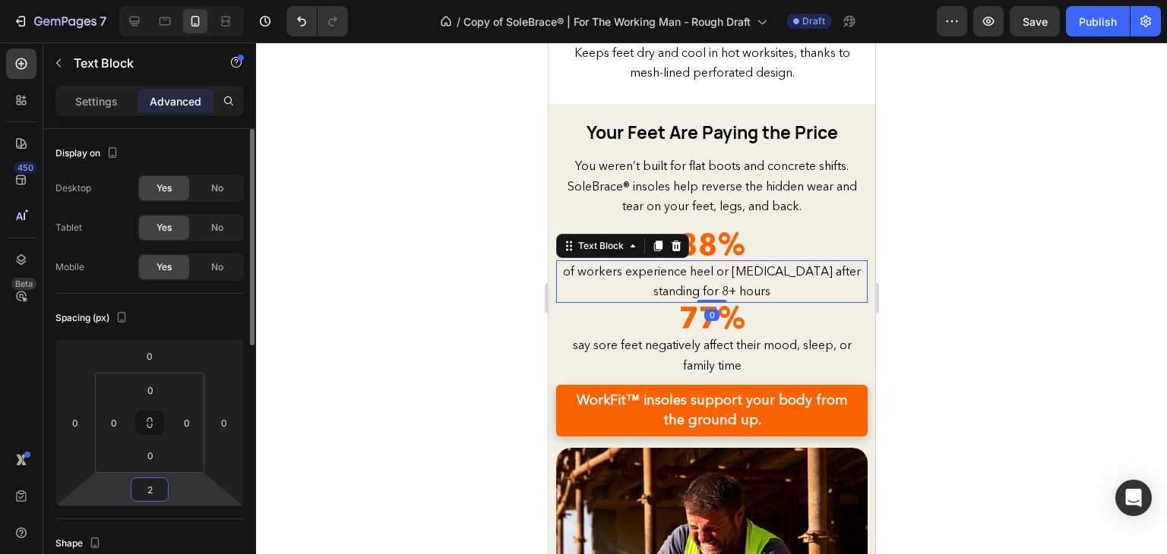
type input "20"
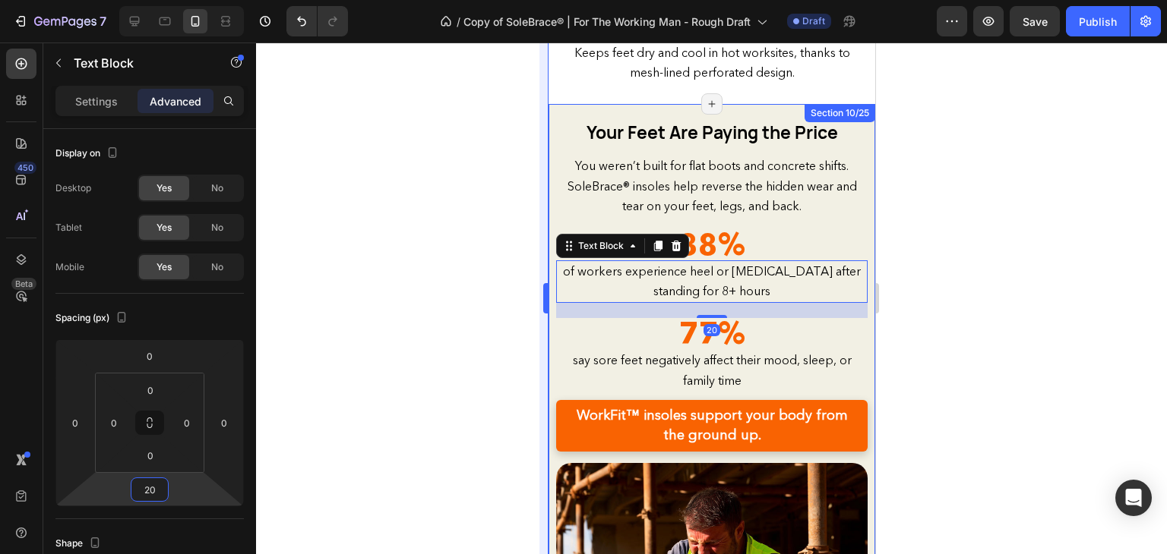
click at [521, 319] on div at bounding box center [711, 299] width 911 height 512
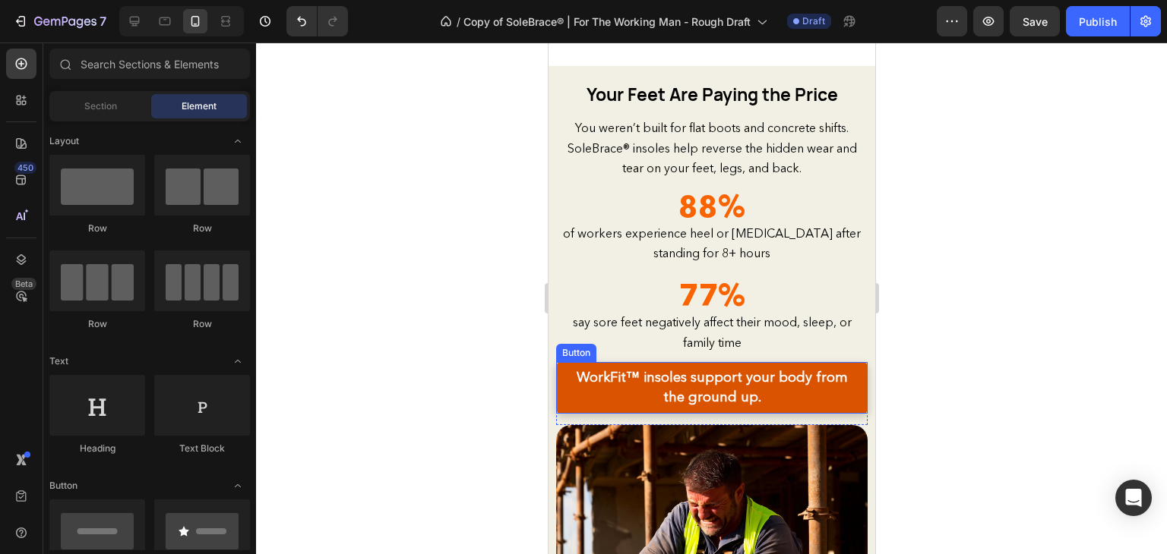
scroll to position [1823, 0]
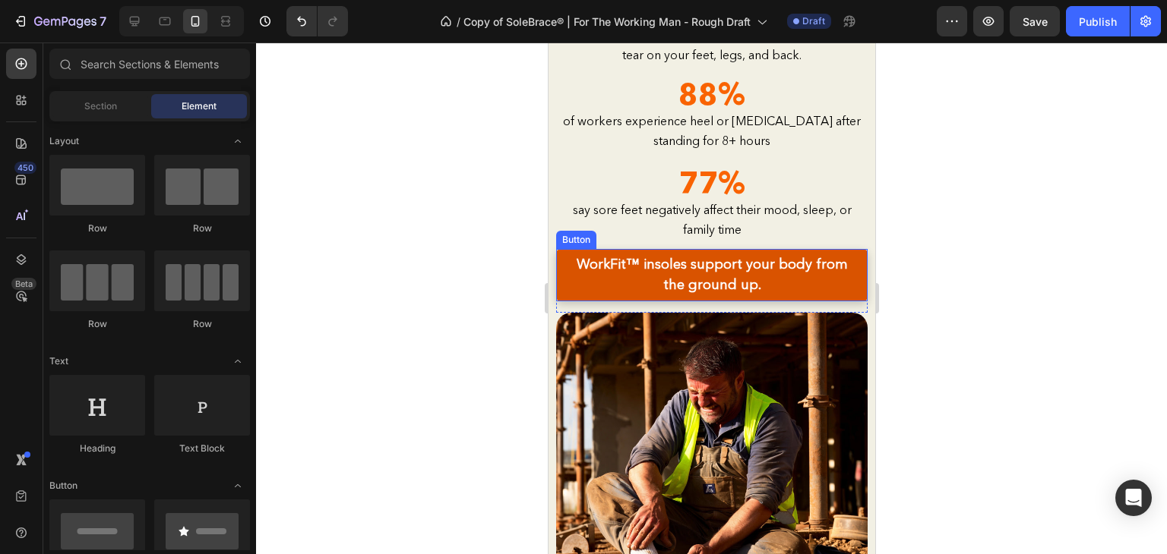
click at [765, 292] on link "WorkFit™ insoles support your body from the ground up." at bounding box center [710, 275] width 311 height 52
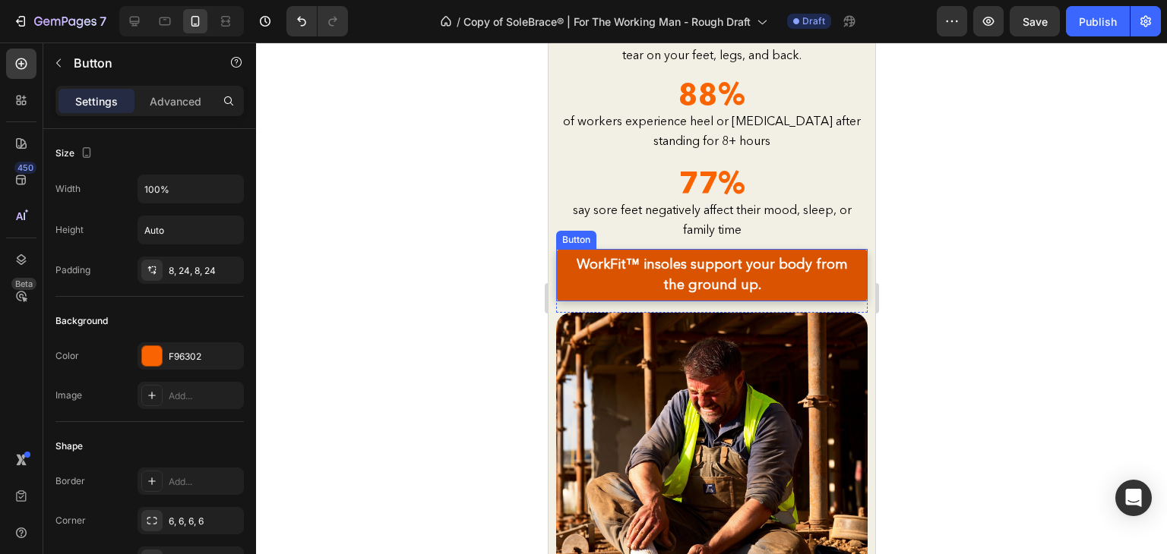
click at [767, 290] on link "WorkFit™ insoles support your body from the ground up." at bounding box center [710, 275] width 311 height 52
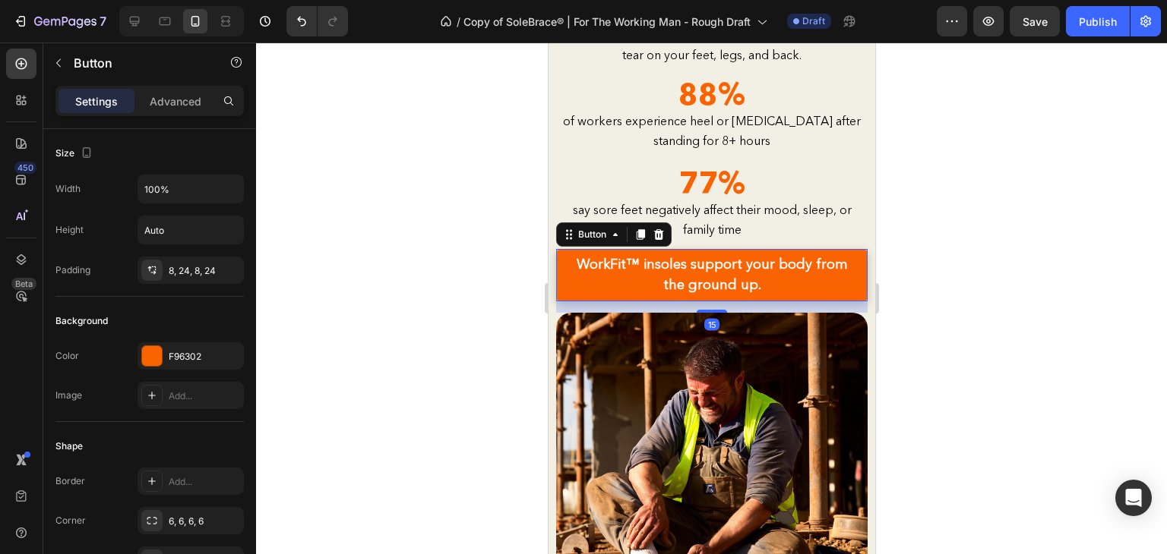
click at [979, 263] on div at bounding box center [711, 299] width 911 height 512
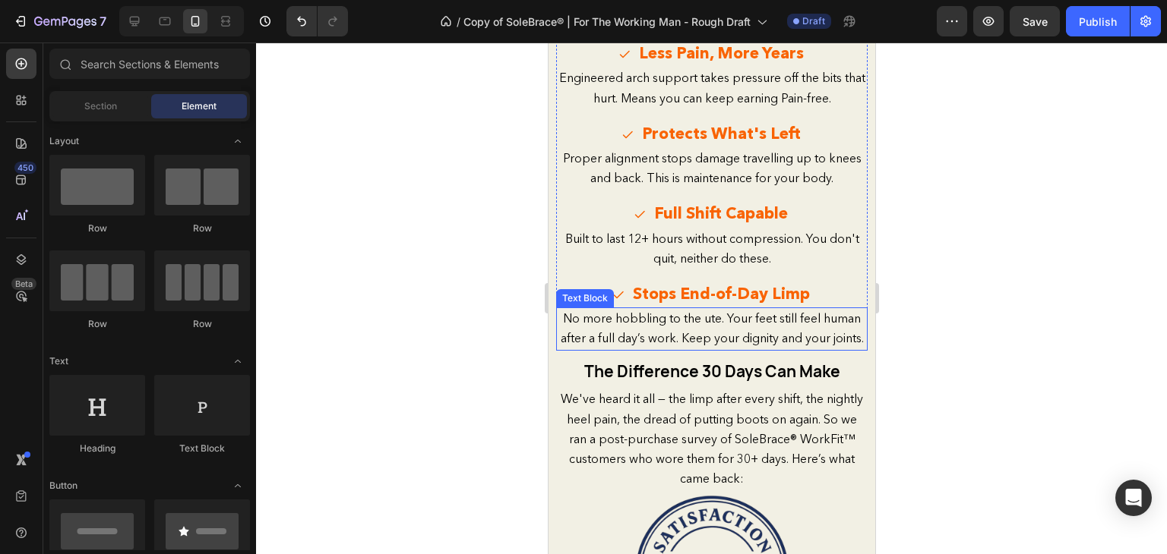
scroll to position [2595, 0]
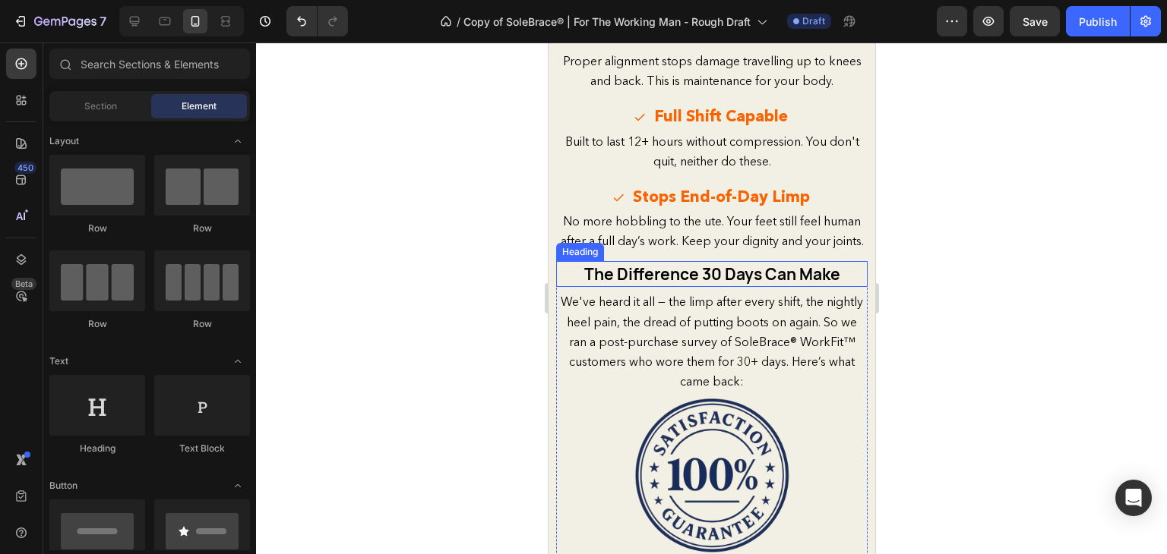
click at [741, 269] on h2 "The Difference 30 Days Can Make" at bounding box center [710, 274] width 311 height 27
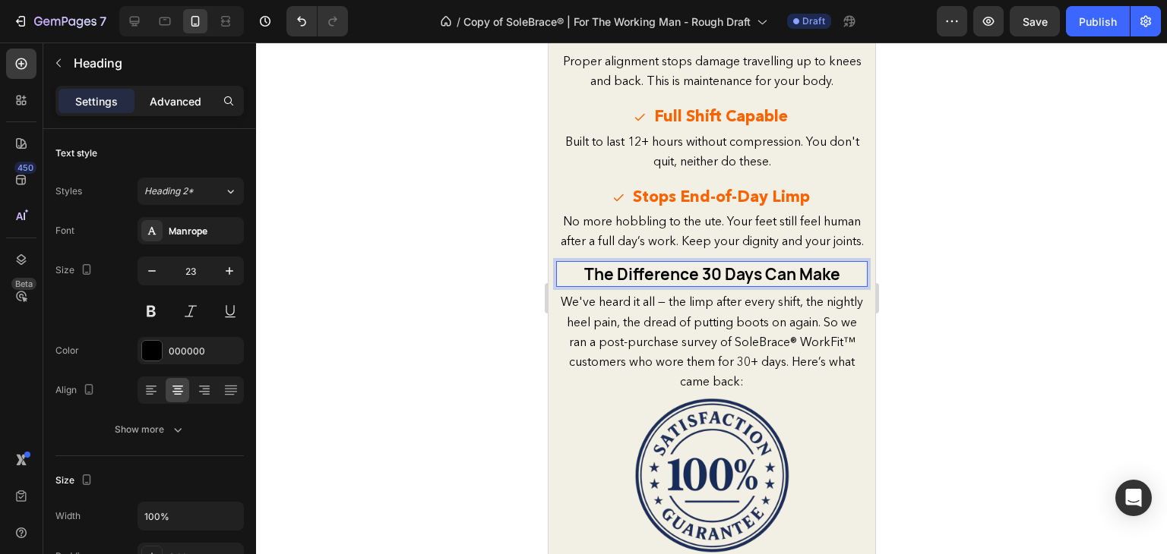
click at [185, 107] on p "Advanced" at bounding box center [176, 101] width 52 height 16
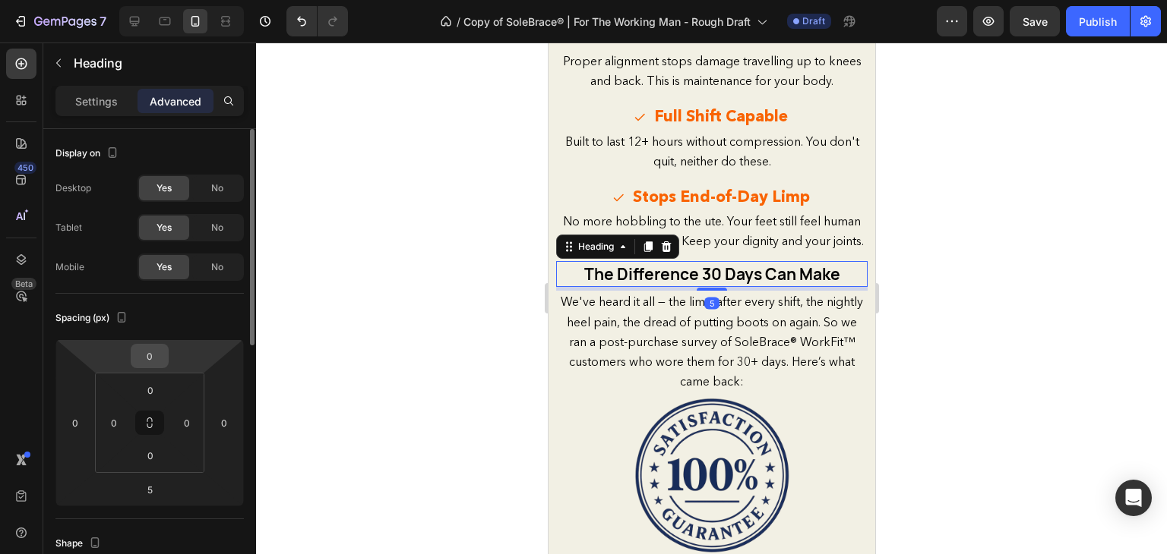
click at [151, 358] on input "0" at bounding box center [149, 356] width 30 height 23
type input "2"
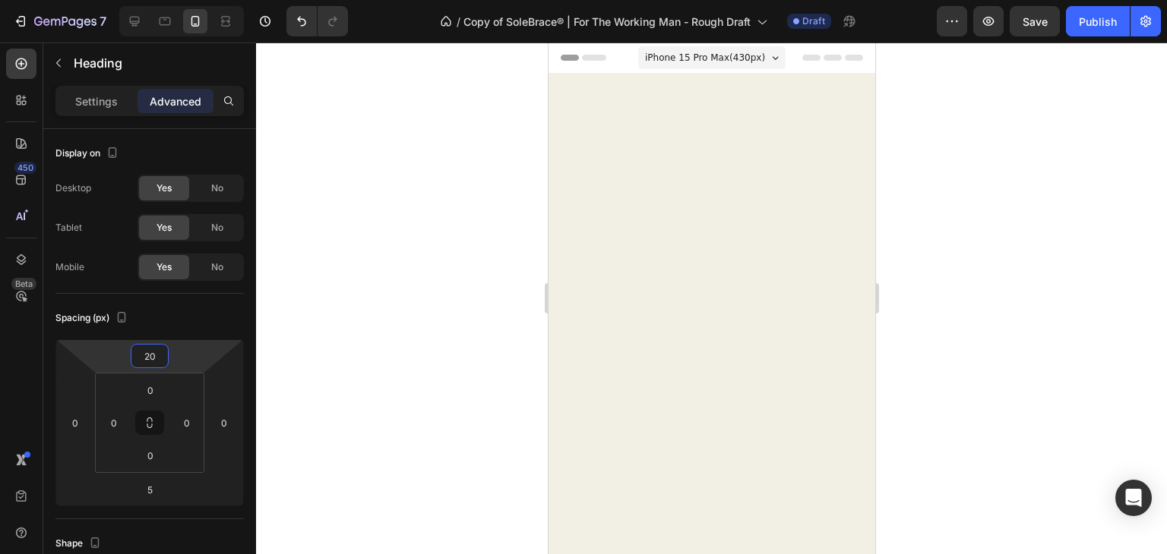
click at [475, 317] on div at bounding box center [711, 299] width 911 height 512
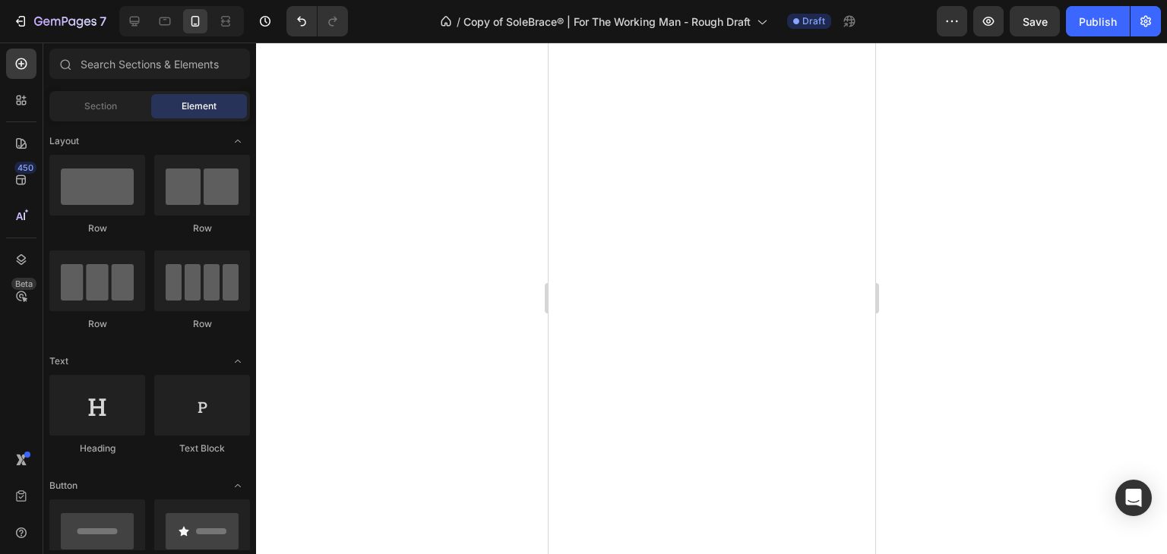
scroll to position [2569, 0]
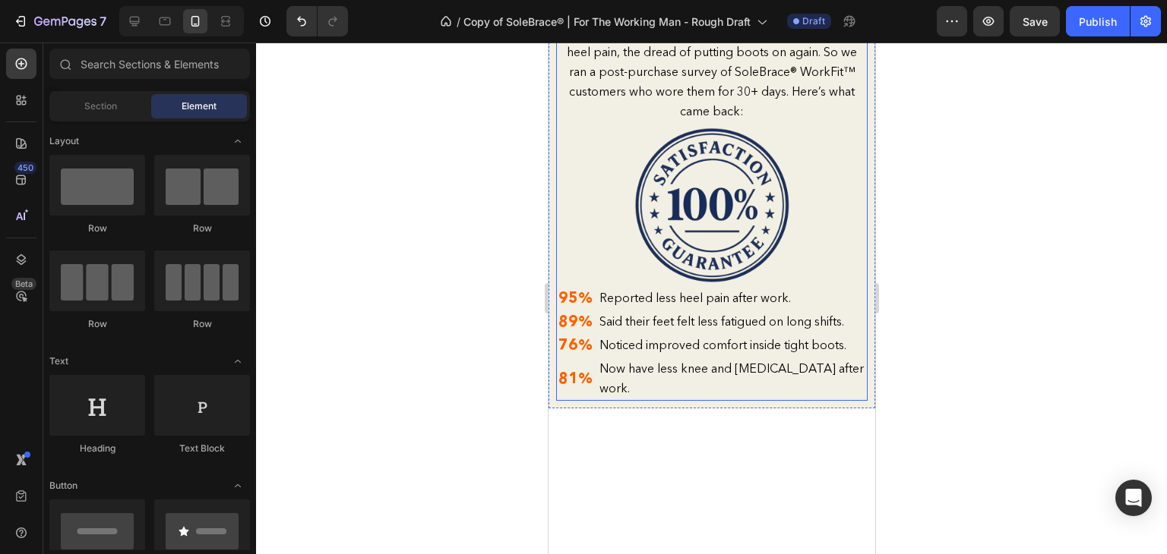
click at [640, 301] on div "⁠⁠⁠⁠⁠⁠⁠ The Difference 30 Days Can Make Heading We've heard it all — the limp a…" at bounding box center [710, 188] width 311 height 425
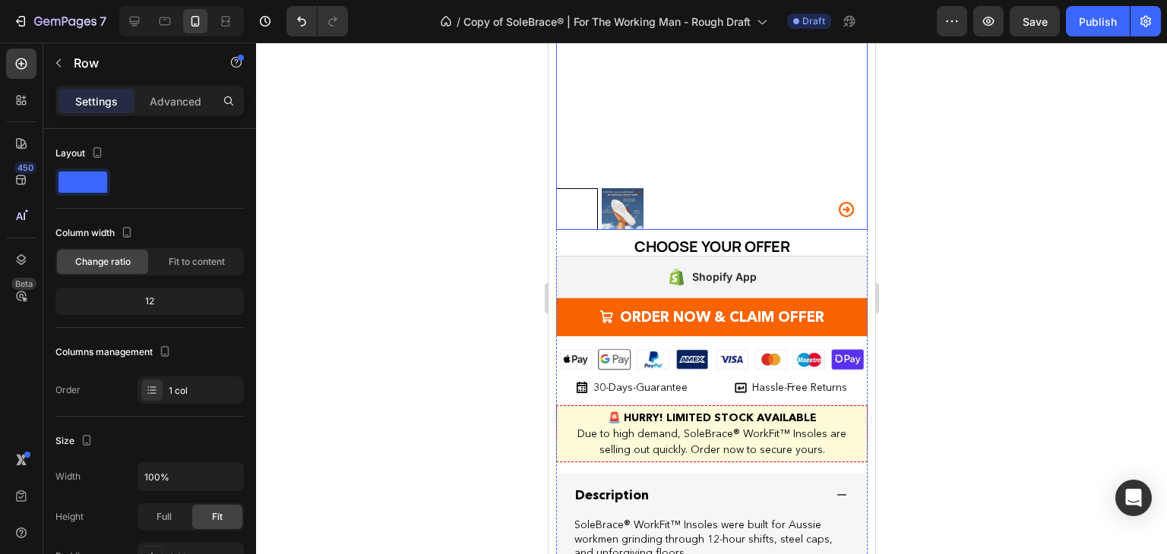
scroll to position [3144, 0]
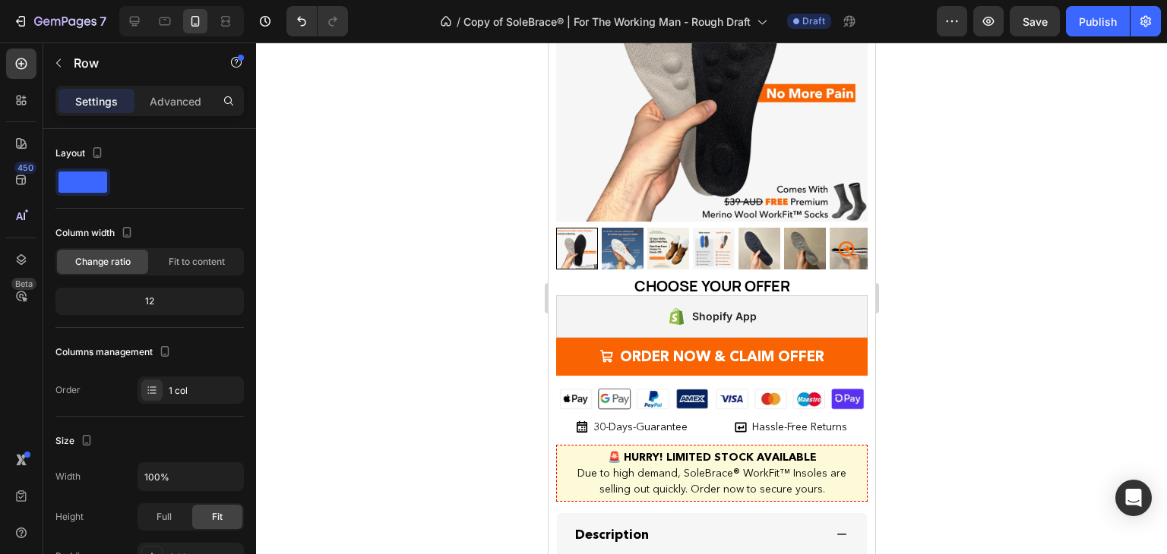
click at [1020, 280] on div at bounding box center [711, 299] width 911 height 512
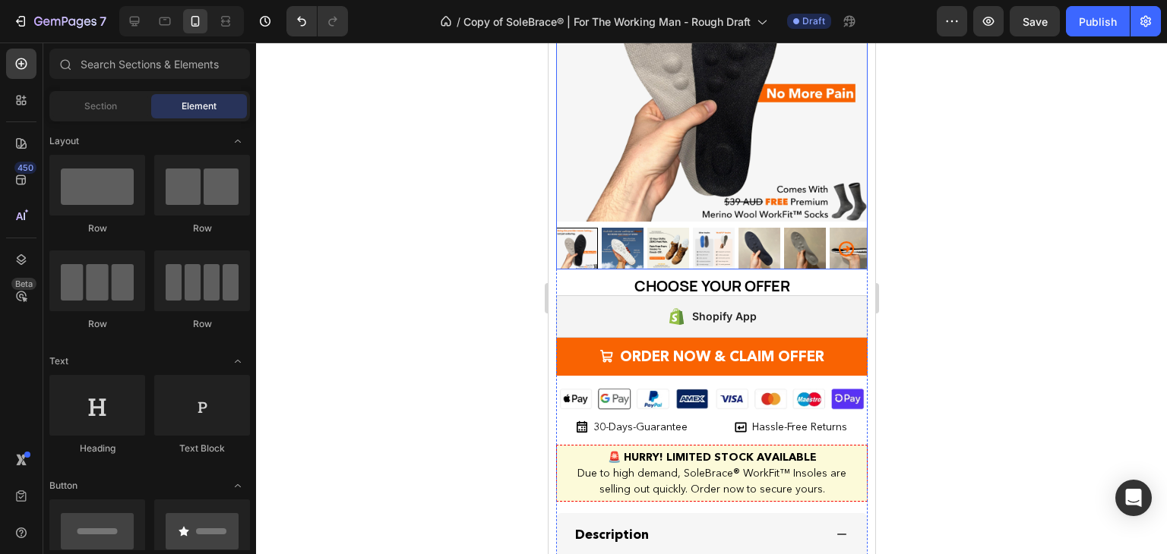
scroll to position [3163, 0]
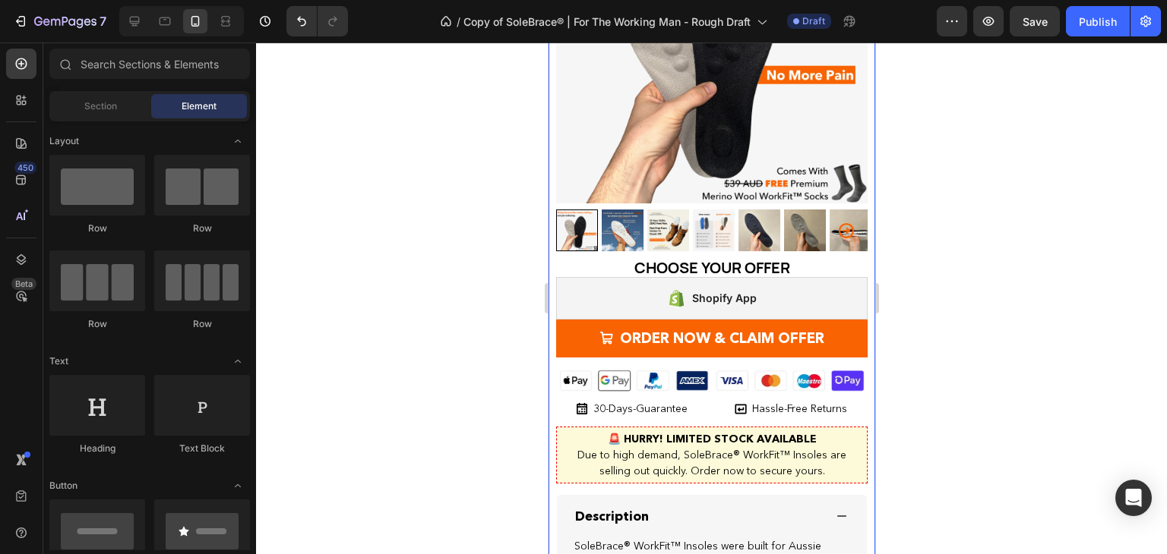
click at [552, 144] on div "Sole Relief Built for Workmen Heading Row Orthopaedic | Shock-Absorbing | All-D…" at bounding box center [711, 374] width 327 height 1118
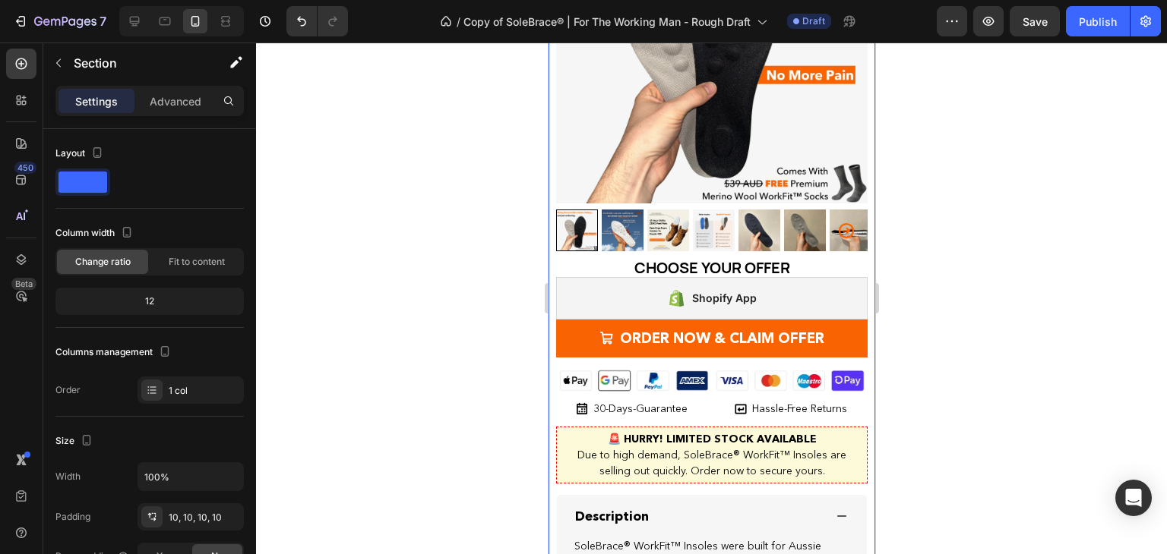
click at [158, 87] on div "Settings Advanced" at bounding box center [149, 101] width 188 height 30
click at [150, 125] on div "Settings Advanced" at bounding box center [149, 107] width 213 height 43
click at [167, 100] on p "Advanced" at bounding box center [176, 101] width 52 height 16
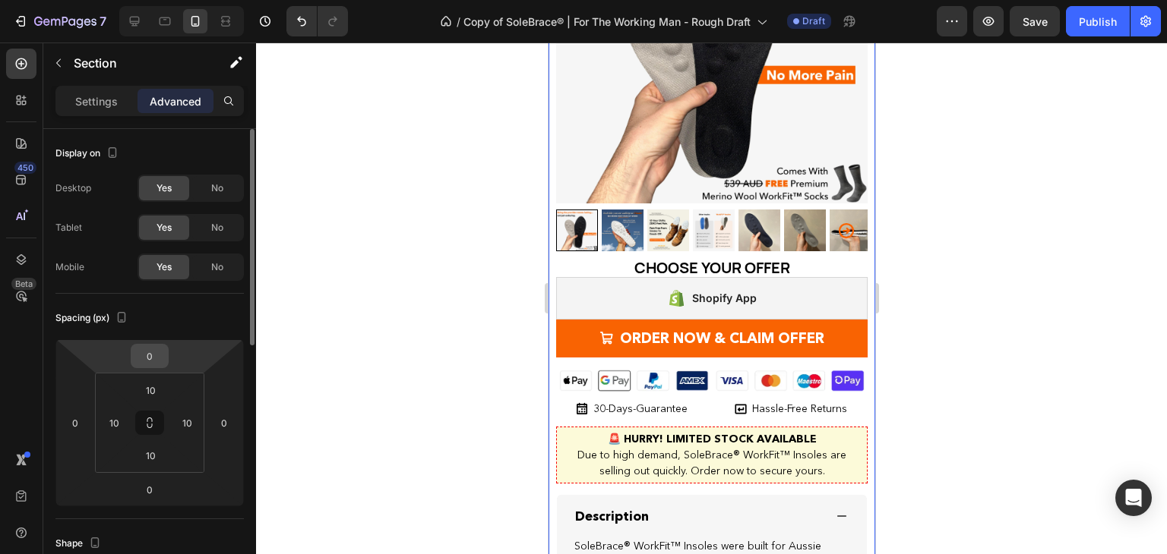
click at [156, 356] on input "0" at bounding box center [149, 356] width 30 height 23
type input "20"
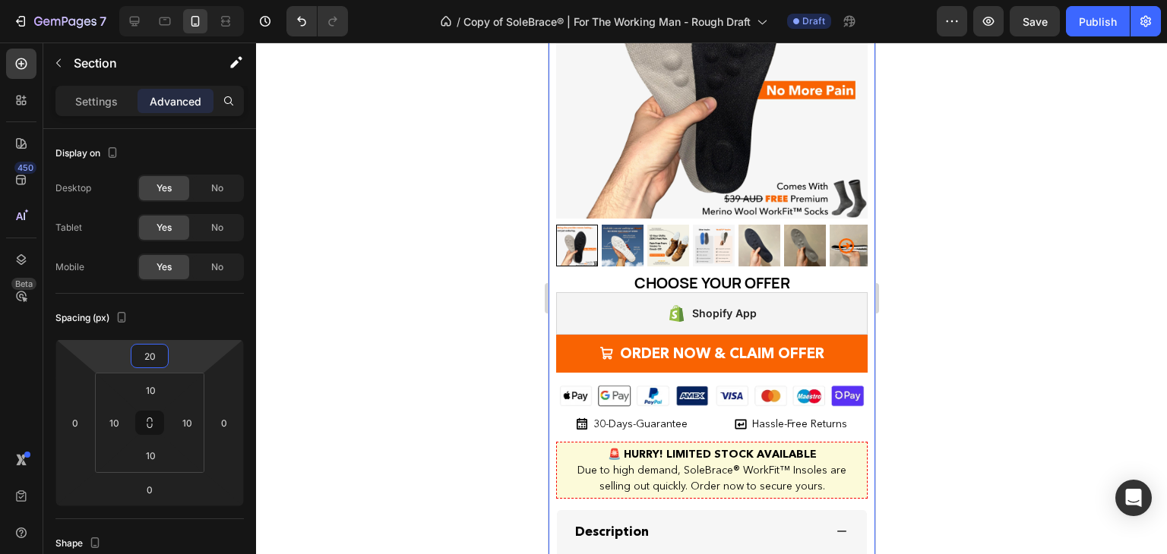
click at [349, 286] on div at bounding box center [711, 299] width 911 height 512
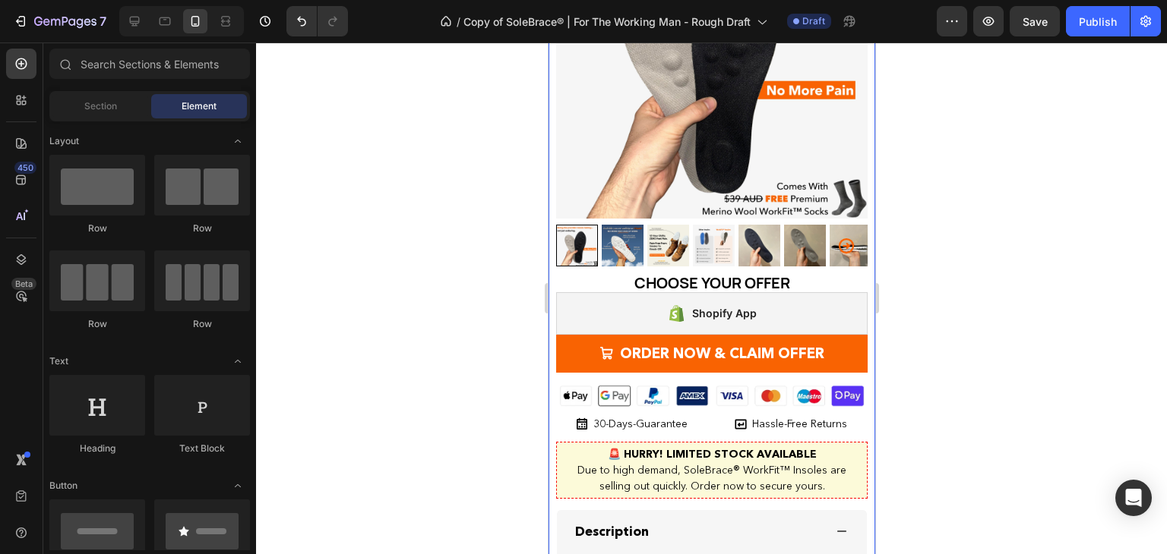
click at [636, 136] on div "Sole Relief Built for Workmen Heading Row Orthopaedic | Shock-Absorbing | All-D…" at bounding box center [711, 389] width 327 height 1118
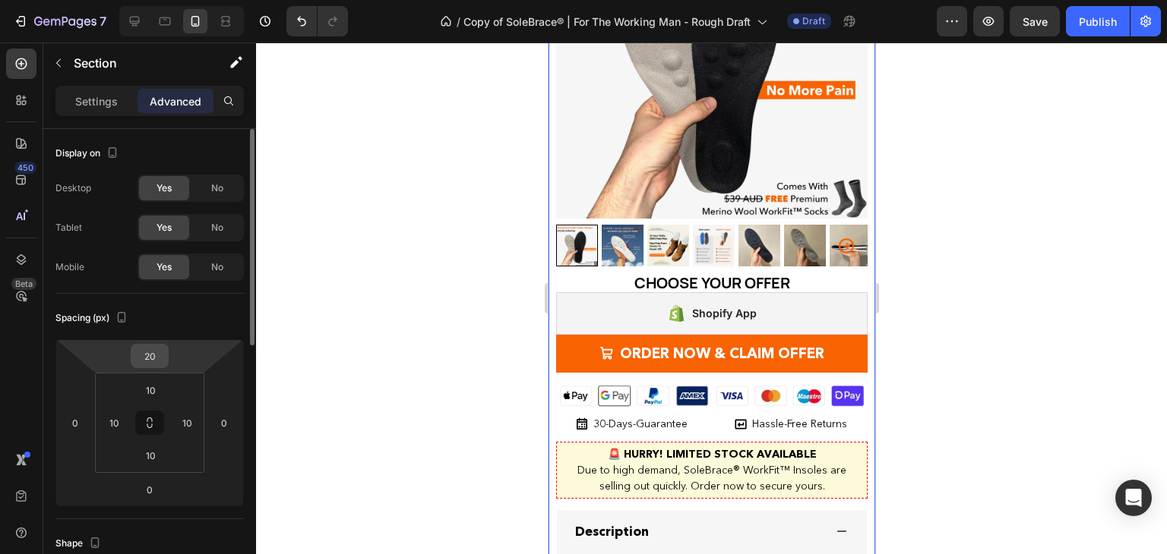
click at [144, 362] on input "20" at bounding box center [149, 356] width 30 height 23
type input "5"
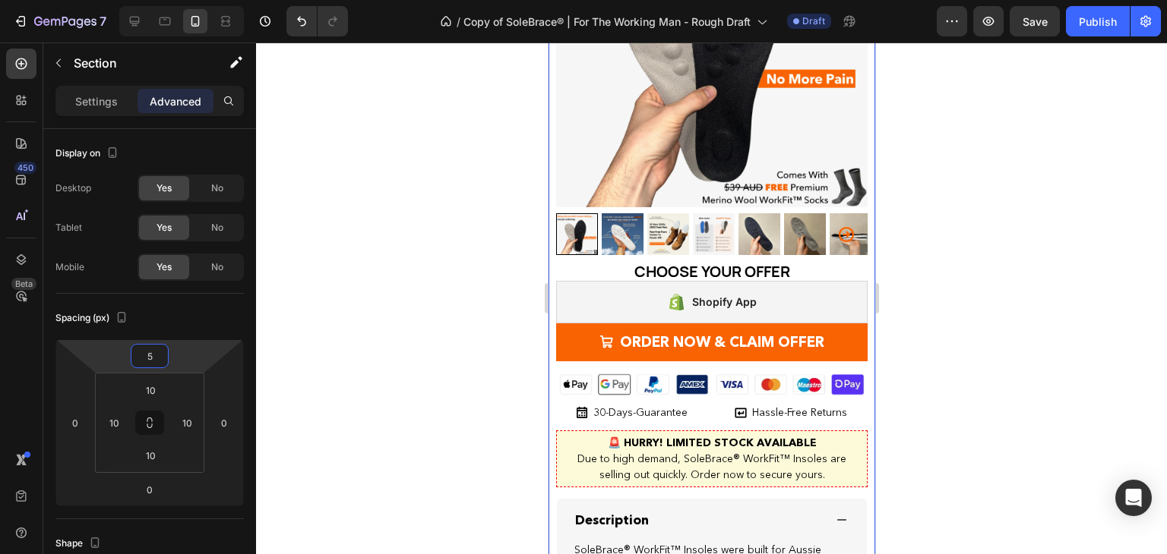
click at [478, 144] on div at bounding box center [711, 299] width 911 height 512
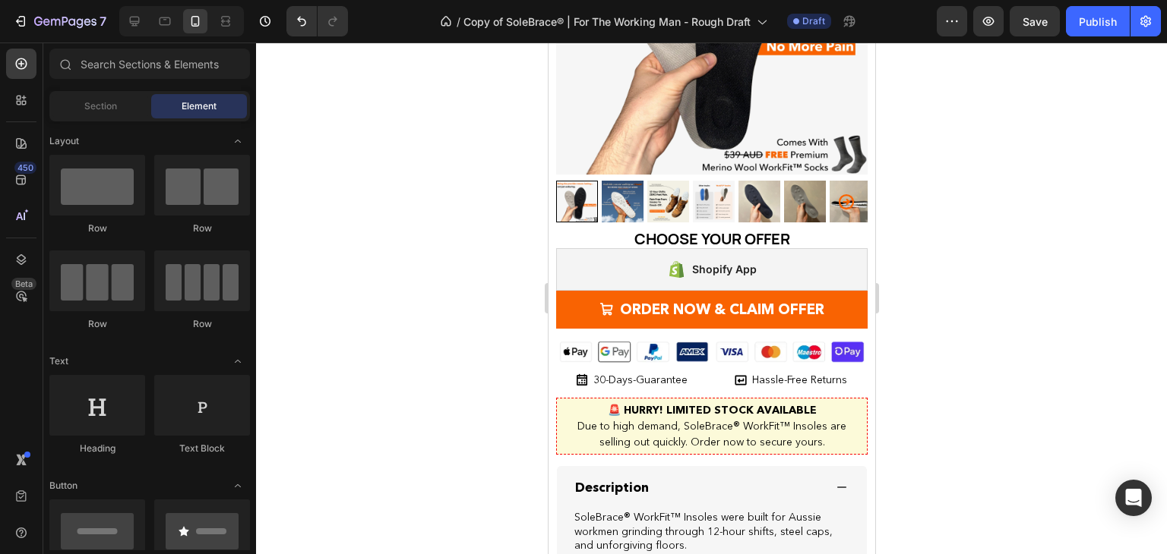
scroll to position [3196, 0]
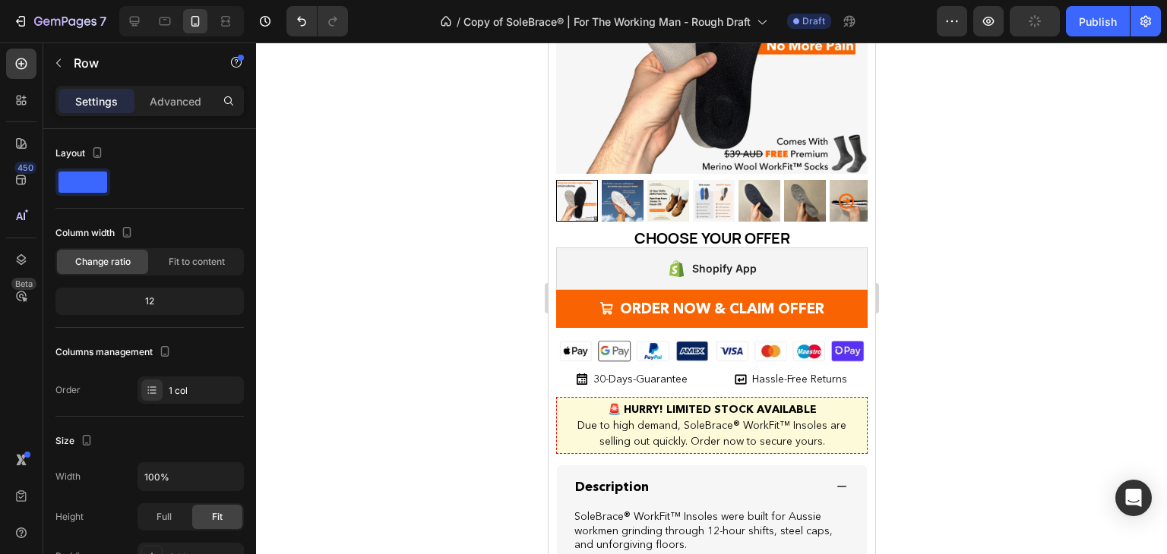
click at [167, 89] on div "Advanced" at bounding box center [175, 101] width 76 height 24
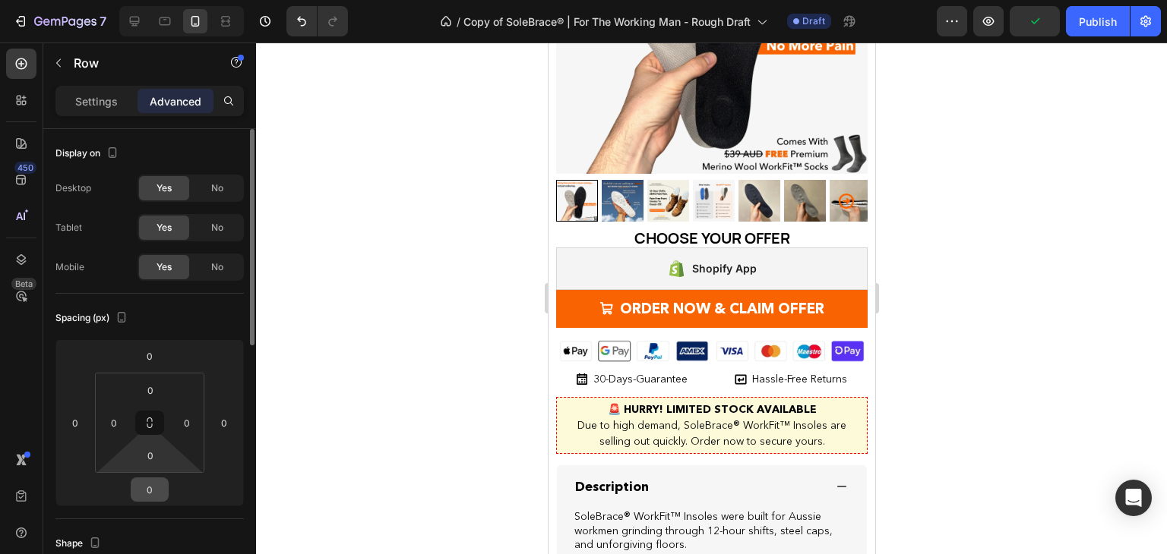
click at [150, 493] on input "0" at bounding box center [149, 490] width 30 height 23
type input "05"
type input "10"
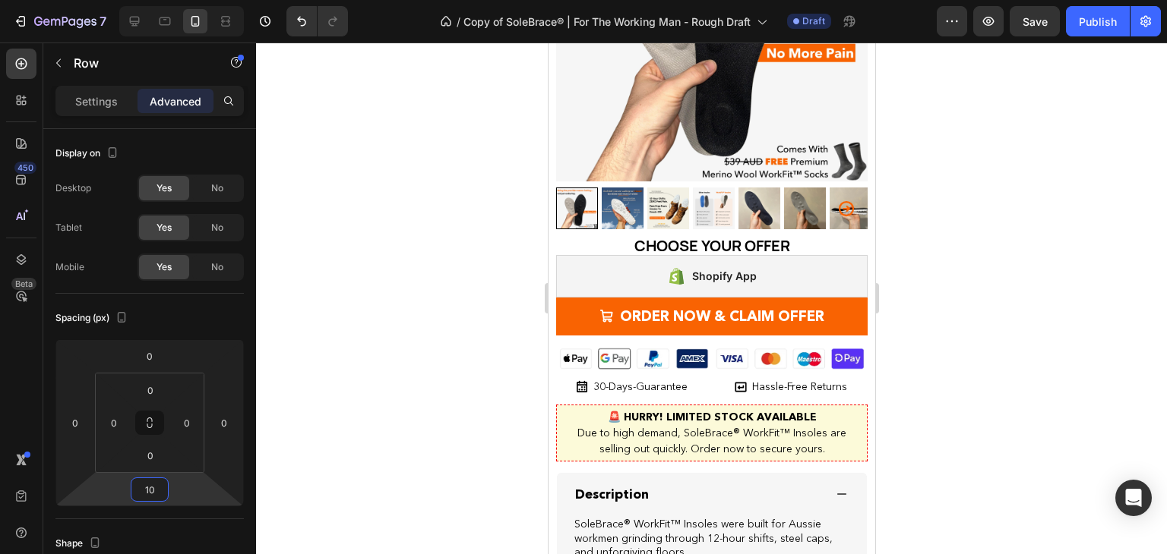
click at [443, 342] on div at bounding box center [711, 299] width 911 height 512
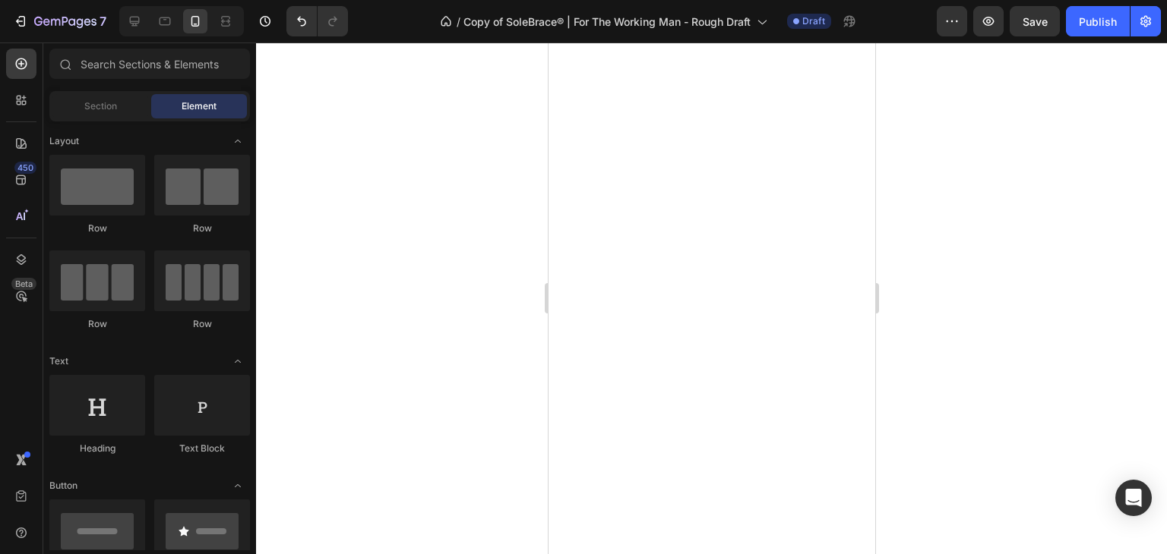
scroll to position [4377, 0]
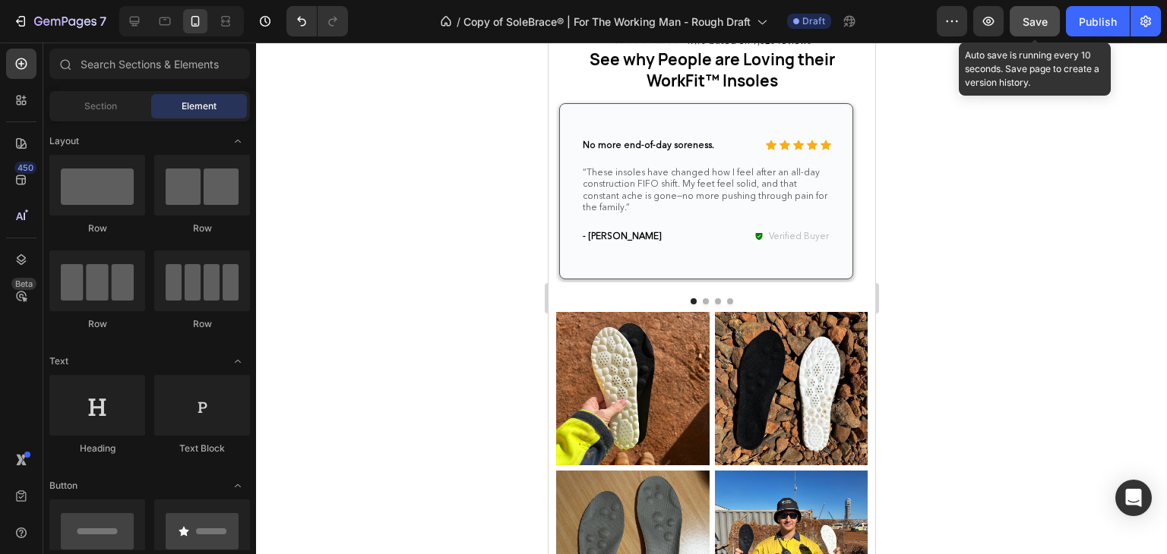
click at [1030, 23] on span "Save" at bounding box center [1034, 21] width 25 height 13
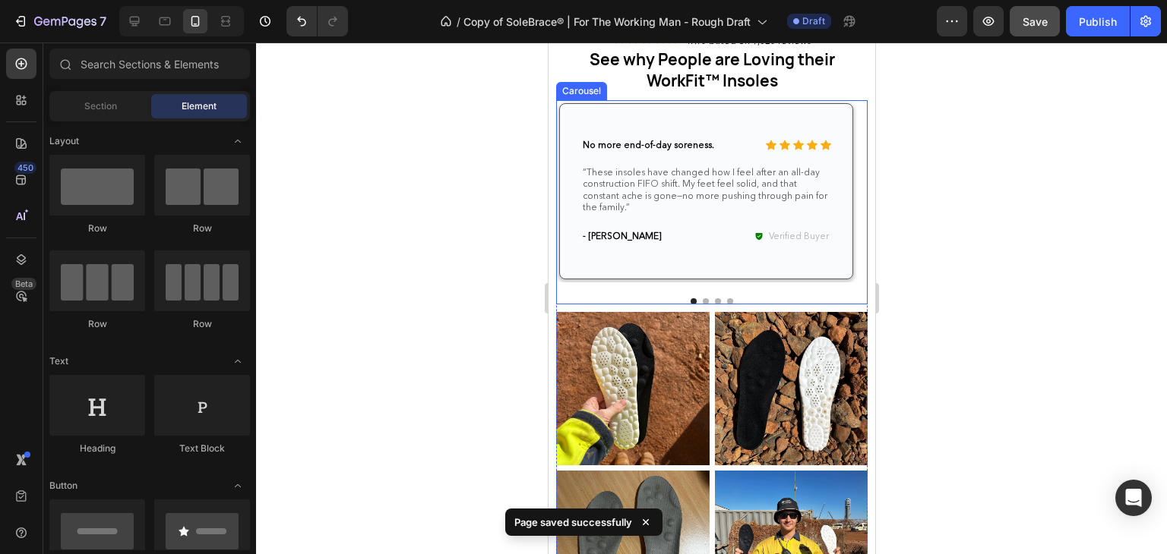
click at [671, 298] on div at bounding box center [710, 301] width 311 height 6
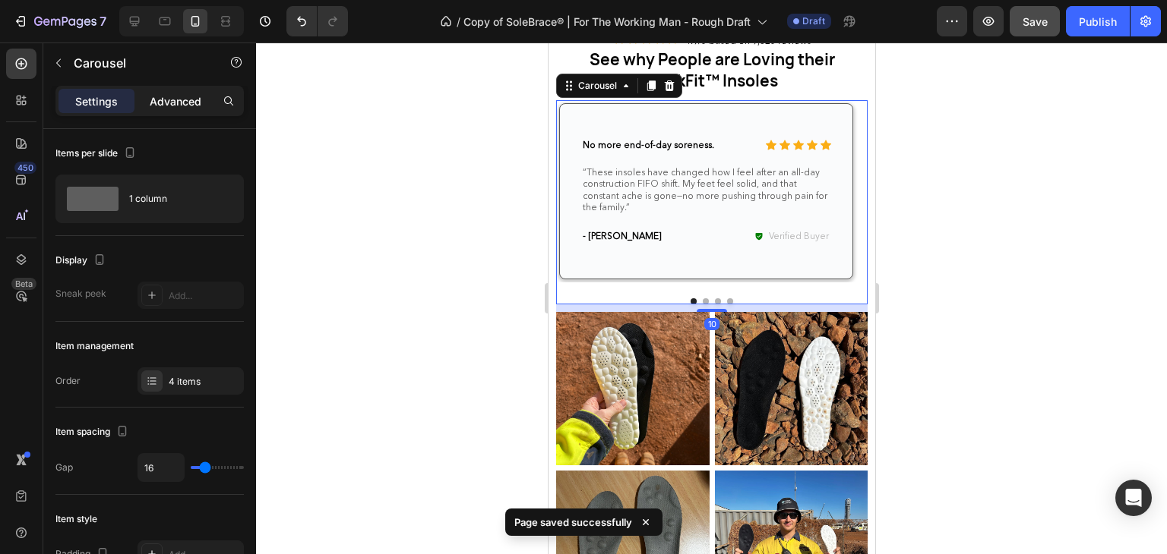
click at [175, 107] on p "Advanced" at bounding box center [176, 101] width 52 height 16
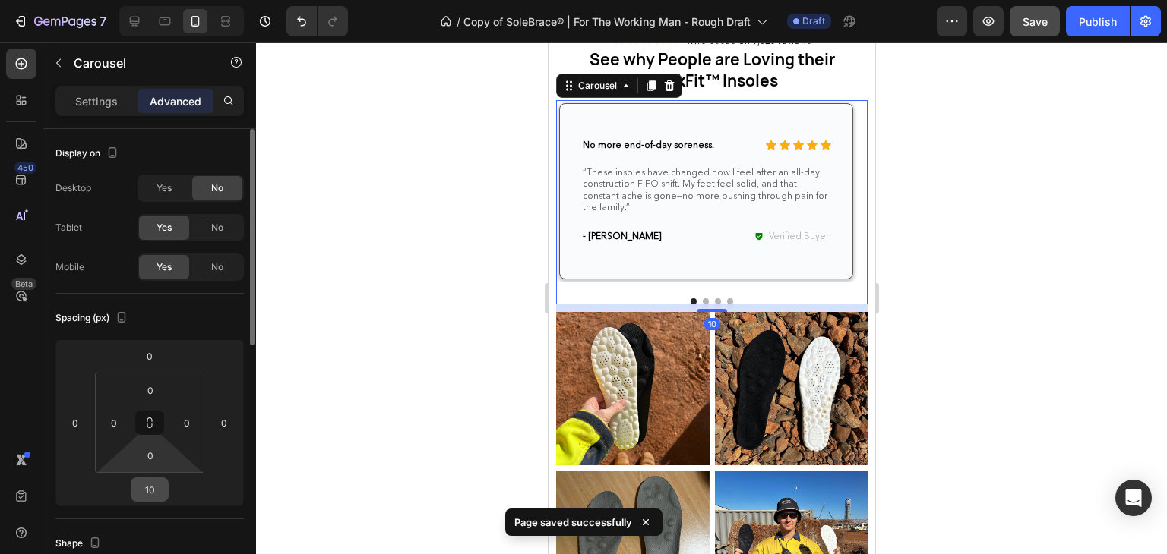
click at [153, 479] on input "10" at bounding box center [149, 490] width 30 height 23
click at [152, 494] on input "10" at bounding box center [149, 490] width 30 height 23
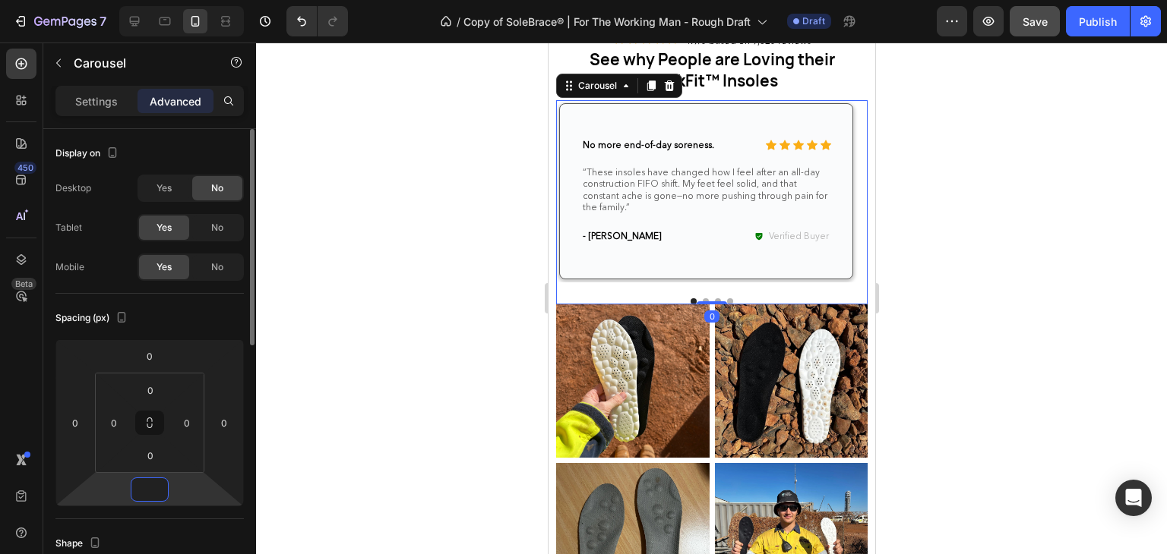
type input "5"
type input "20"
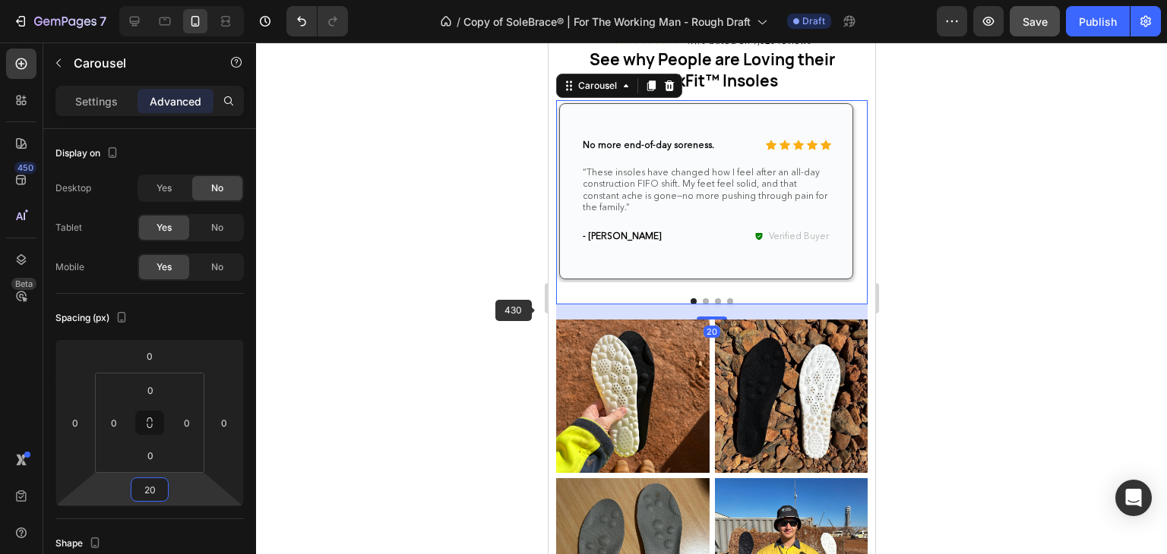
click at [523, 313] on div at bounding box center [711, 299] width 911 height 512
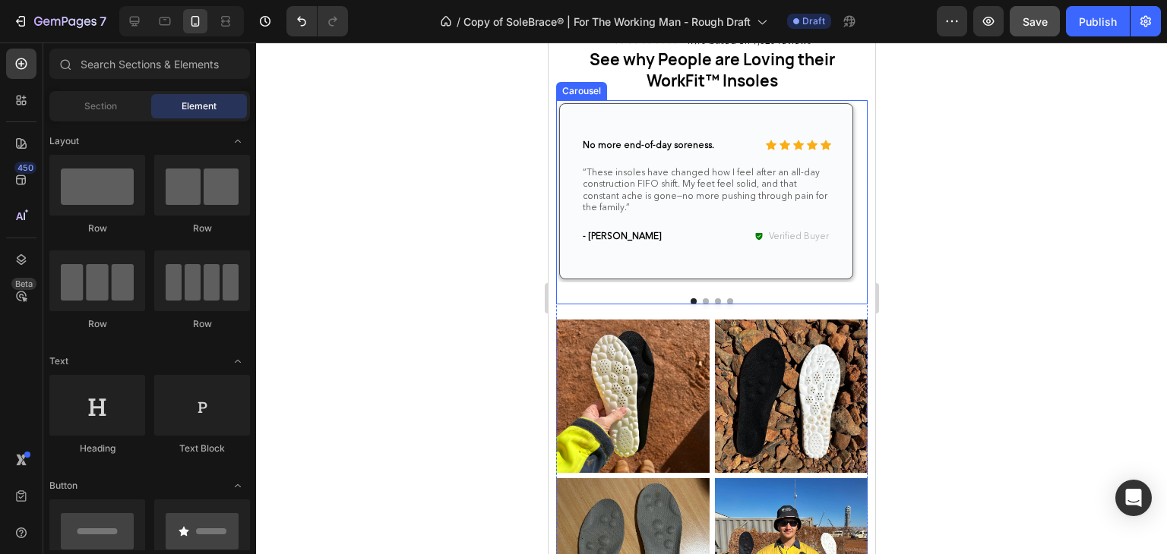
click at [630, 288] on div "Icon Icon Icon Icon Icon Icon List No more end-of-day soreness. Text Block Row …" at bounding box center [710, 202] width 311 height 204
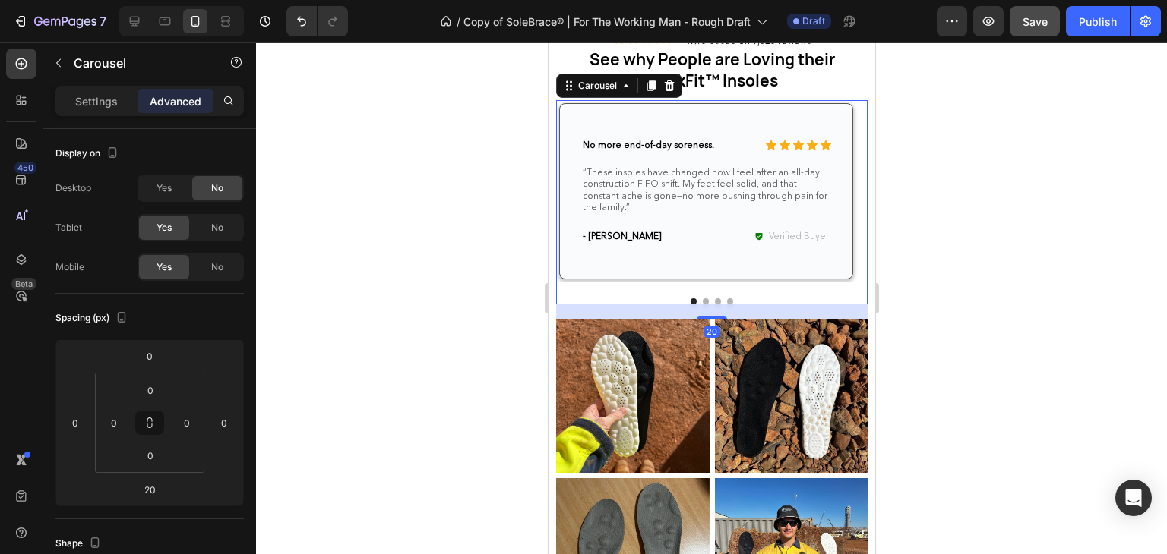
click at [452, 320] on div at bounding box center [711, 299] width 911 height 512
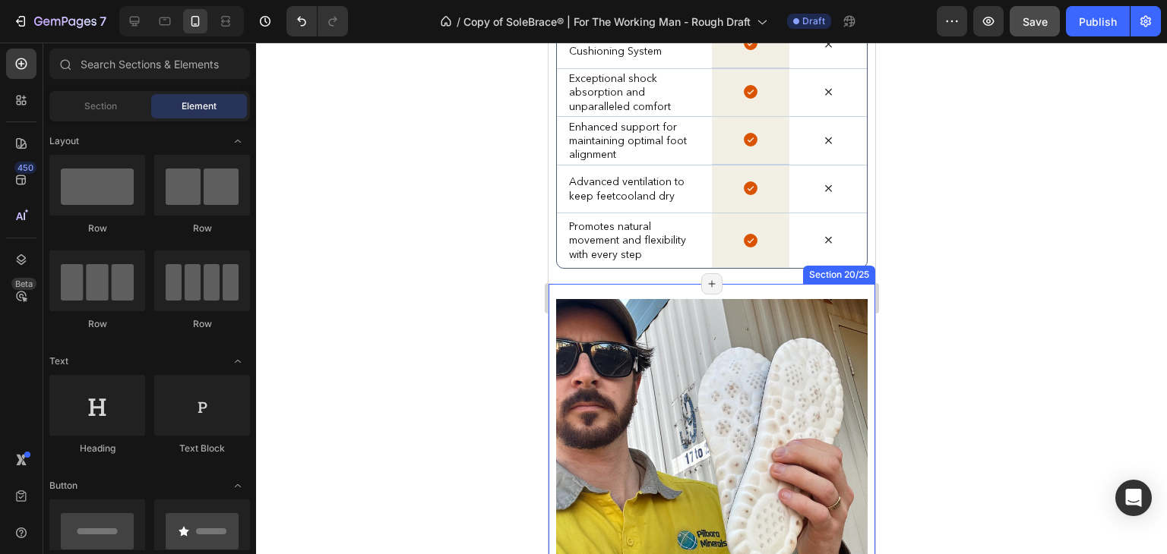
scroll to position [5340, 0]
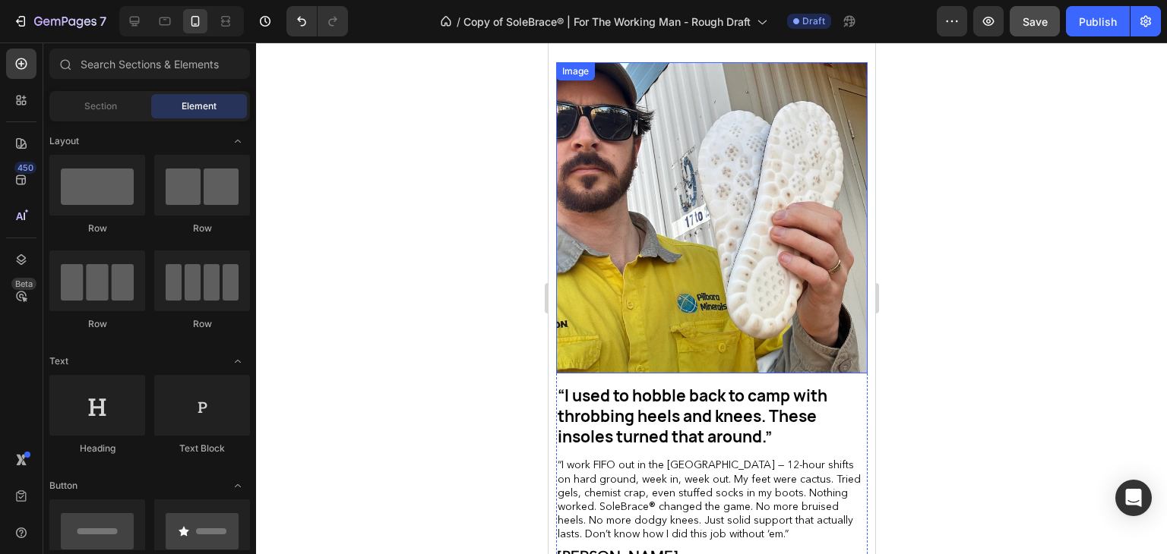
click at [779, 291] on img at bounding box center [710, 217] width 311 height 311
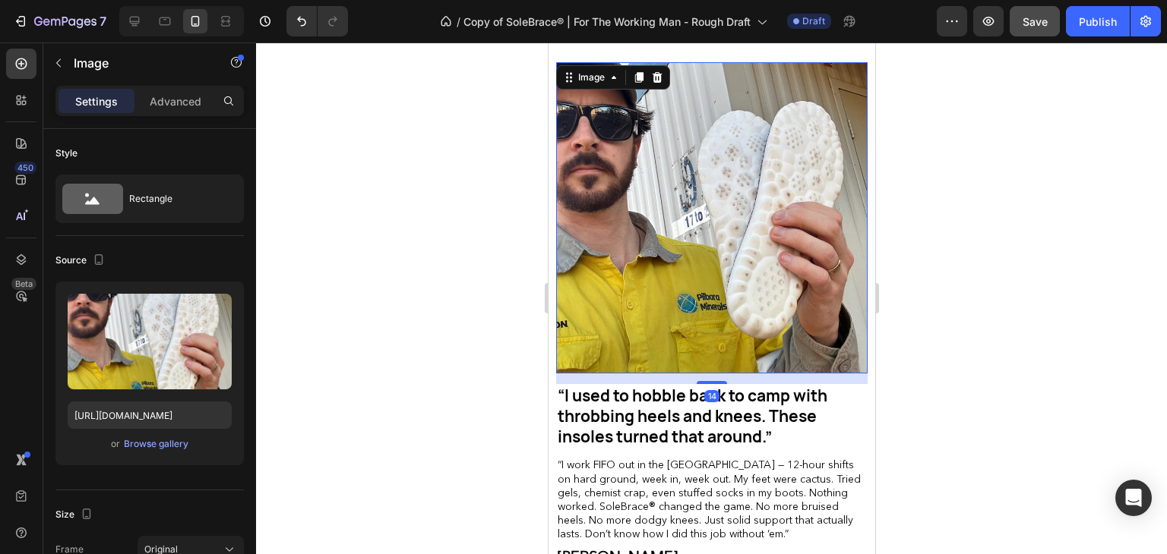
click at [438, 220] on div at bounding box center [711, 299] width 911 height 512
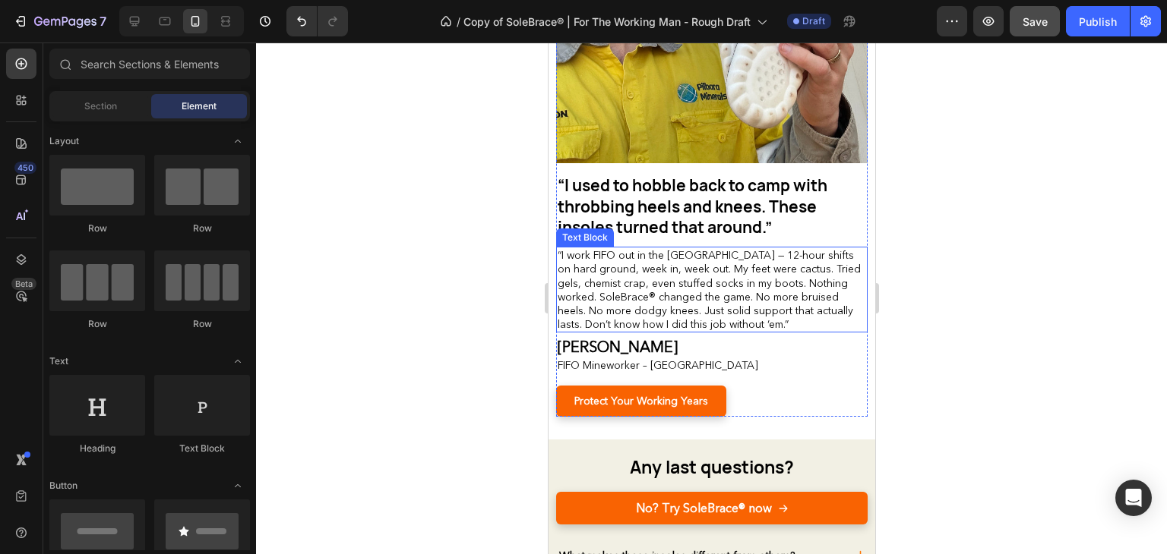
scroll to position [5463, 0]
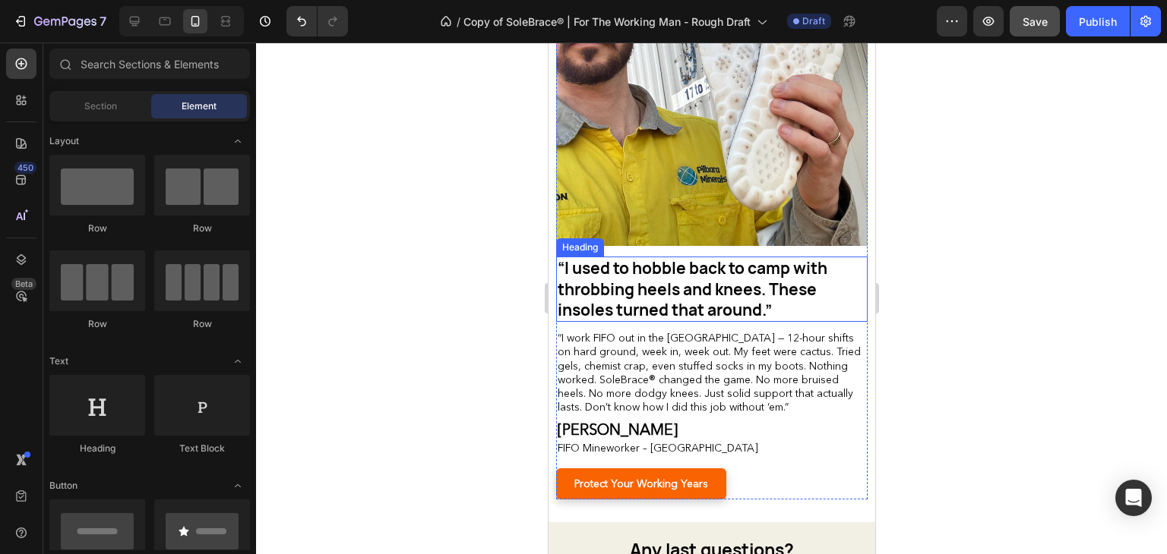
click at [685, 292] on span "“I used to hobble back to camp with throbbing heels and knees. These insoles tu…" at bounding box center [692, 288] width 270 height 63
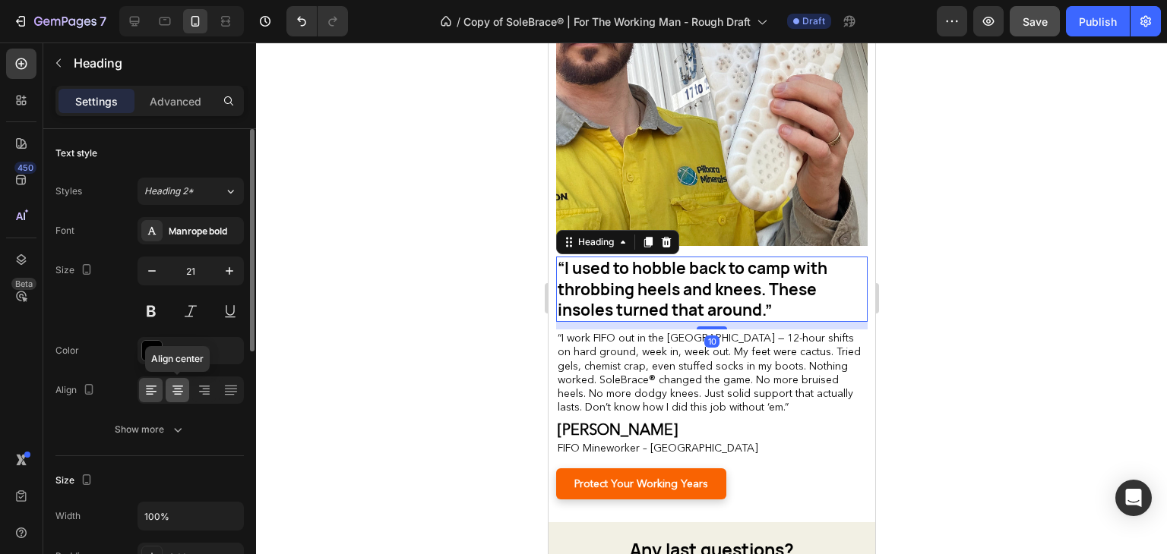
drag, startPoint x: 181, startPoint y: 387, endPoint x: 167, endPoint y: 324, distance: 65.2
click at [181, 387] on icon at bounding box center [177, 390] width 15 height 15
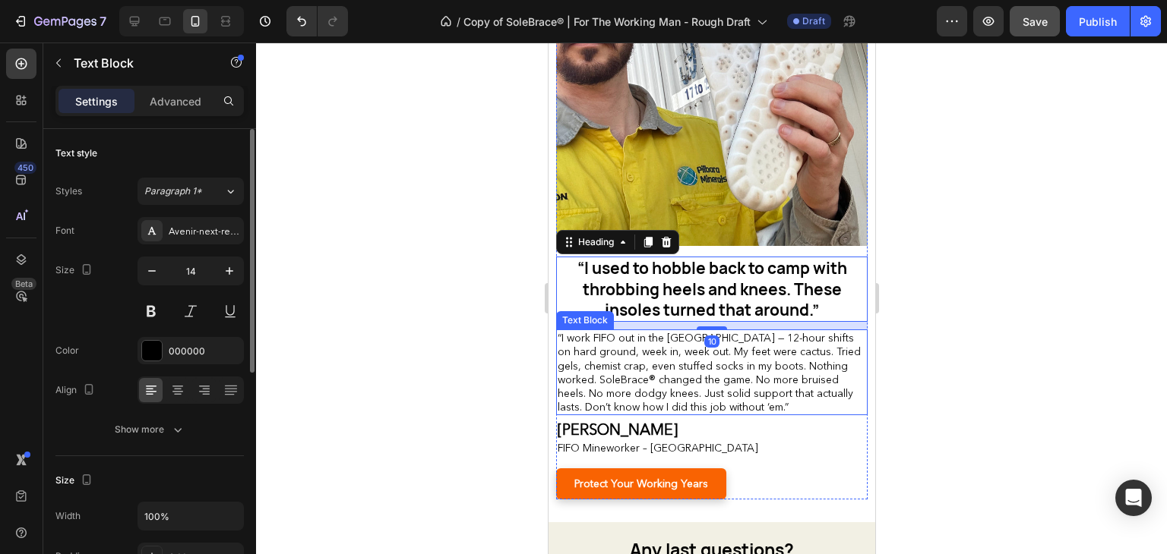
click at [686, 364] on span "“I work FIFO out in the [GEOGRAPHIC_DATA] — 12-hour shifts on hard ground, week…" at bounding box center [708, 372] width 303 height 83
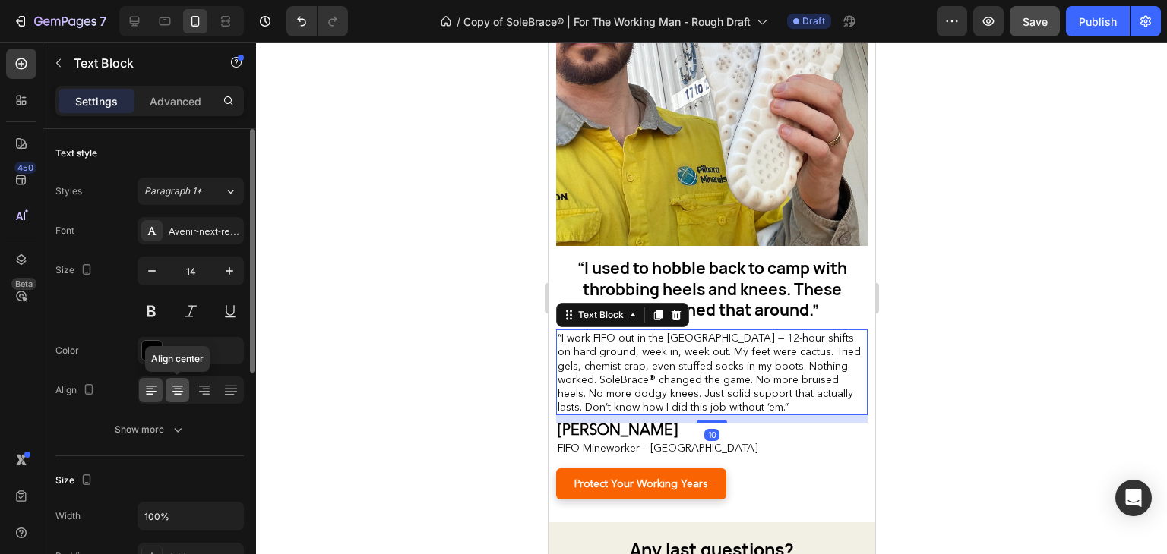
click at [185, 384] on icon at bounding box center [177, 390] width 15 height 15
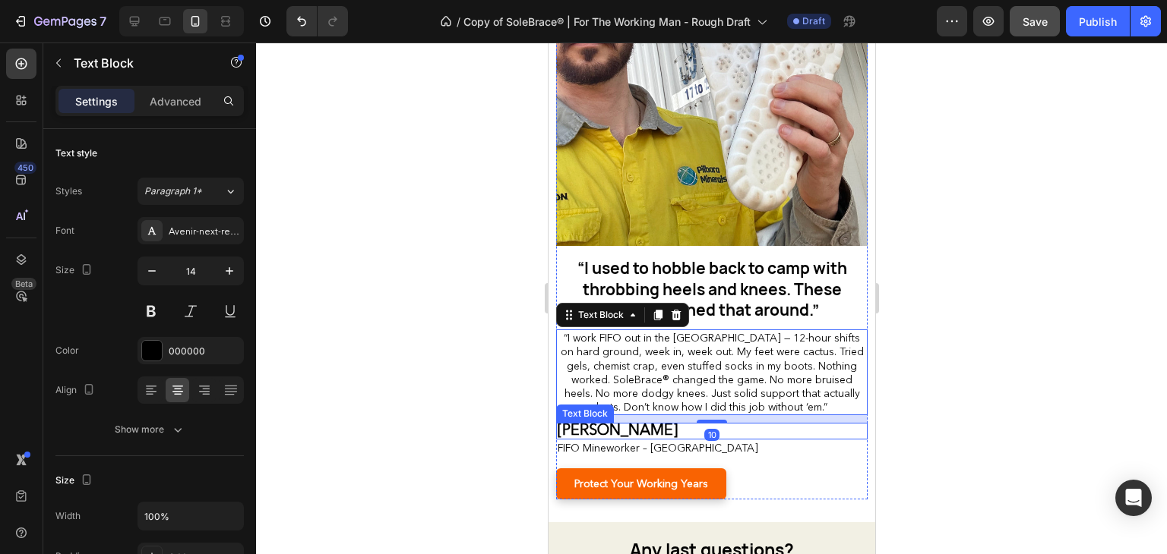
click at [614, 422] on strong "[PERSON_NAME]" at bounding box center [617, 430] width 120 height 18
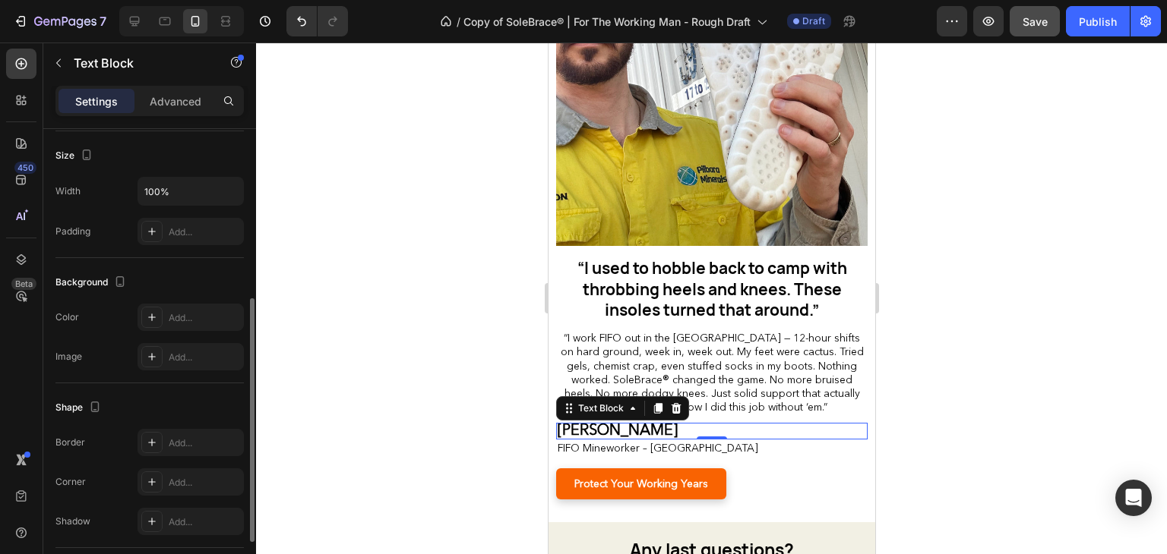
scroll to position [430, 0]
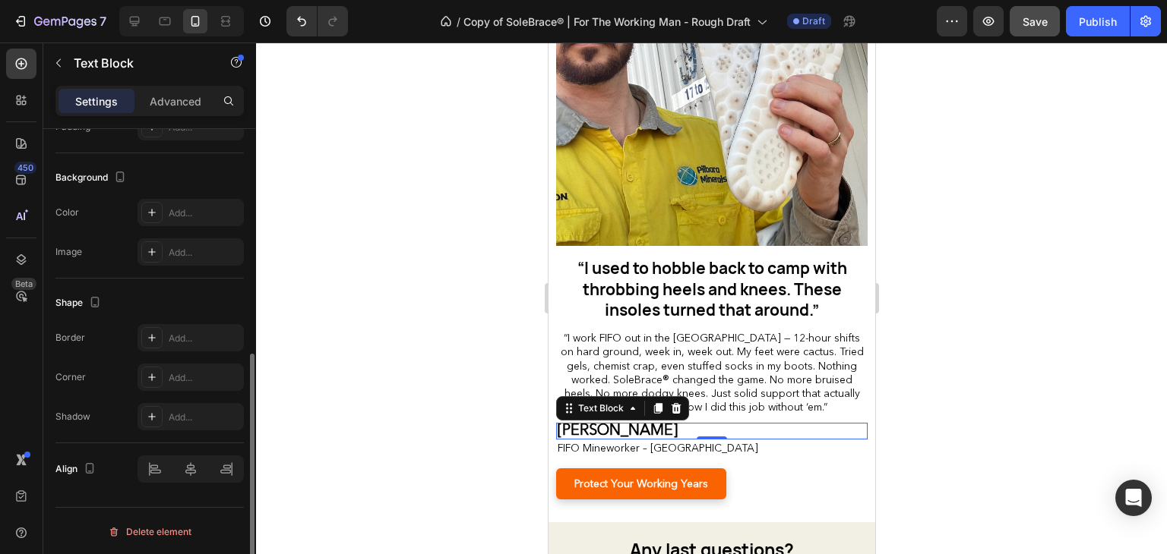
click at [189, 450] on div "Align" at bounding box center [149, 470] width 188 height 52
click at [182, 469] on div at bounding box center [190, 469] width 106 height 27
click at [489, 330] on div at bounding box center [711, 299] width 911 height 512
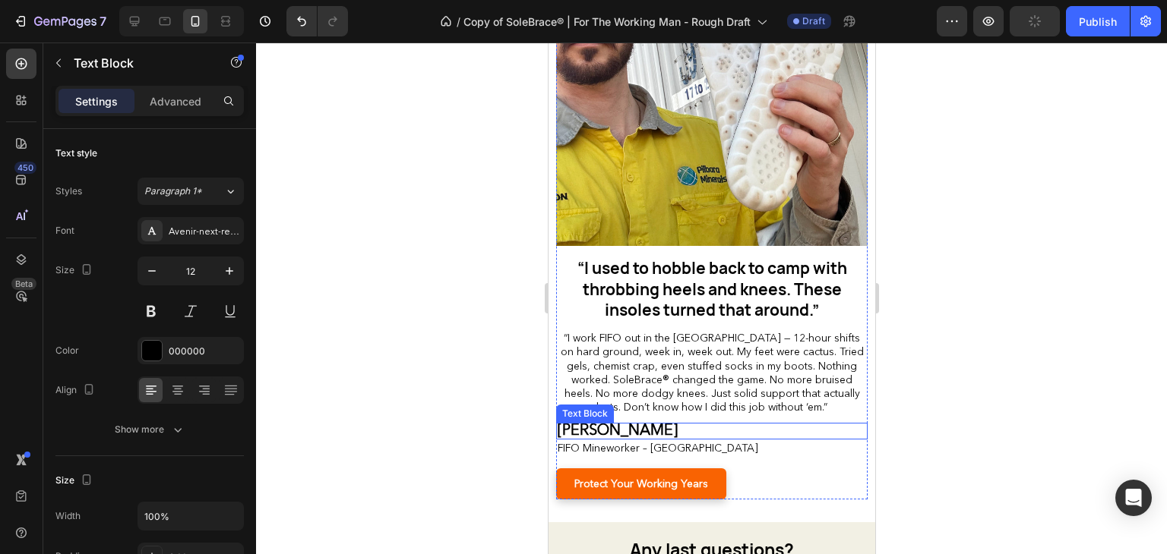
click at [630, 421] on strong "[PERSON_NAME]" at bounding box center [617, 430] width 120 height 18
click at [620, 421] on strong "[PERSON_NAME]" at bounding box center [617, 430] width 120 height 18
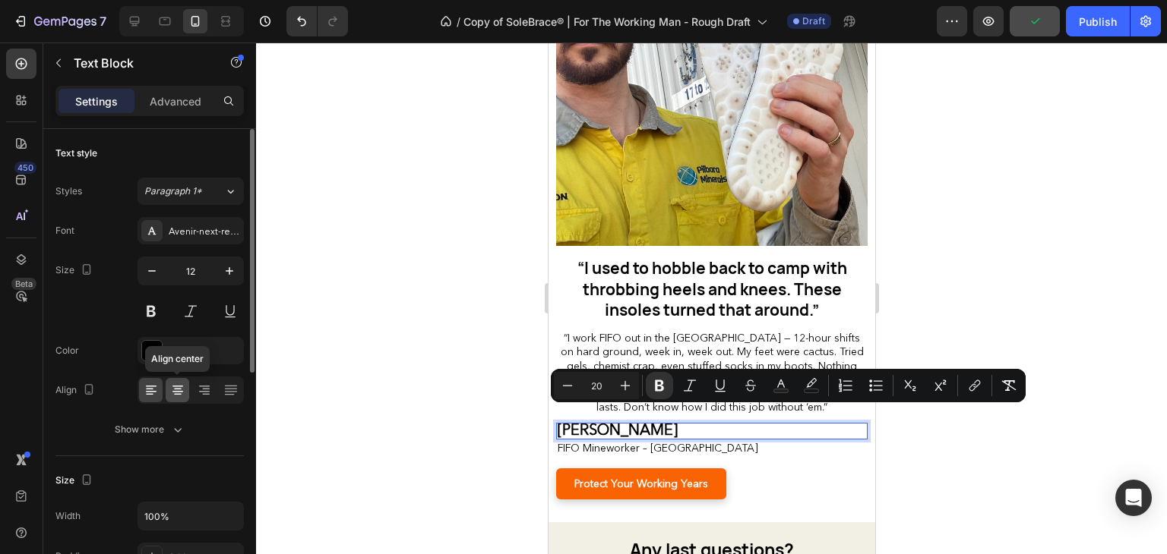
drag, startPoint x: 183, startPoint y: 382, endPoint x: 91, endPoint y: 395, distance: 92.8
click at [183, 383] on icon at bounding box center [177, 390] width 15 height 15
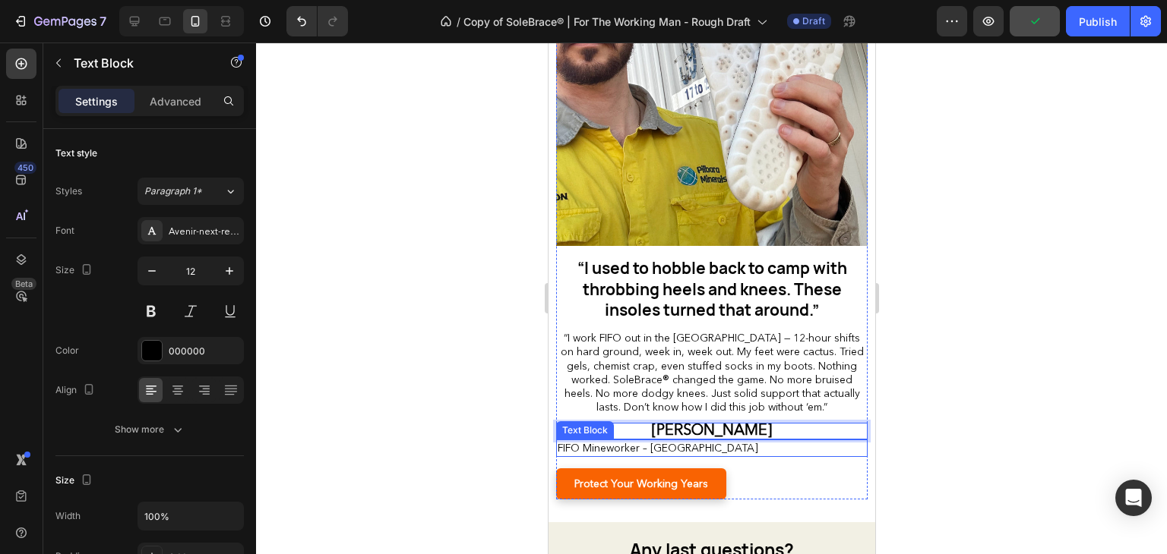
click at [639, 441] on span "FIFO Mineworker – [GEOGRAPHIC_DATA]" at bounding box center [657, 448] width 201 height 14
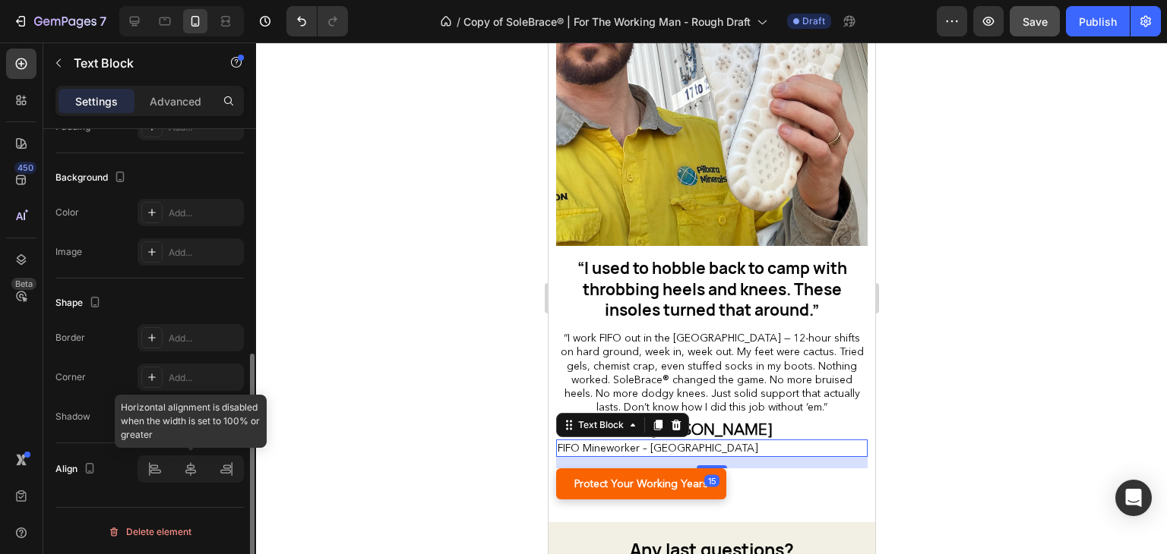
click at [194, 469] on div at bounding box center [190, 469] width 106 height 27
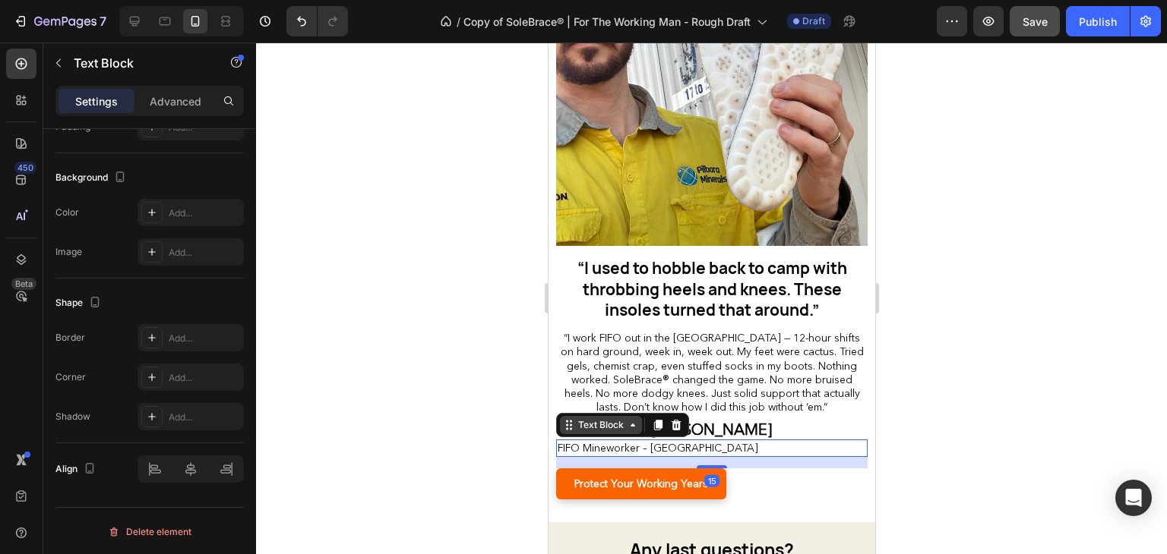
click at [599, 419] on div "Text Block" at bounding box center [600, 426] width 52 height 14
click at [633, 441] on span "FIFO Mineworker – [GEOGRAPHIC_DATA]" at bounding box center [657, 448] width 201 height 14
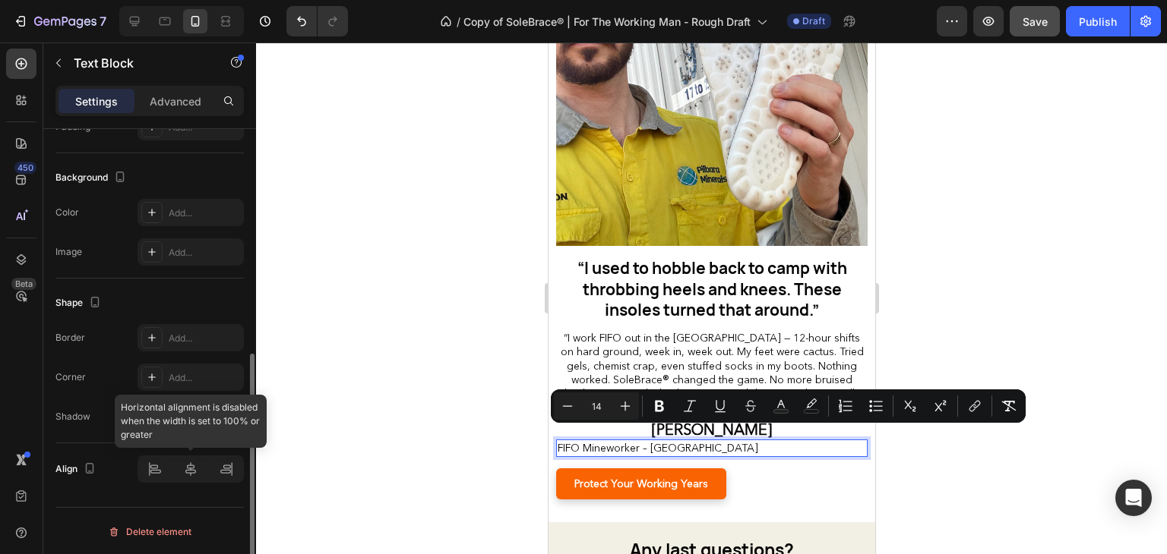
click at [194, 462] on div at bounding box center [190, 469] width 106 height 27
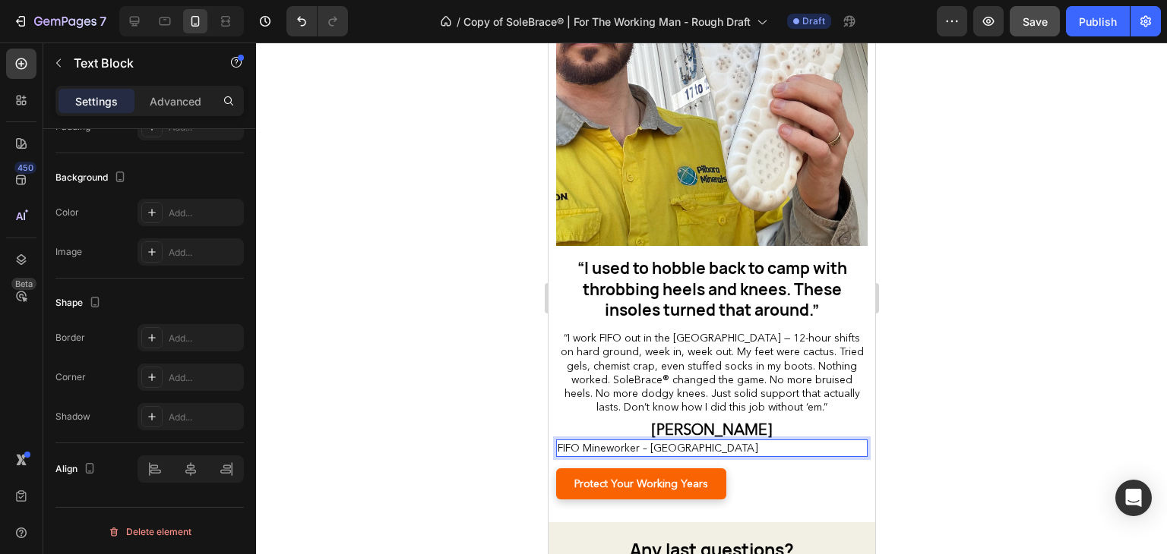
drag, startPoint x: 501, startPoint y: 443, endPoint x: 13, endPoint y: 391, distance: 491.1
click at [501, 443] on div at bounding box center [711, 299] width 911 height 512
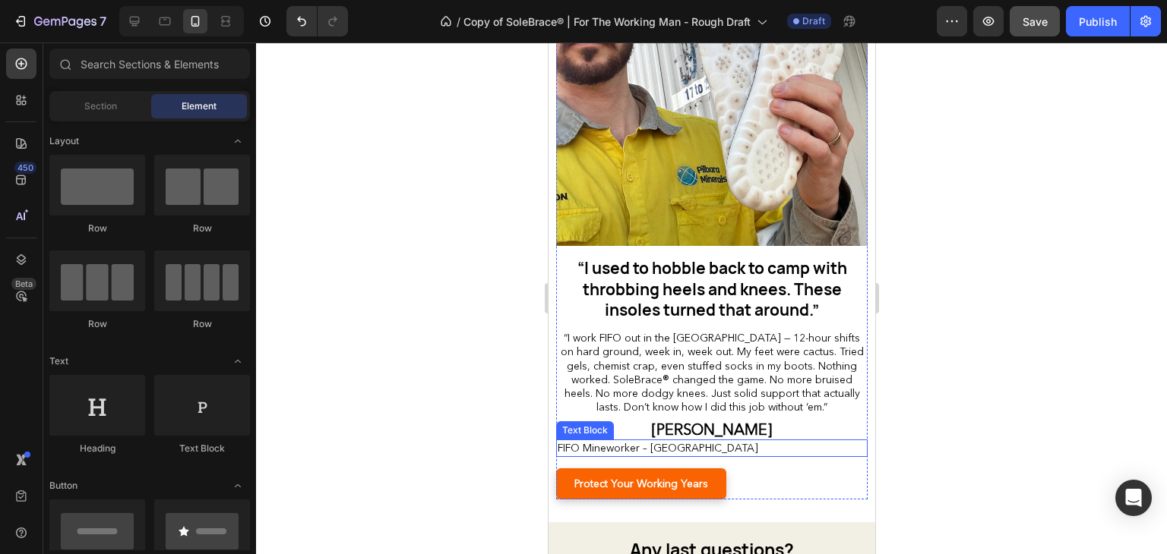
click at [655, 441] on span "FIFO Mineworker – [GEOGRAPHIC_DATA]" at bounding box center [657, 448] width 201 height 14
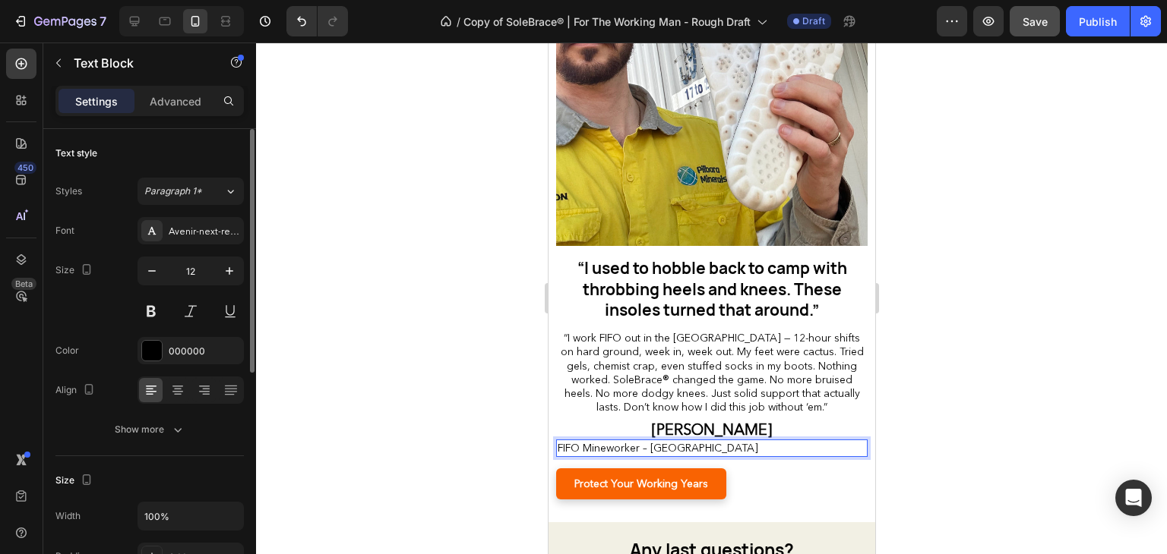
click at [172, 402] on div at bounding box center [190, 390] width 106 height 27
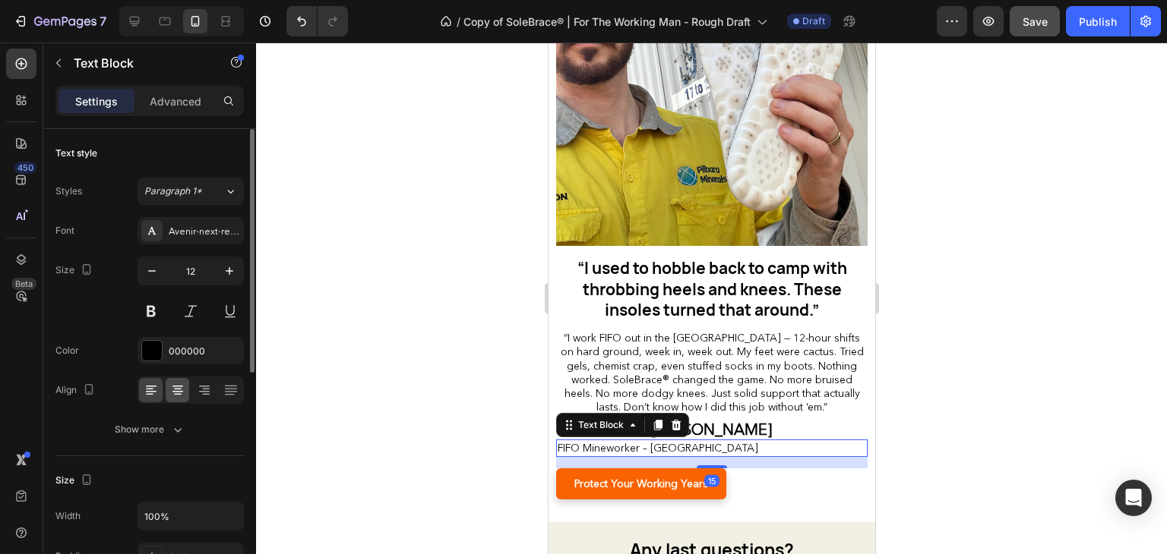
click at [172, 401] on div at bounding box center [178, 390] width 24 height 24
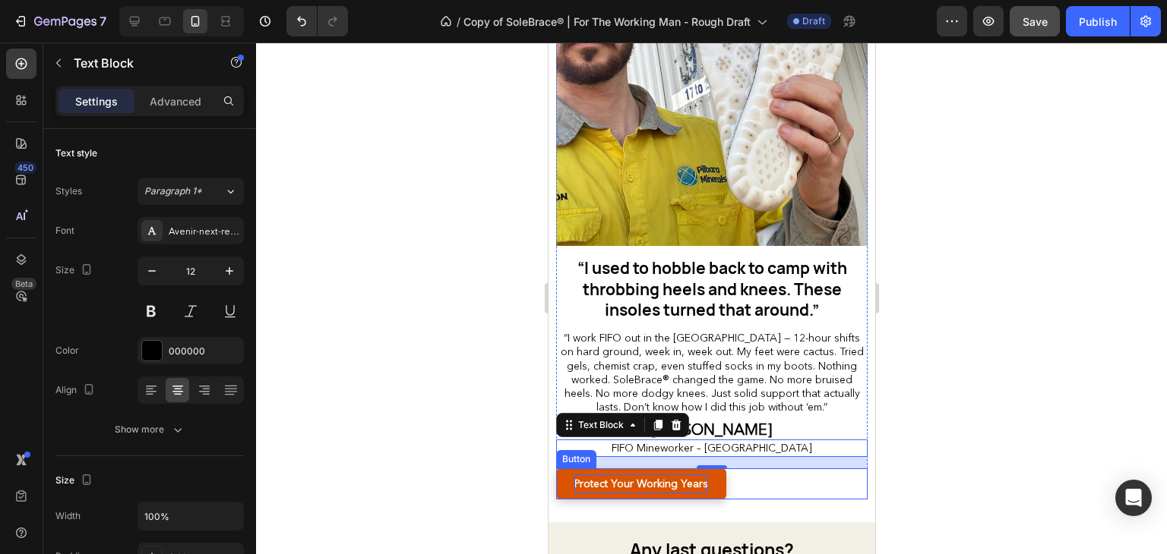
click at [610, 479] on p "Protect Your Working Years" at bounding box center [640, 484] width 134 height 19
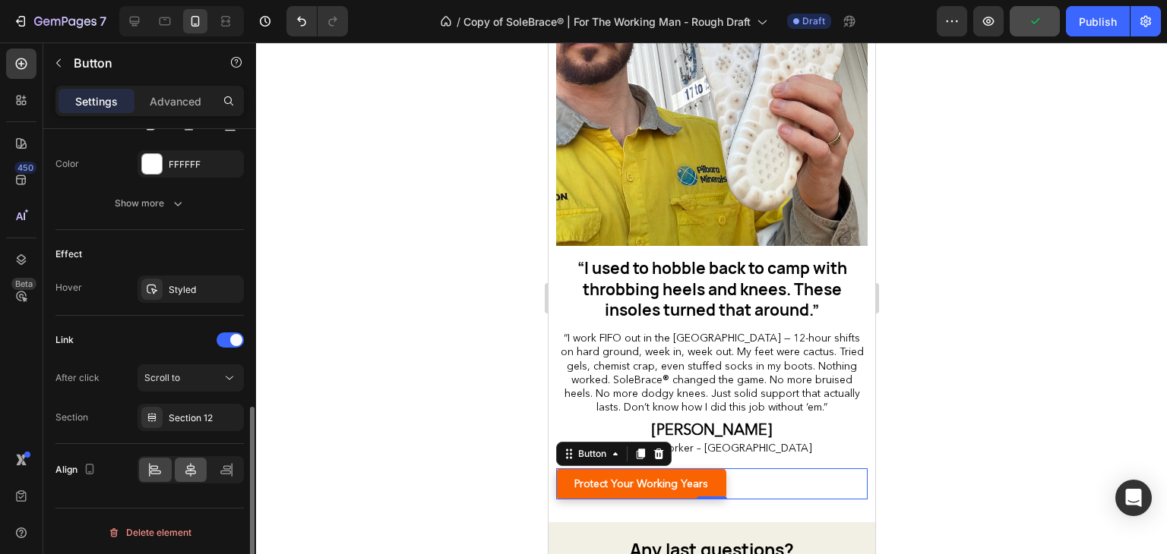
scroll to position [696, 0]
click at [185, 468] on icon at bounding box center [190, 471] width 15 height 15
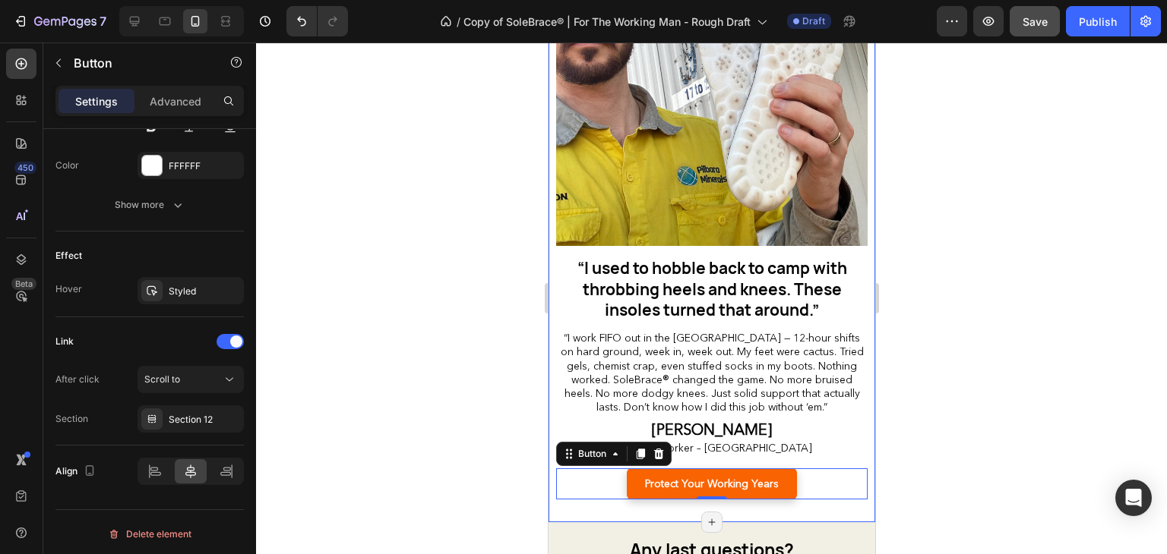
click at [451, 381] on div at bounding box center [711, 299] width 911 height 512
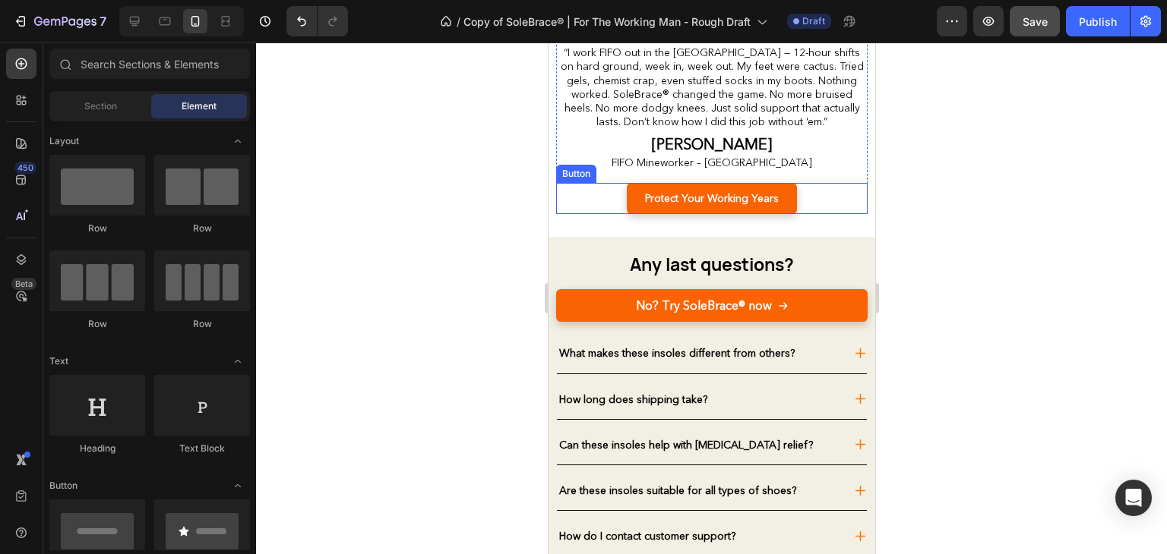
scroll to position [5616, 0]
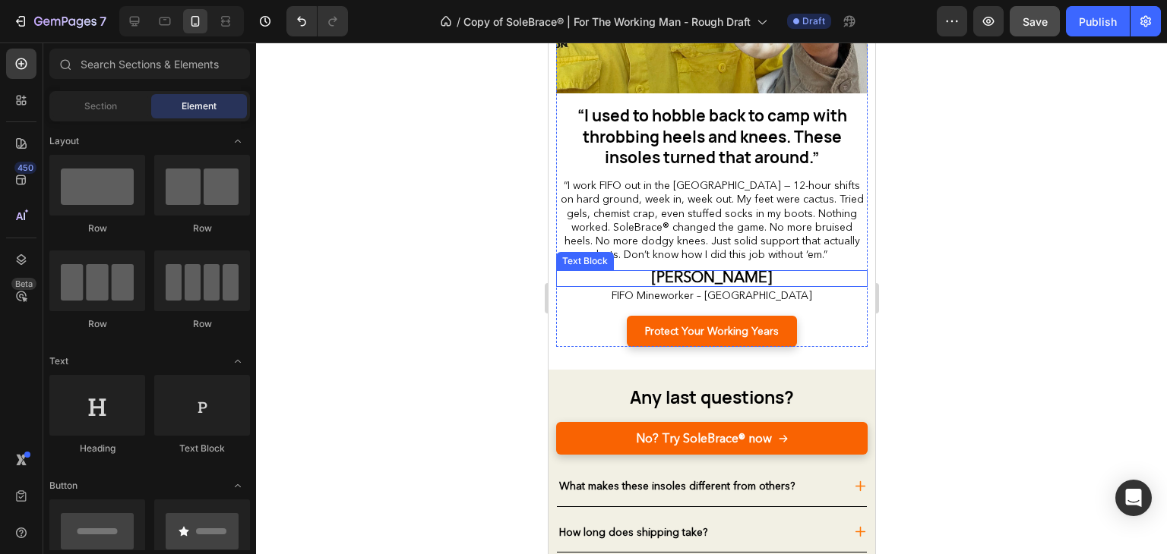
click at [779, 273] on p "[PERSON_NAME]" at bounding box center [711, 279] width 308 height 14
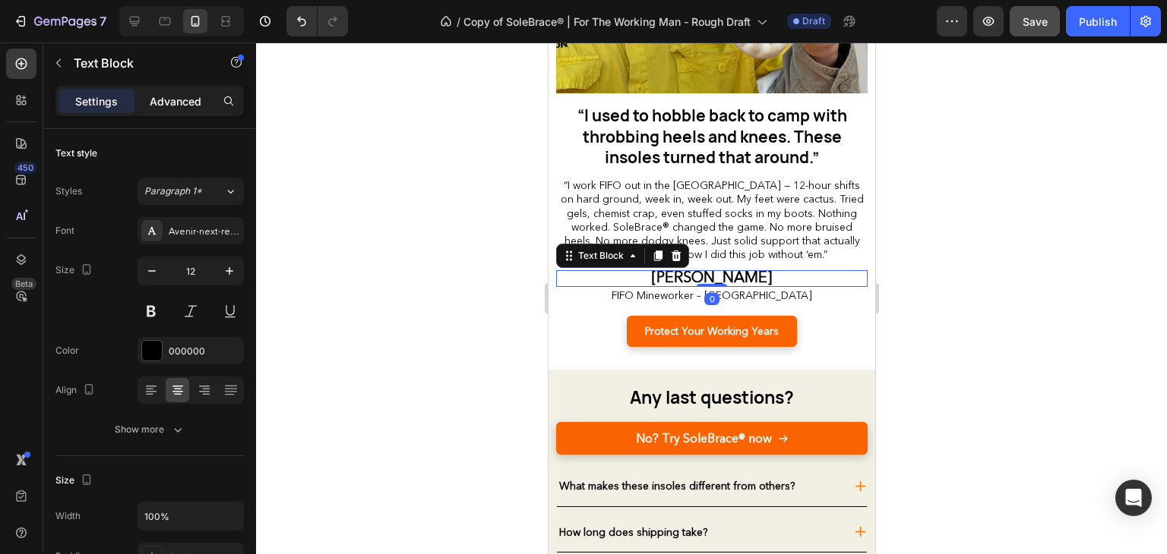
click at [180, 90] on div "Advanced" at bounding box center [175, 101] width 76 height 24
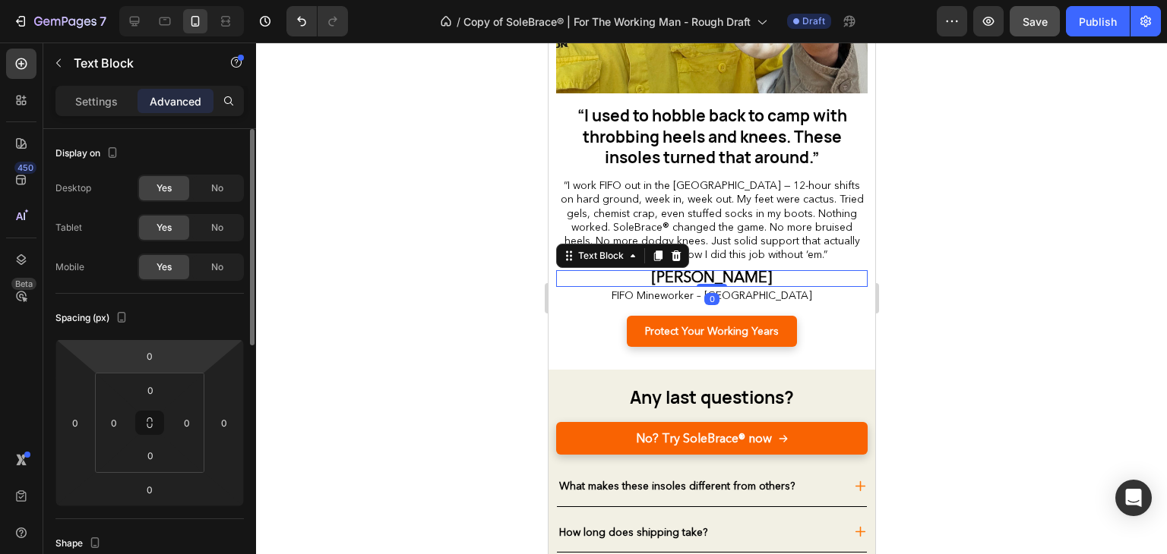
click at [150, 0] on html "7 Version history / Copy of SoleBrace® | For The Working Man - Rough Draft Draf…" at bounding box center [583, 0] width 1167 height 0
click at [153, 359] on input "0" at bounding box center [149, 356] width 30 height 23
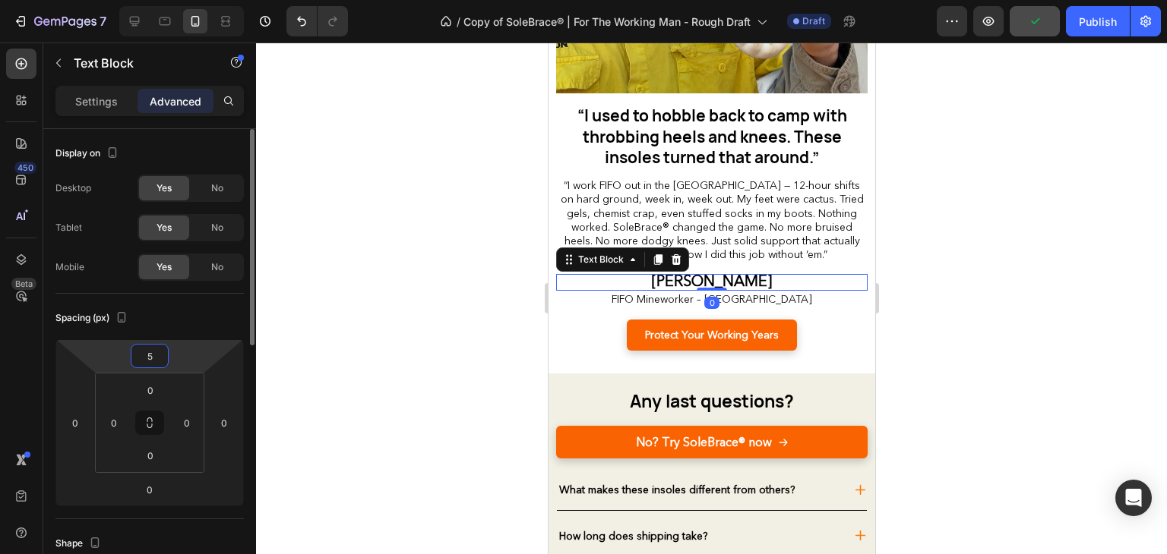
type input "5"
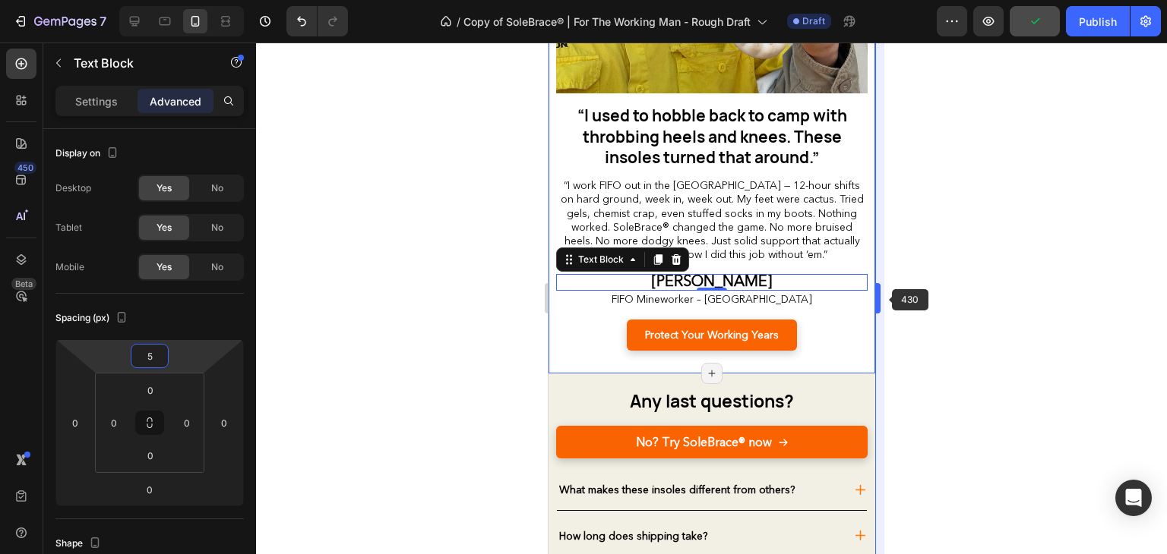
click at [895, 299] on div at bounding box center [711, 299] width 911 height 512
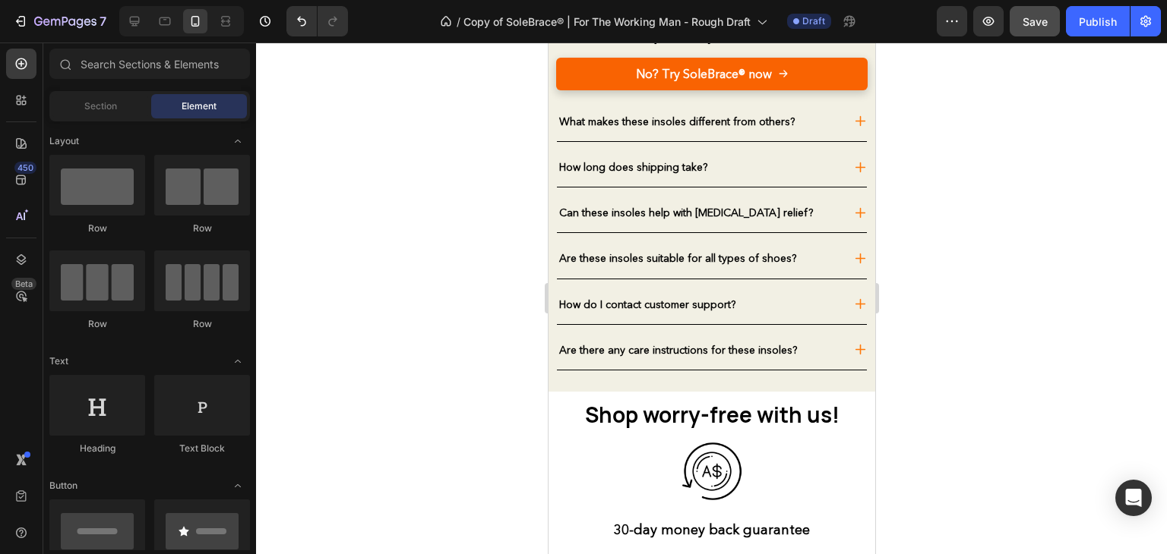
scroll to position [6141, 0]
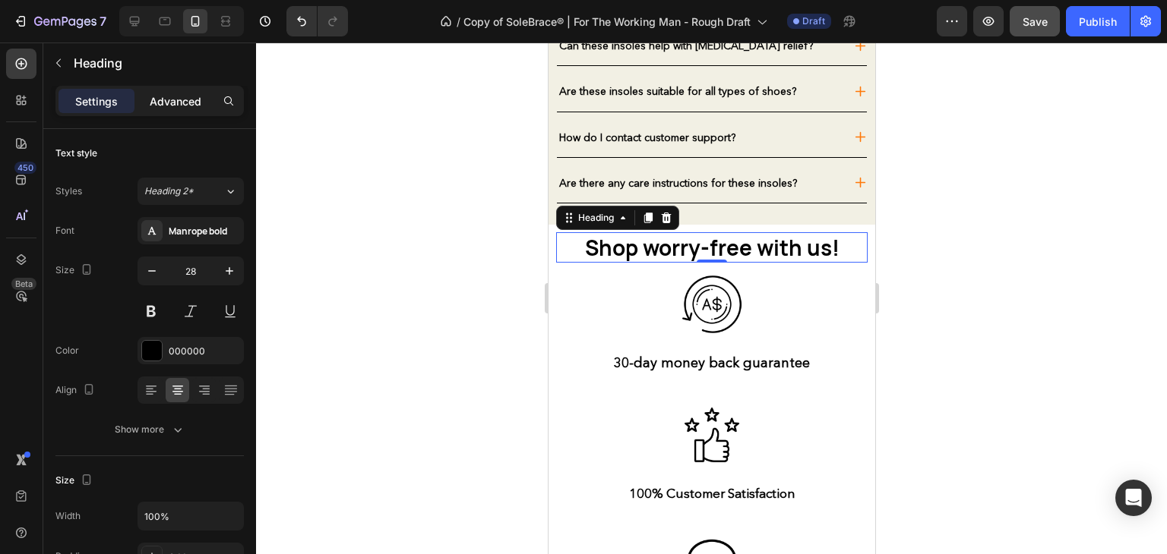
click at [175, 109] on div "Advanced" at bounding box center [175, 101] width 76 height 24
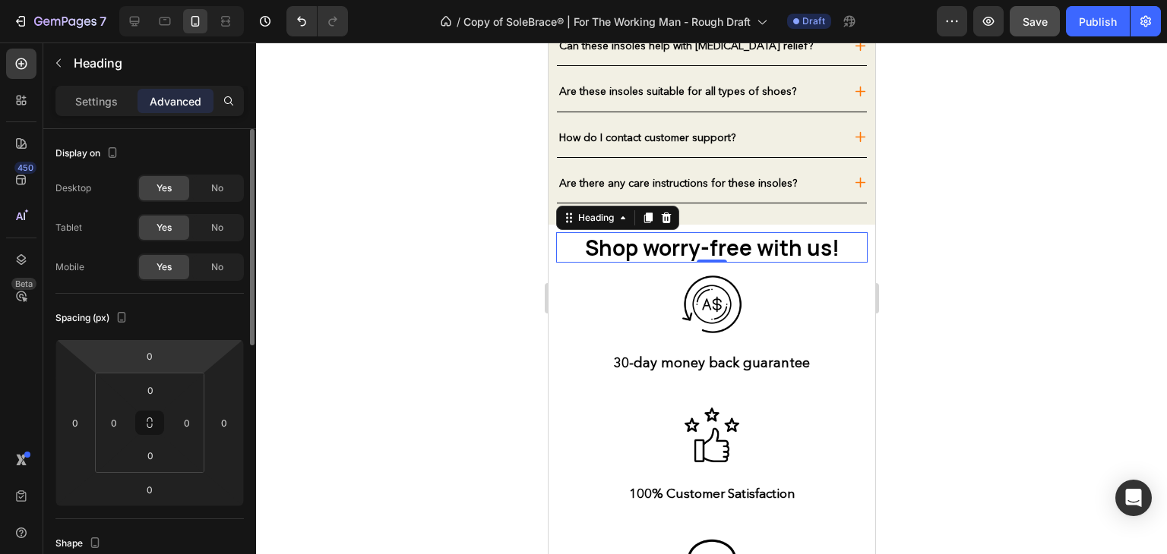
click at [143, 349] on input "0" at bounding box center [149, 356] width 30 height 23
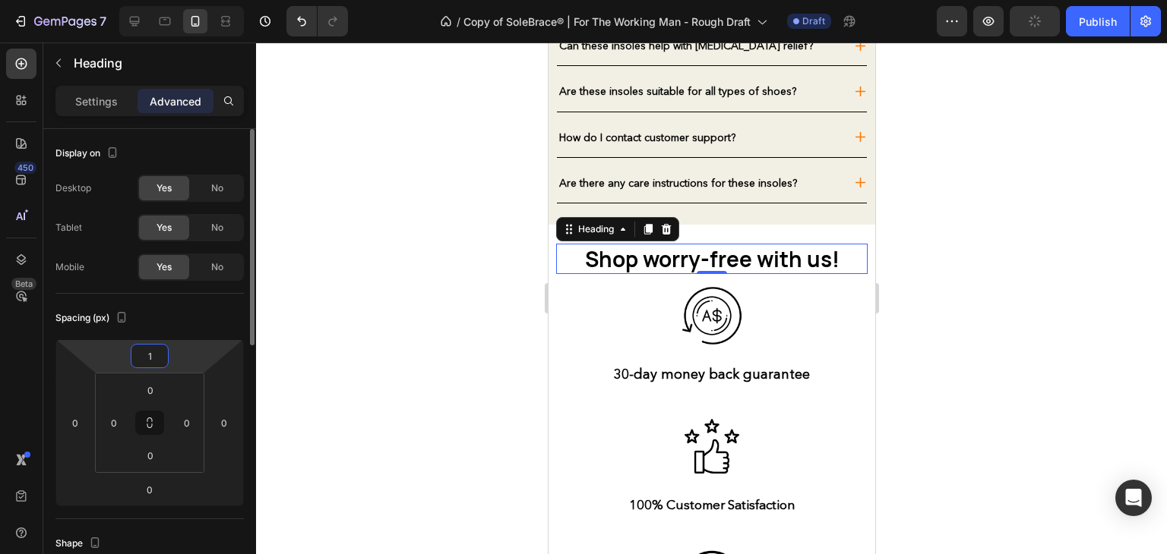
type input "15"
click at [398, 324] on div at bounding box center [711, 299] width 911 height 512
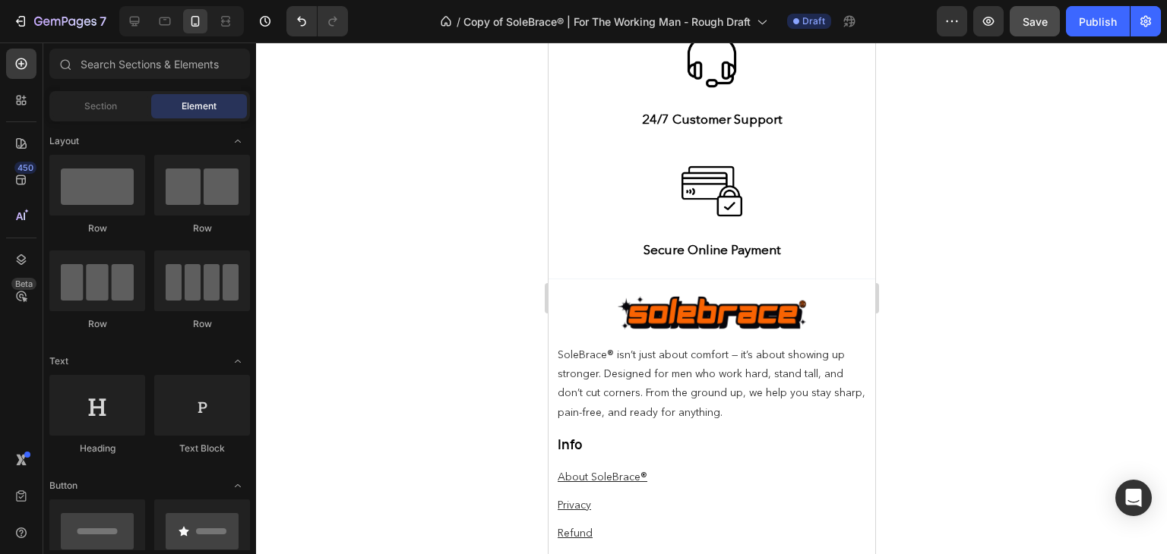
scroll to position [6649, 0]
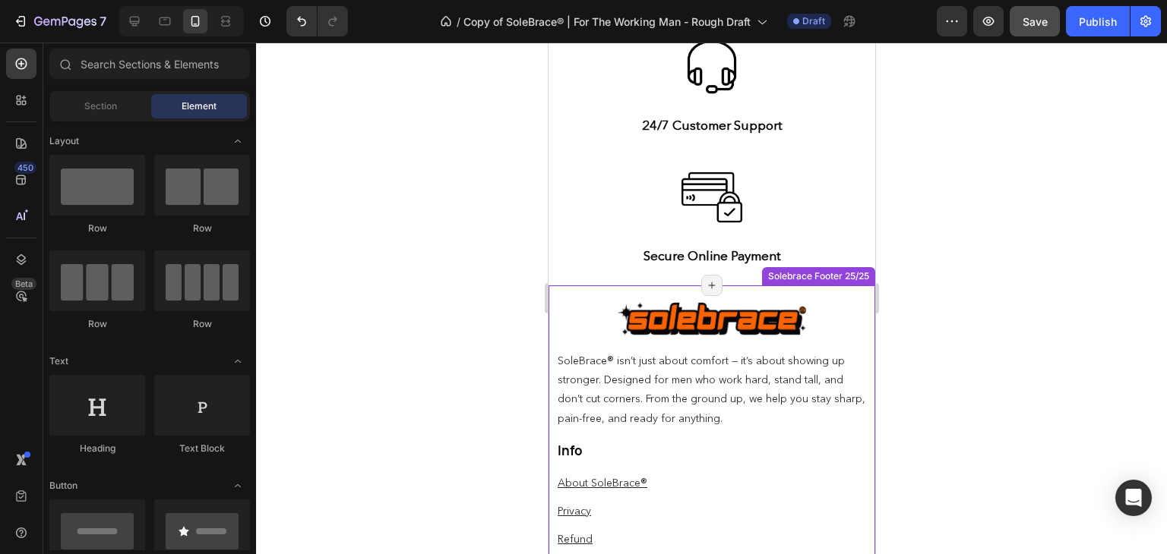
click at [566, 306] on div at bounding box center [710, 320] width 311 height 38
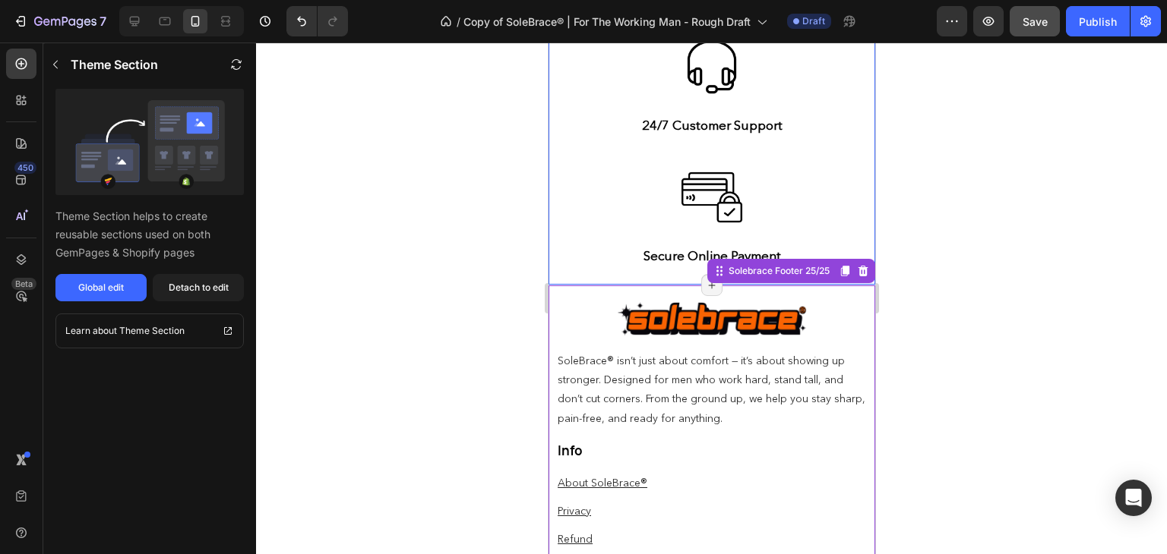
click at [607, 265] on div "Secure Online Payment" at bounding box center [710, 256] width 311 height 20
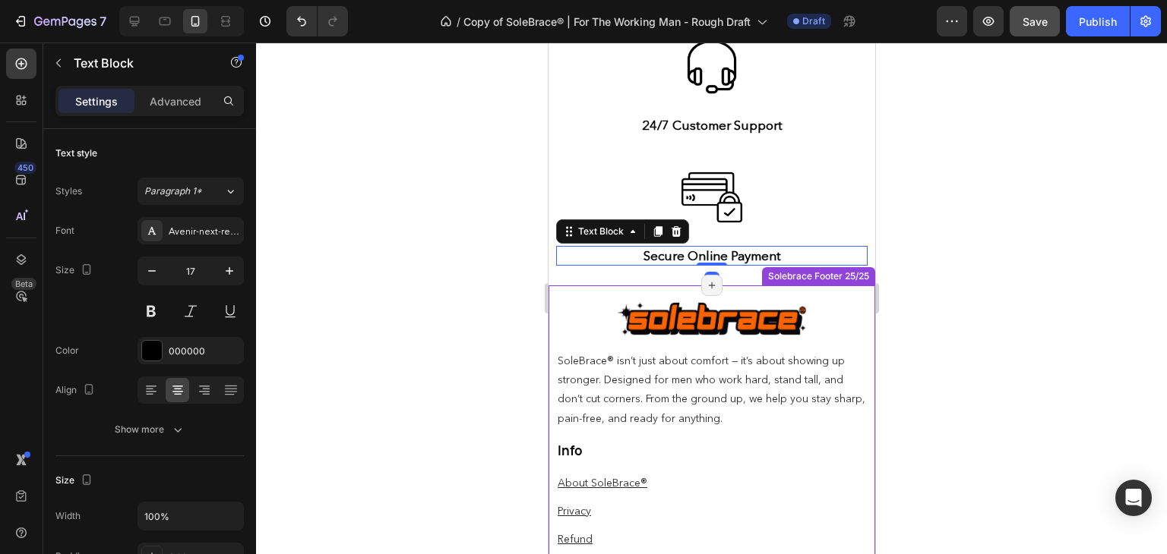
click at [597, 288] on div "Image Row SoleBrace® isn’t just about comfort — it’s about showing up stronger.…" at bounding box center [711, 538] width 327 height 507
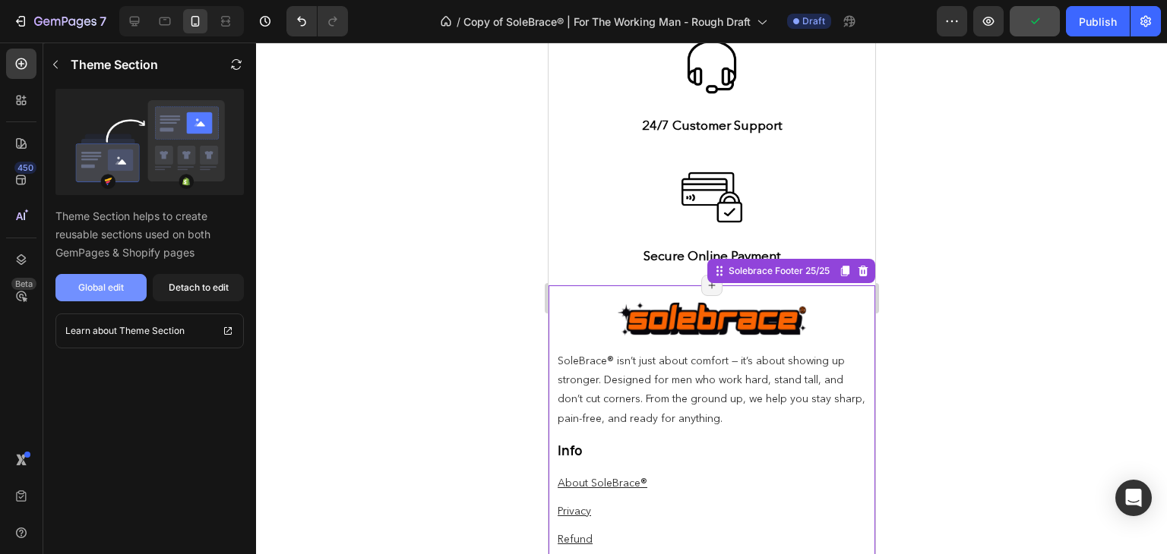
click at [117, 289] on div "Global edit" at bounding box center [101, 288] width 46 height 14
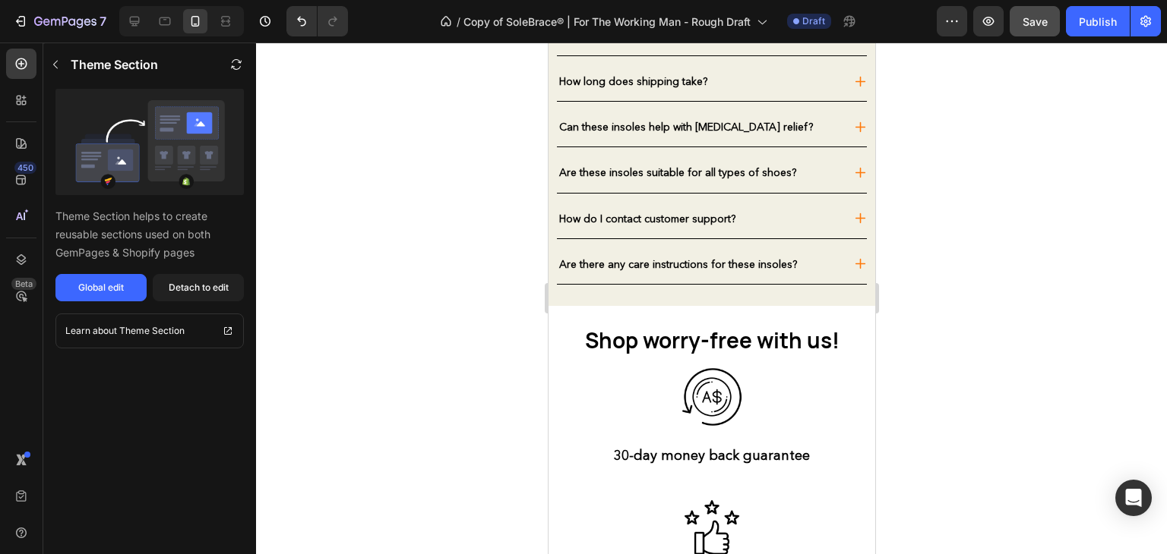
scroll to position [5722, 0]
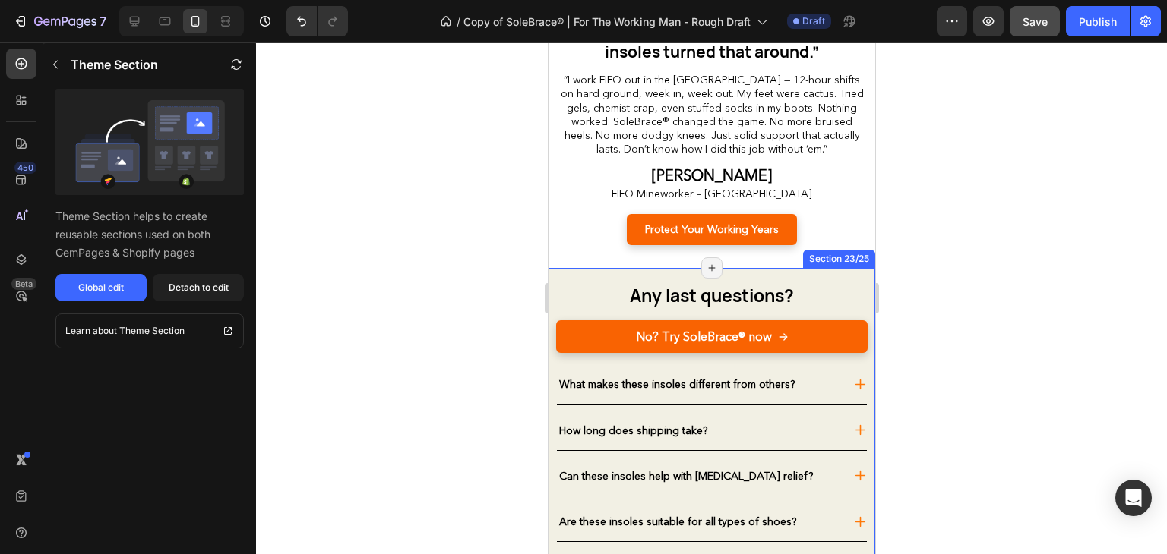
click at [589, 283] on h2 "Any last questions?" at bounding box center [710, 296] width 311 height 26
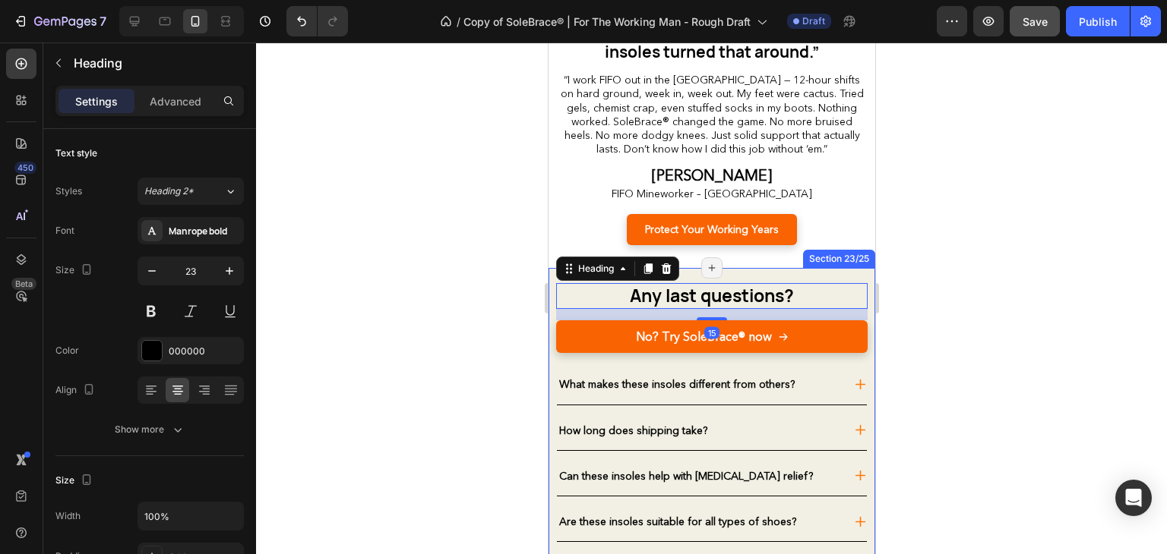
click at [731, 268] on div "Any last questions? Heading 15 No? Try SoleBrace® now Button What makes these i…" at bounding box center [711, 461] width 327 height 387
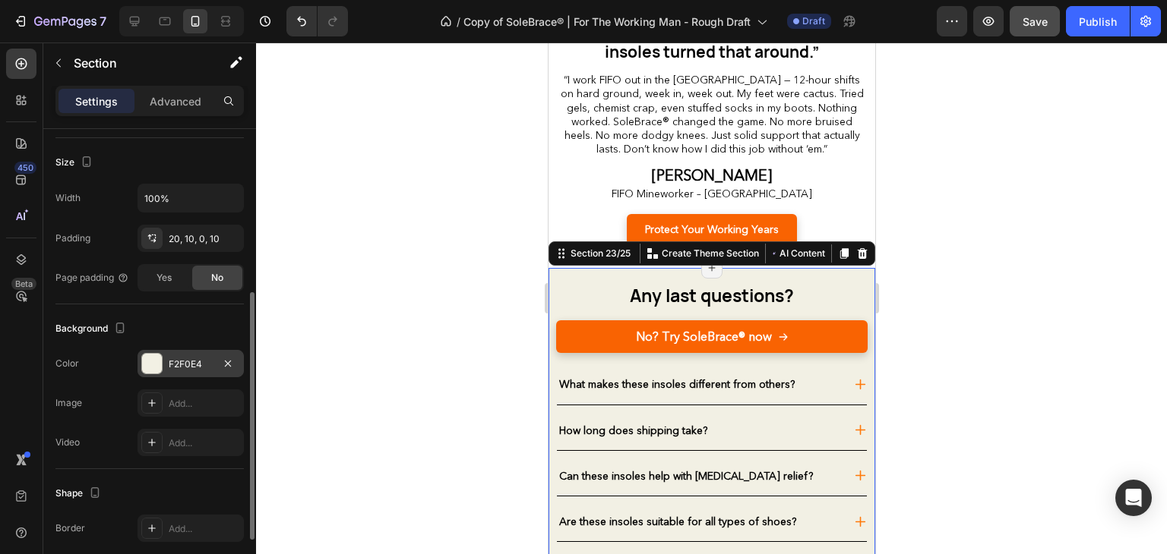
scroll to position [289, 0]
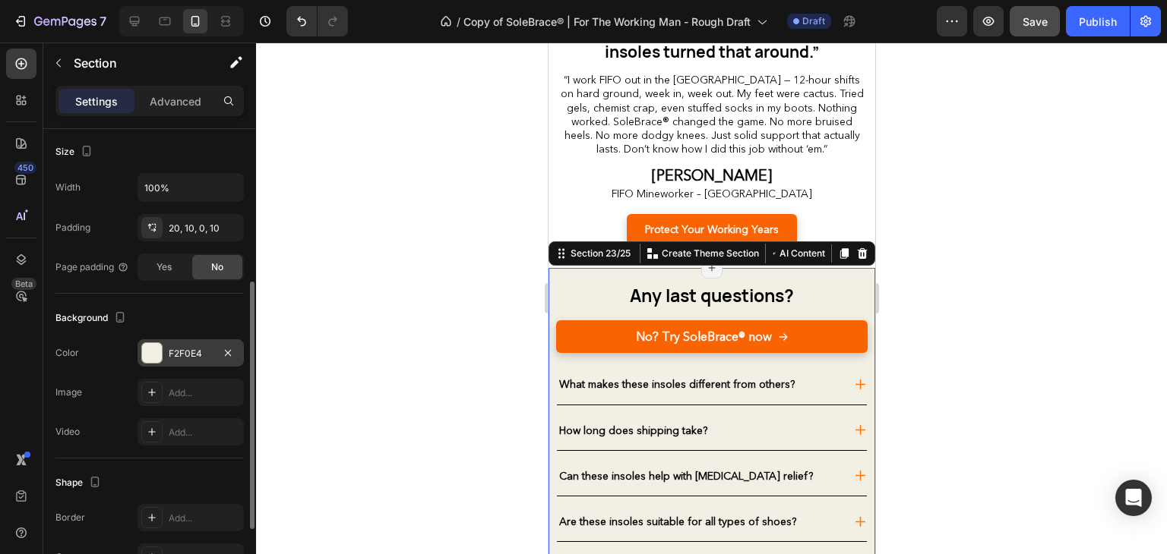
click at [146, 346] on div at bounding box center [152, 353] width 20 height 20
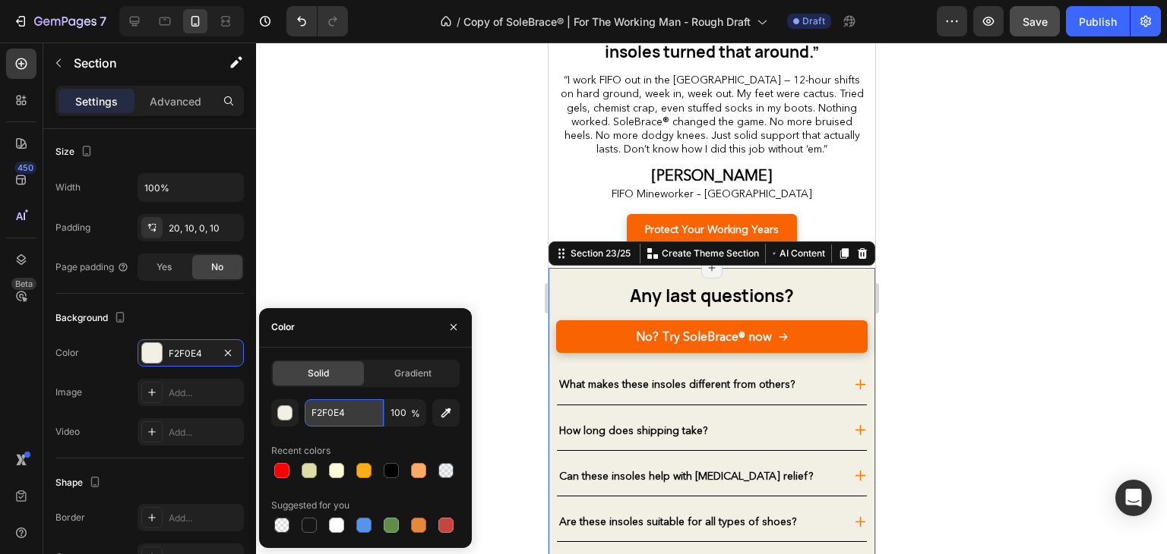
click at [343, 417] on input "F2F0E4" at bounding box center [344, 413] width 79 height 27
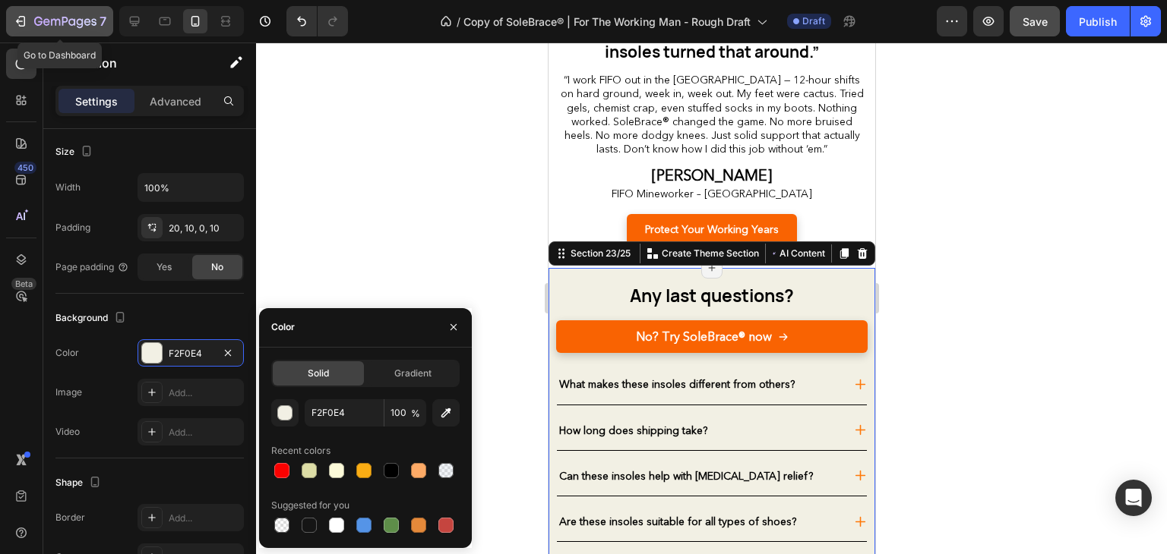
click at [24, 19] on icon "button" at bounding box center [22, 21] width 7 height 11
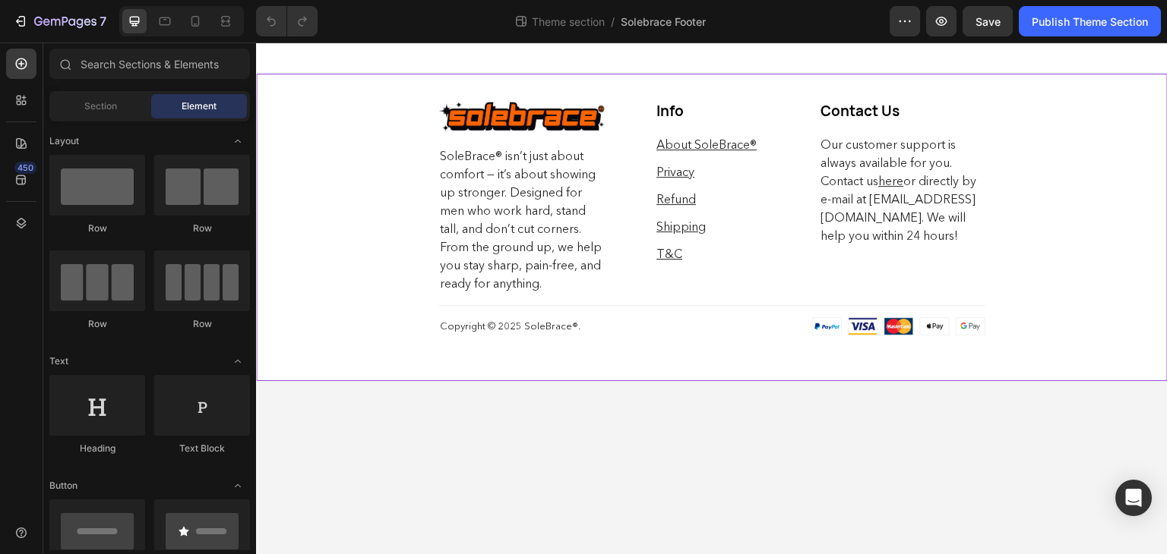
click at [379, 142] on div "Image Row SoleBrace® isn’t just about comfort — it’s about showing up stronger.…" at bounding box center [711, 227] width 911 height 308
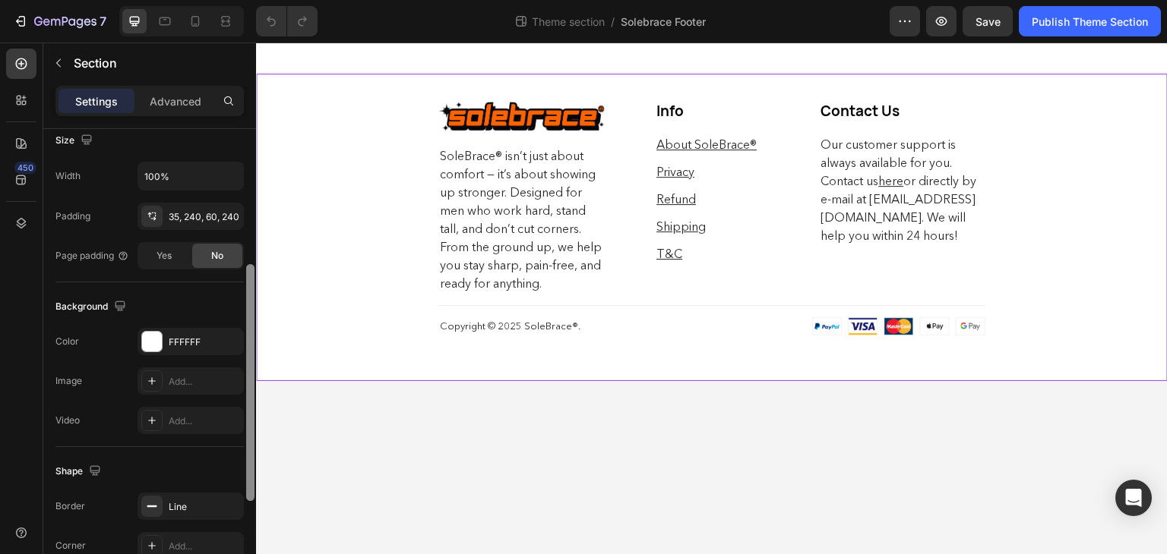
scroll to position [386, 0]
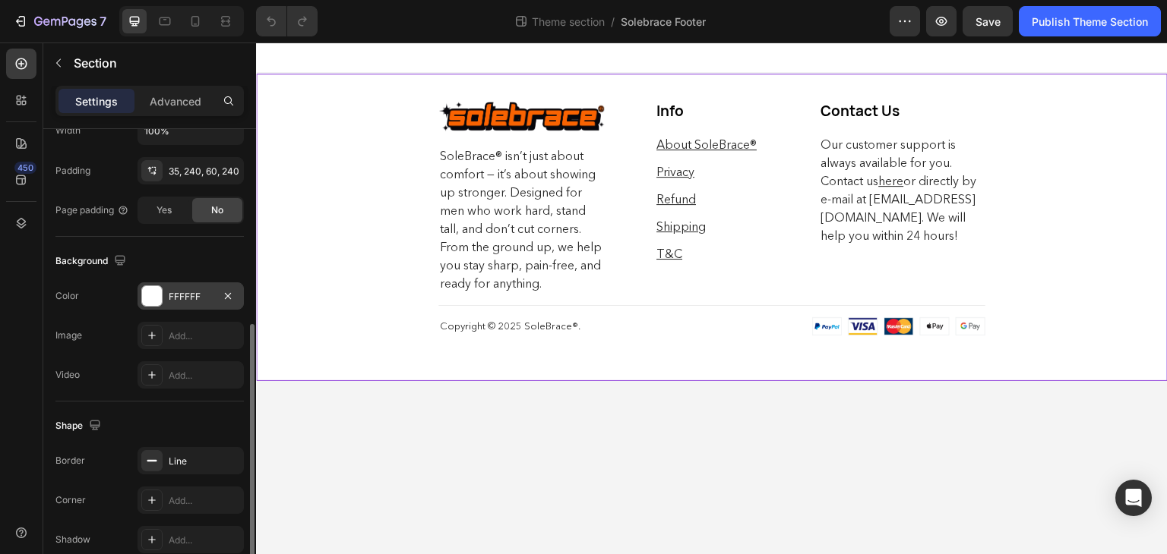
click at [164, 284] on div "FFFFFF" at bounding box center [190, 296] width 106 height 27
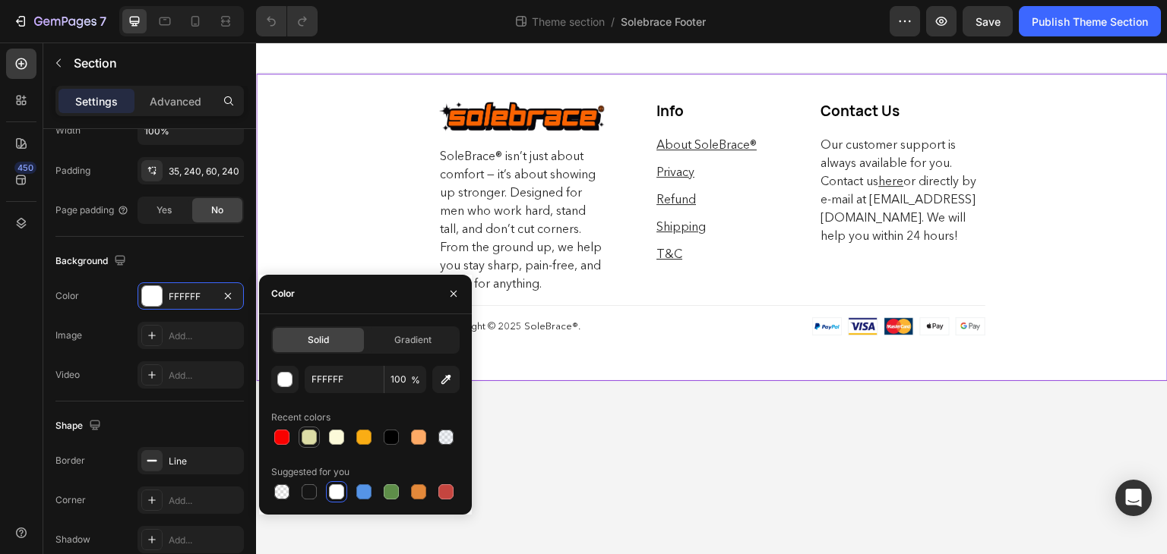
click at [302, 444] on div at bounding box center [309, 437] width 18 height 18
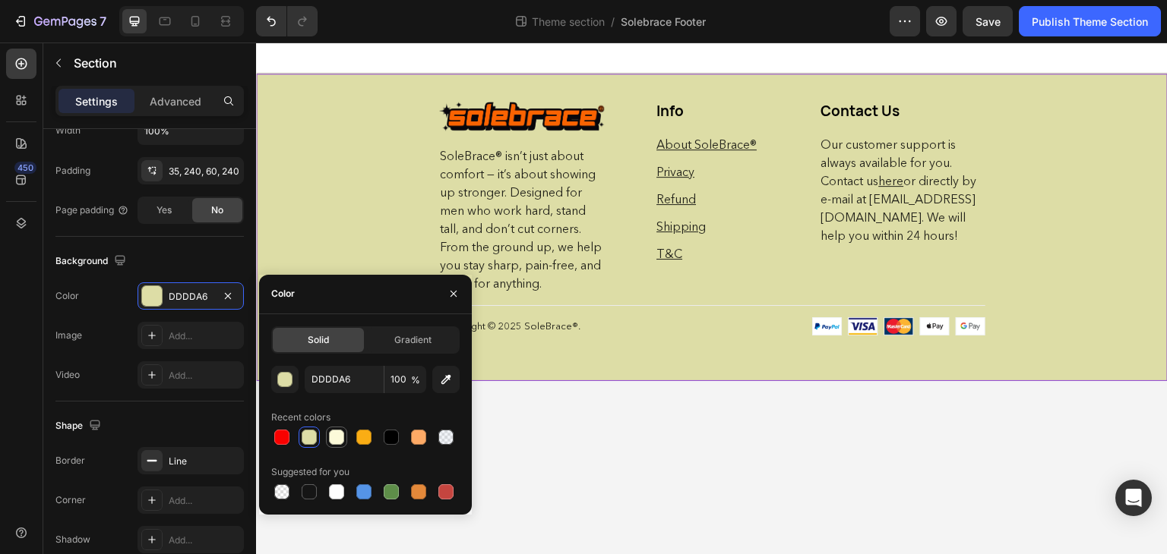
click at [331, 438] on div at bounding box center [336, 437] width 15 height 15
type input "FCFAD9"
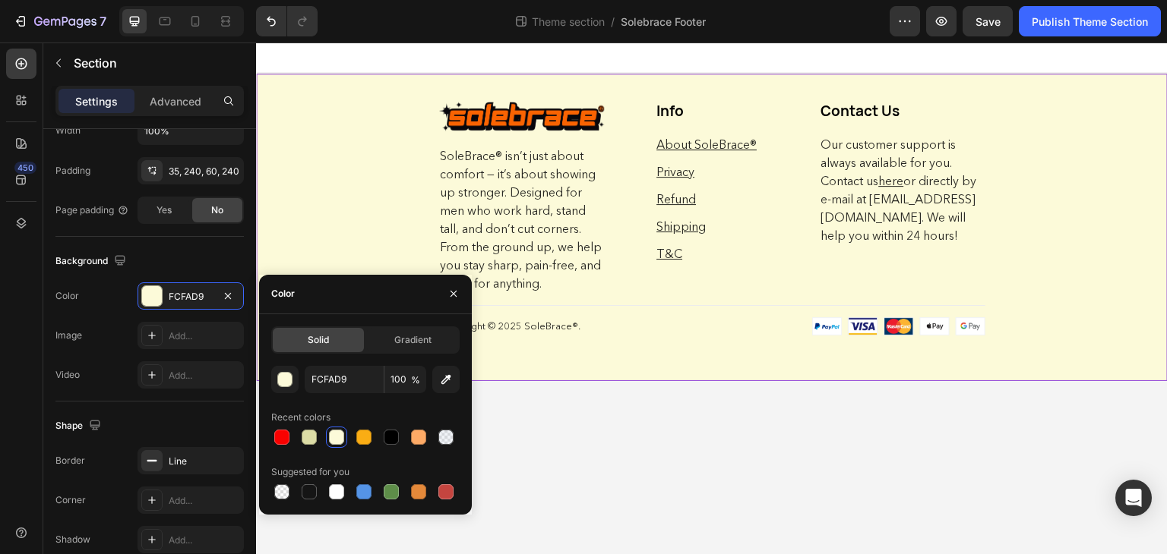
click at [613, 461] on body "Image Row SoleBrace® isn’t just about comfort — it’s about showing up stronger.…" at bounding box center [711, 299] width 911 height 513
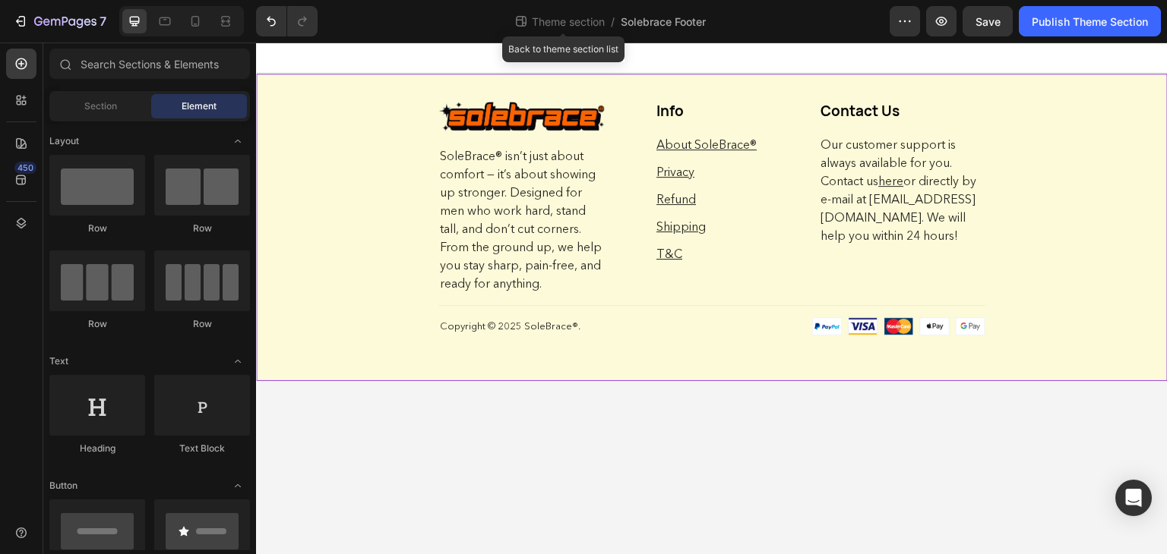
click at [362, 119] on div "Image Row SoleBrace® isn’t just about comfort — it’s about showing up stronger.…" at bounding box center [711, 227] width 911 height 308
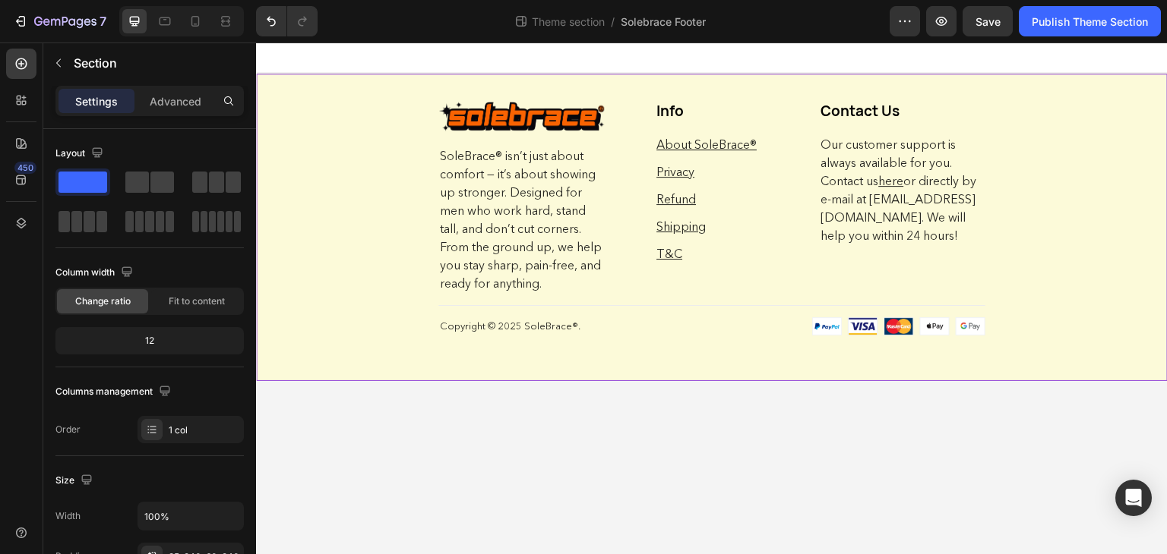
click at [327, 181] on div "Image Row SoleBrace® isn’t just about comfort — it’s about showing up stronger.…" at bounding box center [711, 227] width 911 height 308
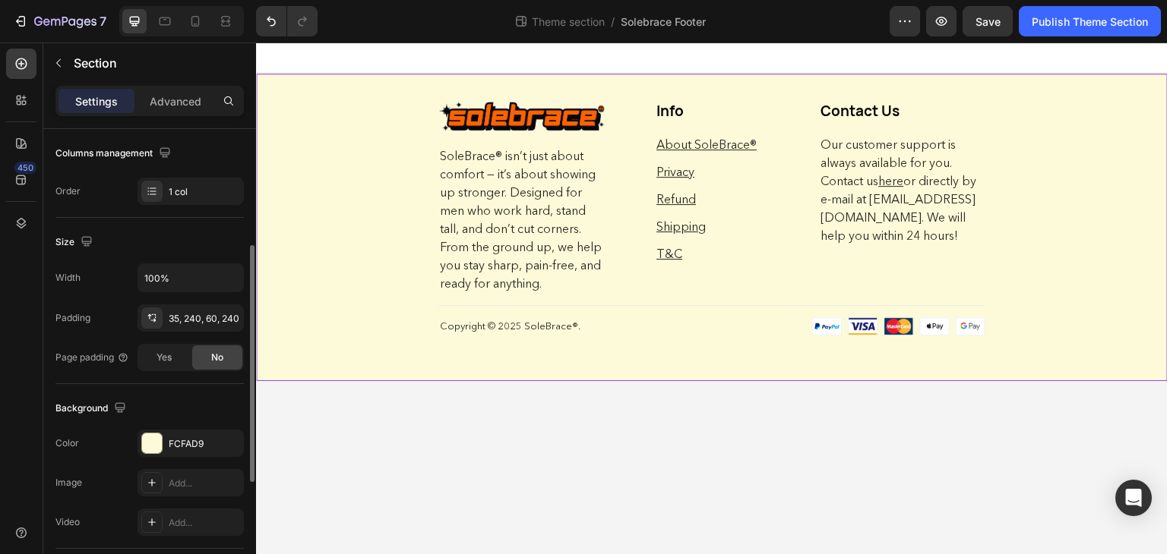
scroll to position [240, 0]
click at [145, 451] on div "FCFAD9" at bounding box center [190, 441] width 106 height 27
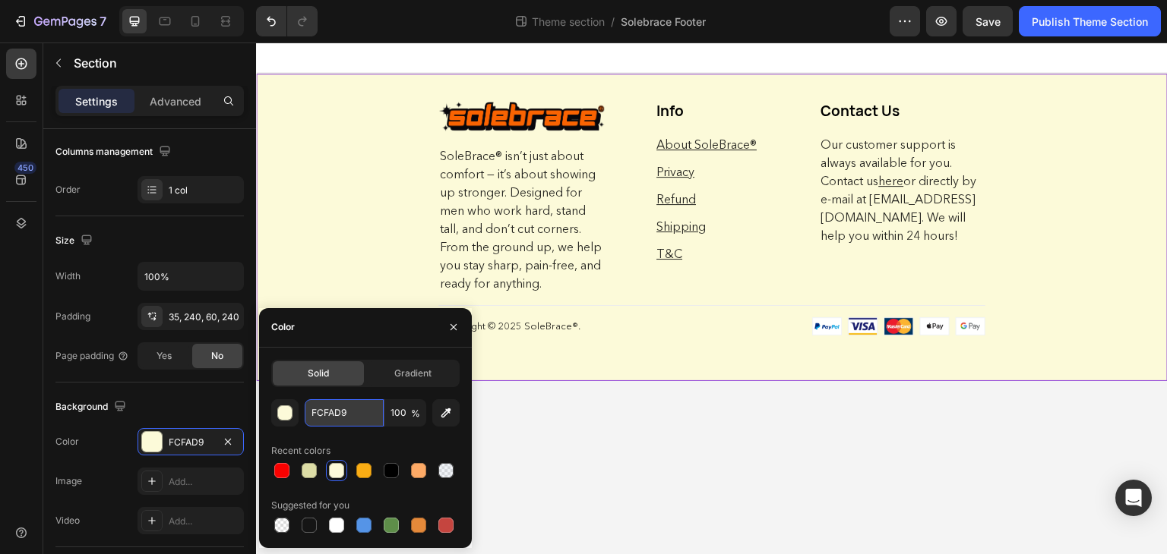
click at [340, 423] on input "FCFAD9" at bounding box center [344, 413] width 79 height 27
paste input "2F0E4"
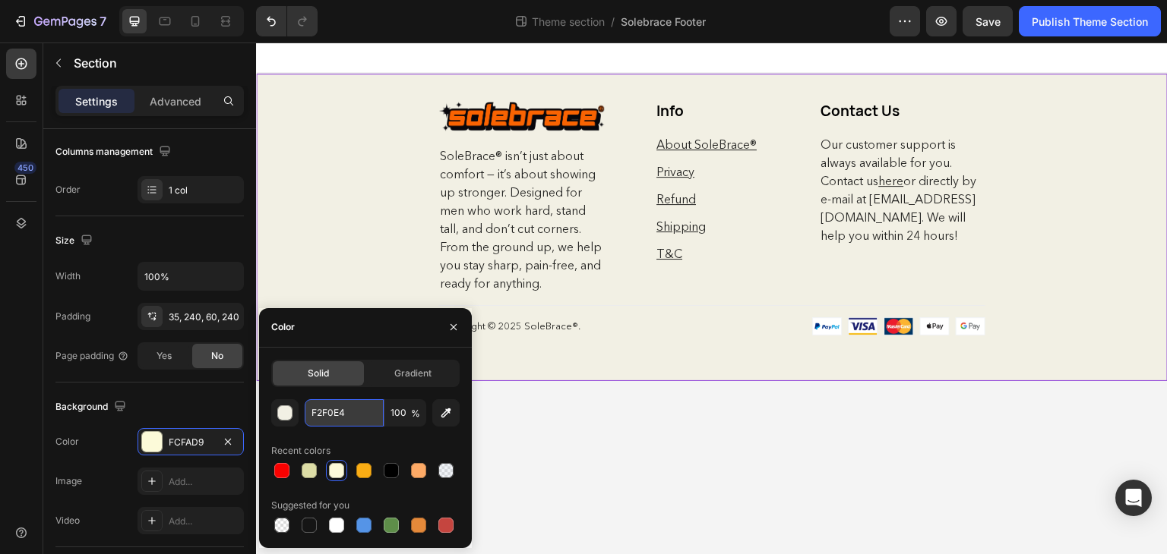
type input "F2F0E4"
click at [690, 409] on body "Image Row SoleBrace® isn’t just about comfort — it’s about showing up stronger.…" at bounding box center [711, 299] width 911 height 513
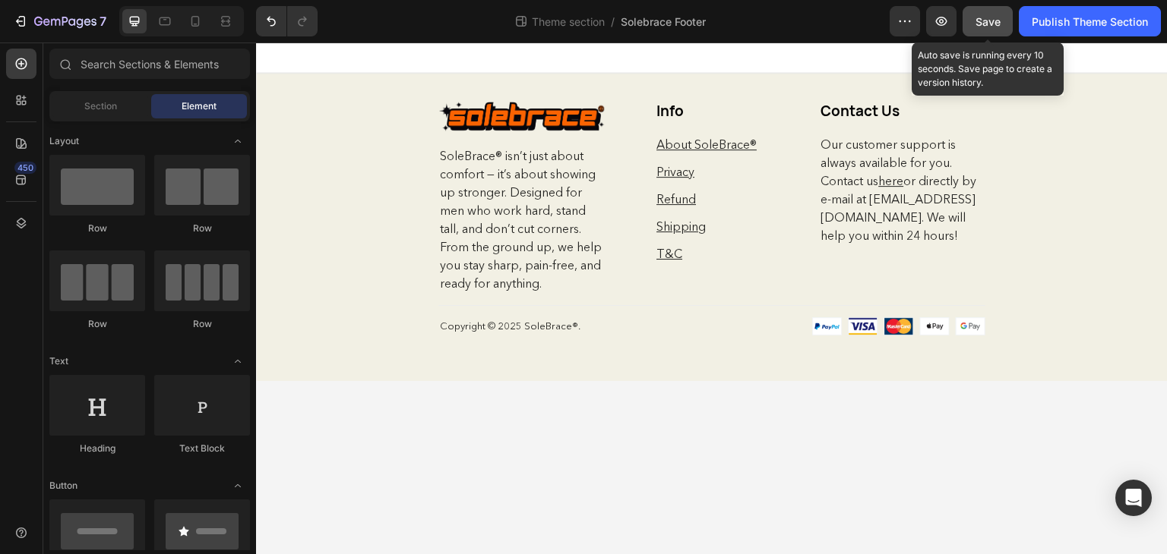
click at [992, 12] on button "Save" at bounding box center [987, 21] width 50 height 30
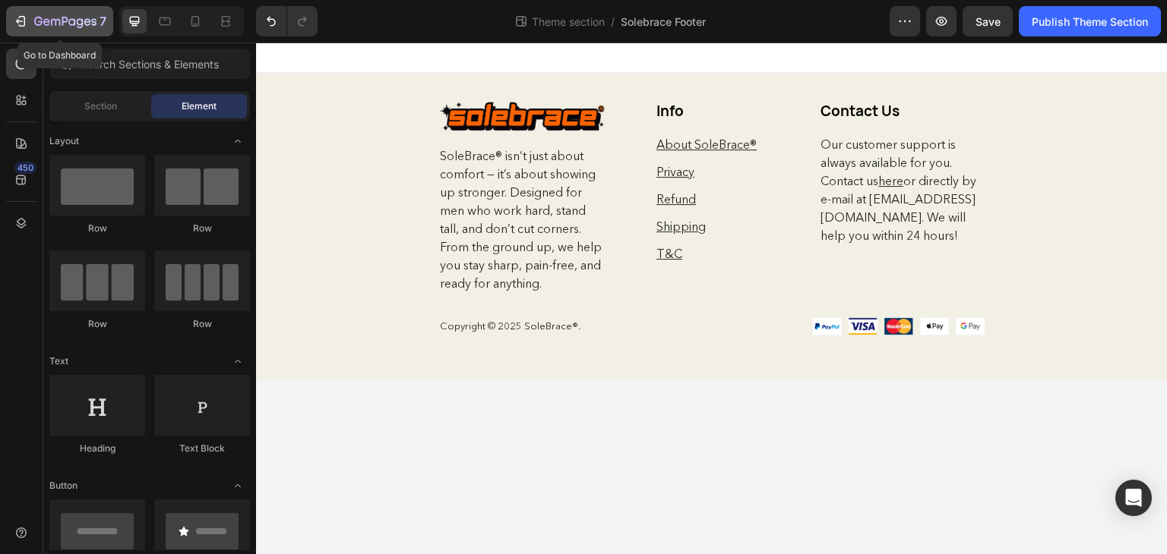
click at [62, 31] on button "7" at bounding box center [59, 21] width 107 height 30
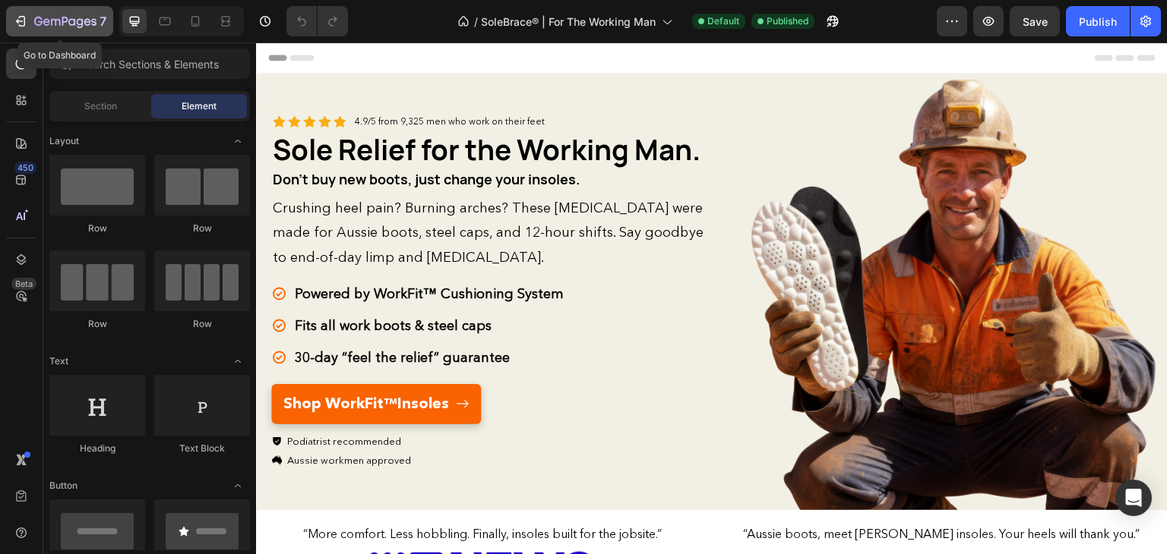
click at [54, 22] on icon "button" at bounding box center [65, 22] width 62 height 13
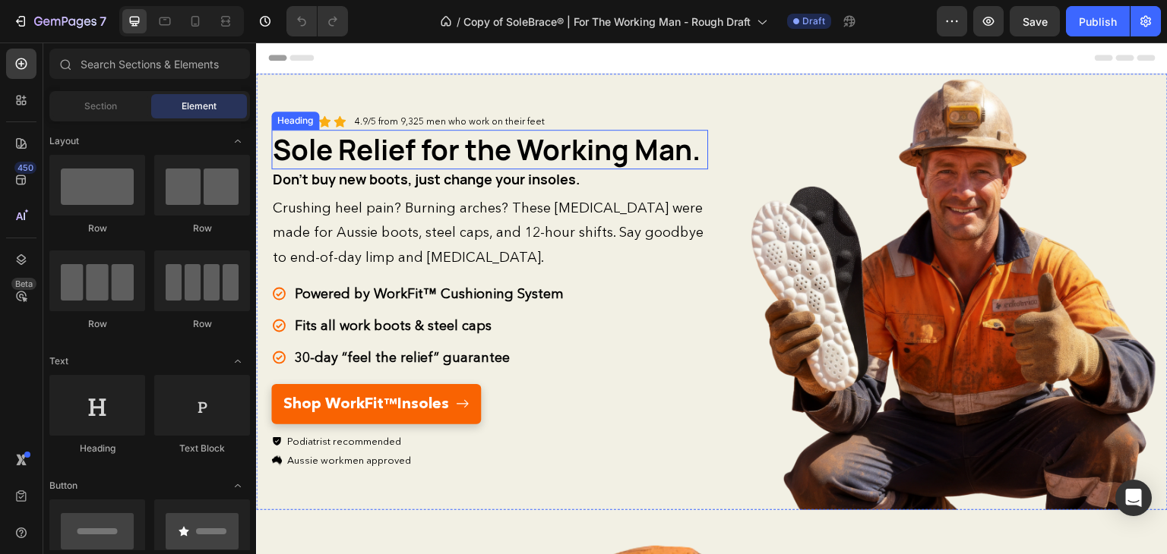
scroll to position [187, 0]
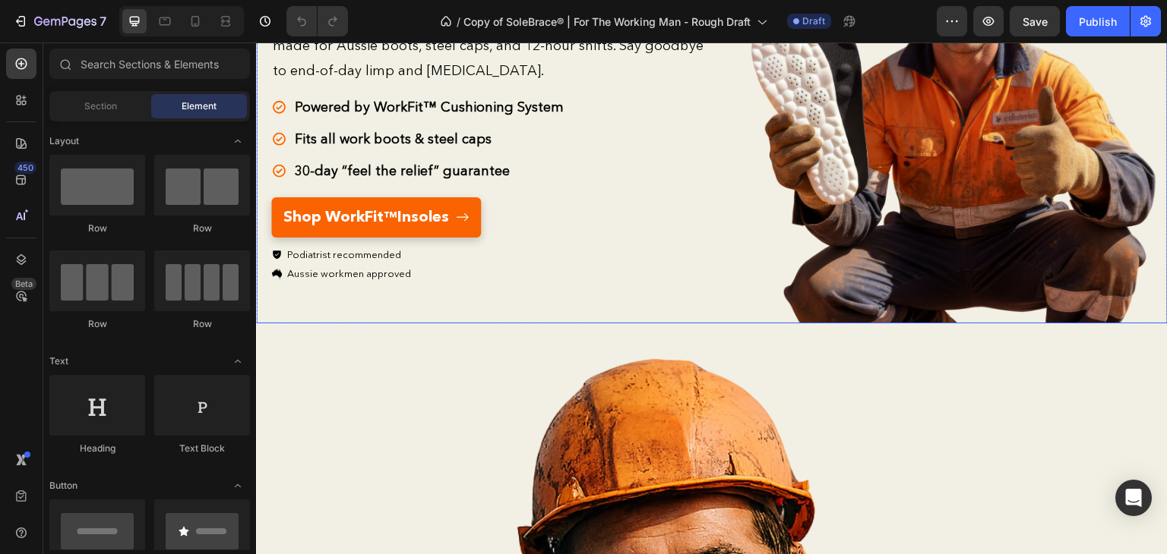
click at [584, 310] on div "Icon Icon Icon Icon Icon Icon List 4.9/5 from 9,325 men who work on their feet …" at bounding box center [489, 105] width 437 height 437
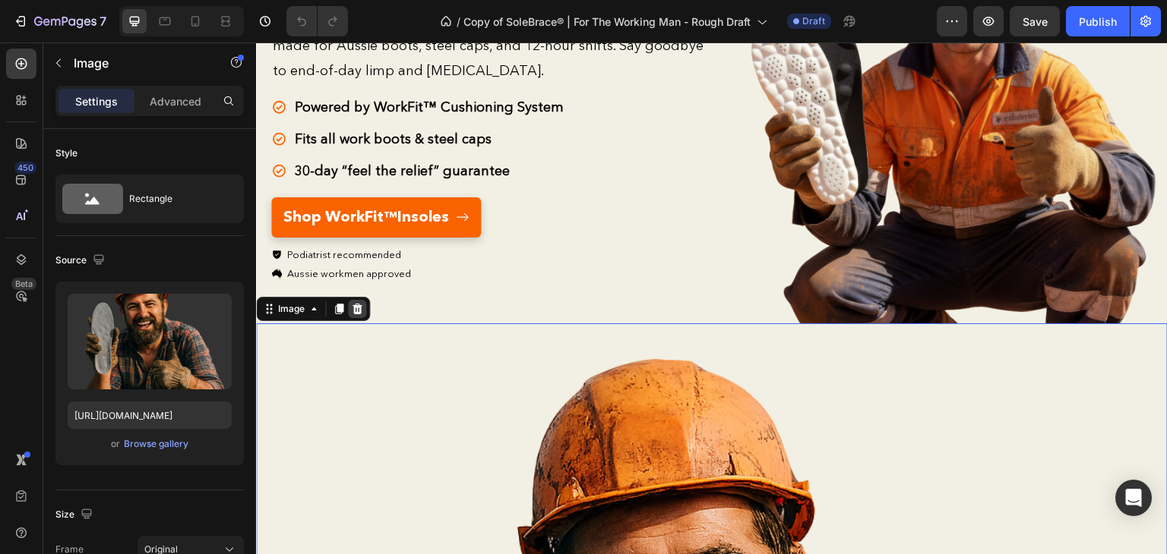
click at [358, 305] on icon at bounding box center [357, 309] width 12 height 12
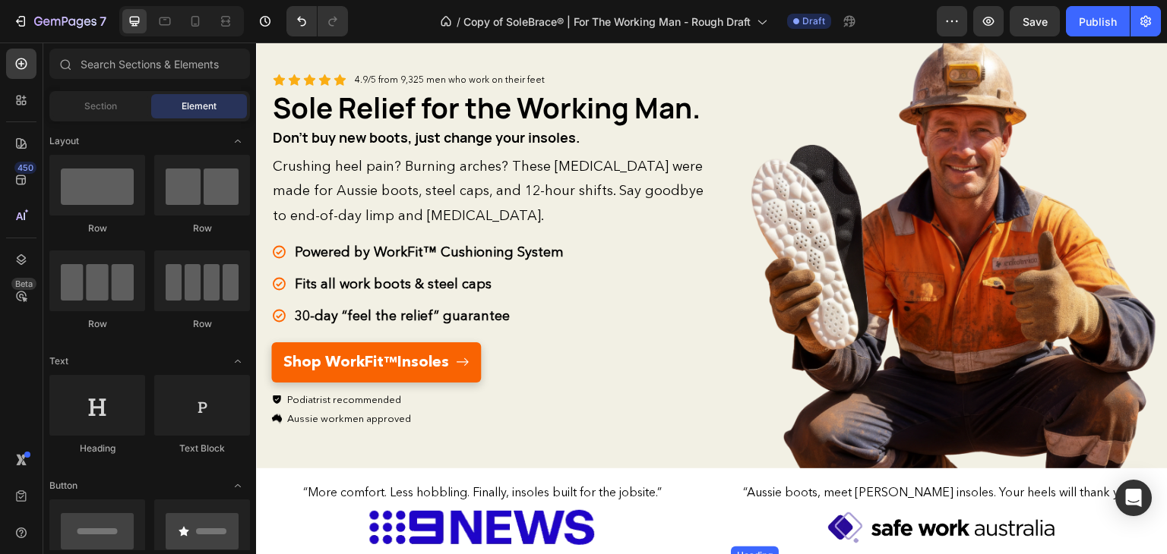
scroll to position [41, 0]
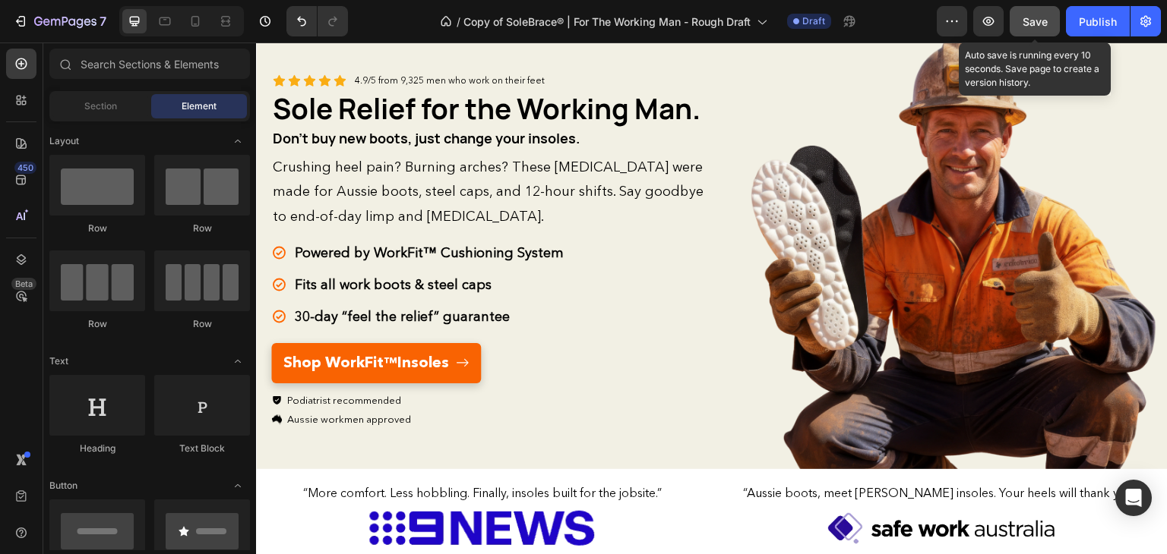
click at [1035, 12] on button "Save" at bounding box center [1034, 21] width 50 height 30
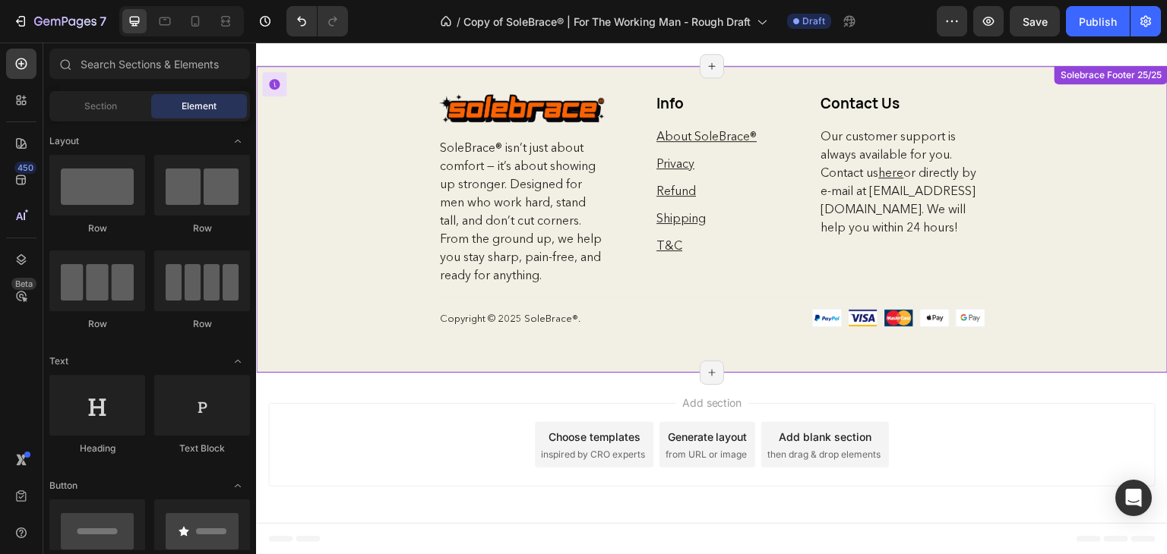
scroll to position [4602, 0]
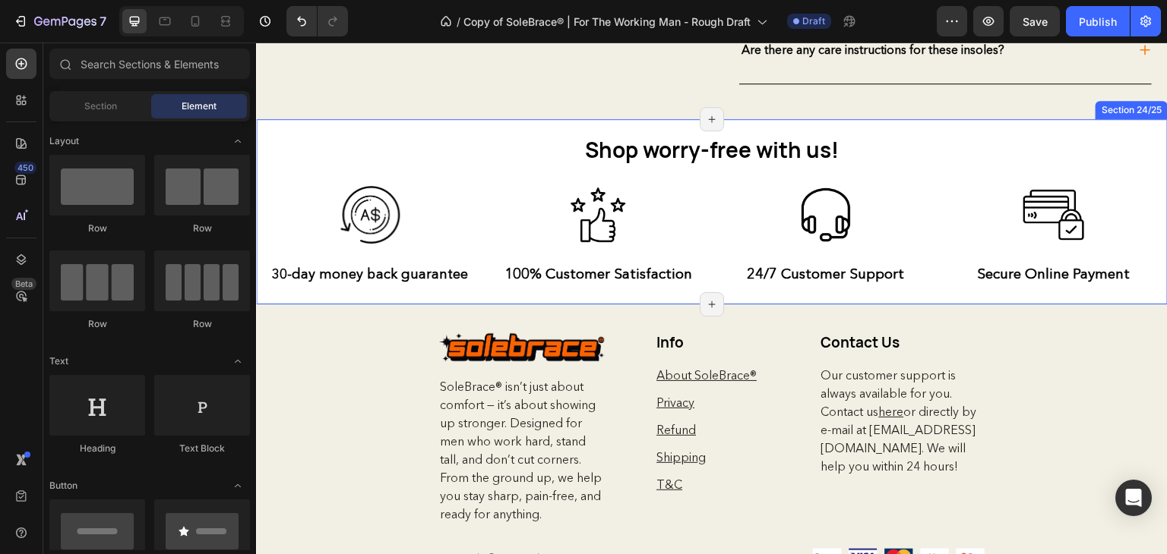
click at [883, 130] on div "Shop worry-free with us! Heading Row Image 30-day money back guarantee Text Blo…" at bounding box center [711, 211] width 911 height 185
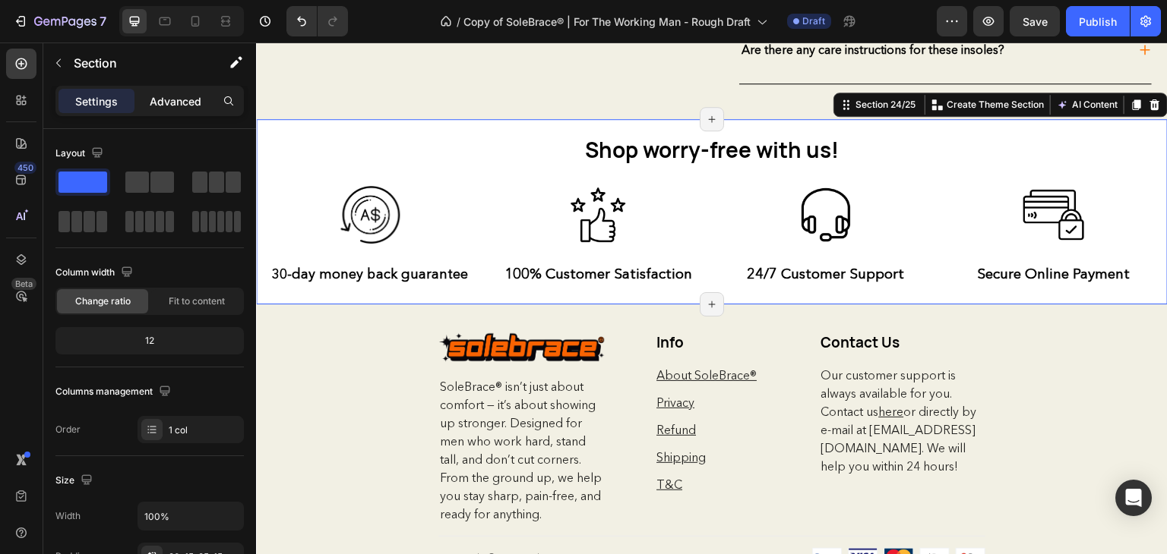
click at [156, 99] on p "Advanced" at bounding box center [176, 101] width 52 height 16
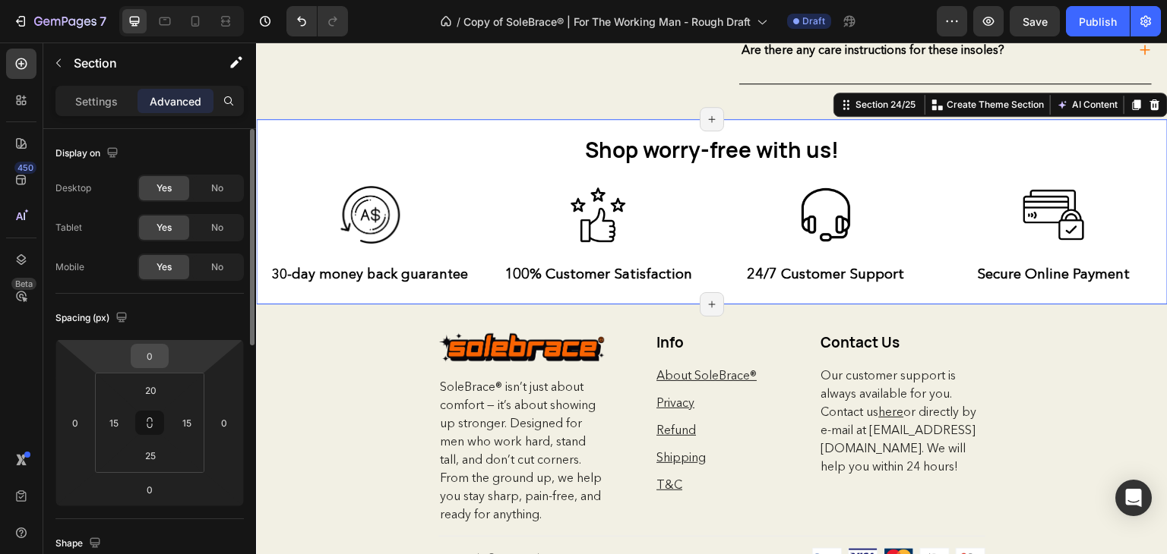
click at [158, 358] on input "0" at bounding box center [149, 356] width 30 height 23
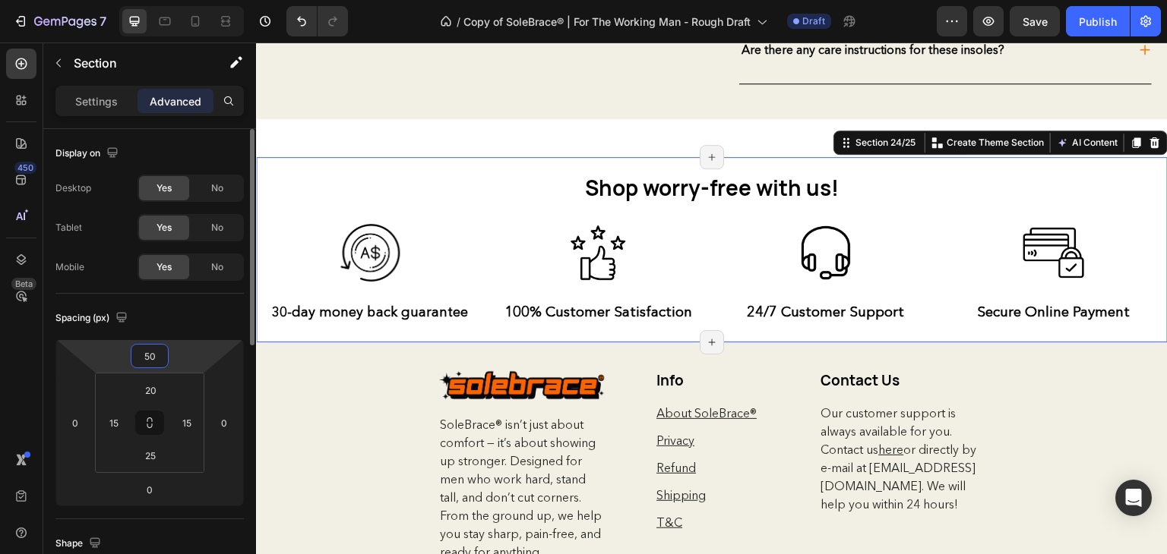
type input "5"
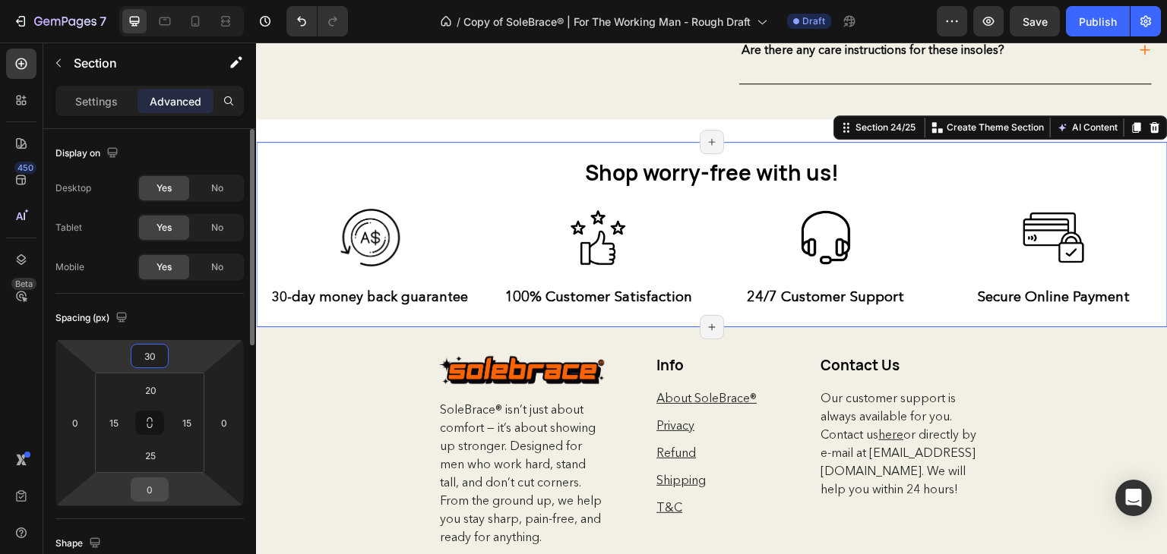
type input "30"
click at [159, 491] on input "0" at bounding box center [149, 490] width 30 height 23
type input "30"
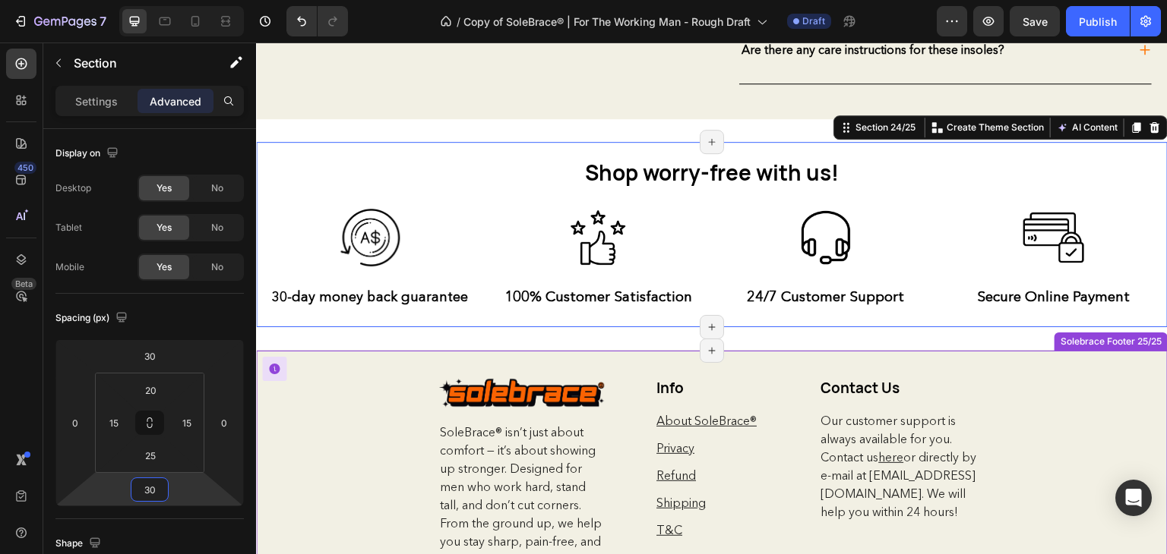
click at [993, 425] on div "Image Row SoleBrace® isn’t just about comfort — it’s about showing up stronger.…" at bounding box center [711, 504] width 911 height 308
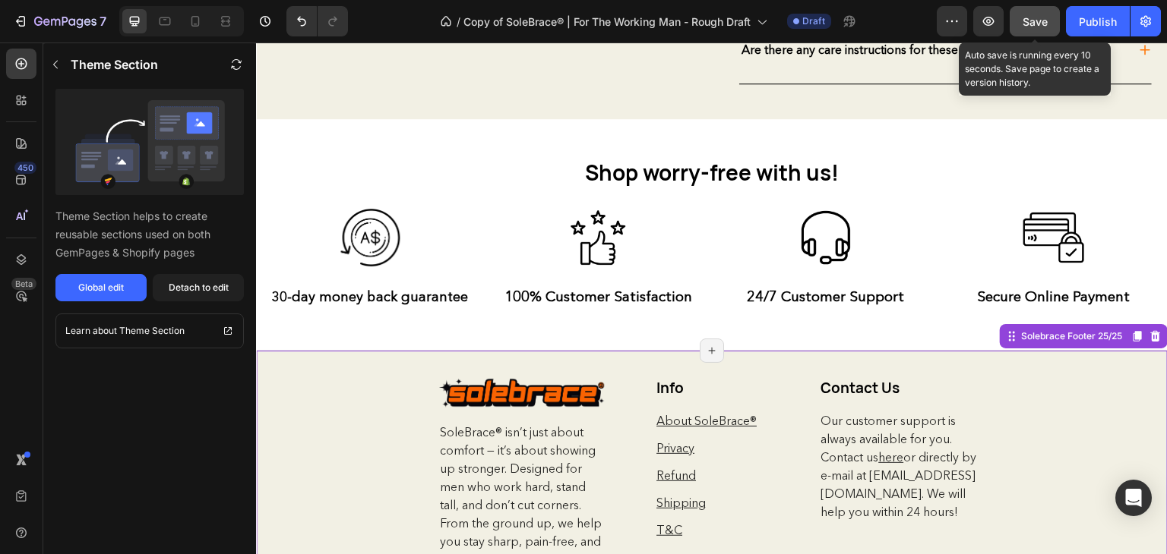
drag, startPoint x: 1036, startPoint y: 9, endPoint x: 750, endPoint y: 18, distance: 286.5
click at [1036, 9] on button "Save" at bounding box center [1034, 21] width 50 height 30
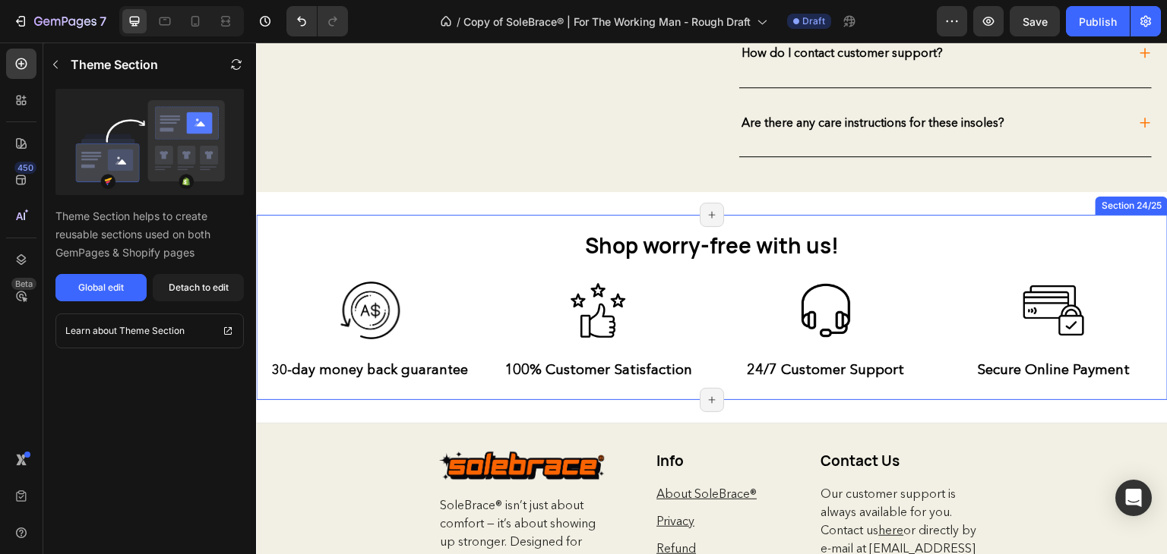
scroll to position [4762, 0]
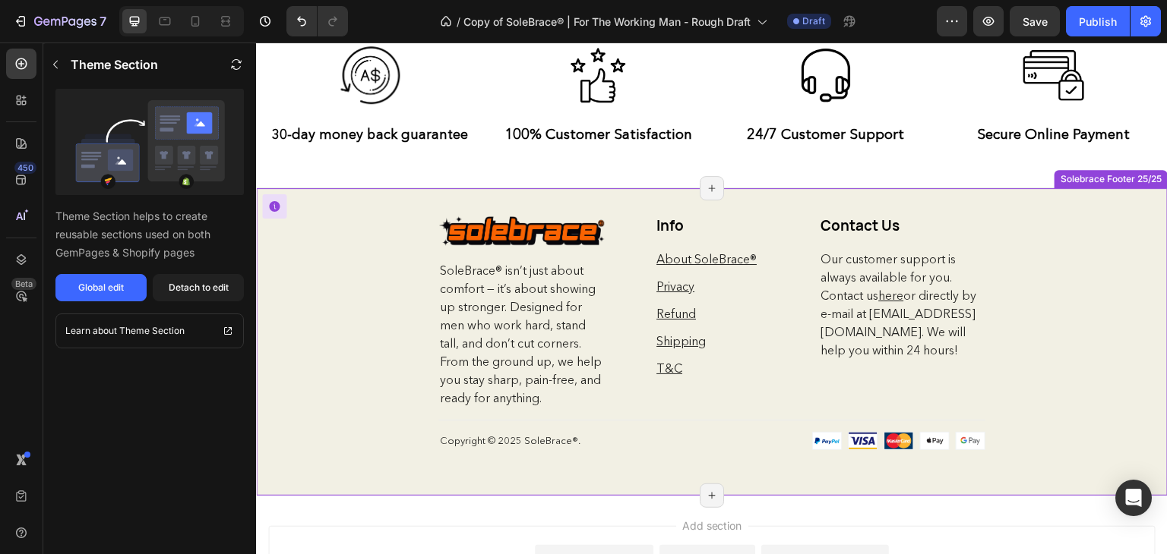
click at [353, 285] on div "Image Row SoleBrace® isn’t just about comfort — it’s about showing up stronger.…" at bounding box center [711, 342] width 911 height 308
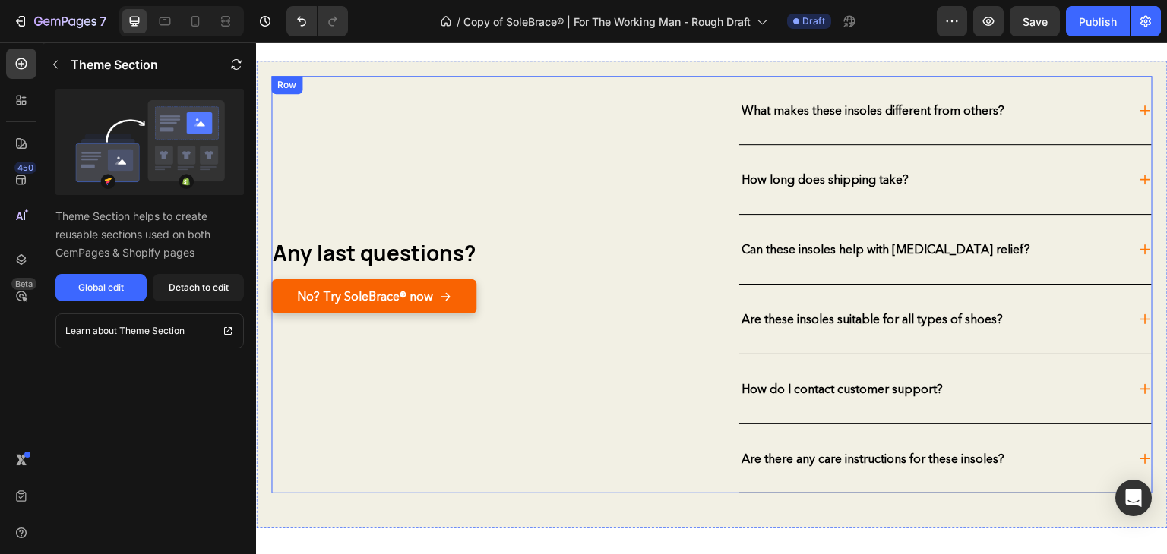
scroll to position [4338, 0]
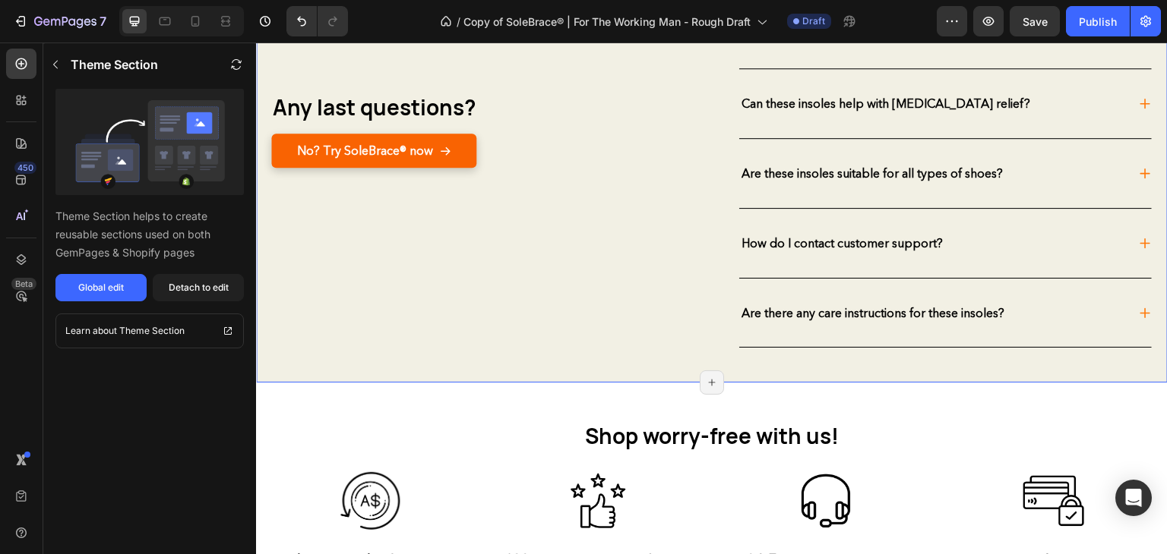
click at [637, 376] on div "Any last questions? Heading No? Try SoleBrace® now Button What makes these inso…" at bounding box center [711, 149] width 911 height 469
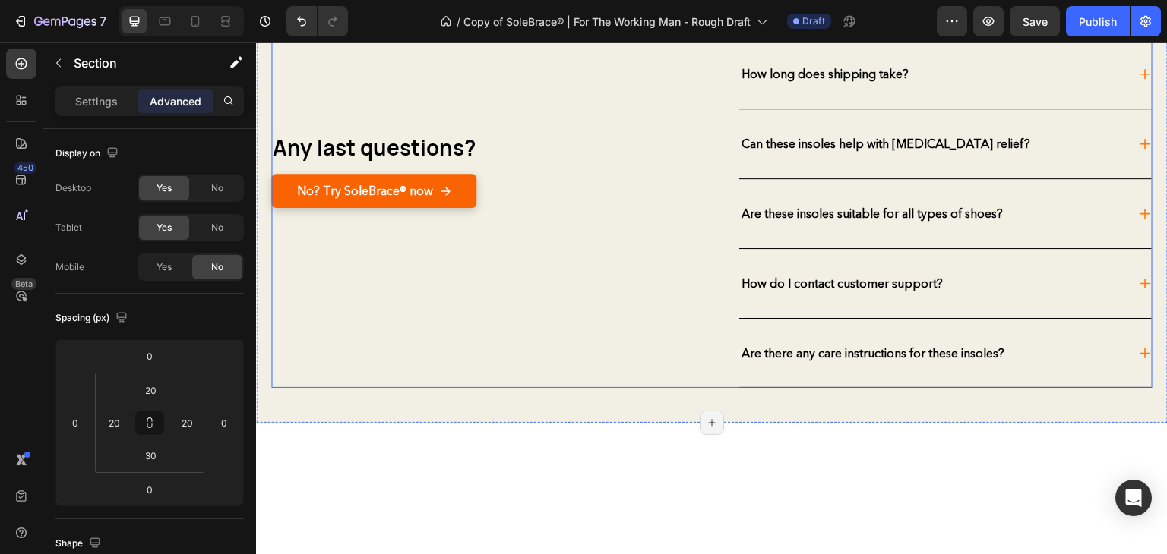
scroll to position [4126, 0]
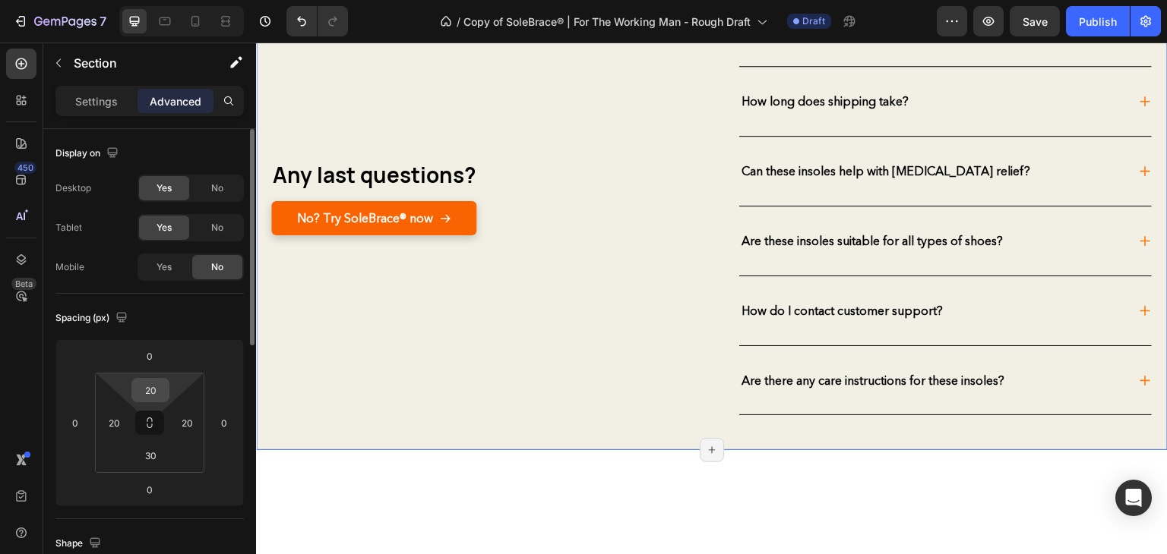
click at [148, 398] on input "20" at bounding box center [150, 390] width 30 height 23
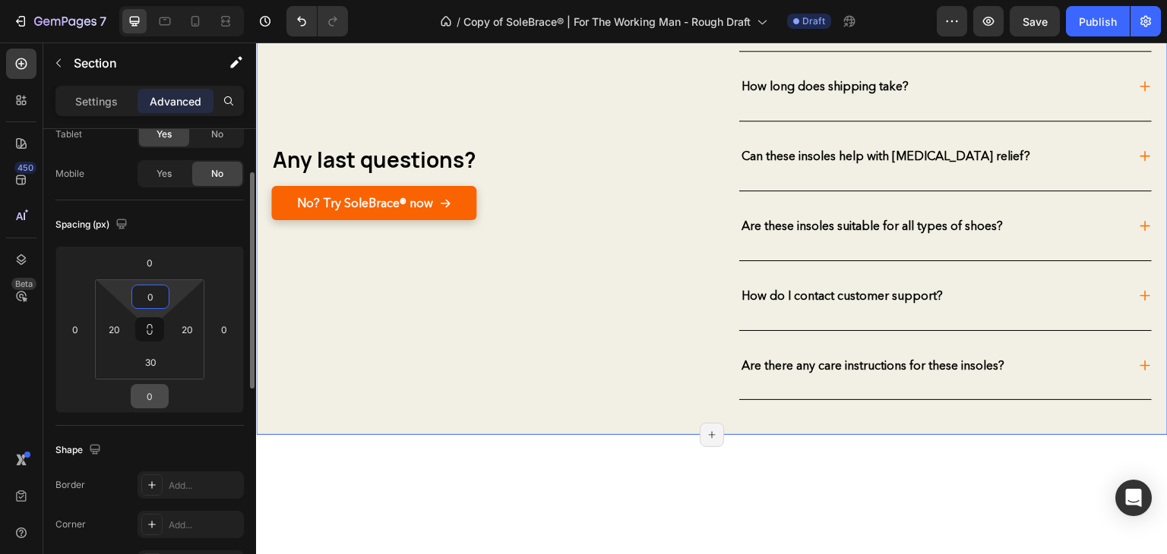
scroll to position [94, 0]
type input "0"
click at [153, 368] on input "30" at bounding box center [150, 361] width 30 height 23
type input "300"
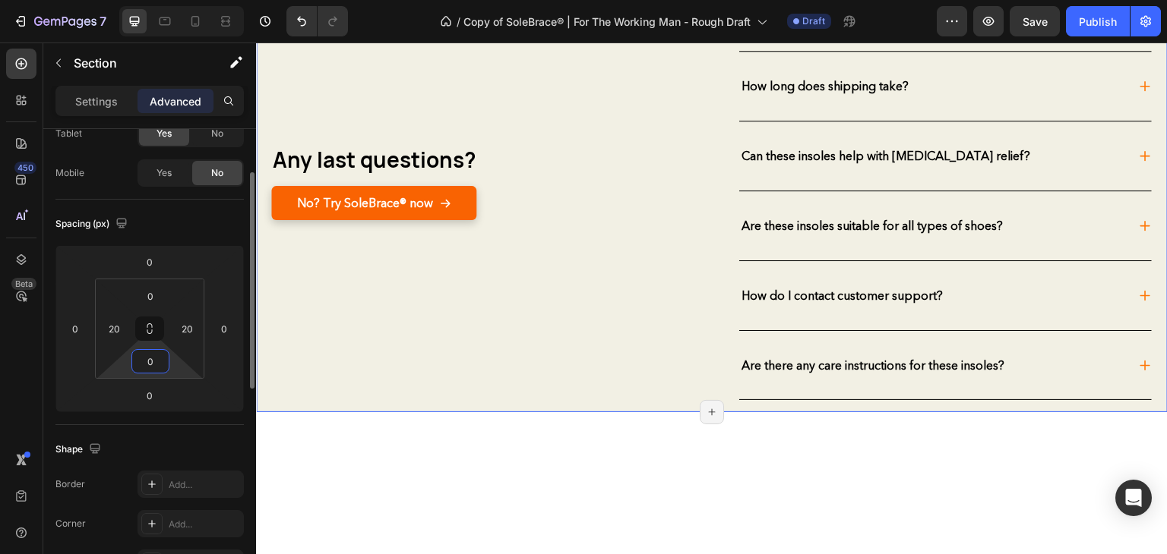
type input "0"
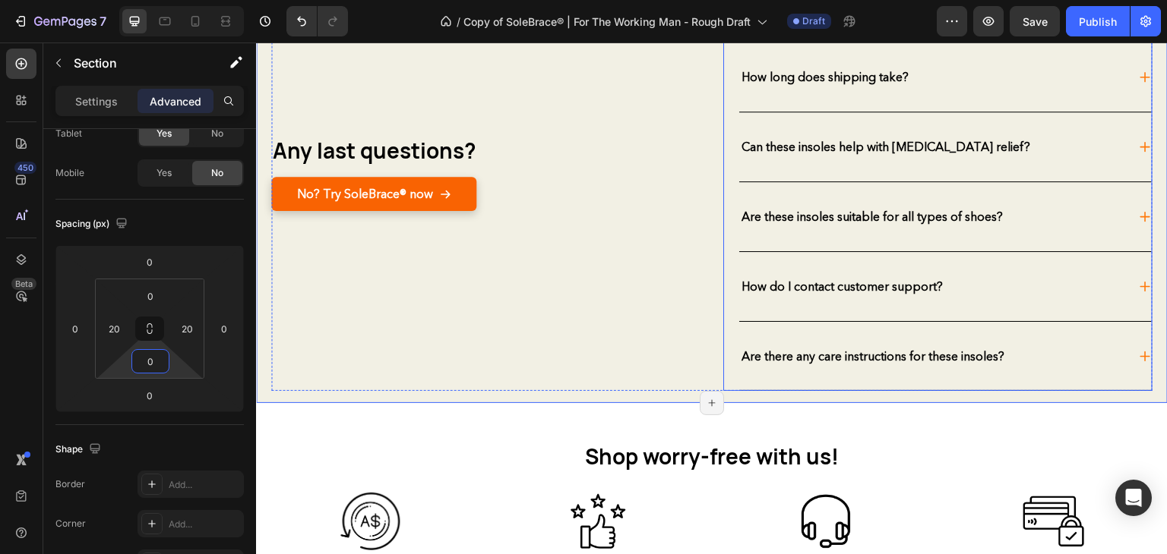
scroll to position [4123, 0]
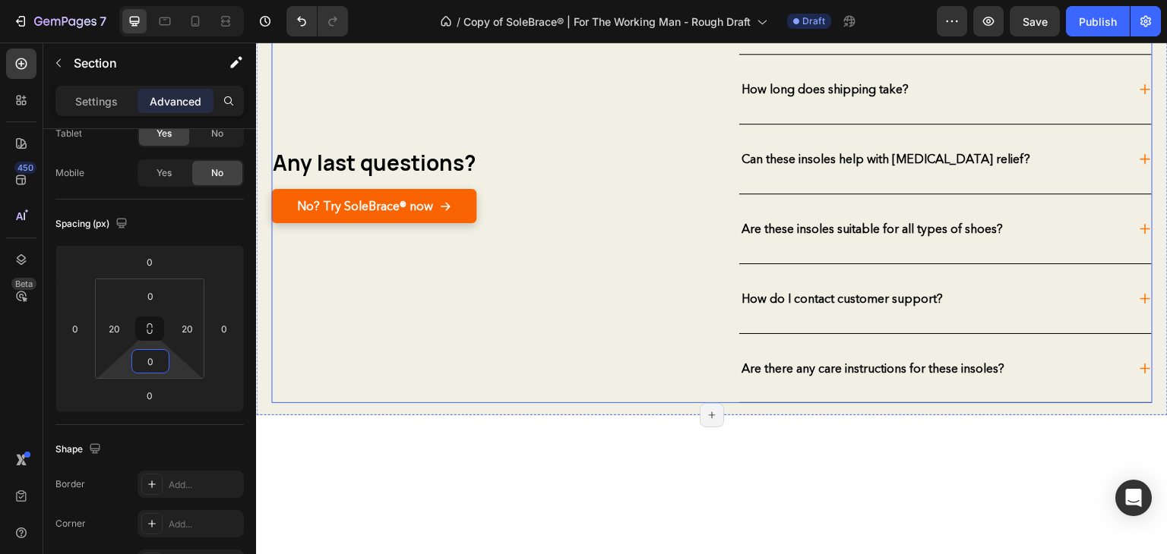
click at [625, 278] on div "Any last questions? Heading No? Try SoleBrace® now Button" at bounding box center [485, 195] width 429 height 419
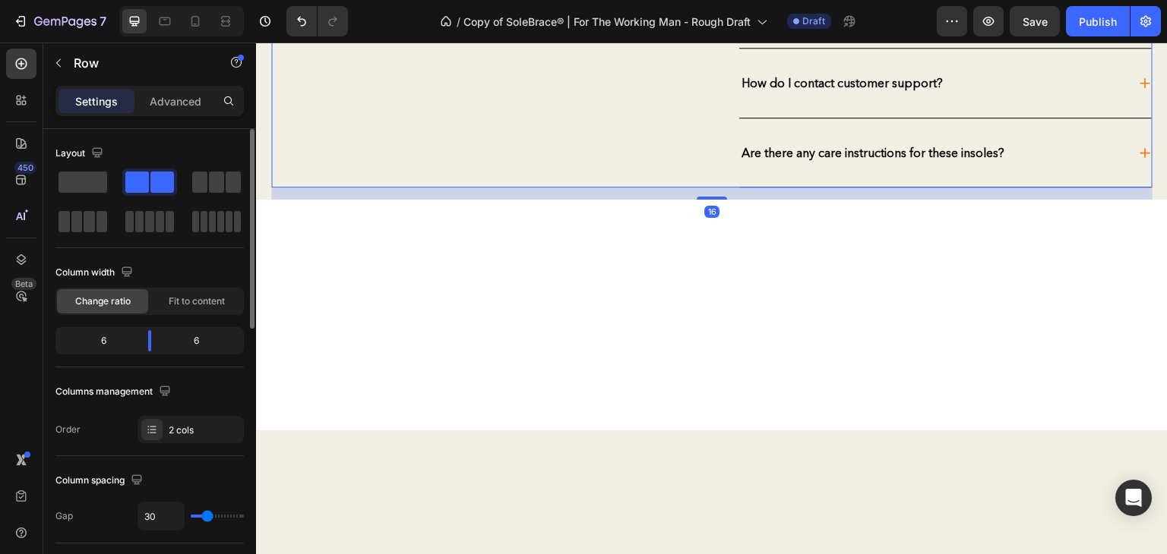
scroll to position [3931, 0]
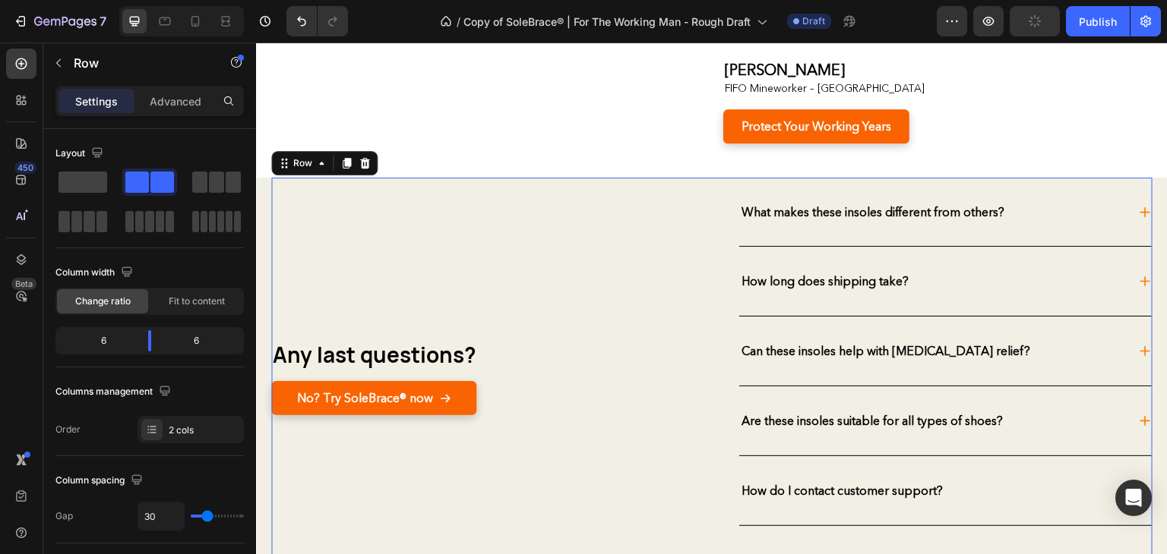
click at [1033, 25] on icon "button" at bounding box center [1034, 21] width 17 height 17
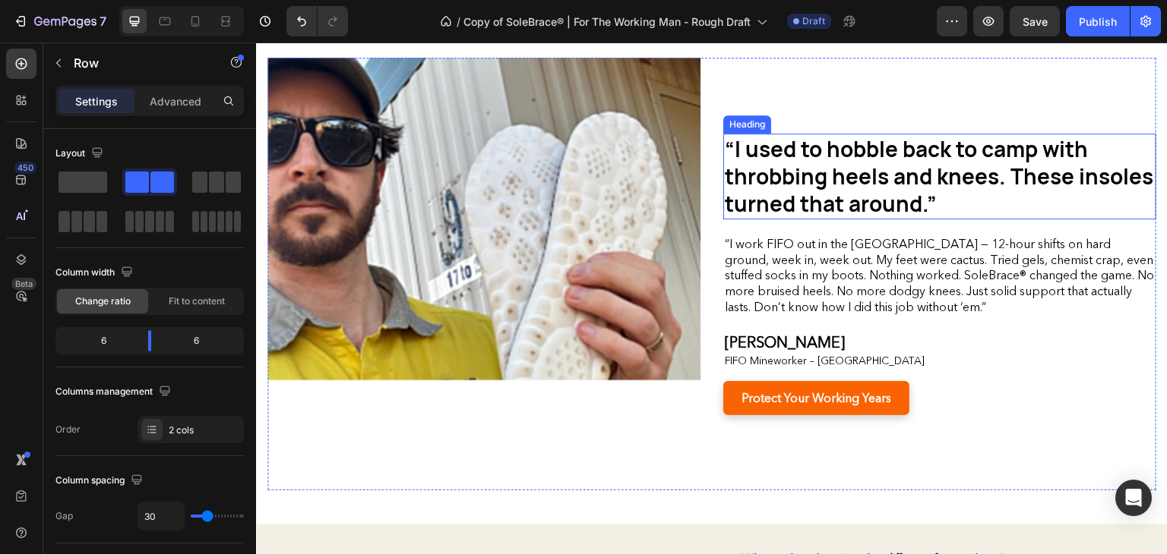
scroll to position [3789, 0]
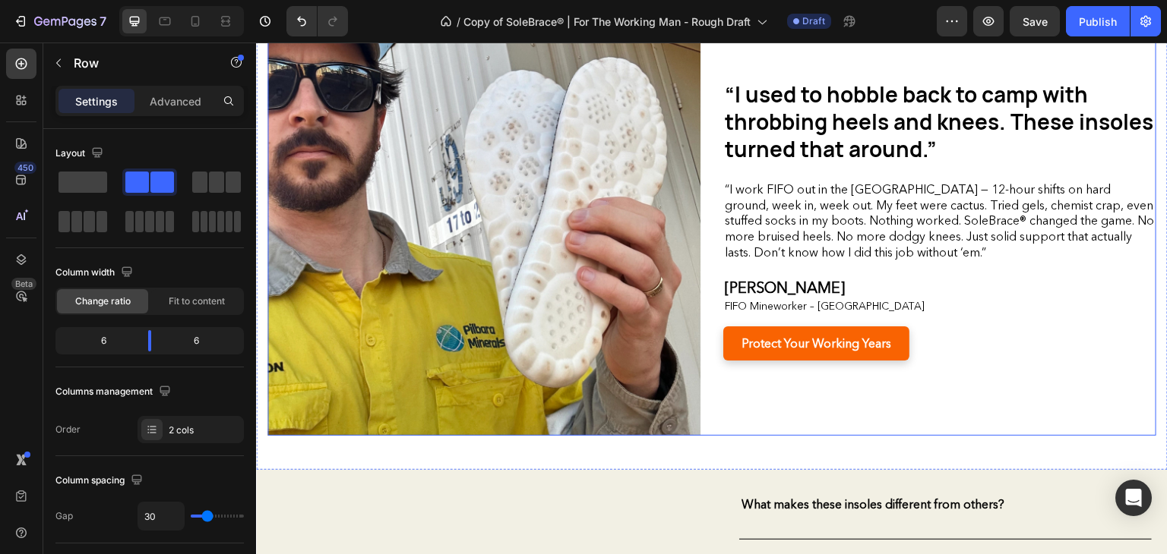
click at [1024, 317] on div "“I used to hobble back to camp with throbbing heels and knees. These insoles tu…" at bounding box center [939, 219] width 433 height 433
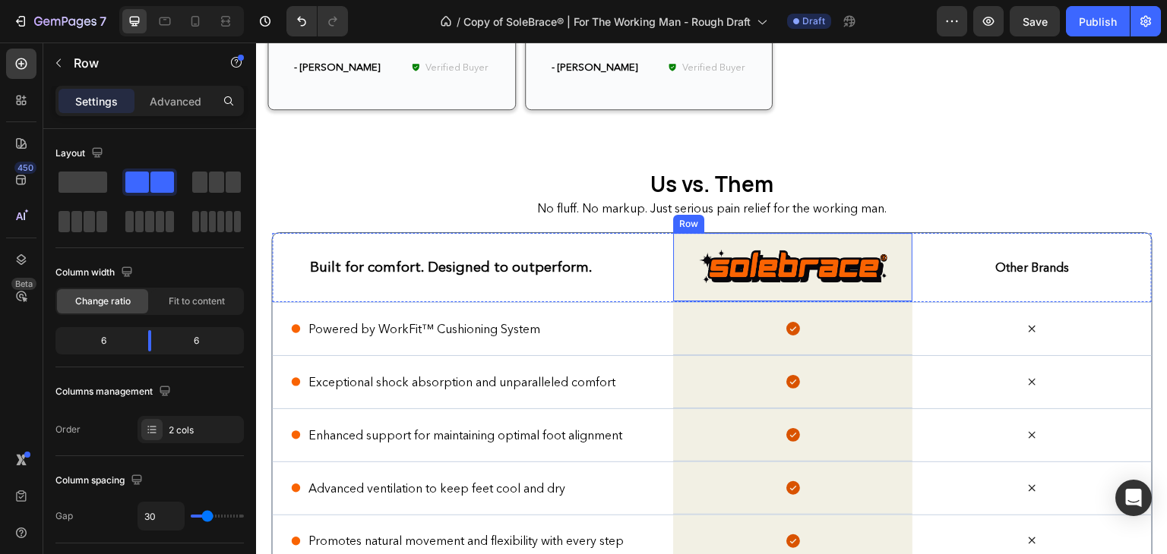
scroll to position [2974, 0]
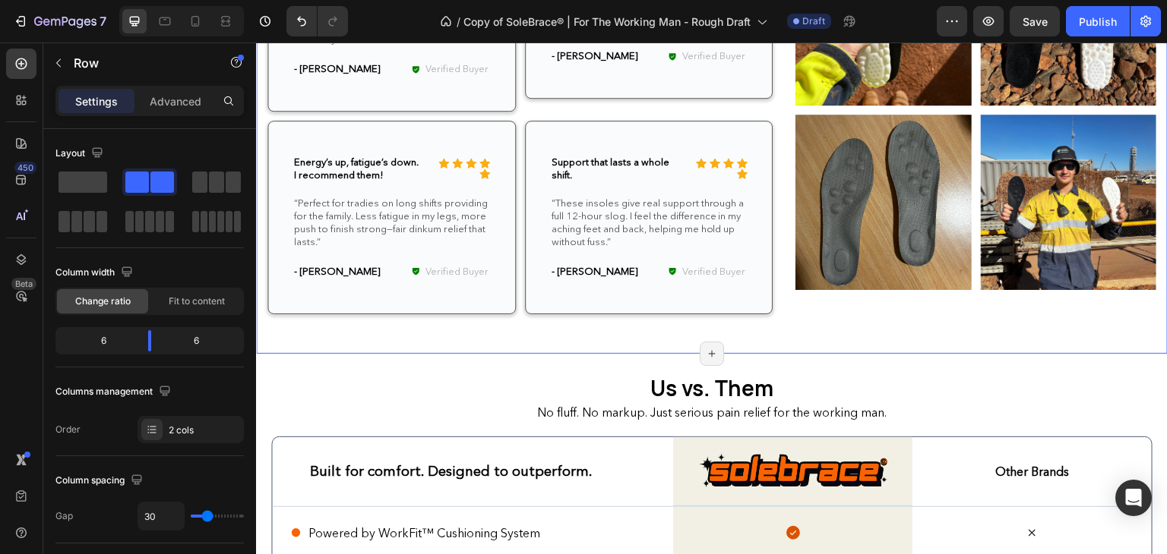
click at [782, 330] on div "Icon Icon Icon Icon Icon Icon List 4.9/5 based on 9,325 reviews Text Block Row …" at bounding box center [711, 90] width 889 height 497
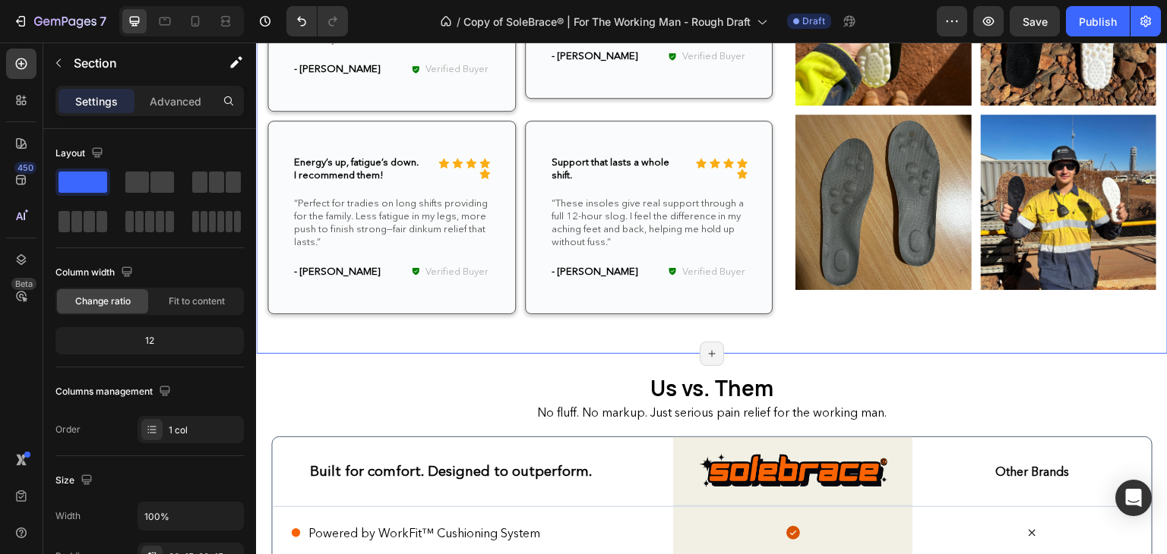
click at [557, 334] on div "Icon Icon Icon Icon Icon Icon List 4.9/5 based on 9,325 reviews Text Block Row …" at bounding box center [711, 90] width 889 height 497
click at [188, 106] on p "Advanced" at bounding box center [176, 101] width 52 height 16
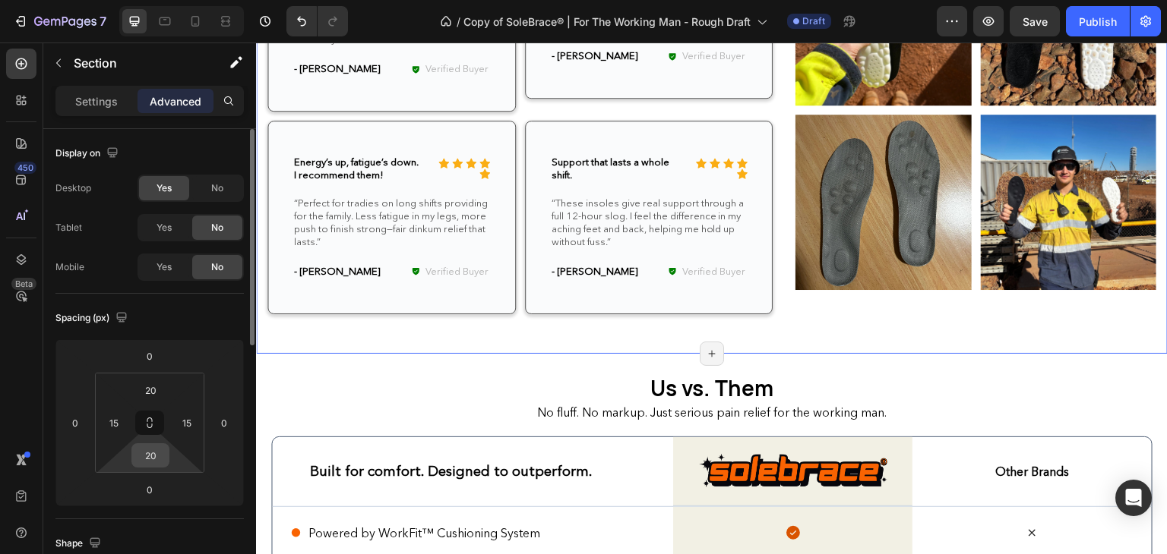
click at [153, 453] on input "20" at bounding box center [150, 455] width 30 height 23
type input "0"
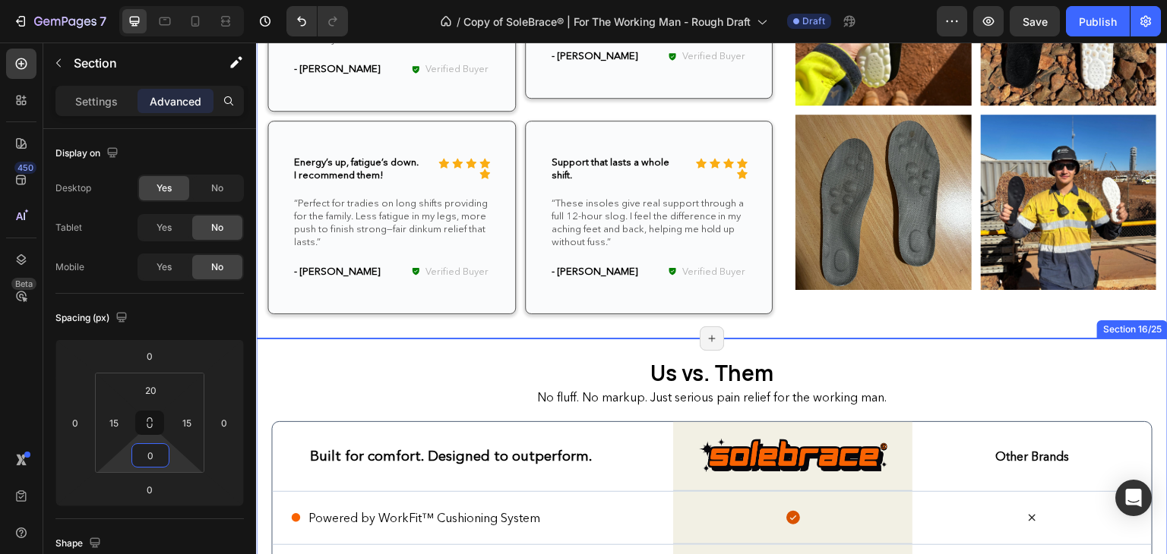
click at [583, 352] on div "Us vs. Them Heading No fluff. No markup. Just serious pain relief for the worki…" at bounding box center [711, 557] width 911 height 437
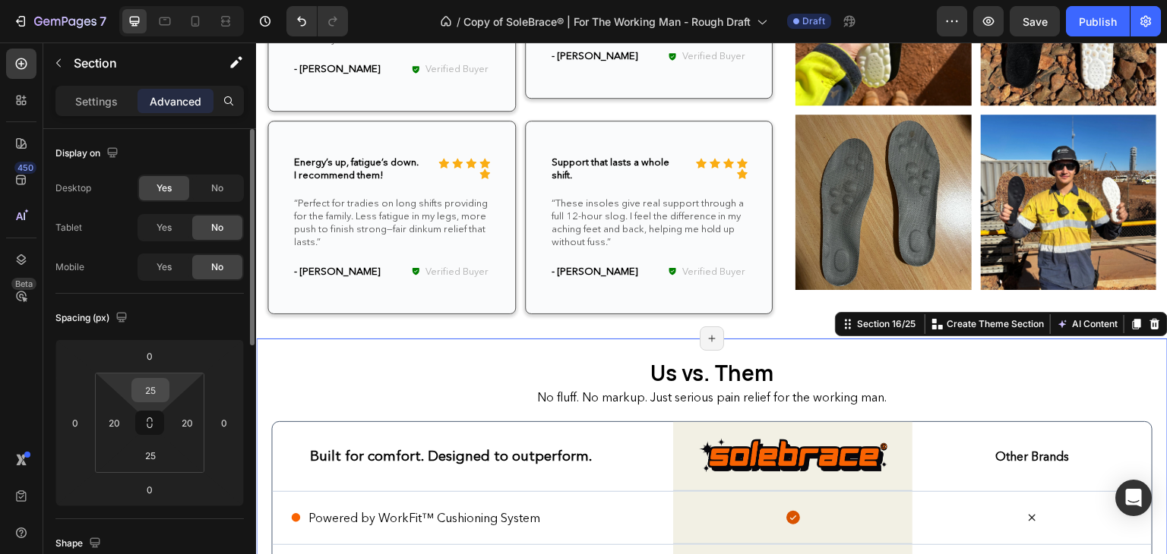
click at [153, 395] on input "25" at bounding box center [150, 390] width 30 height 23
type input "0"
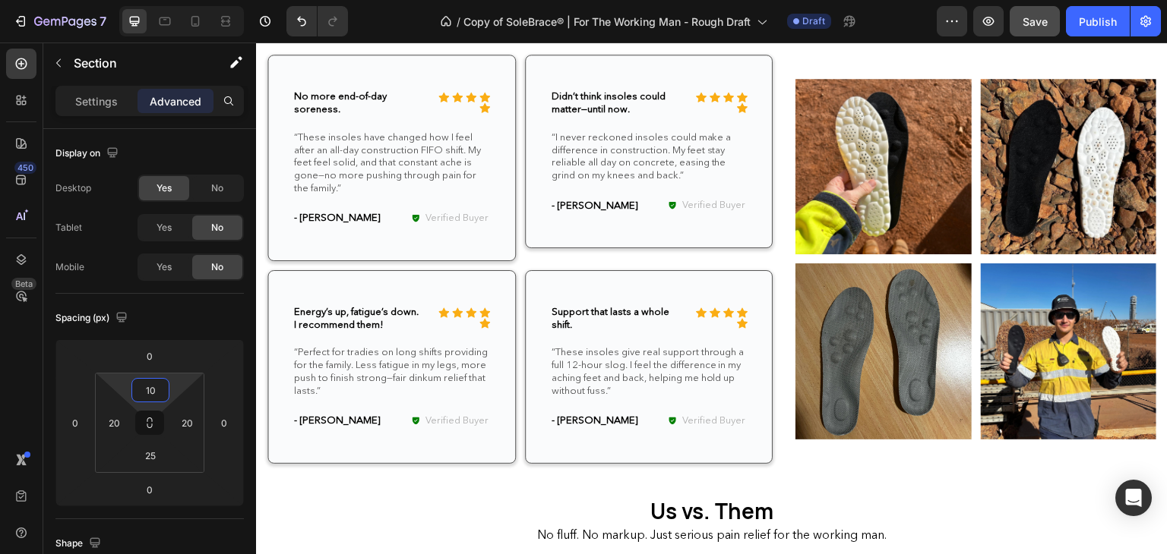
scroll to position [2749, 0]
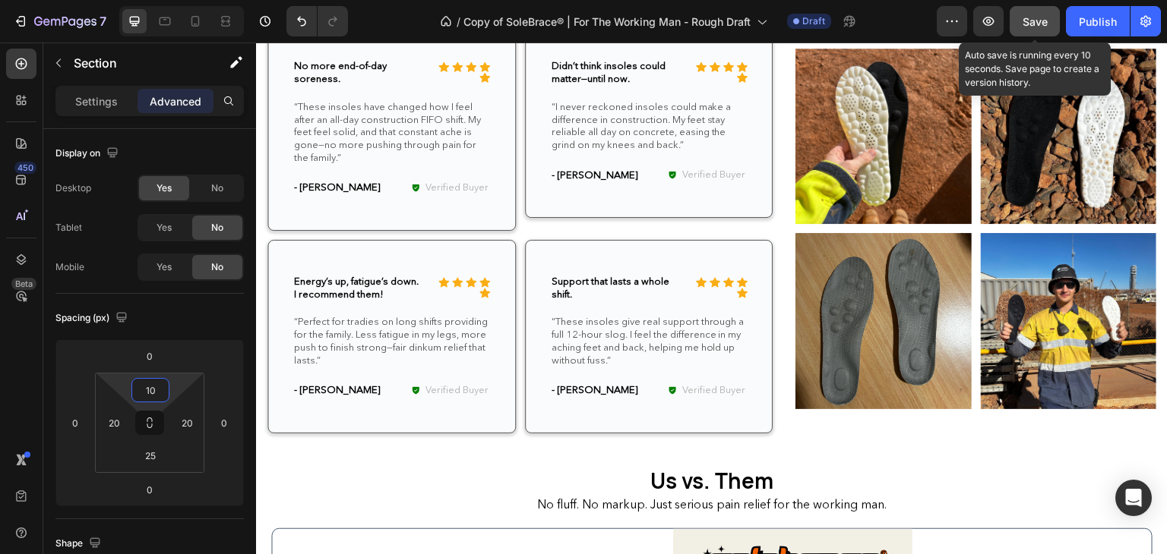
type input "10"
click at [1029, 21] on span "Save" at bounding box center [1034, 21] width 25 height 13
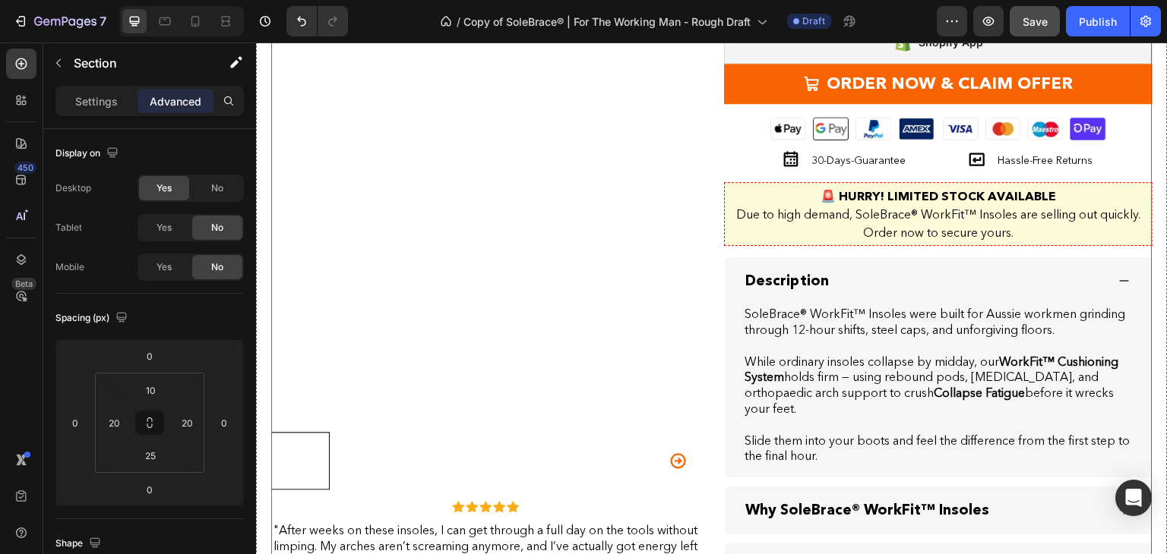
scroll to position [2036, 0]
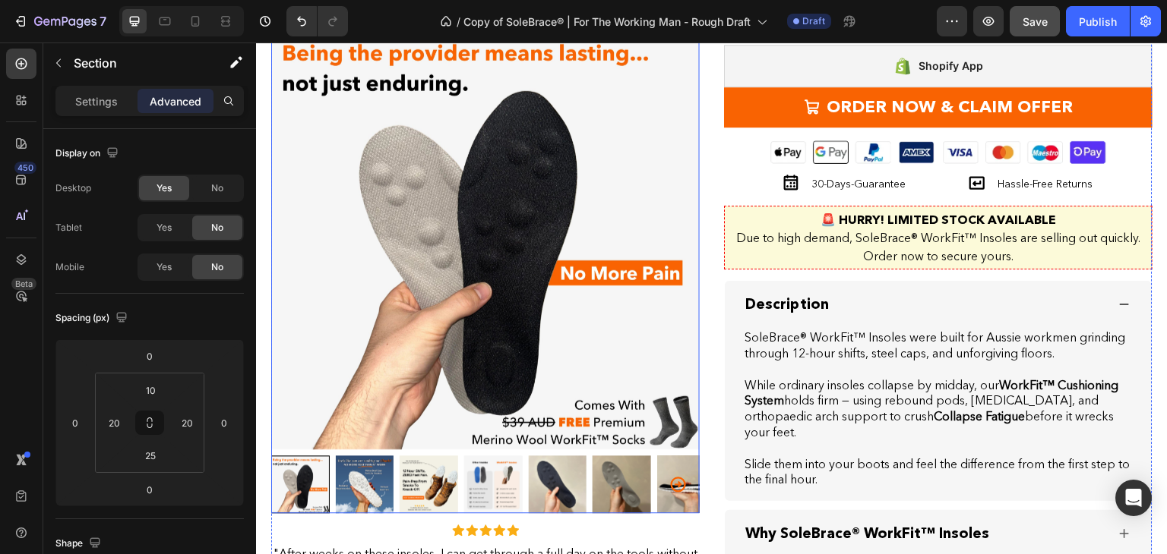
click at [683, 493] on img at bounding box center [686, 485] width 58 height 58
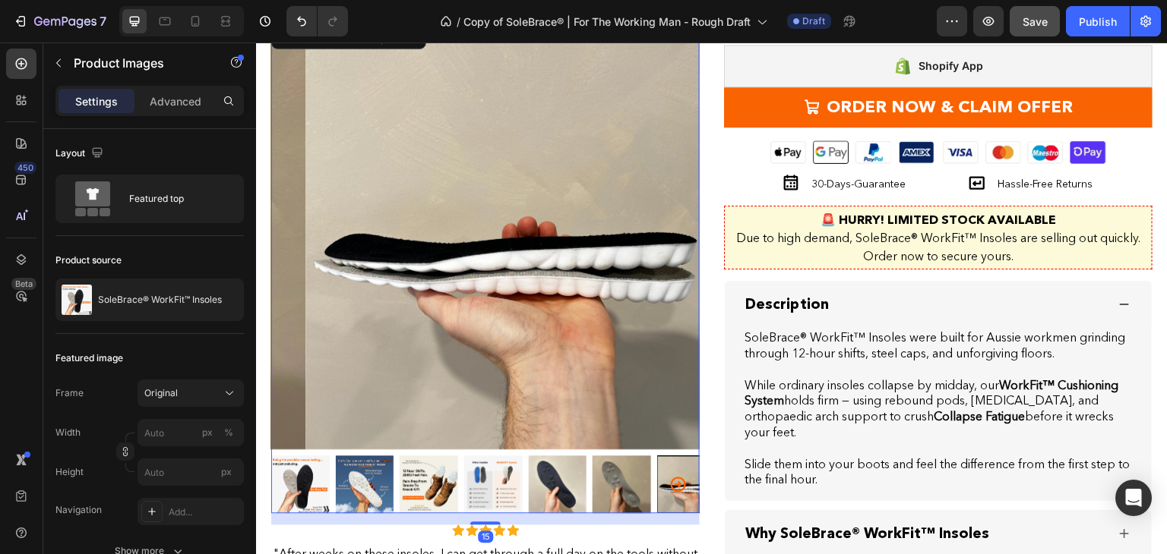
click at [671, 485] on icon "Carousel Next Arrow" at bounding box center [678, 484] width 15 height 15
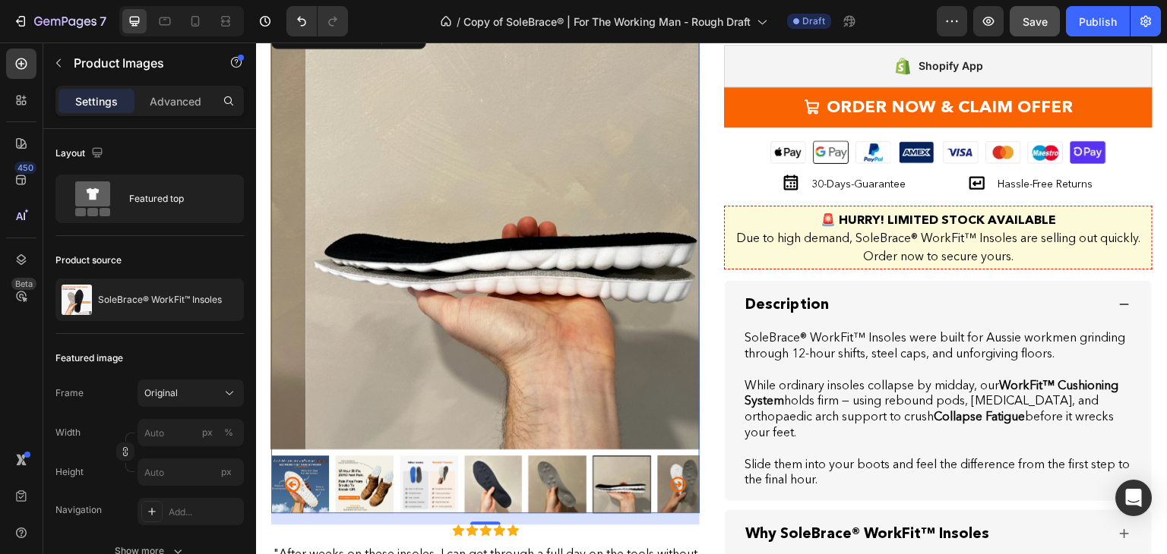
click at [672, 481] on icon "Carousel Next Arrow" at bounding box center [678, 484] width 15 height 15
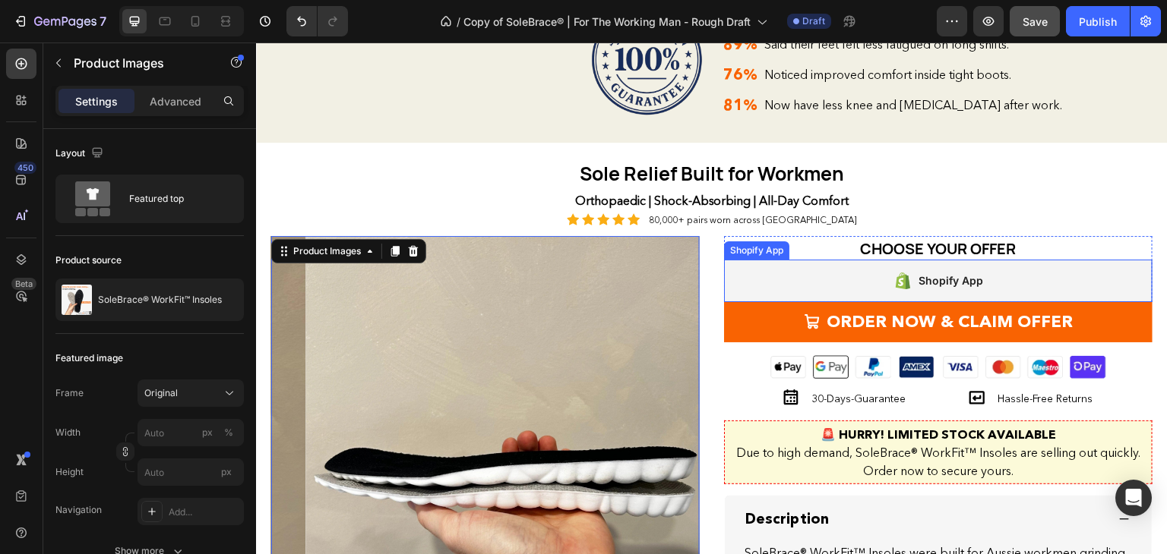
scroll to position [1662, 0]
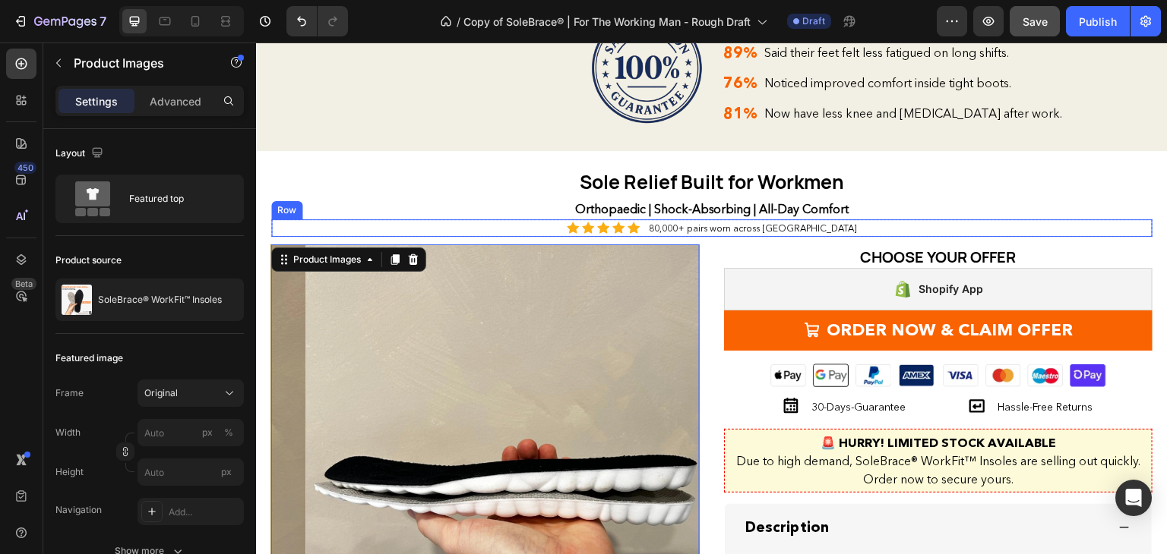
click at [844, 238] on div "Icon Icon Icon Icon Icon Icon List 80,000+ pairs worn across [GEOGRAPHIC_DATA] …" at bounding box center [711, 229] width 881 height 18
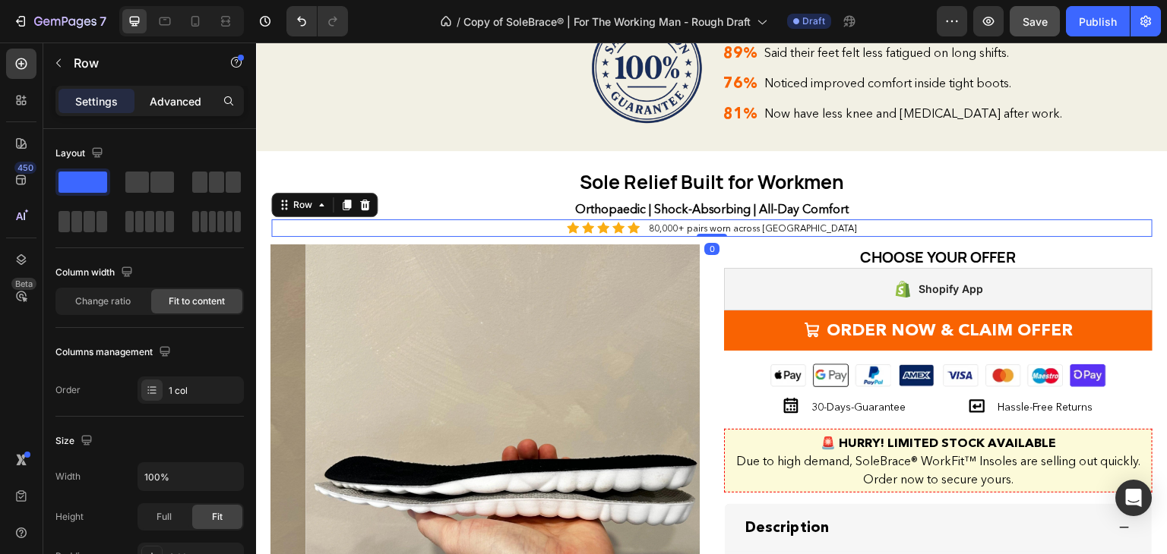
click at [161, 97] on p "Advanced" at bounding box center [176, 101] width 52 height 16
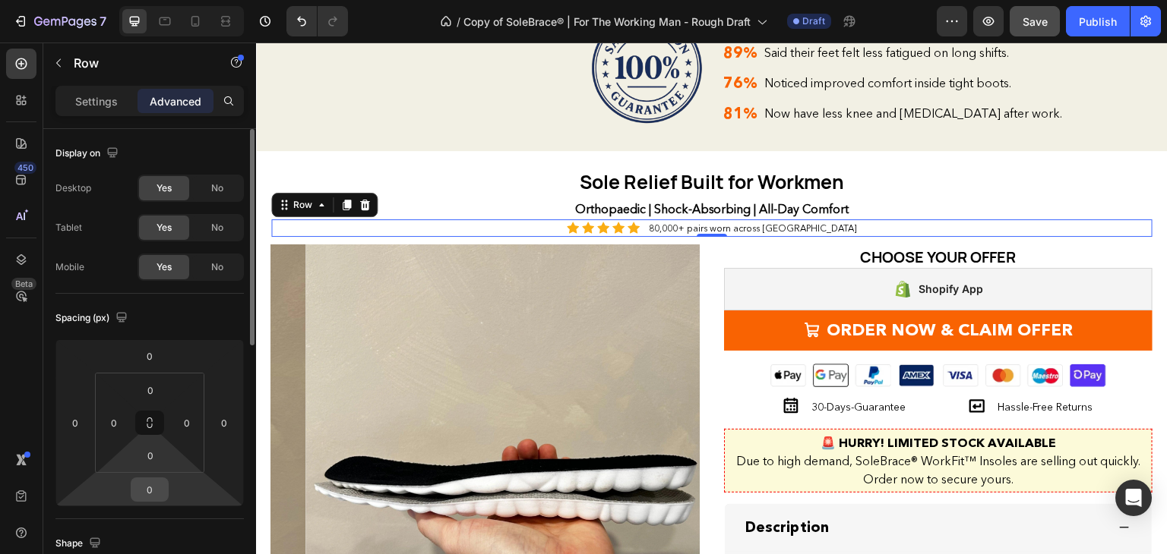
click at [149, 490] on input "0" at bounding box center [149, 490] width 30 height 23
type input "20"
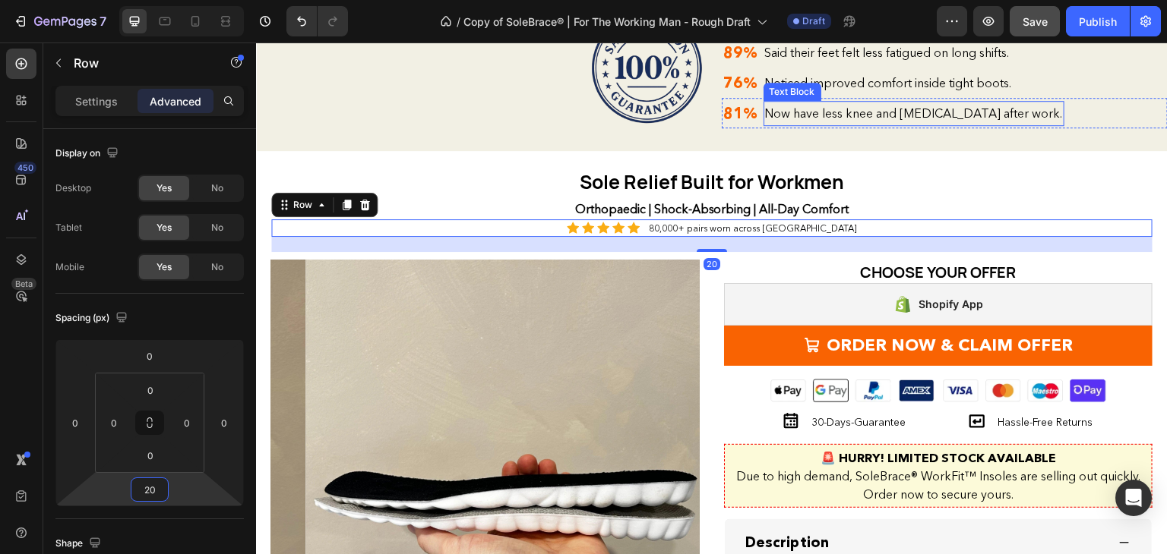
click at [874, 121] on span "Now have less knee and [MEDICAL_DATA] after work." at bounding box center [914, 113] width 298 height 15
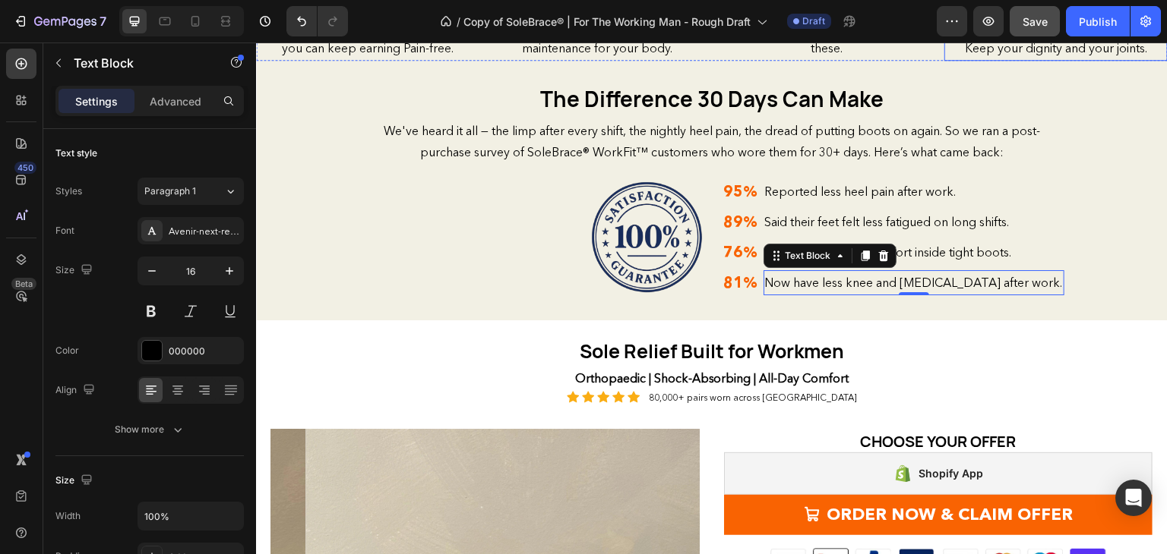
scroll to position [1489, 0]
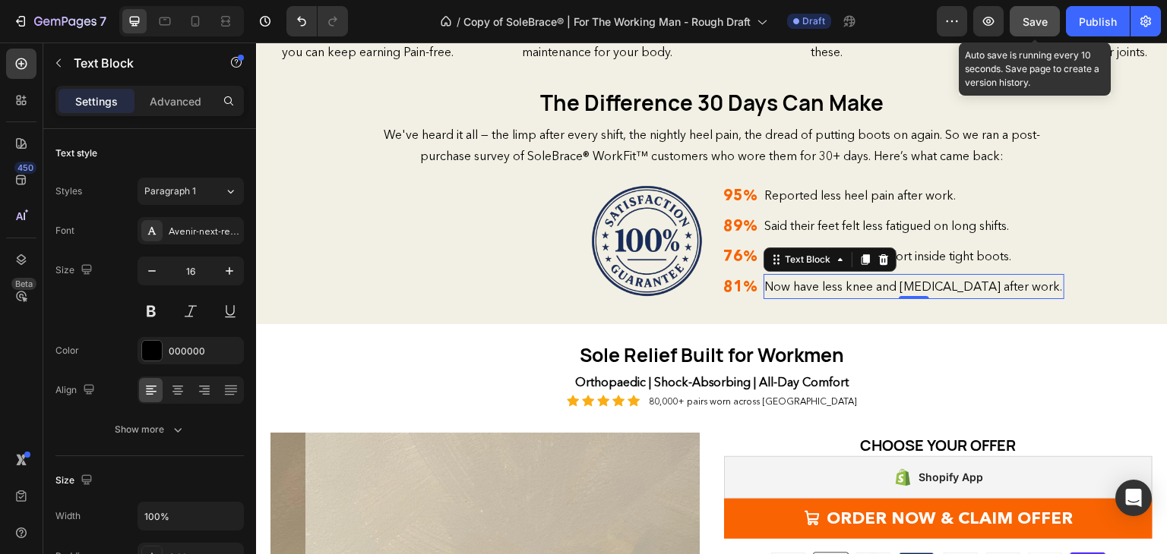
click at [1028, 22] on span "Save" at bounding box center [1034, 21] width 25 height 13
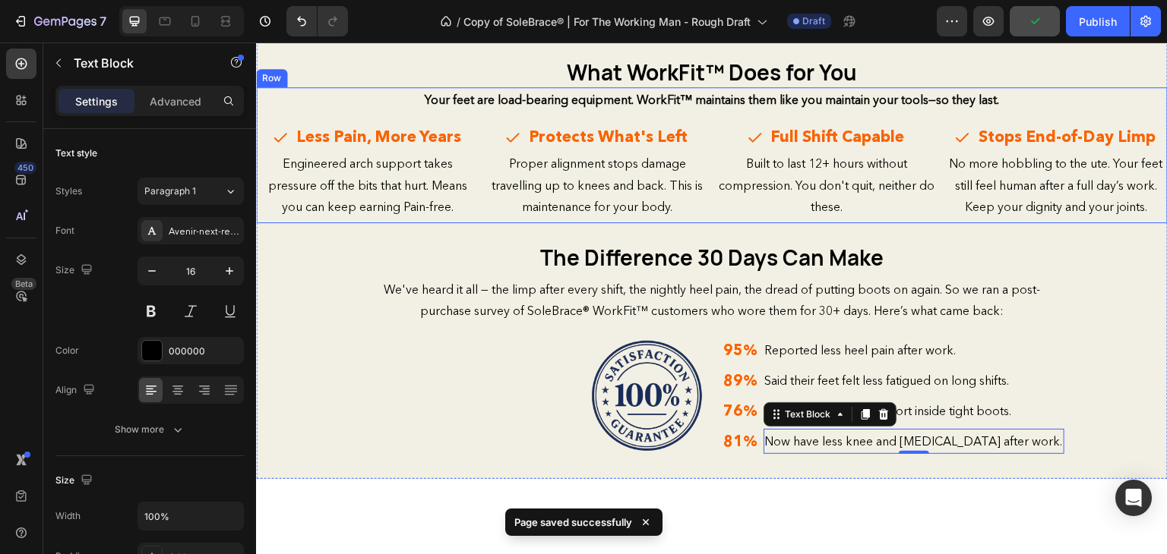
scroll to position [1303, 0]
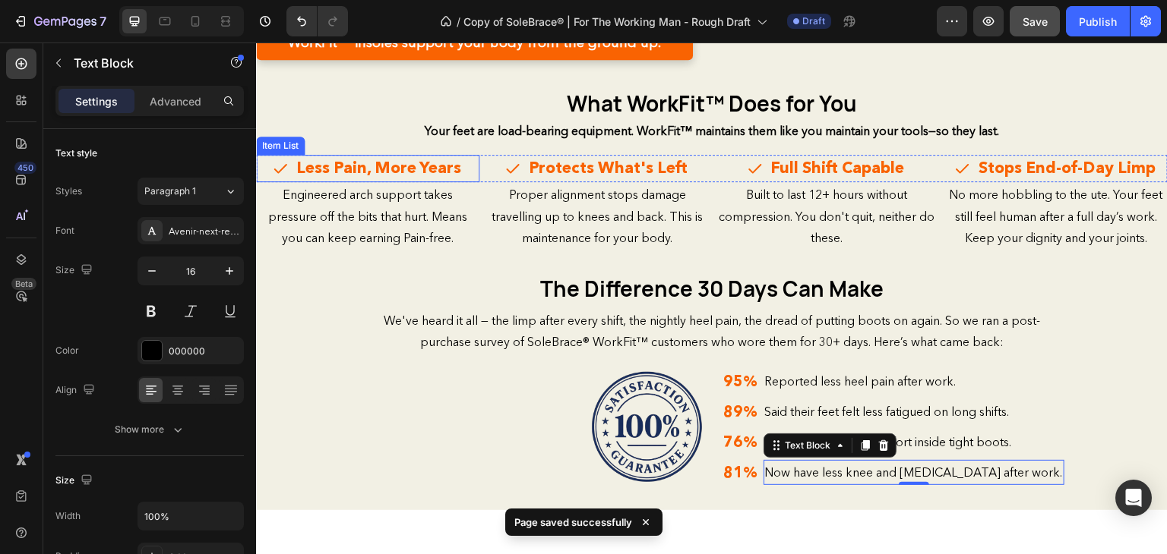
click at [261, 254] on div "Your feet are load-bearing equipment. WorkFit™ maintains them like you maintain…" at bounding box center [711, 186] width 911 height 136
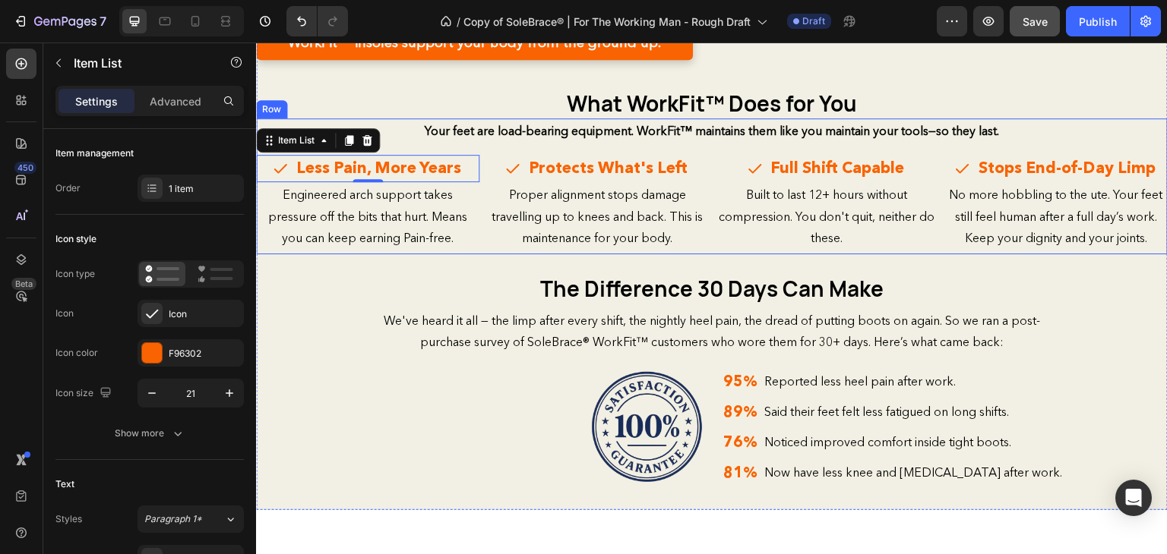
click at [535, 254] on div "Your feet are load-bearing equipment. WorkFit™ maintains them like you maintain…" at bounding box center [711, 186] width 911 height 136
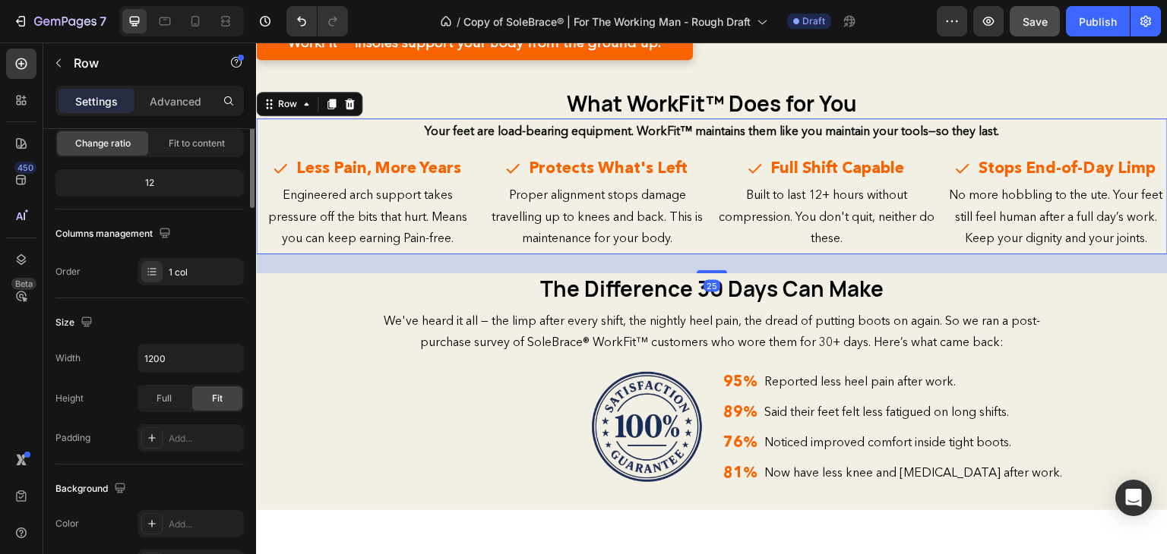
scroll to position [0, 0]
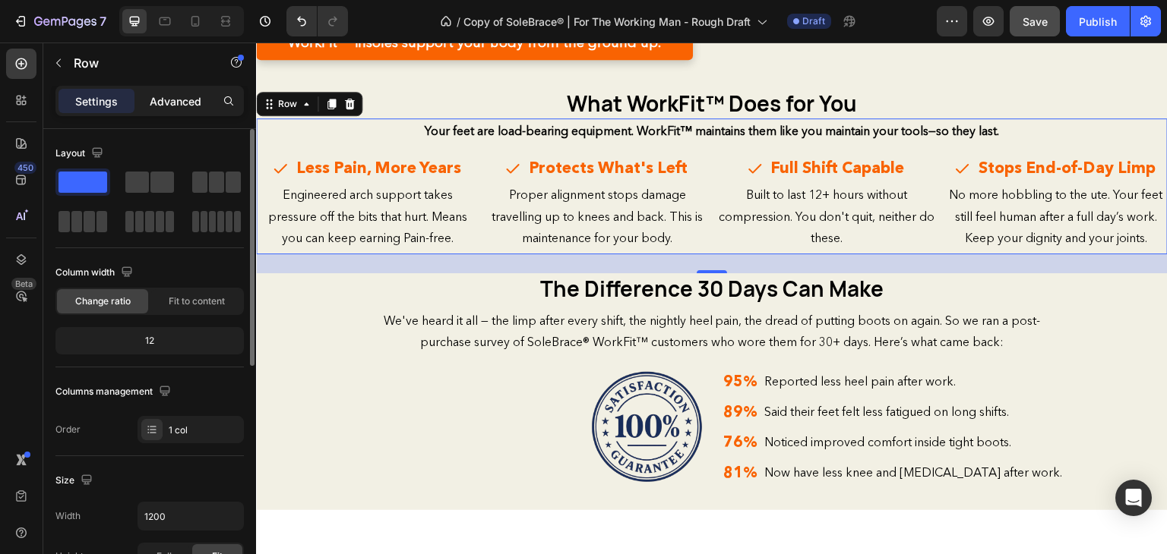
click at [161, 105] on p "Advanced" at bounding box center [176, 101] width 52 height 16
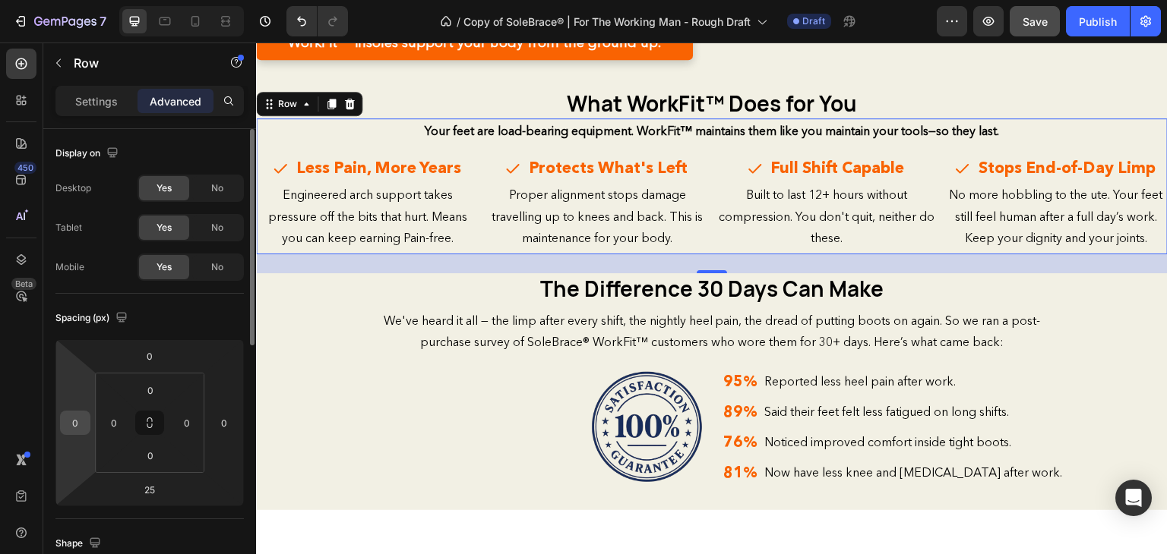
click at [85, 419] on input "0" at bounding box center [75, 423] width 23 height 23
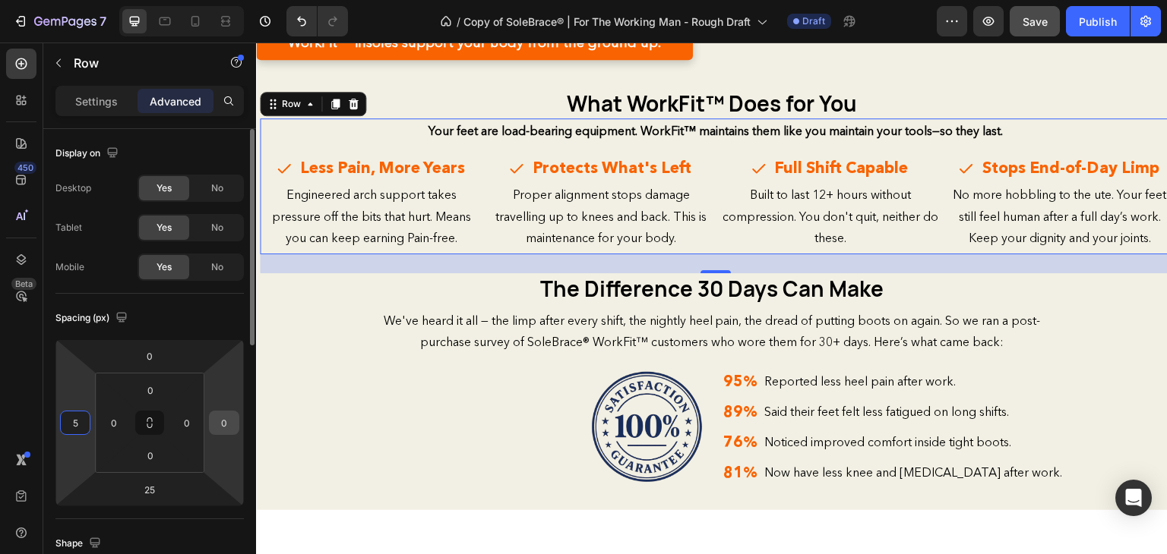
type input "5"
click at [222, 423] on input "0" at bounding box center [224, 423] width 23 height 23
click at [232, 424] on input "55" at bounding box center [224, 423] width 23 height 23
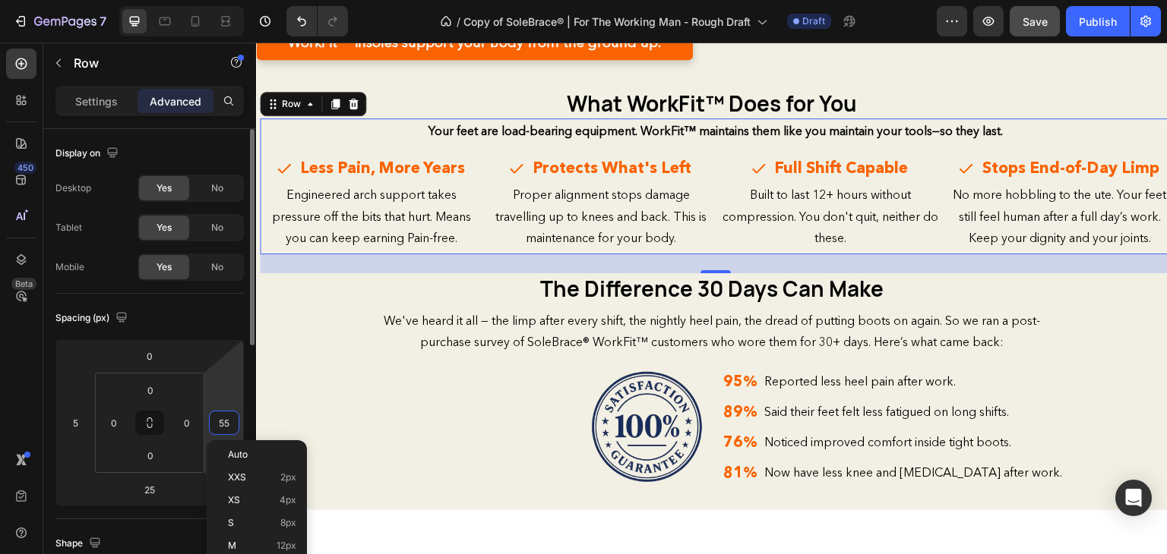
click at [232, 424] on input "55" at bounding box center [224, 423] width 23 height 23
type input "5"
